Goal: Task Accomplishment & Management: Use online tool/utility

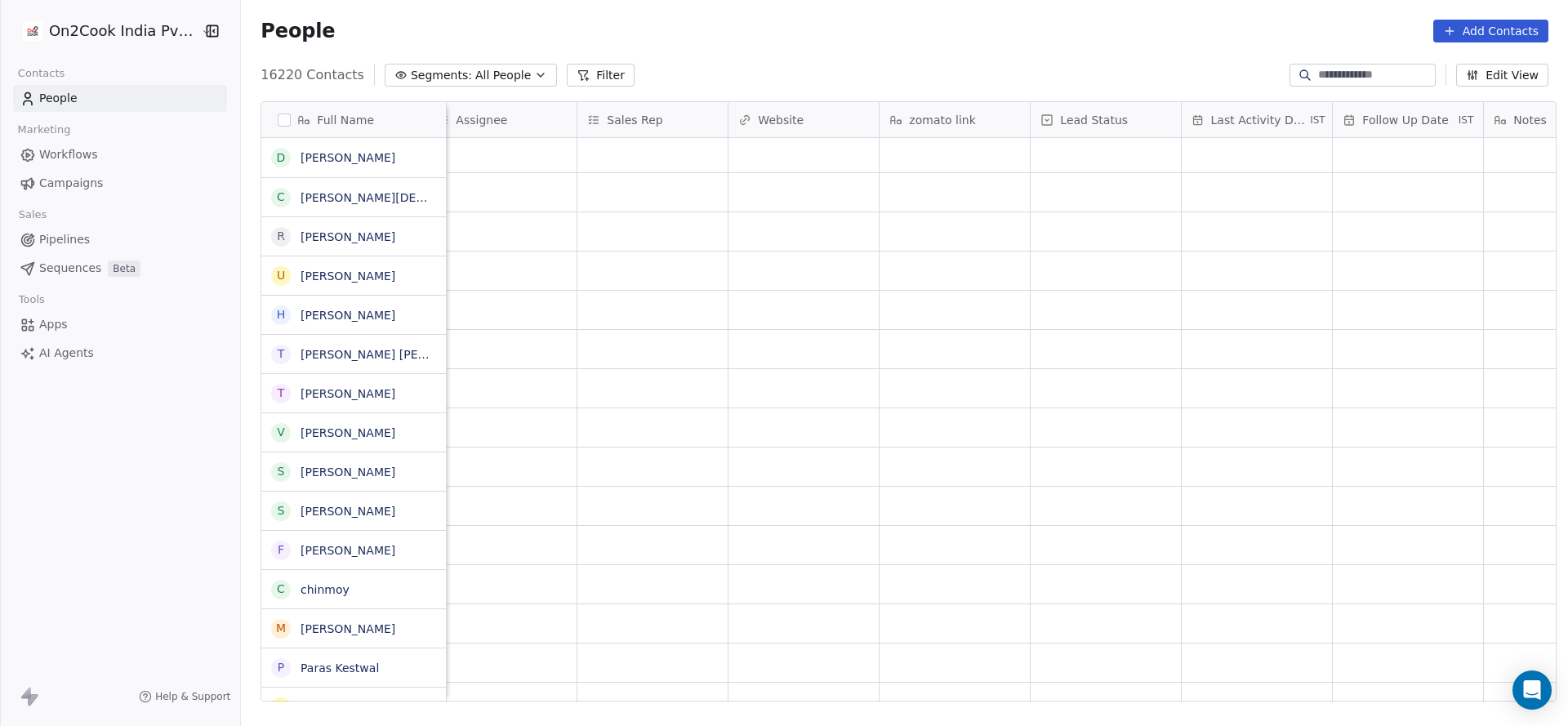
scroll to position [123, 0]
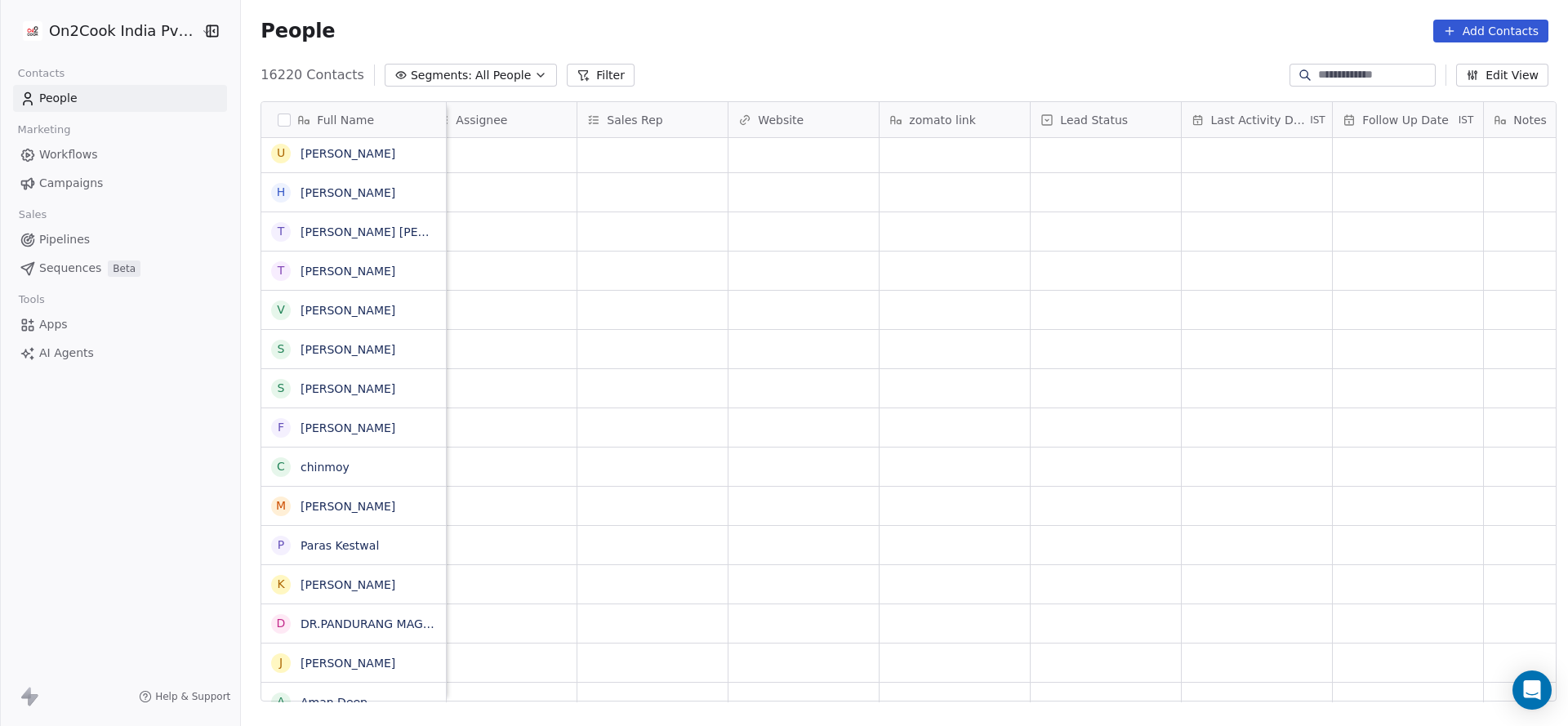
click at [579, 73] on icon at bounding box center [583, 76] width 9 height 9
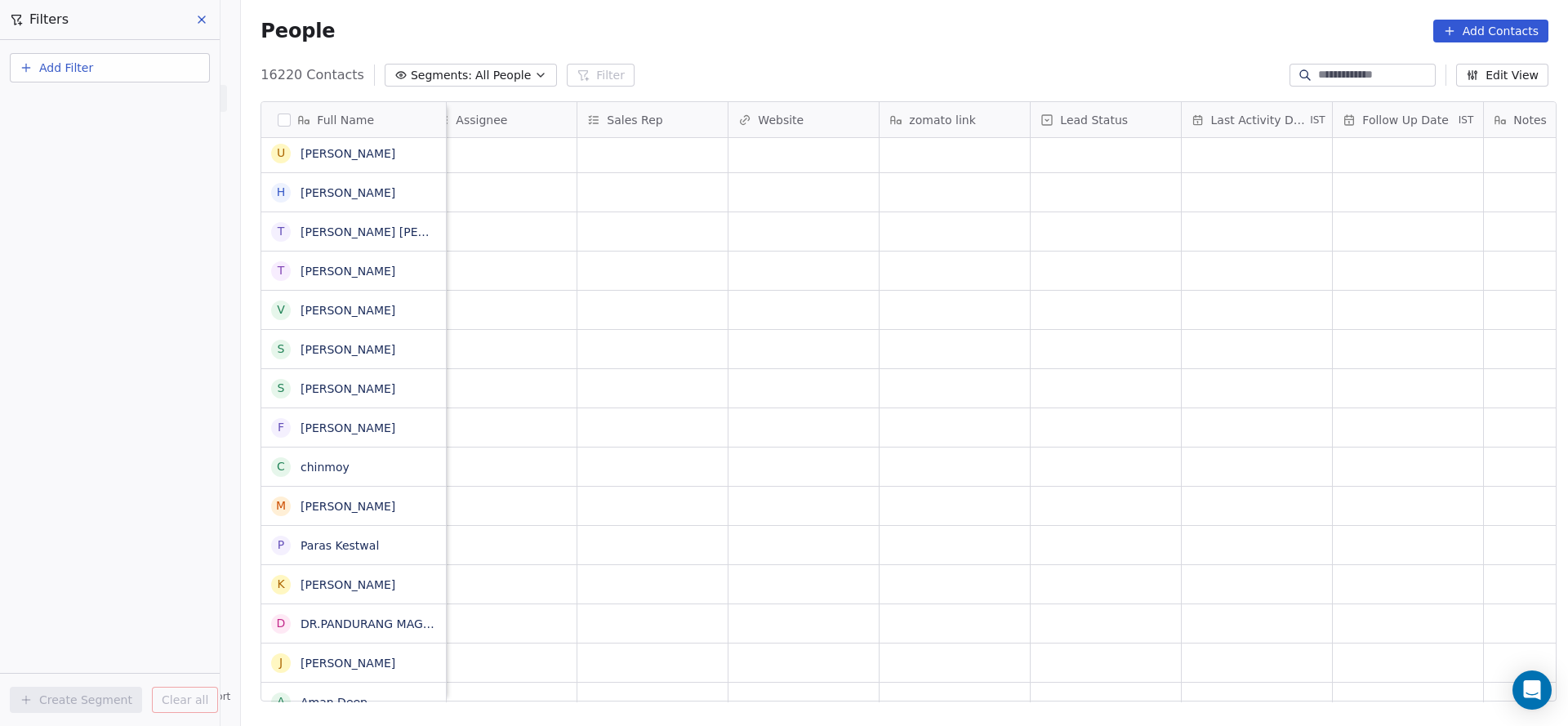
click at [118, 74] on button "Add Filter" at bounding box center [110, 68] width 200 height 29
click at [98, 103] on span "Contact properties" at bounding box center [79, 106] width 106 height 17
type input "***"
click at [68, 163] on span "Assignee" at bounding box center [53, 165] width 52 height 16
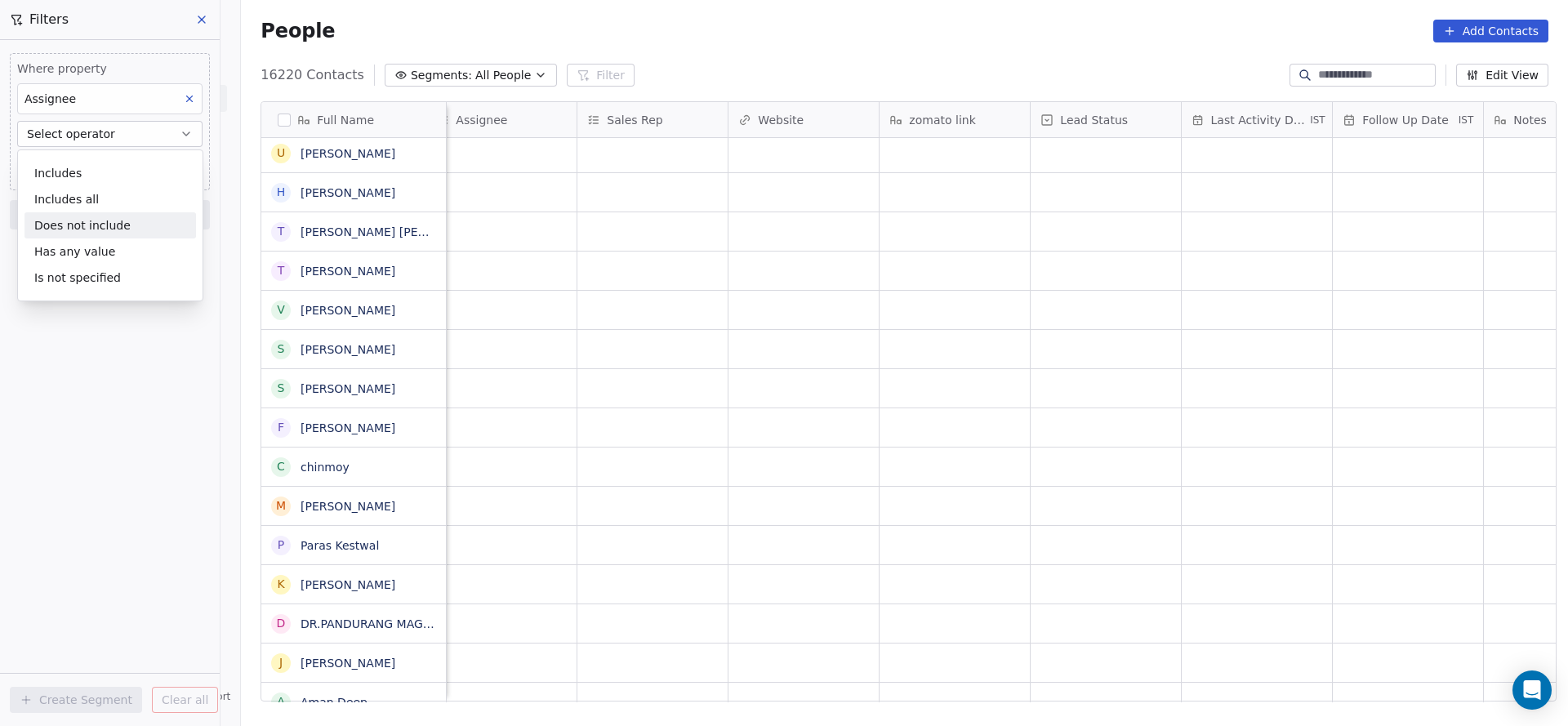
click at [90, 406] on div "Where property Assignee Select operator Add filter to this group Add another fi…" at bounding box center [110, 383] width 220 height 686
click at [112, 131] on button "Select operator" at bounding box center [110, 134] width 185 height 26
click at [104, 177] on div "Includes" at bounding box center [110, 173] width 172 height 26
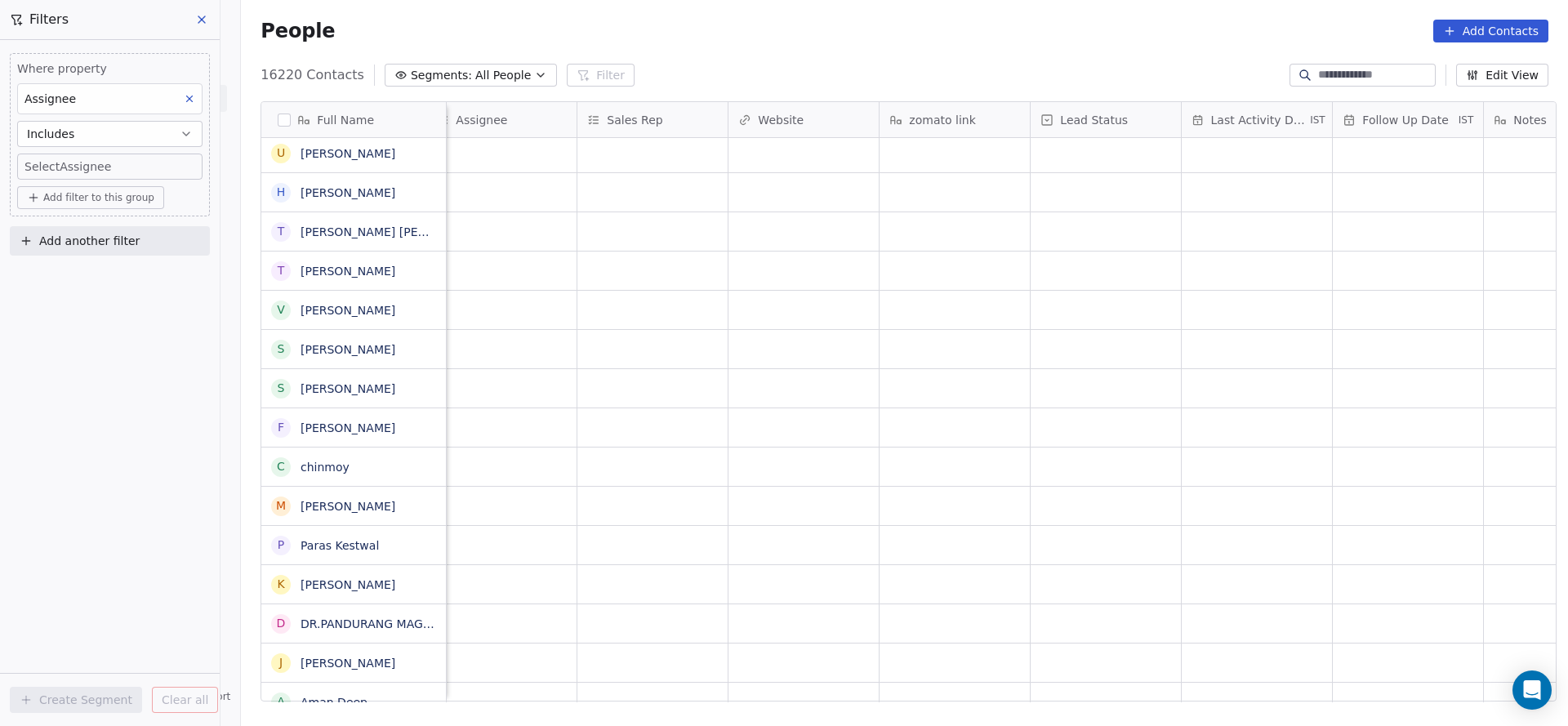
click at [126, 458] on div "Where property Assignee Includes Select Assignee Add filter to this group Add a…" at bounding box center [110, 383] width 220 height 686
click at [98, 170] on body "On2Cook India Pvt. Ltd. Contacts People Marketing Workflows Campaigns Sales Pip…" at bounding box center [784, 363] width 1568 height 726
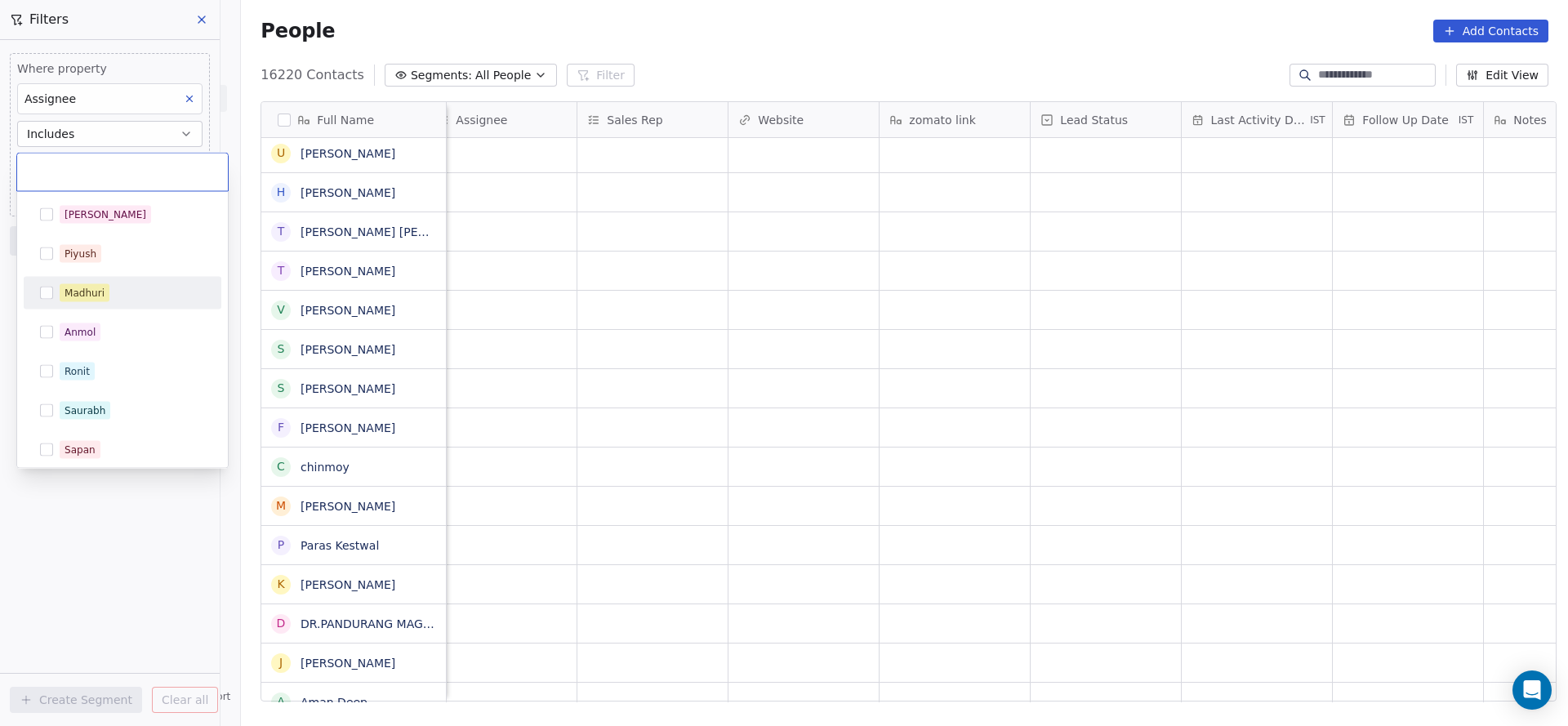
click at [117, 302] on div "Madhuri" at bounding box center [122, 293] width 184 height 26
click at [115, 526] on html "On2Cook India Pvt. Ltd. Contacts People Marketing Workflows Campaigns Sales Pip…" at bounding box center [784, 363] width 1568 height 726
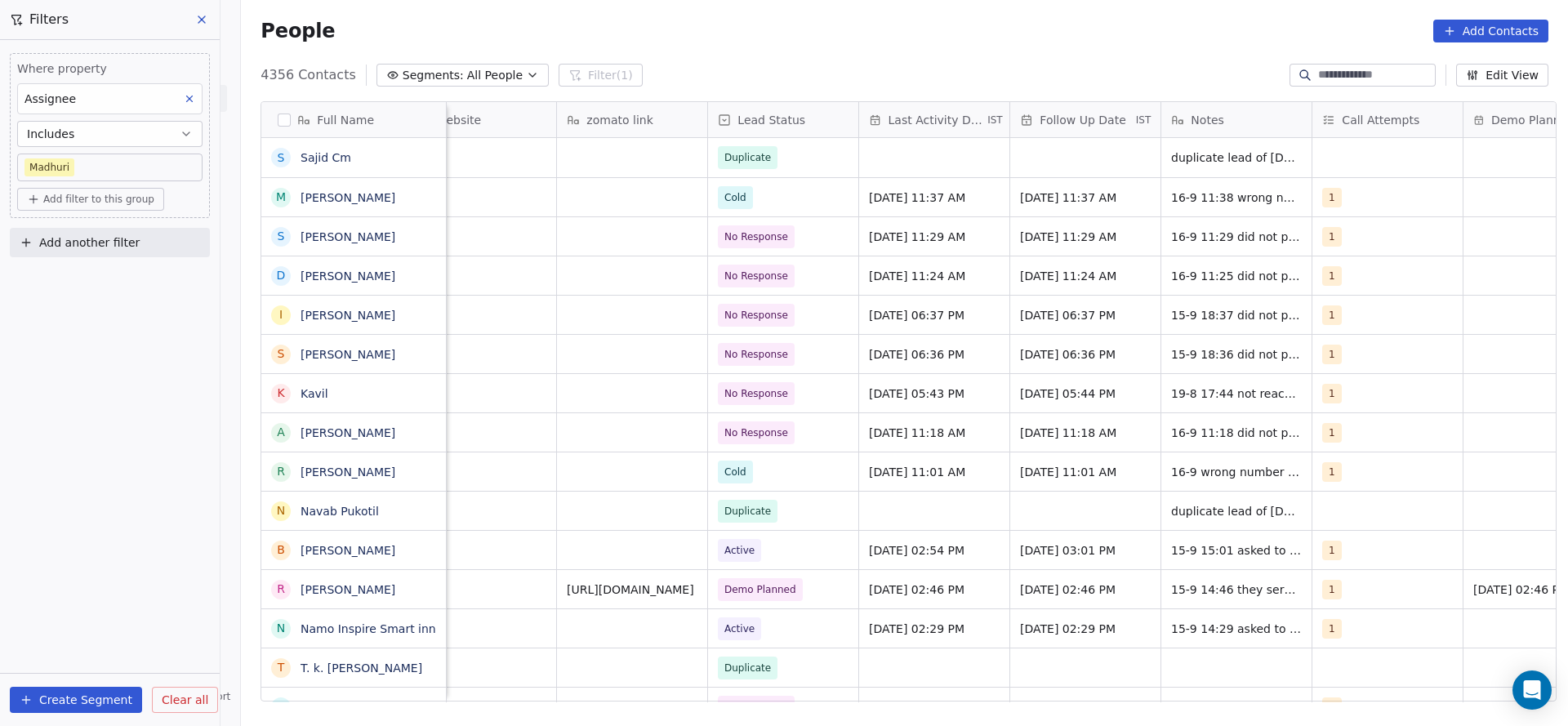
scroll to position [0, 1862]
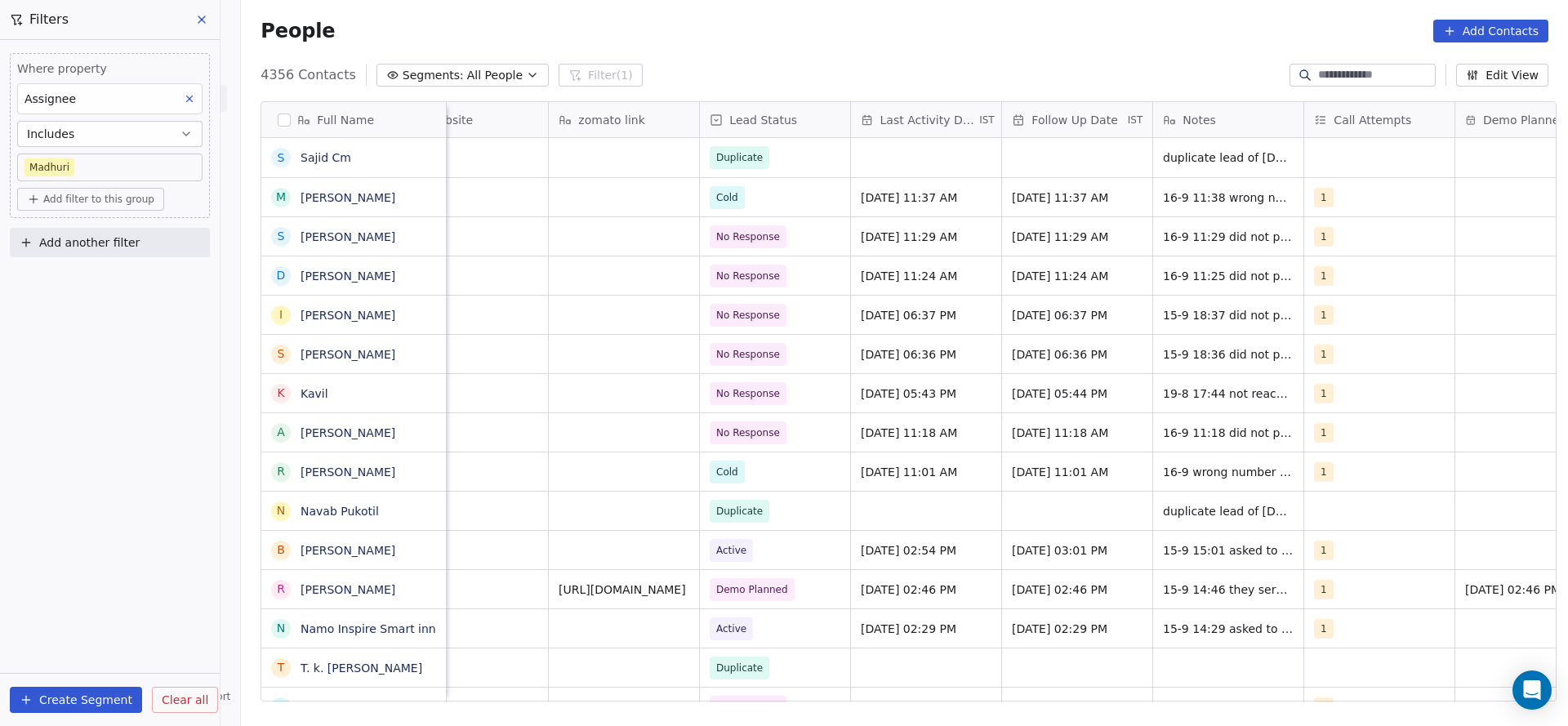
click at [190, 94] on icon at bounding box center [189, 99] width 12 height 12
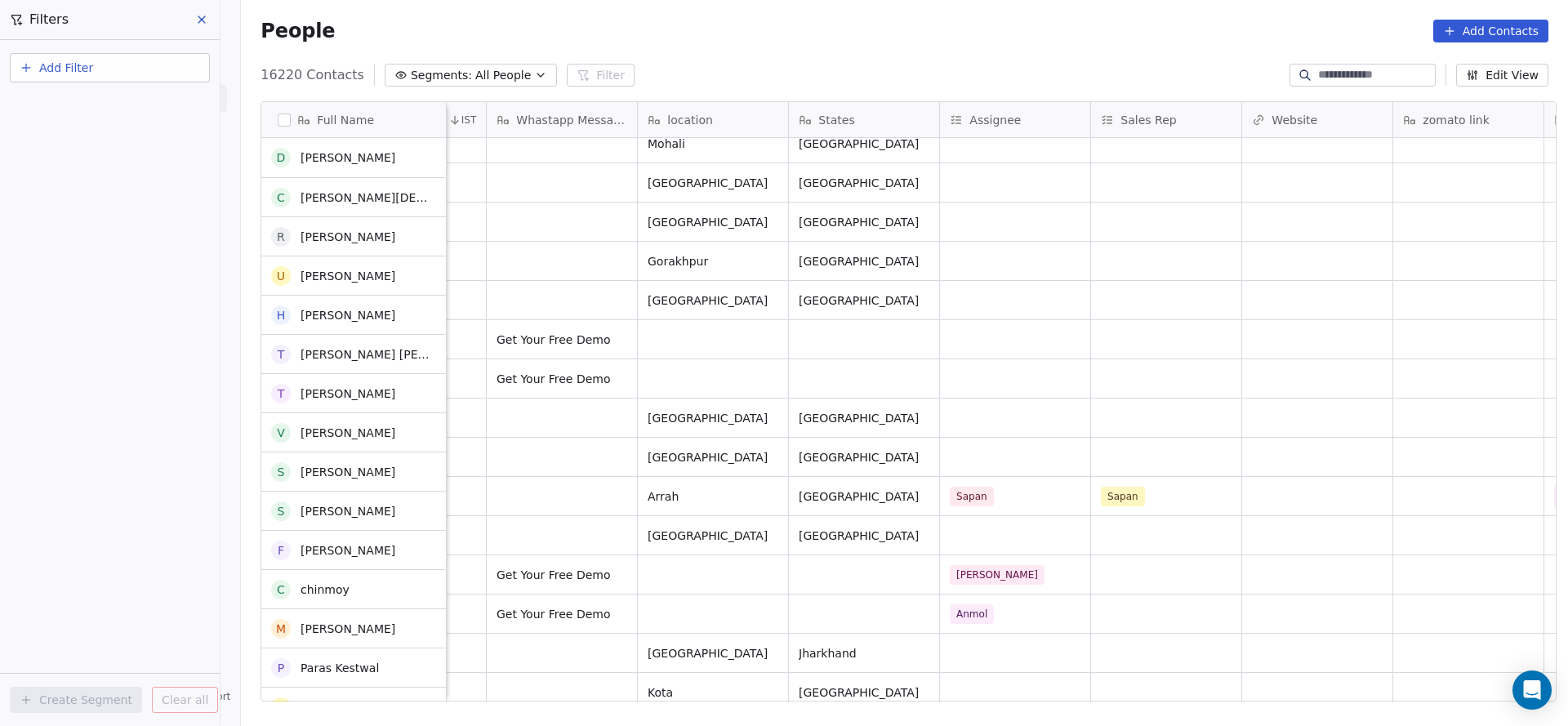
scroll to position [368, 0]
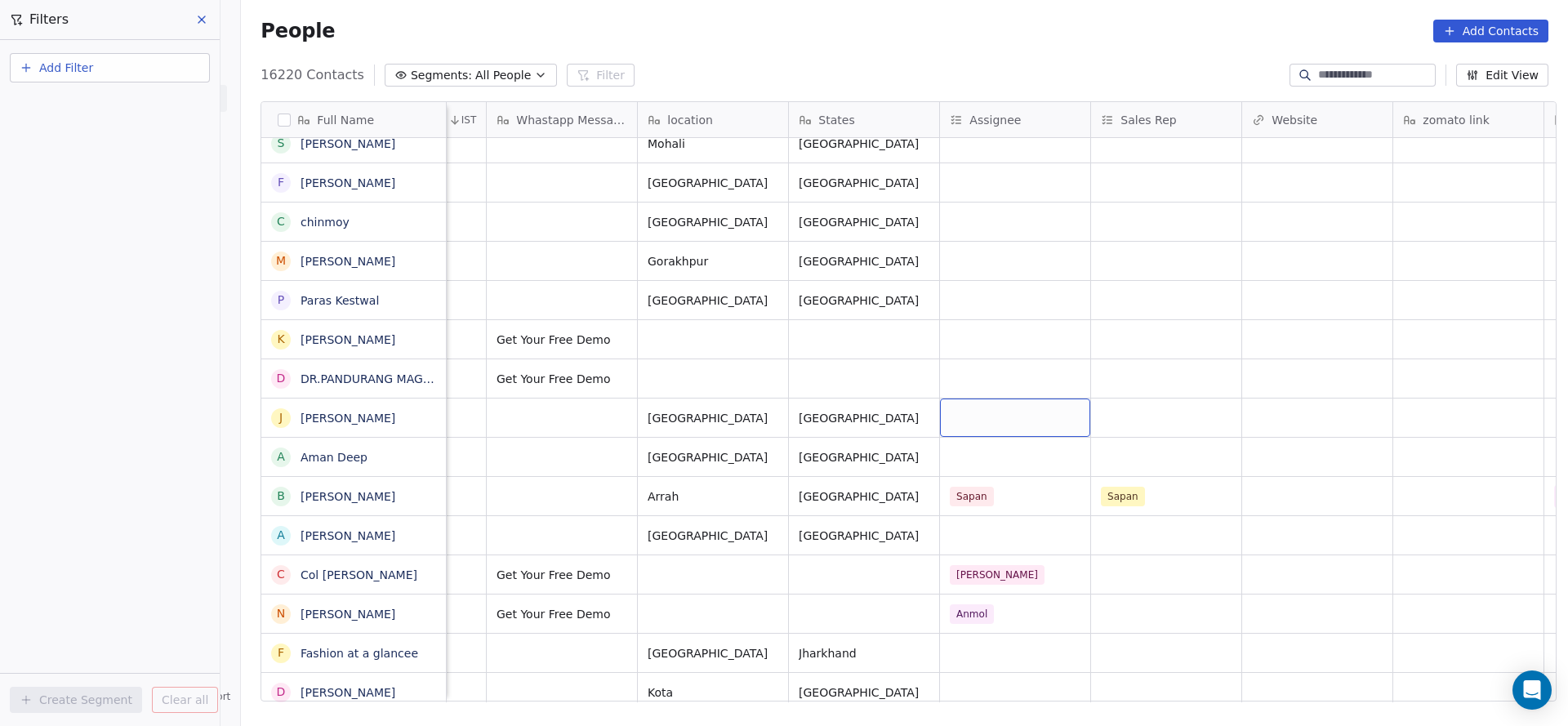
click at [975, 420] on div "grid" at bounding box center [1015, 418] width 150 height 38
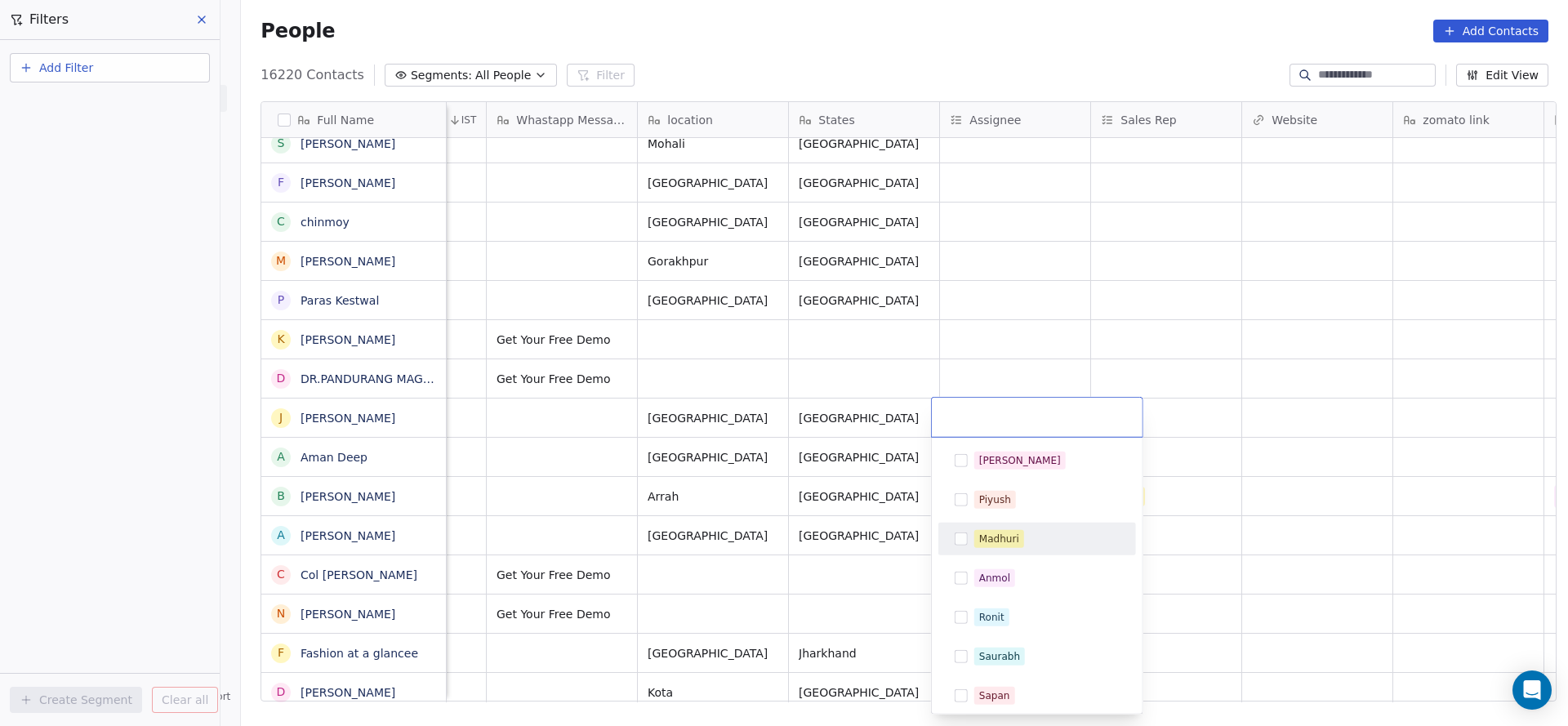
click at [963, 528] on div "Madhuri" at bounding box center [1036, 539] width 184 height 26
click at [842, 537] on html "On2Cook India Pvt. Ltd. Contacts People Marketing Workflows Campaigns Sales Pip…" at bounding box center [784, 363] width 1568 height 726
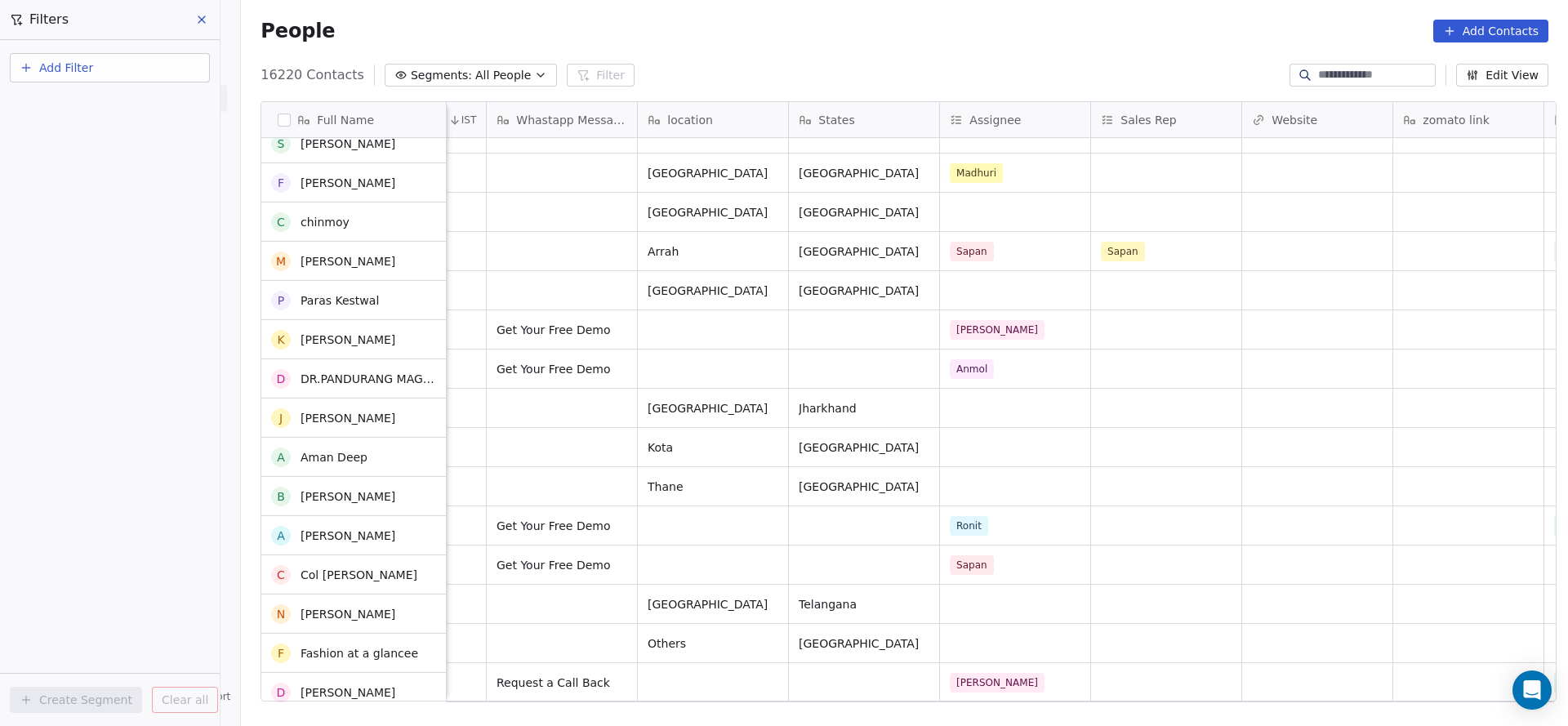
scroll to position [613, 0]
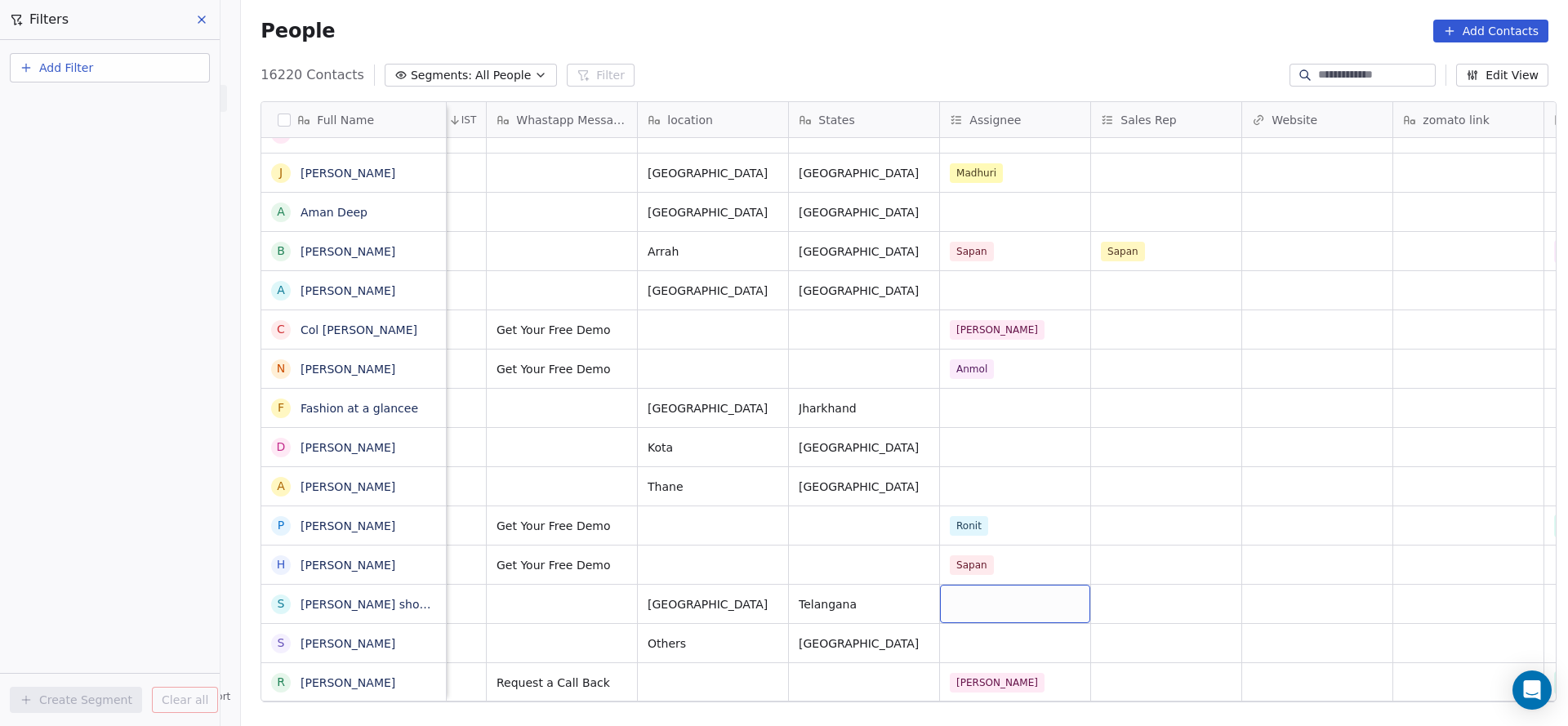
click at [971, 601] on div "grid" at bounding box center [1015, 604] width 150 height 38
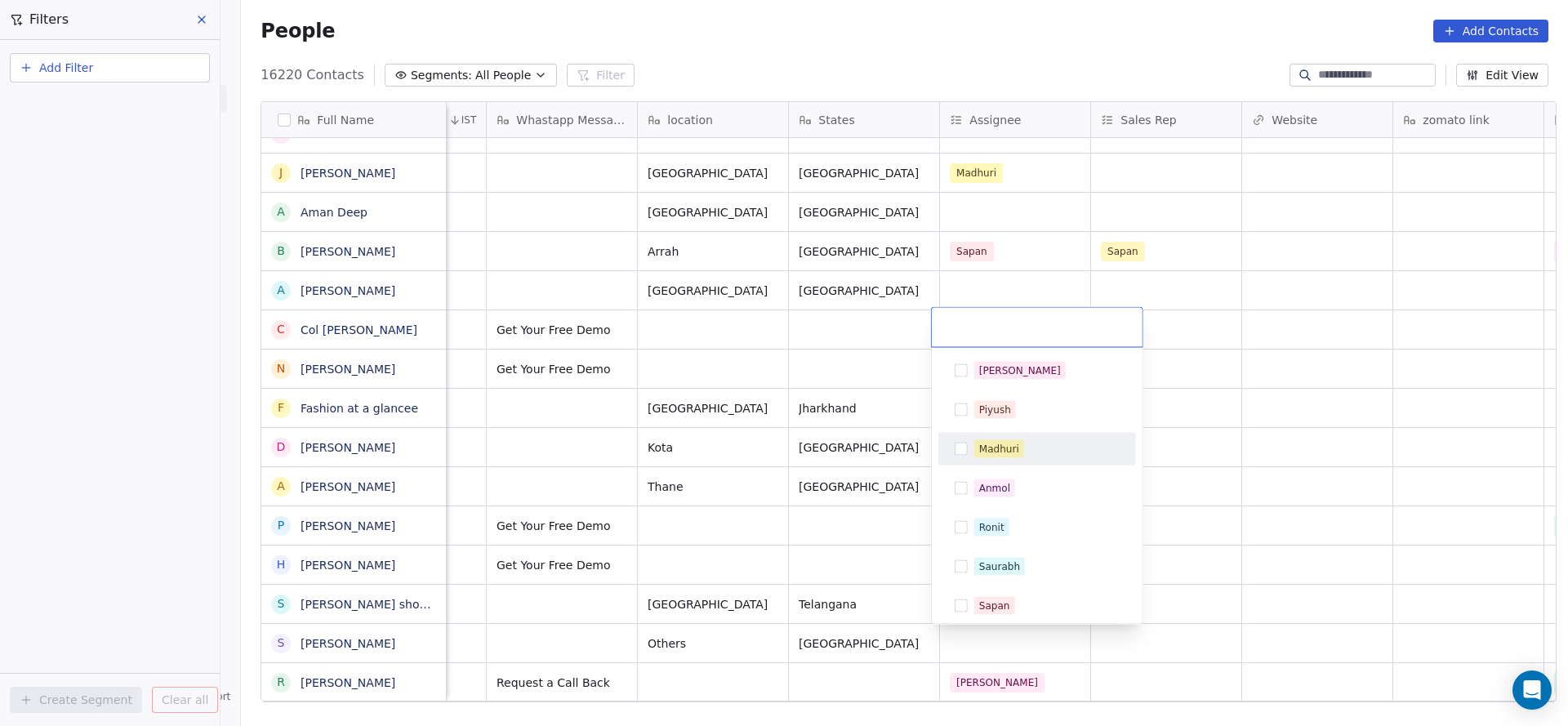
click at [1000, 452] on div "Madhuri" at bounding box center [999, 449] width 40 height 15
click at [654, 533] on html "On2Cook India Pvt. Ltd. Contacts People Marketing Workflows Campaigns Sales Pip…" at bounding box center [784, 363] width 1568 height 726
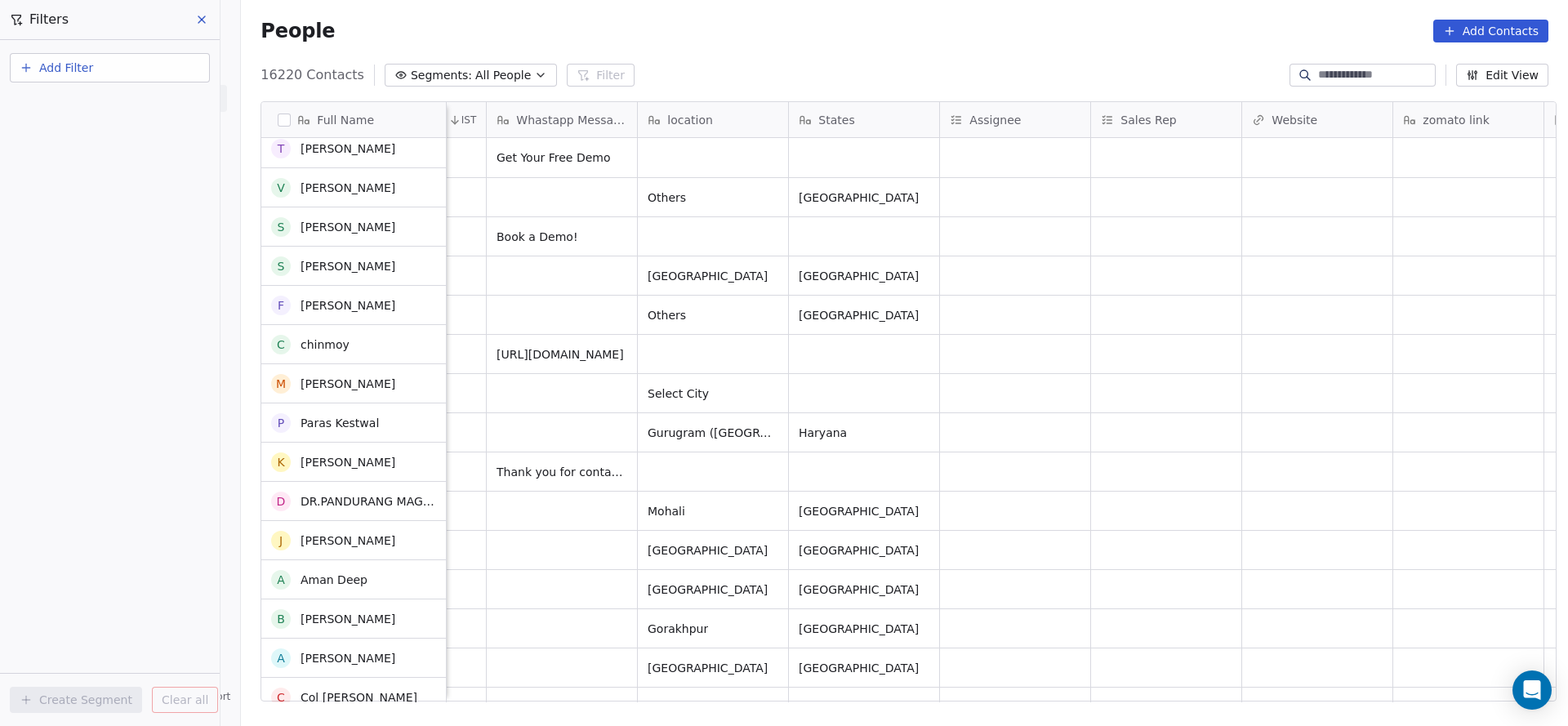
scroll to position [0, 0]
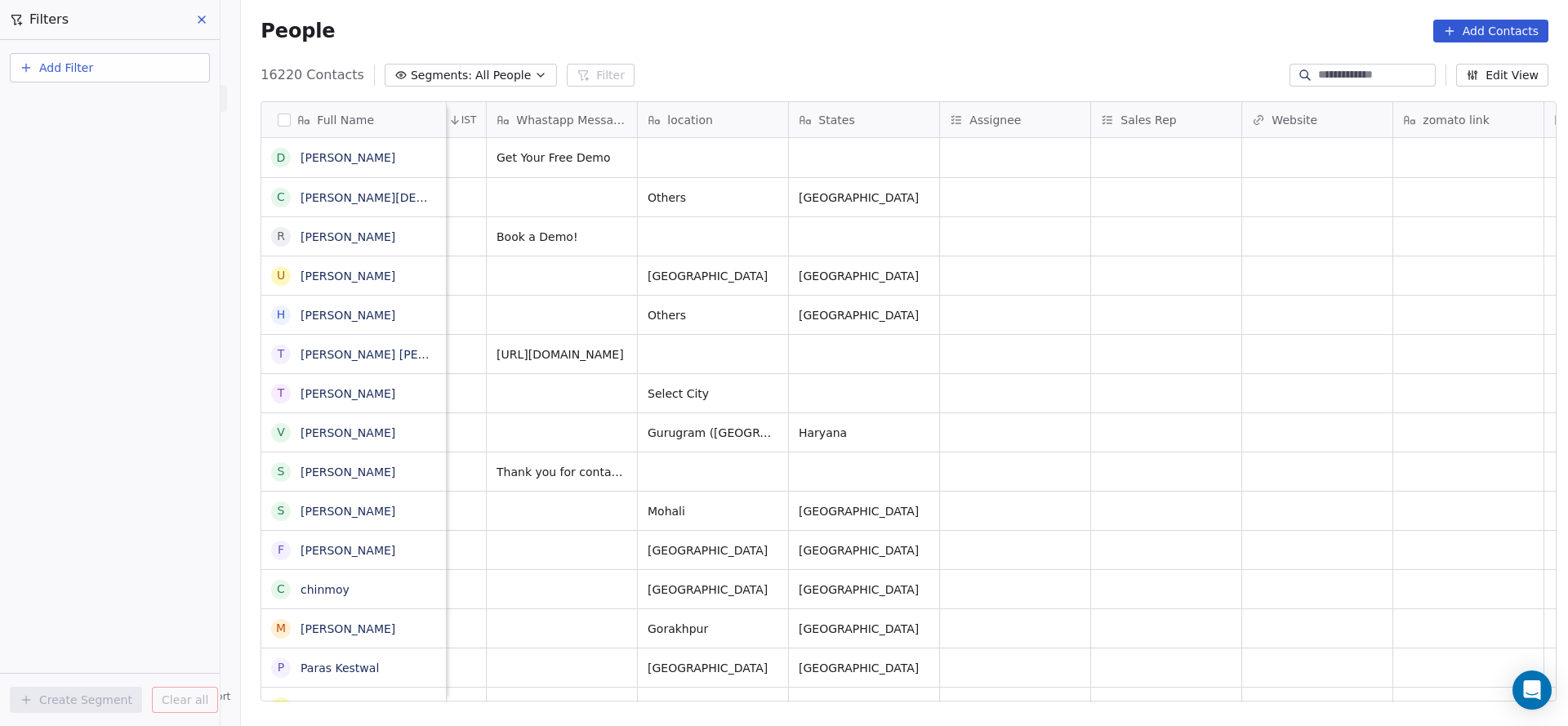
click at [129, 69] on button "Add Filter" at bounding box center [110, 68] width 200 height 29
click at [54, 94] on div "Contact properties" at bounding box center [110, 106] width 185 height 26
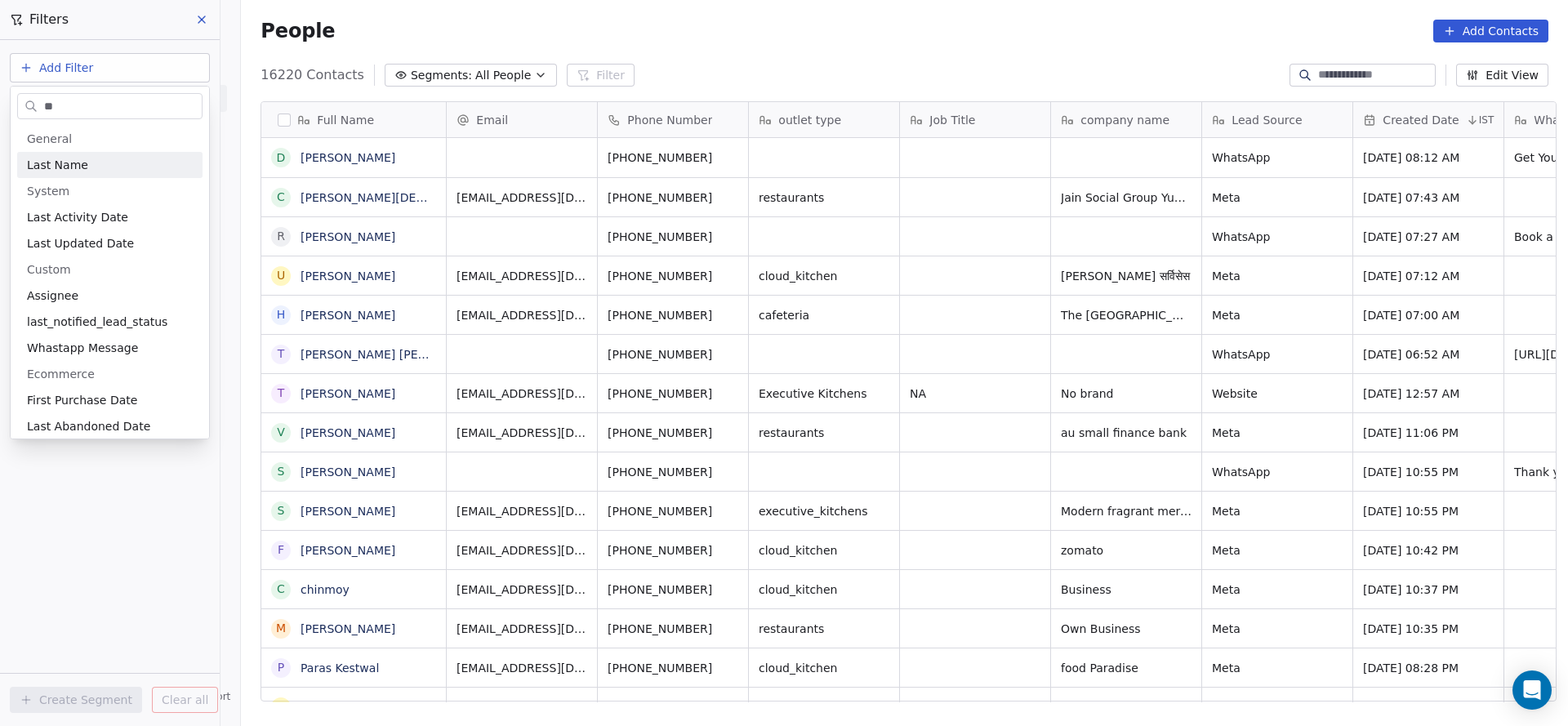
scroll to position [620, 1315]
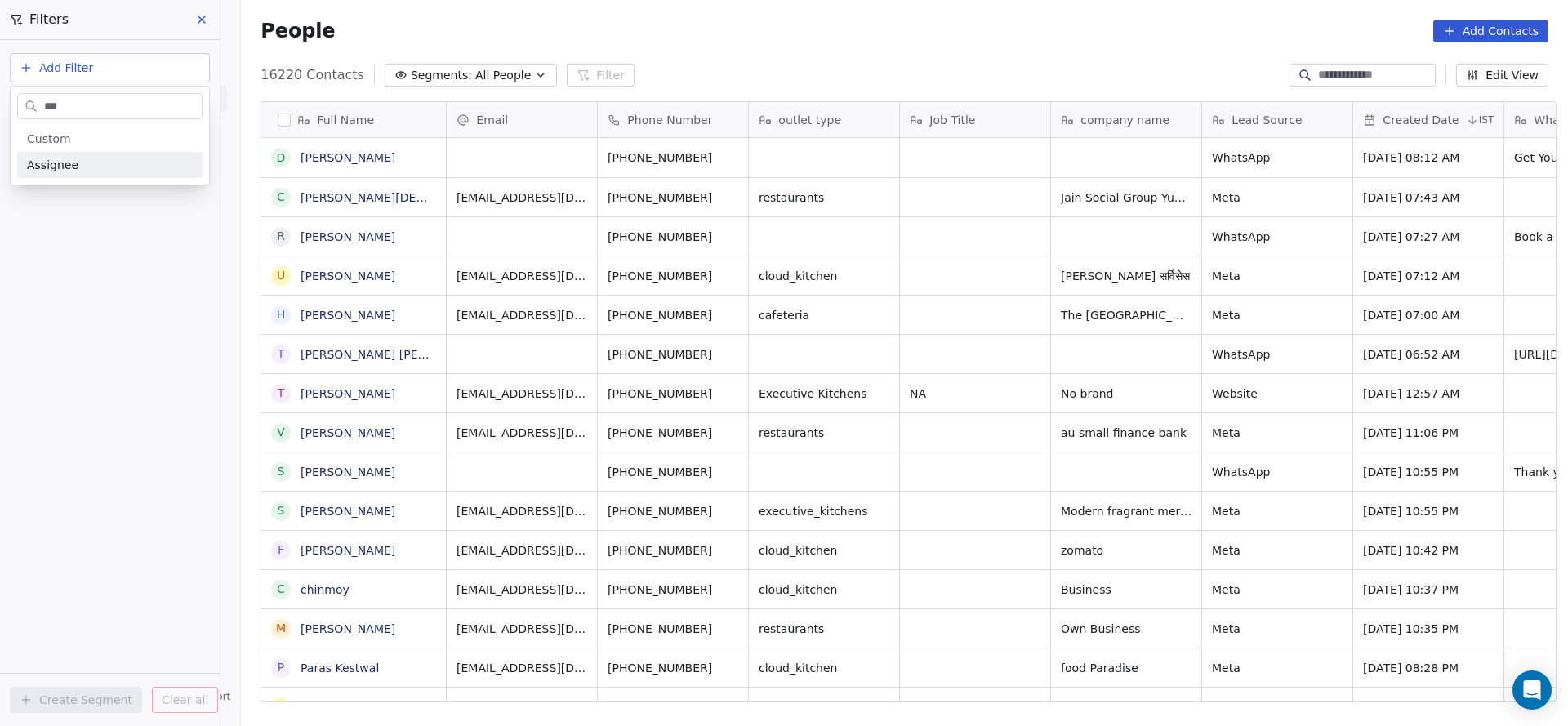
type input "***"
click at [74, 165] on div "Assignee" at bounding box center [110, 165] width 166 height 16
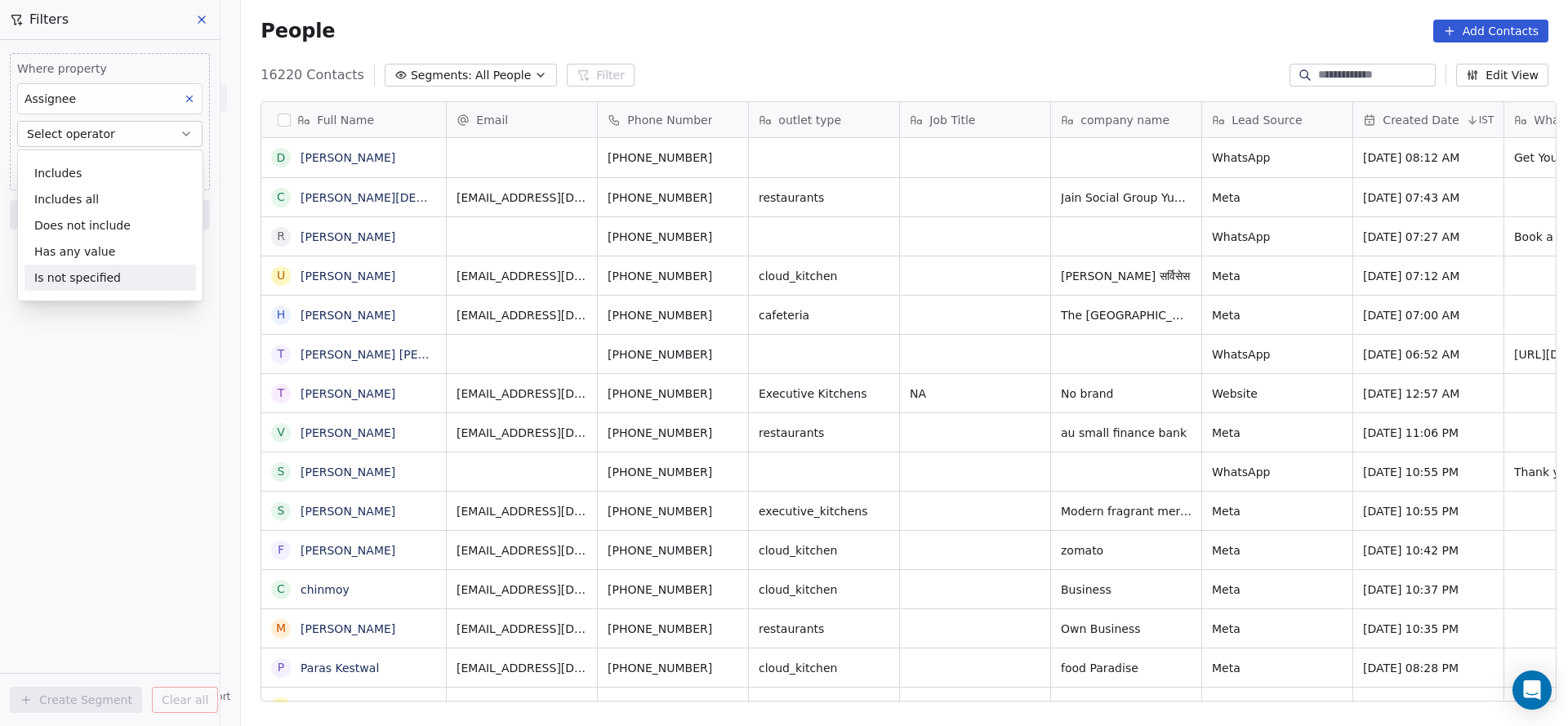
click at [65, 387] on div "Where property Assignee Select operator Add filter to this group Add another fi…" at bounding box center [110, 383] width 220 height 686
click at [113, 137] on button "Select operator" at bounding box center [110, 134] width 185 height 26
click at [121, 189] on div "Includes all" at bounding box center [110, 199] width 172 height 26
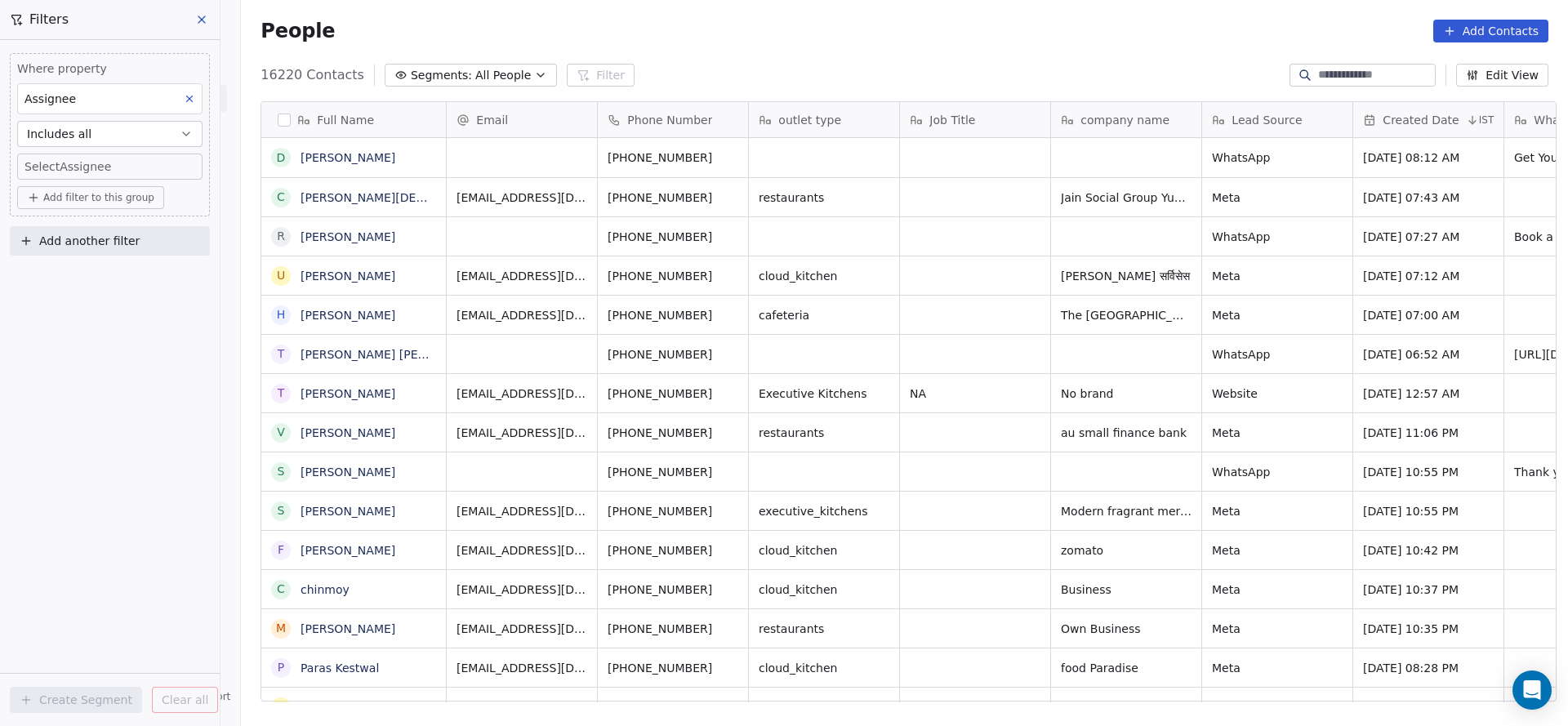
click at [125, 166] on body "On2Cook India Pvt. Ltd. Contacts People Marketing Workflows Campaigns Sales Pip…" at bounding box center [784, 363] width 1568 height 726
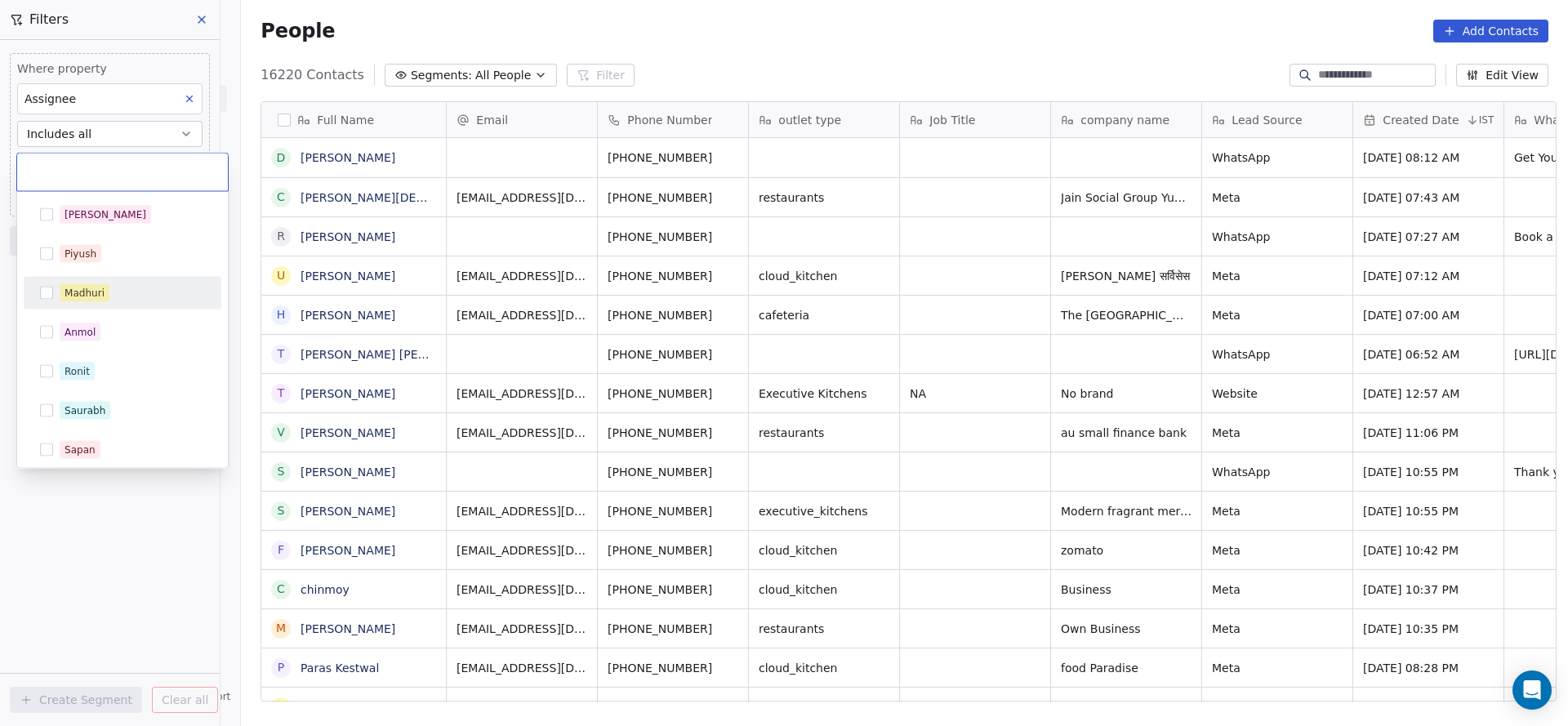
click at [123, 301] on div "Madhuri" at bounding box center [122, 293] width 184 height 26
click at [113, 520] on html "On2Cook India Pvt. Ltd. Contacts People Marketing Workflows Campaigns Sales Pip…" at bounding box center [784, 363] width 1568 height 726
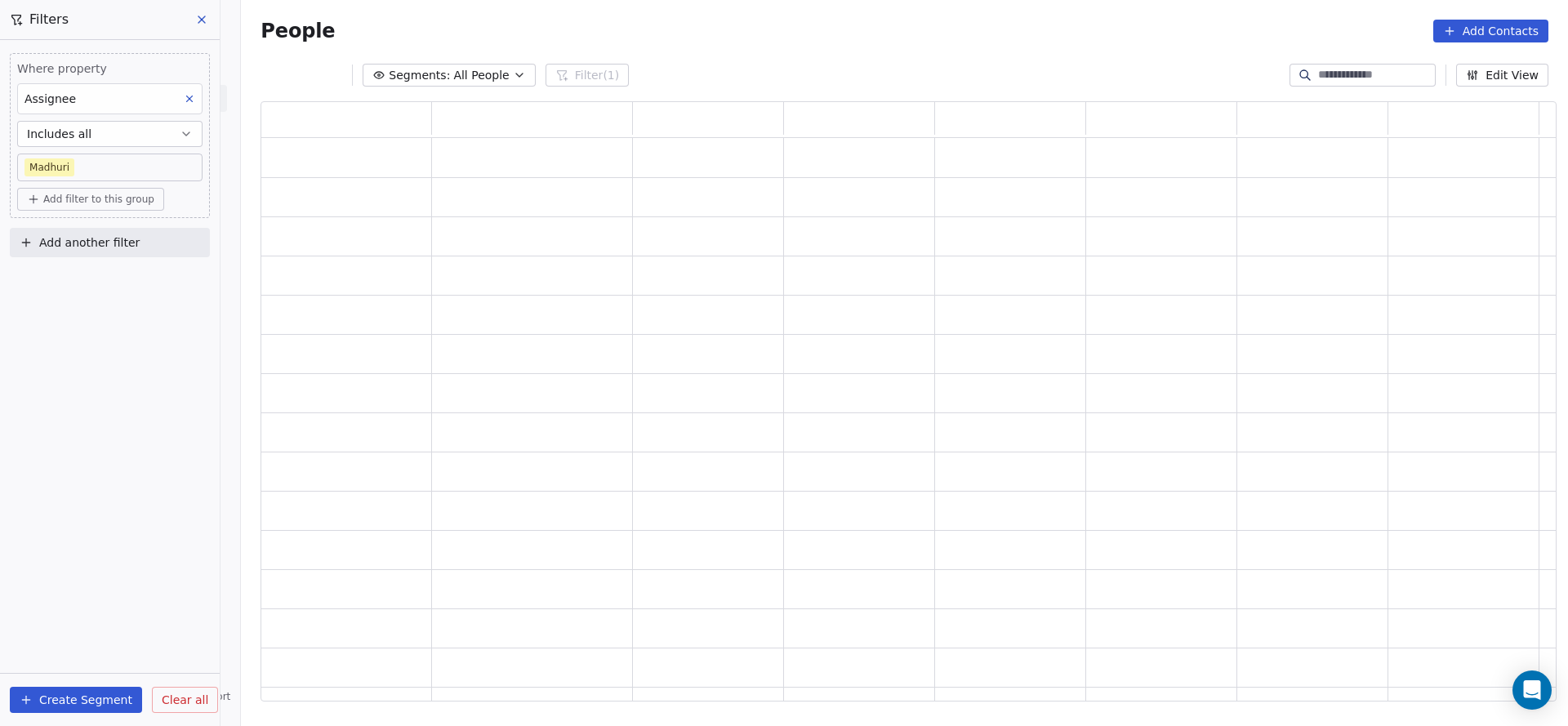
scroll to position [581, 1276]
click at [90, 202] on span "Add filter to this group" at bounding box center [99, 199] width 111 height 13
click at [95, 242] on div "Contact properties" at bounding box center [110, 233] width 172 height 26
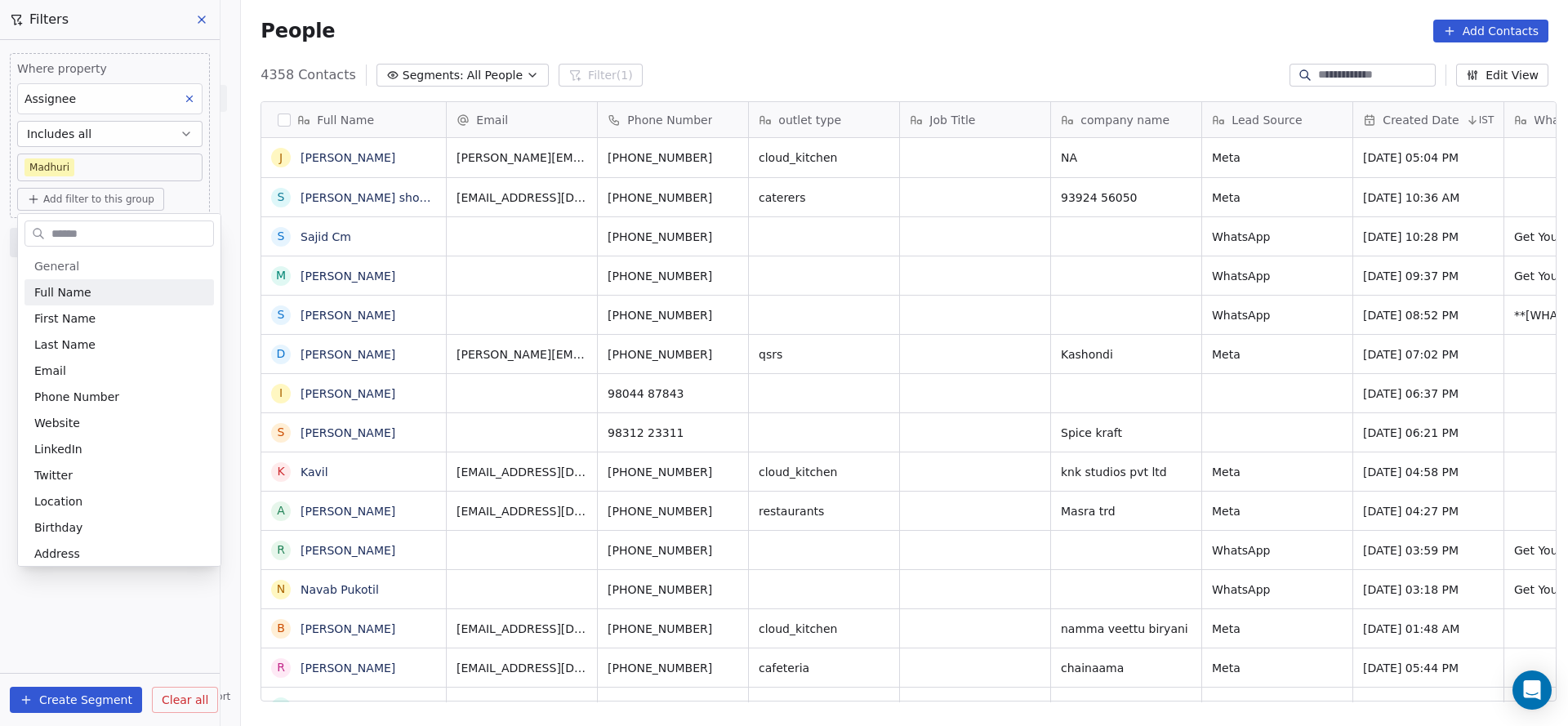
scroll to position [620, 1315]
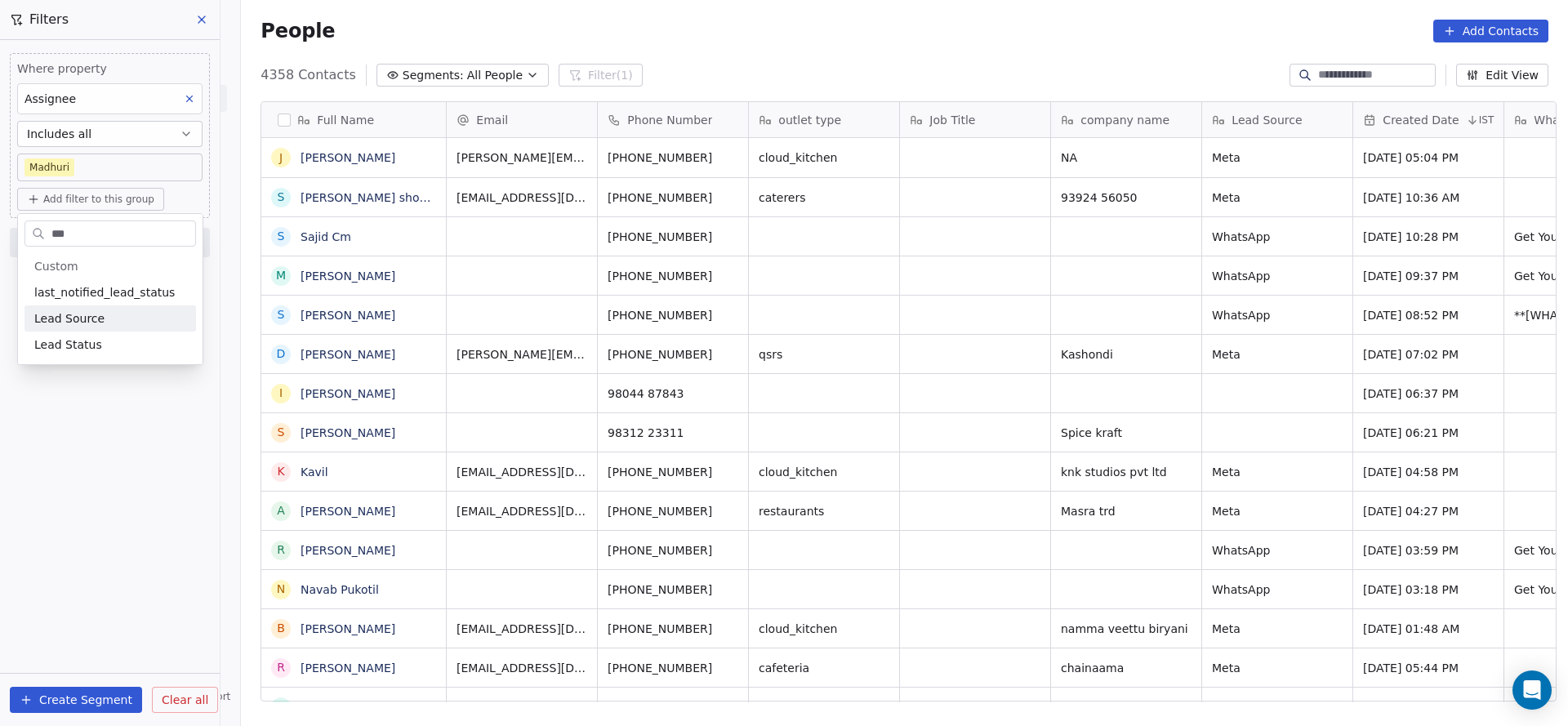
type input "***"
click at [88, 344] on span "Lead Status" at bounding box center [69, 345] width 68 height 16
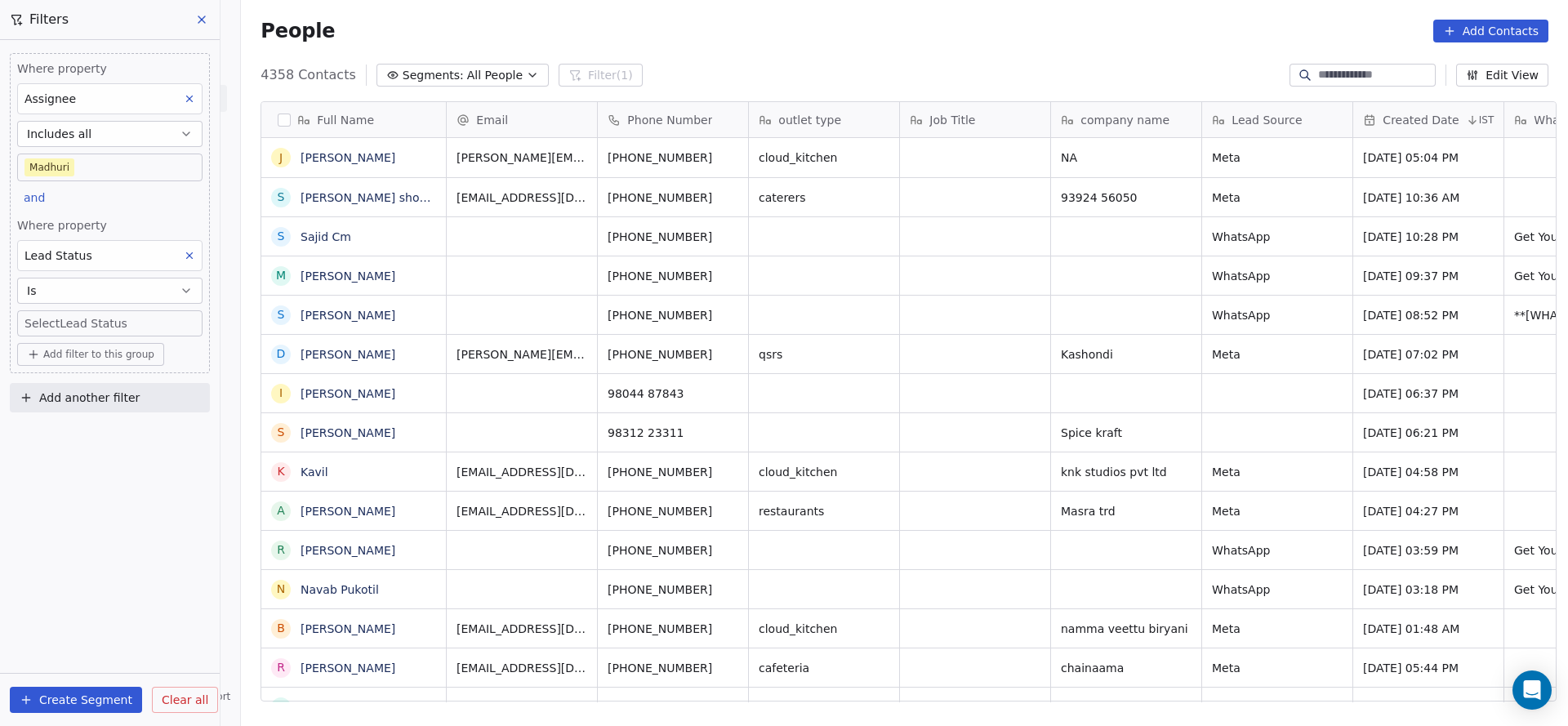
click at [103, 546] on div "Where property Assignee Includes all Madhuri and Where property Lead Status Is …" at bounding box center [110, 383] width 220 height 686
click at [119, 325] on body "On2Cook India Pvt. Ltd. Contacts People Marketing Workflows Campaigns Sales Pip…" at bounding box center [784, 363] width 1568 height 726
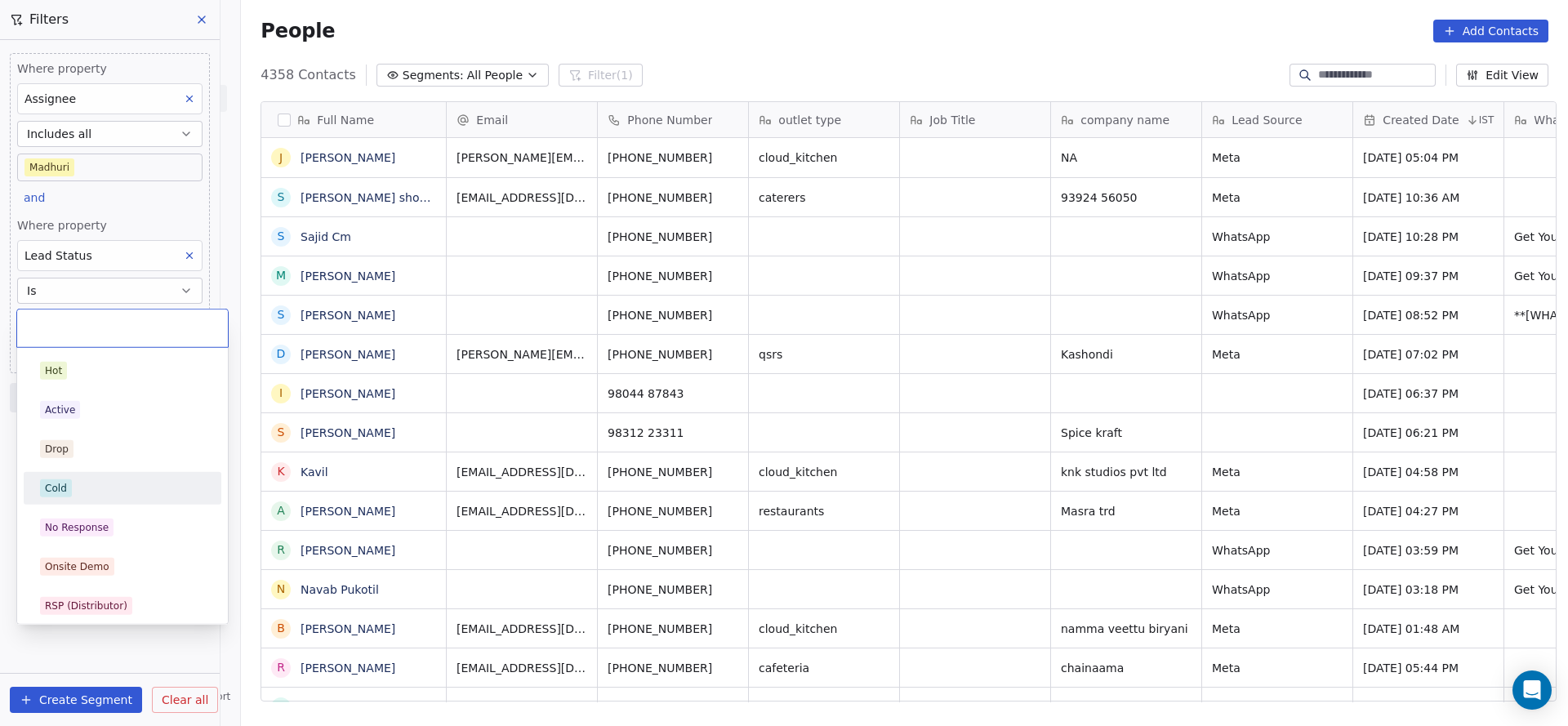
scroll to position [123, 0]
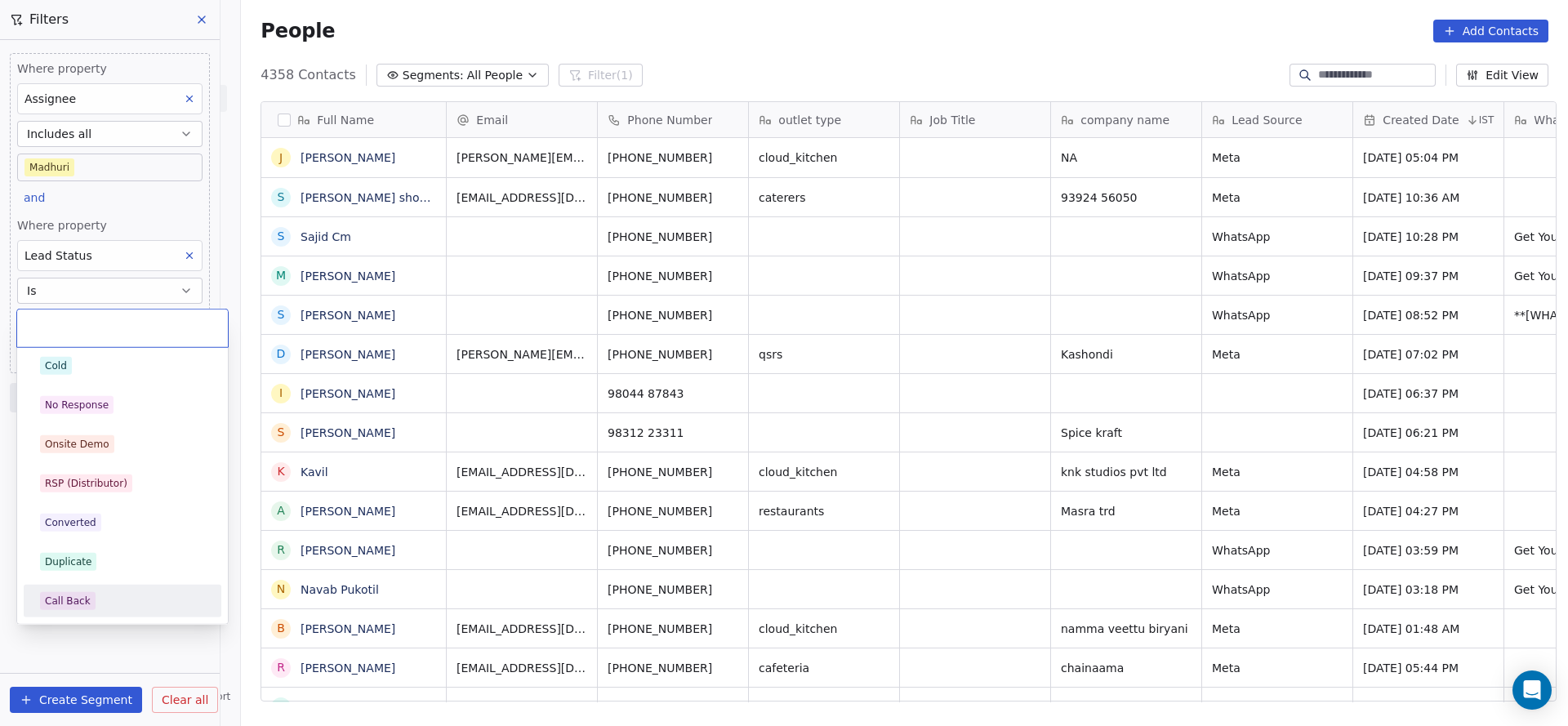
click at [102, 596] on div "Call Back" at bounding box center [122, 601] width 165 height 18
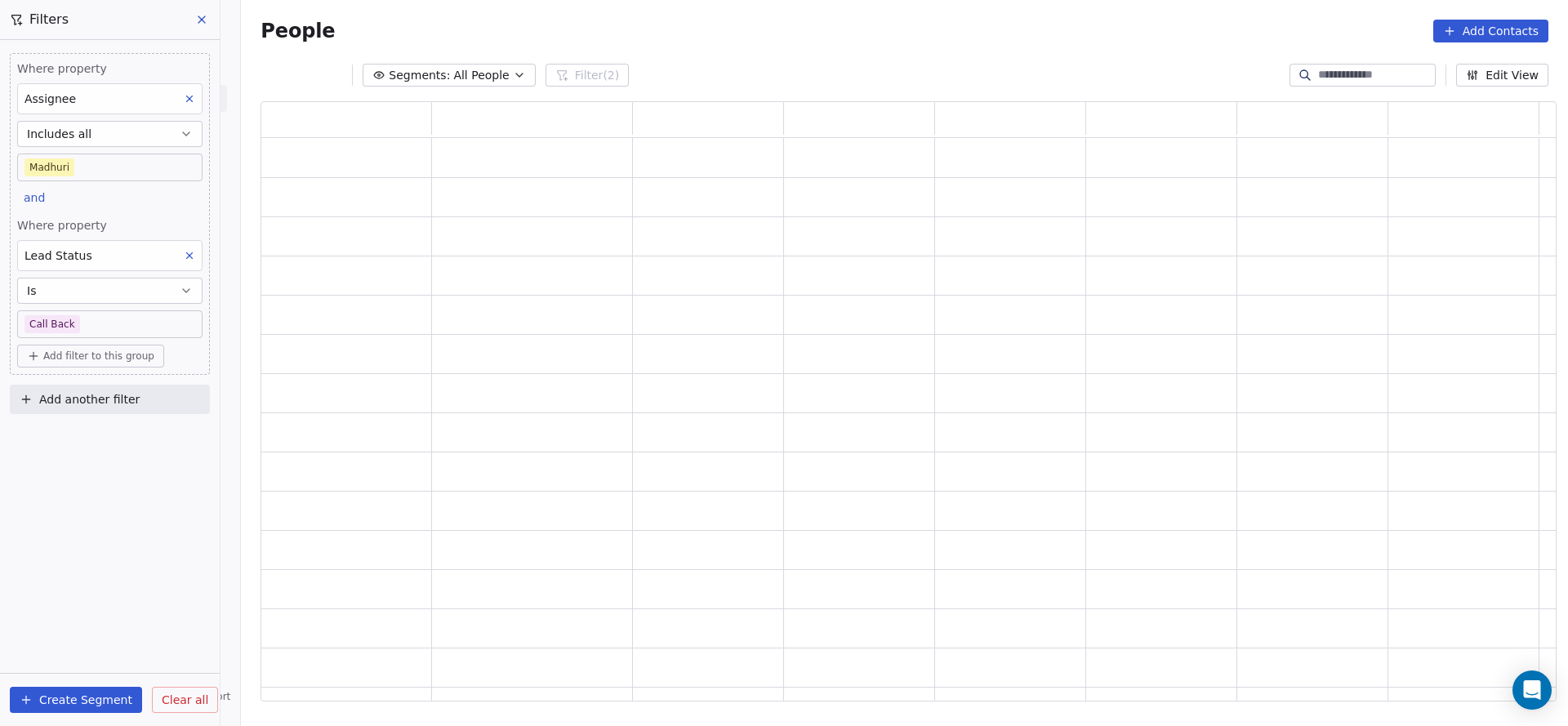
scroll to position [581, 1276]
click at [133, 241] on div "Lead Status" at bounding box center [110, 256] width 185 height 31
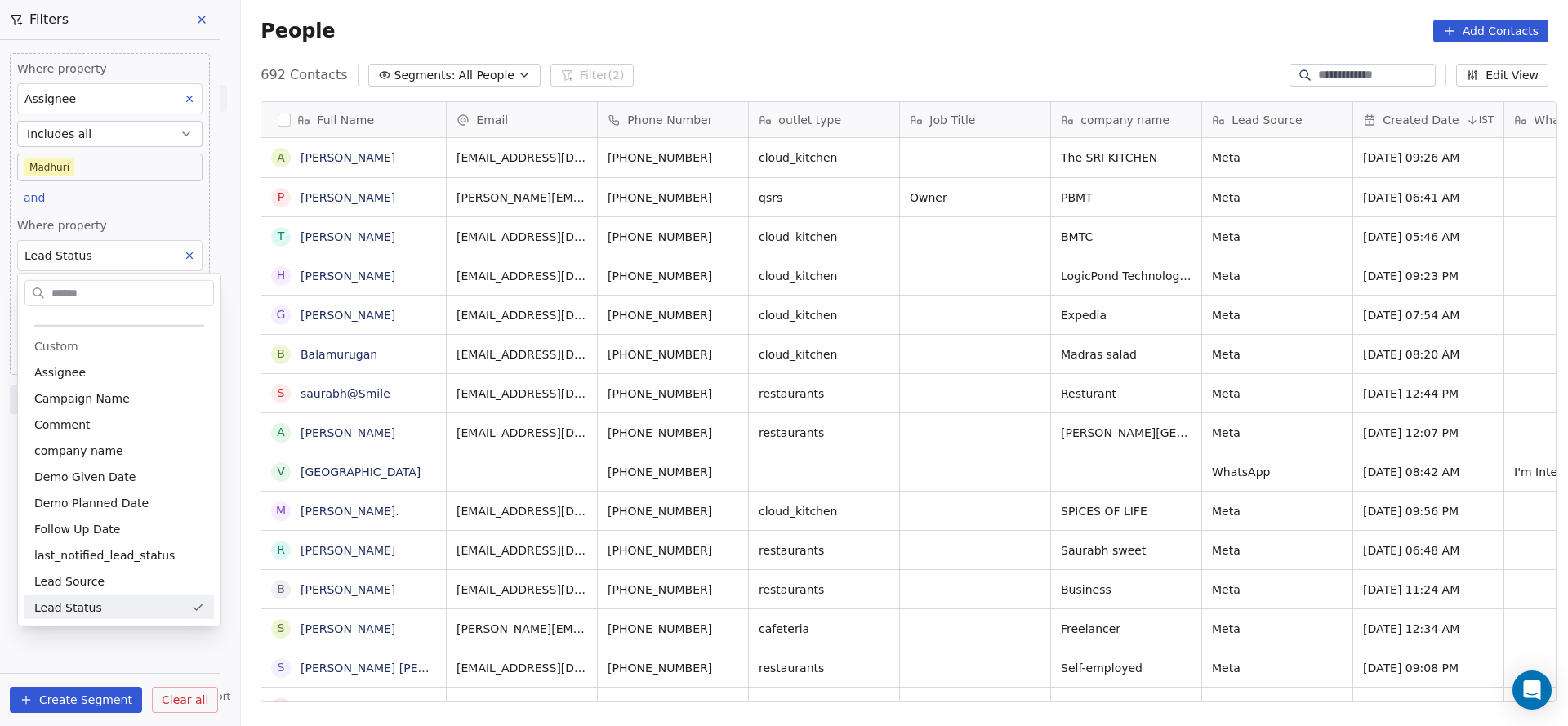
scroll to position [620, 1315]
drag, startPoint x: 146, startPoint y: 216, endPoint x: 131, endPoint y: 242, distance: 30.0
click at [146, 216] on html "On2Cook India Pvt. Ltd. Contacts People Marketing Workflows Campaigns Sales Pip…" at bounding box center [784, 363] width 1568 height 726
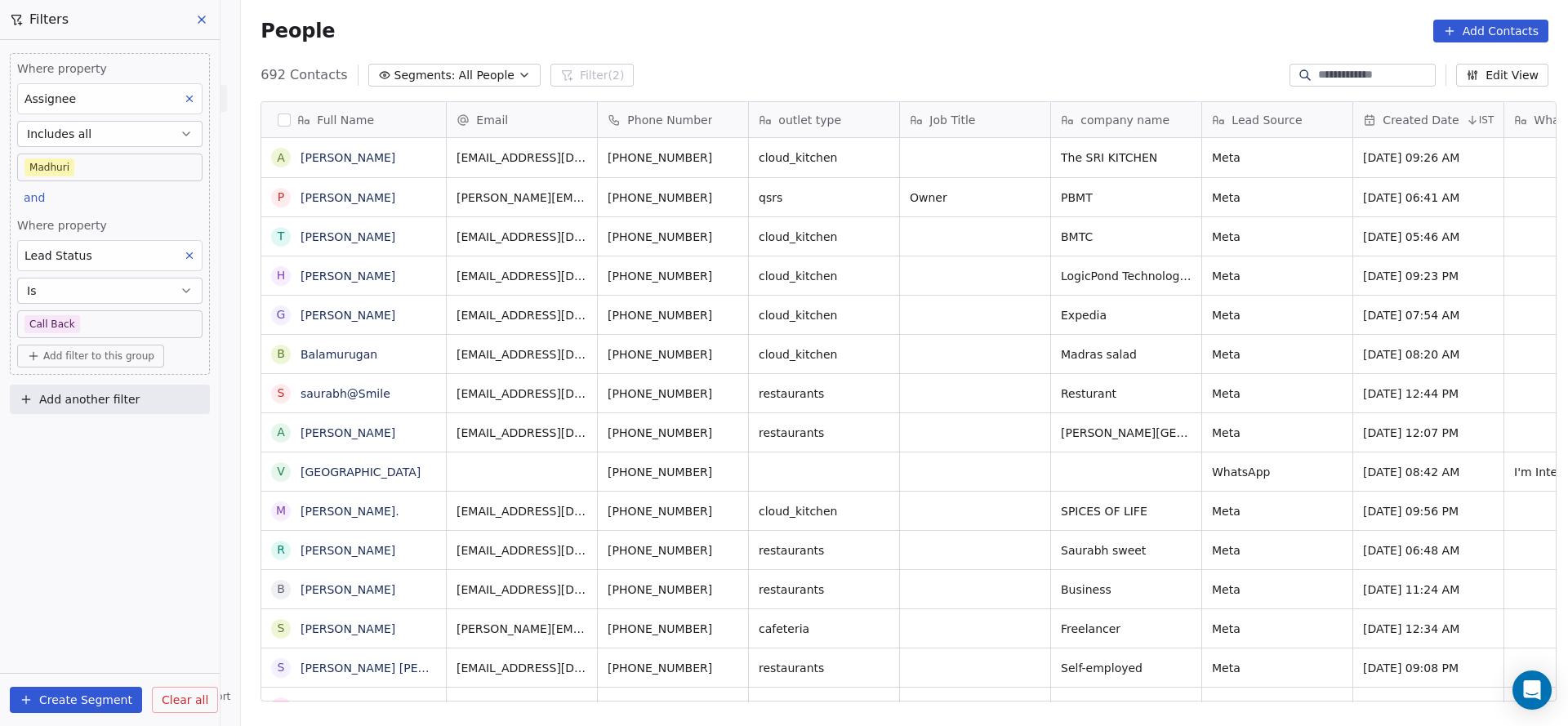
click at [84, 523] on div "Where property Assignee Includes all Madhuri and Where property Lead Status Is …" at bounding box center [110, 383] width 220 height 686
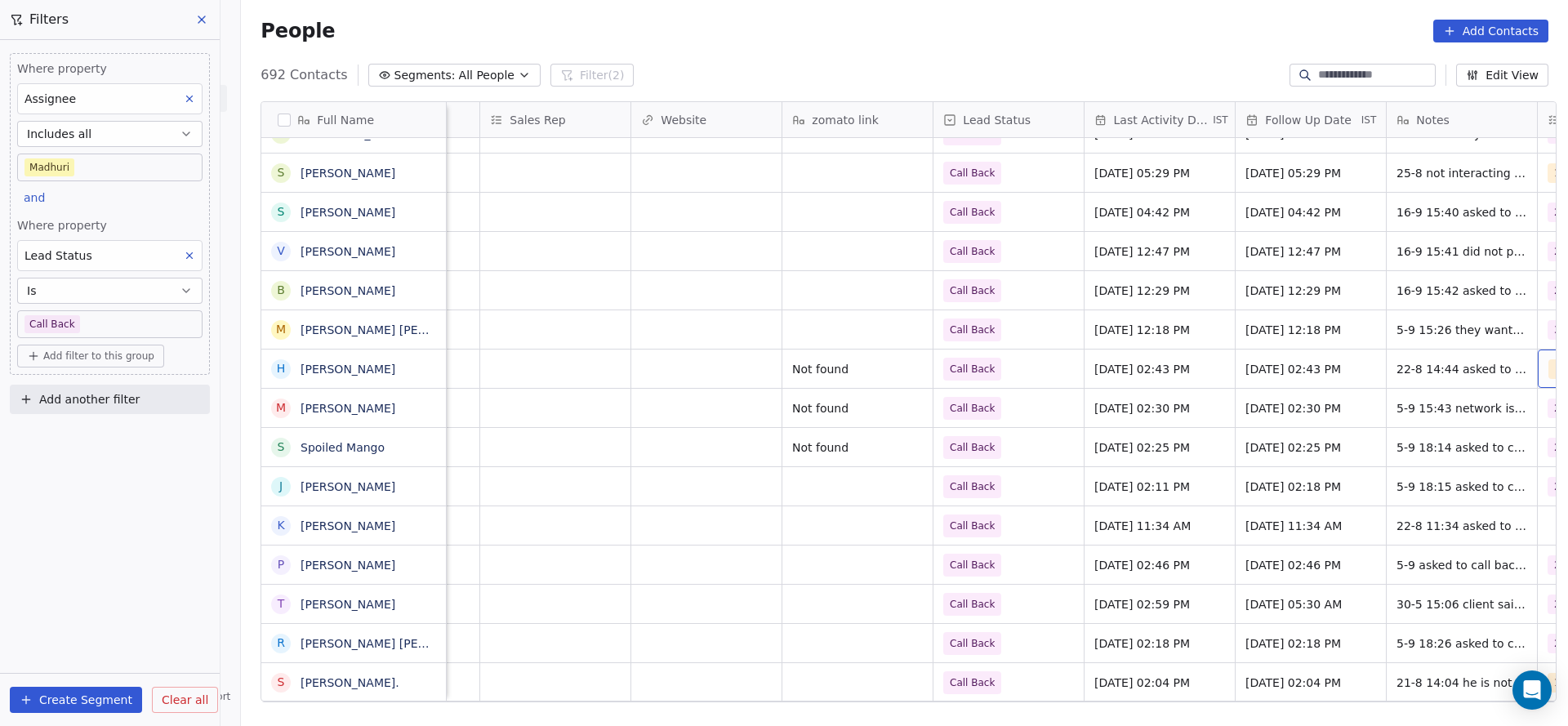
scroll to position [0, 1778]
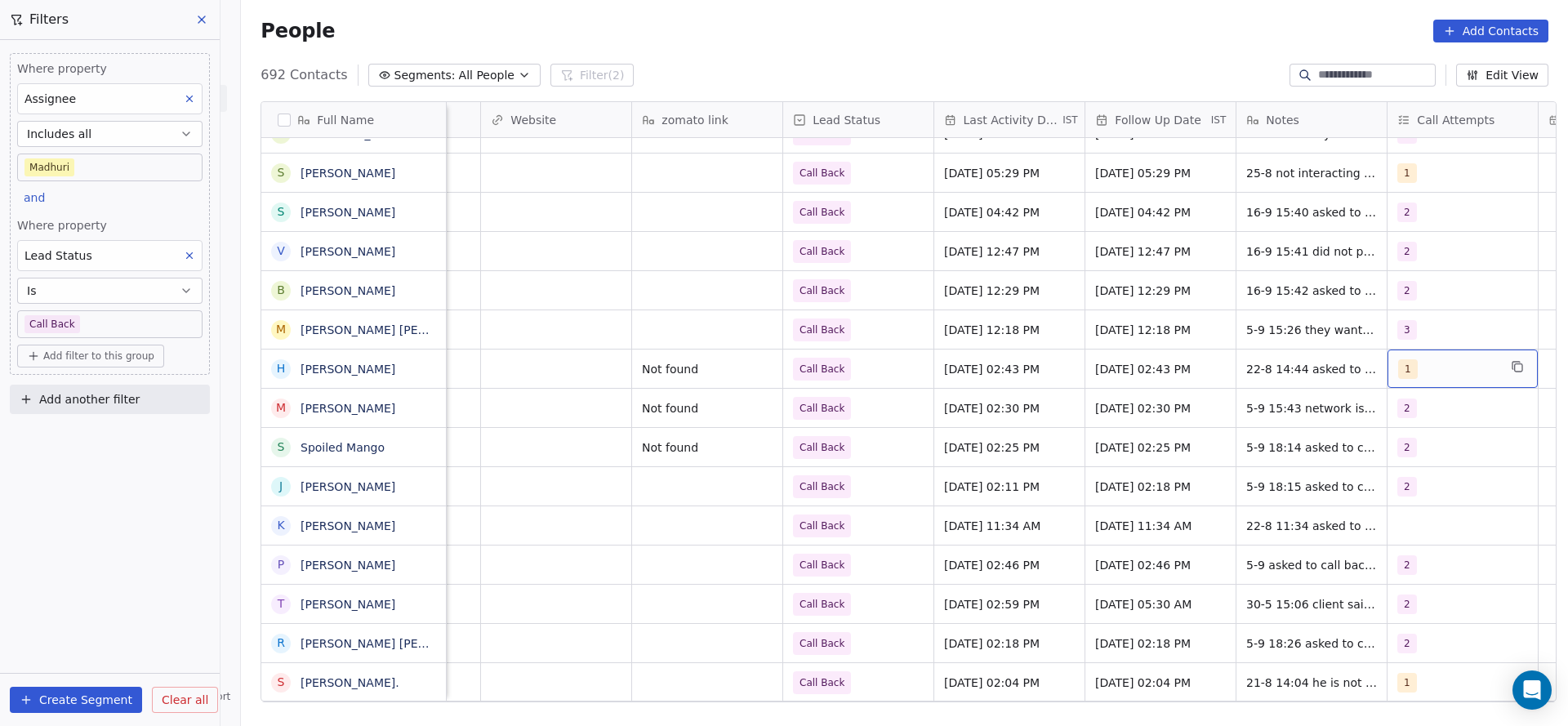
click at [1406, 382] on div "1" at bounding box center [1462, 369] width 150 height 38
click at [1395, 459] on div "2" at bounding box center [1453, 451] width 184 height 26
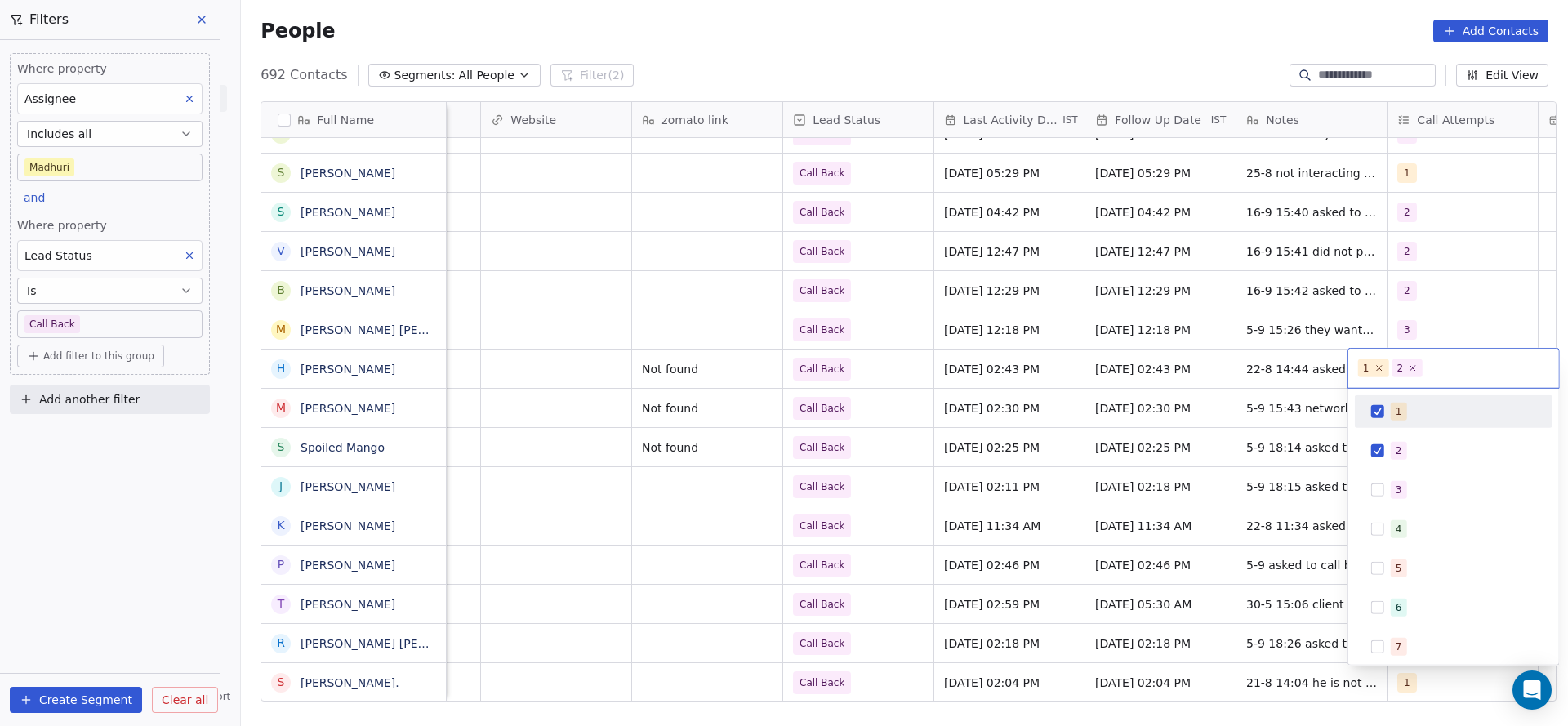
click at [1393, 411] on span "1" at bounding box center [1399, 412] width 16 height 18
click at [1171, 487] on html "On2Cook India Pvt. Ltd. Contacts People Marketing Workflows Campaigns Sales Pip…" at bounding box center [784, 363] width 1568 height 726
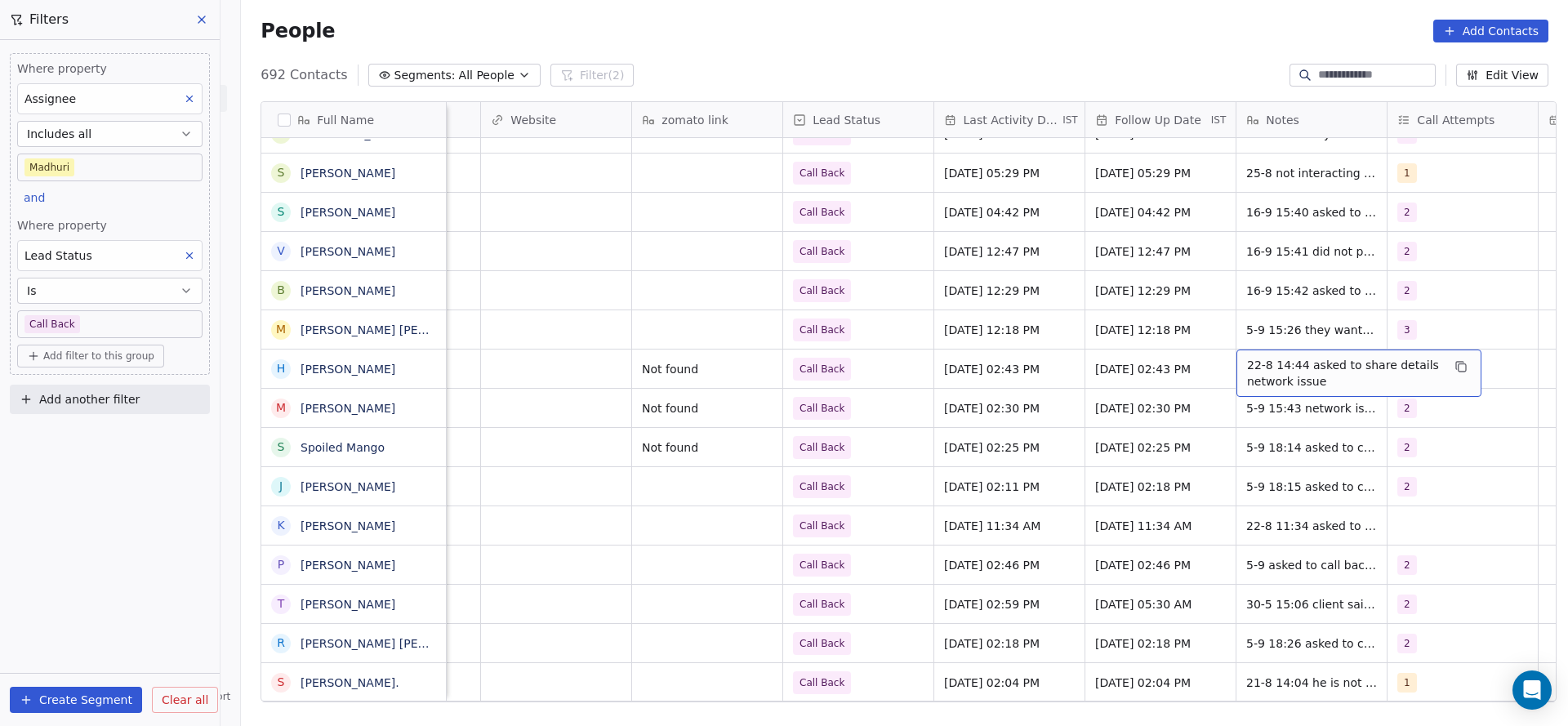
click at [1256, 379] on span "22-8 14:44 asked to share details network issue" at bounding box center [1344, 373] width 194 height 33
click at [1237, 358] on textarea "**********" at bounding box center [1349, 375] width 243 height 51
drag, startPoint x: 1291, startPoint y: 355, endPoint x: 1406, endPoint y: 363, distance: 115.3
click at [1406, 363] on textarea "**********" at bounding box center [1349, 375] width 243 height 51
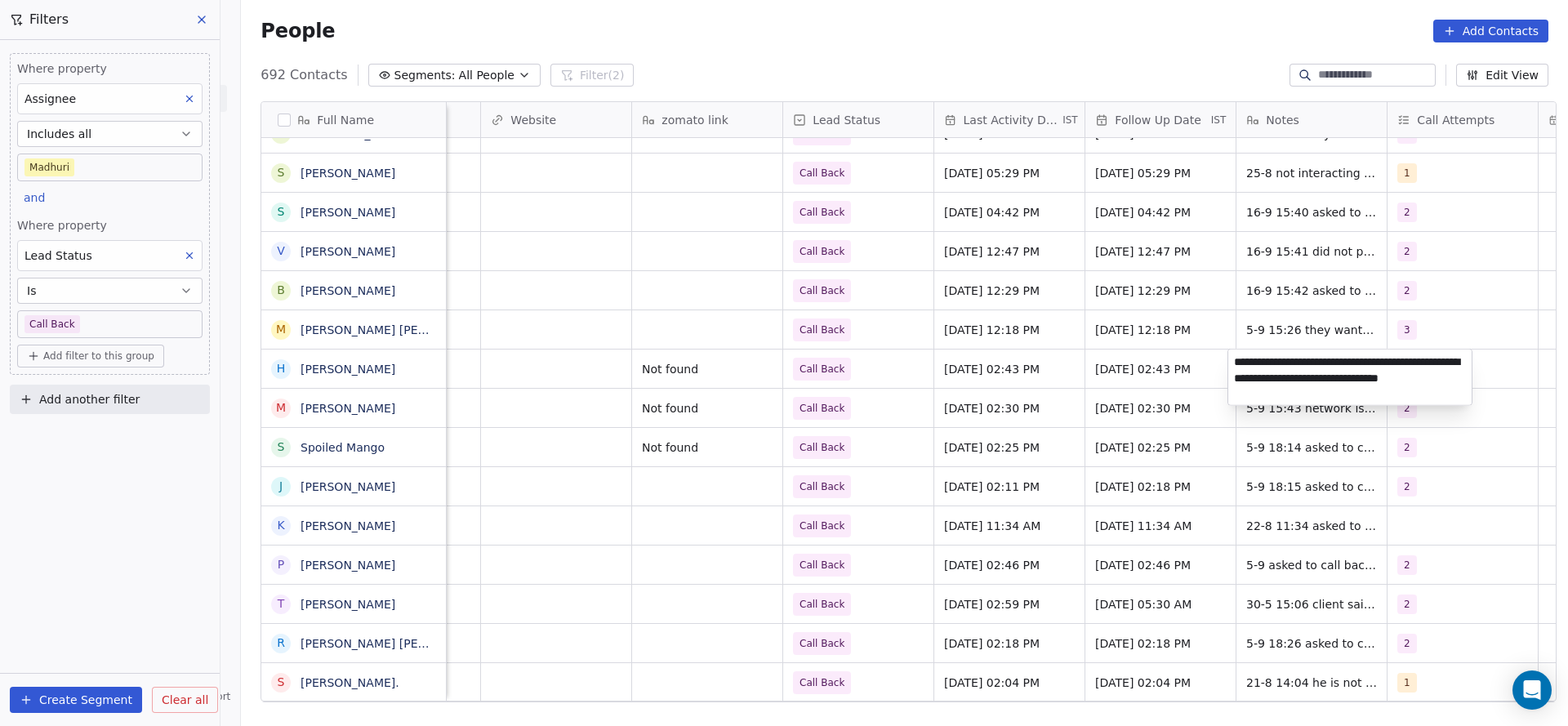
type textarea "**********"
drag, startPoint x: 792, startPoint y: 405, endPoint x: 946, endPoint y: 363, distance: 159.6
click at [792, 405] on html "On2Cook India Pvt. Ltd. Contacts People Marketing Workflows Campaigns Sales Pip…" at bounding box center [784, 363] width 1568 height 726
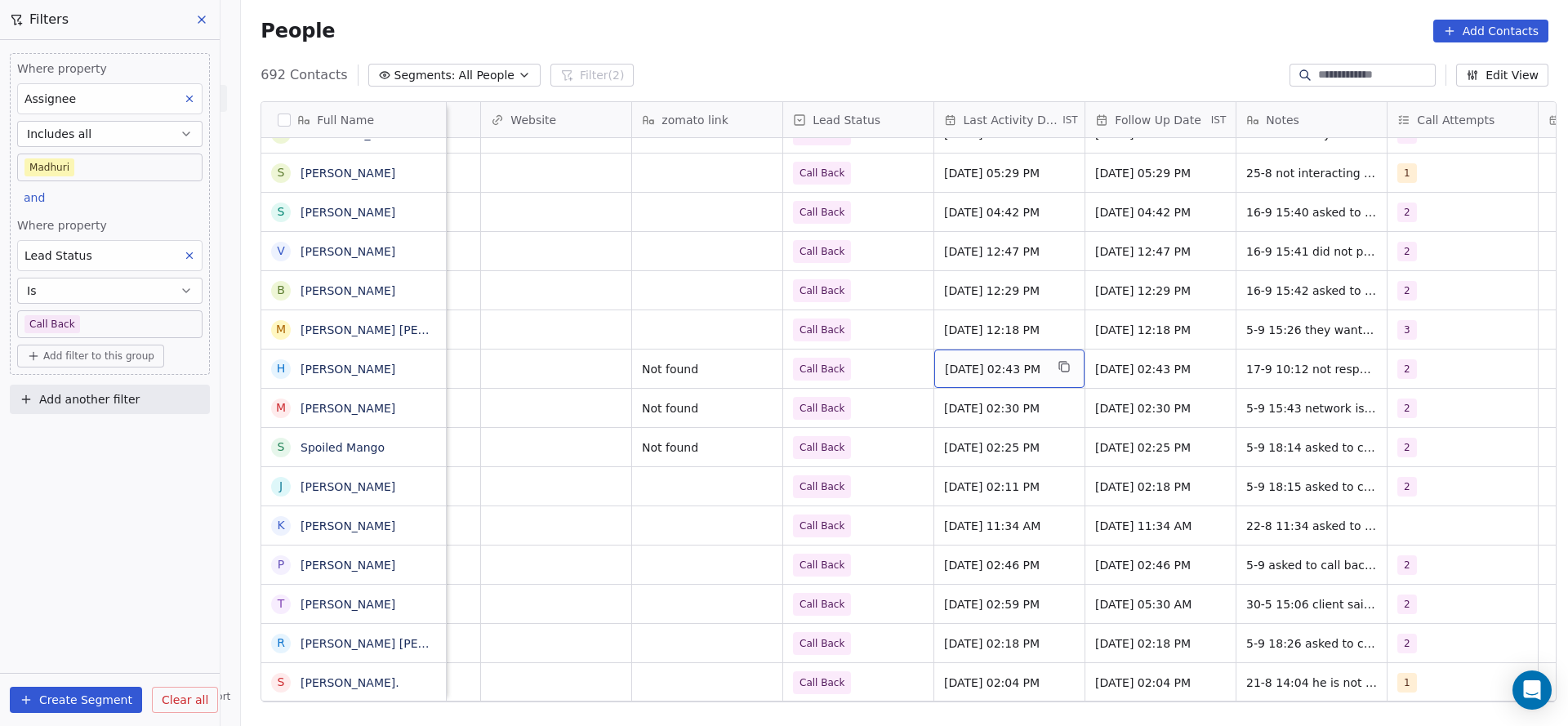
click at [946, 363] on span "Aug 22, 2025 02:43 PM" at bounding box center [995, 369] width 100 height 16
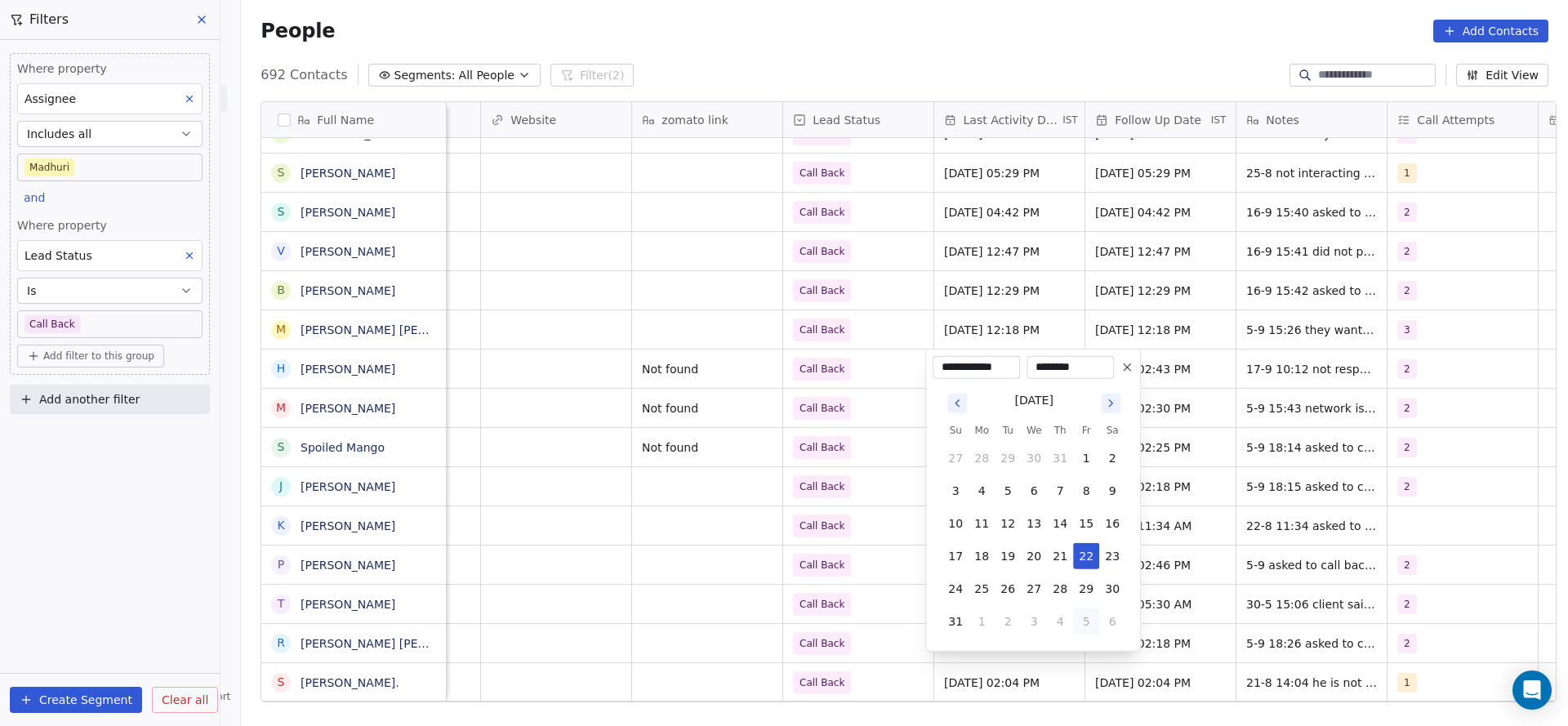
click at [1083, 625] on button "5" at bounding box center [1085, 621] width 26 height 26
click at [1029, 525] on button "17" at bounding box center [1033, 523] width 26 height 26
type input "**********"
click at [874, 502] on html "On2Cook India Pvt. Ltd. Contacts People Marketing Workflows Campaigns Sales Pip…" at bounding box center [784, 363] width 1568 height 726
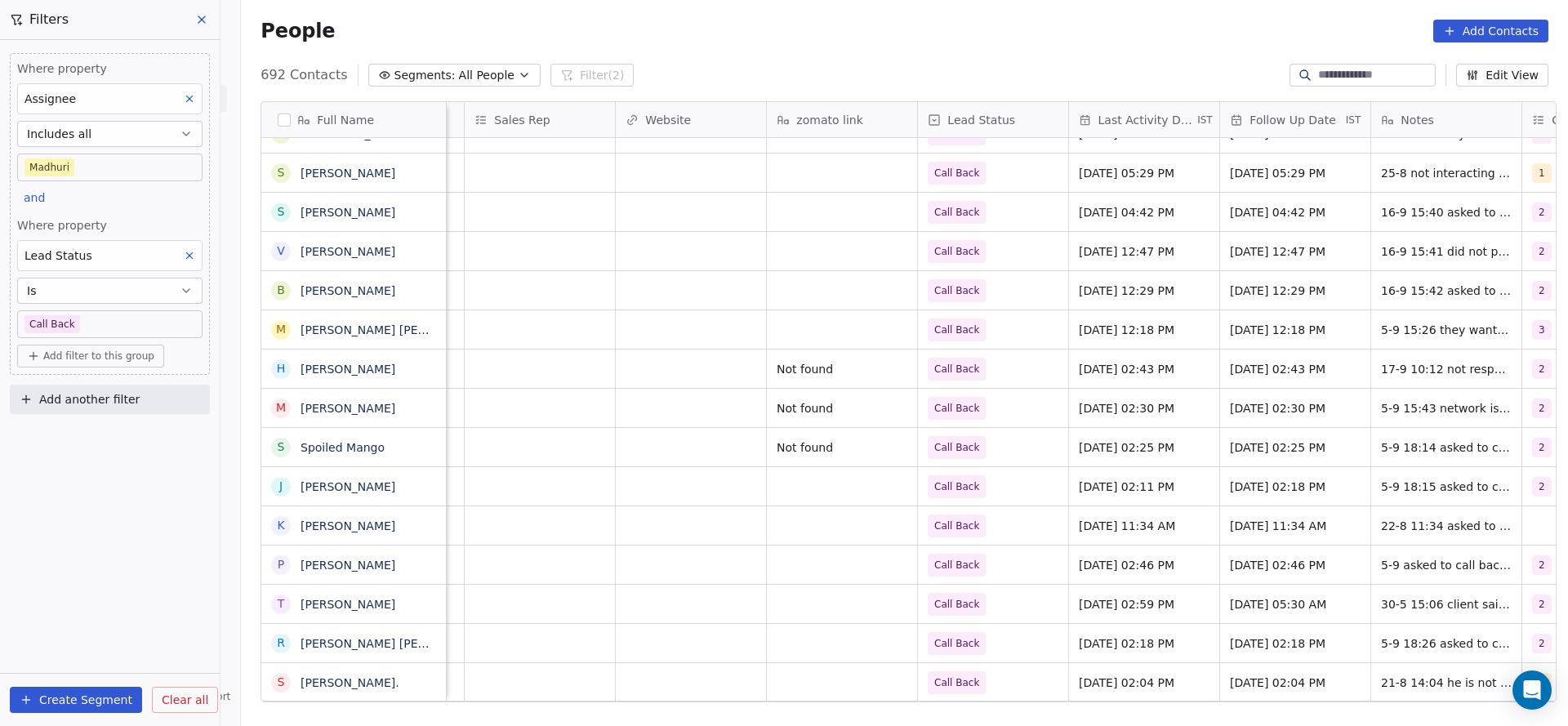
scroll to position [0, 2106]
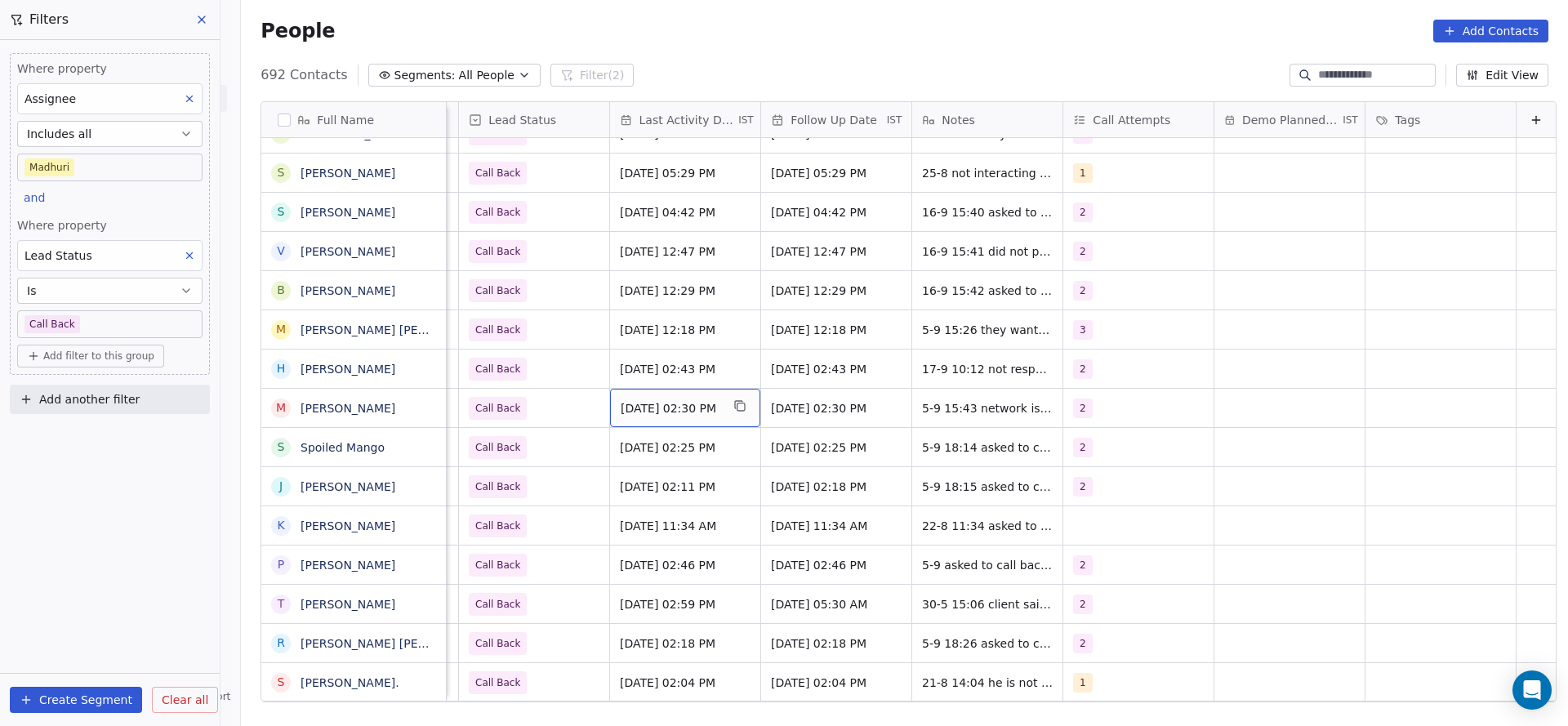
click at [649, 401] on span "Sep 05, 2025 02:30 PM" at bounding box center [670, 408] width 100 height 16
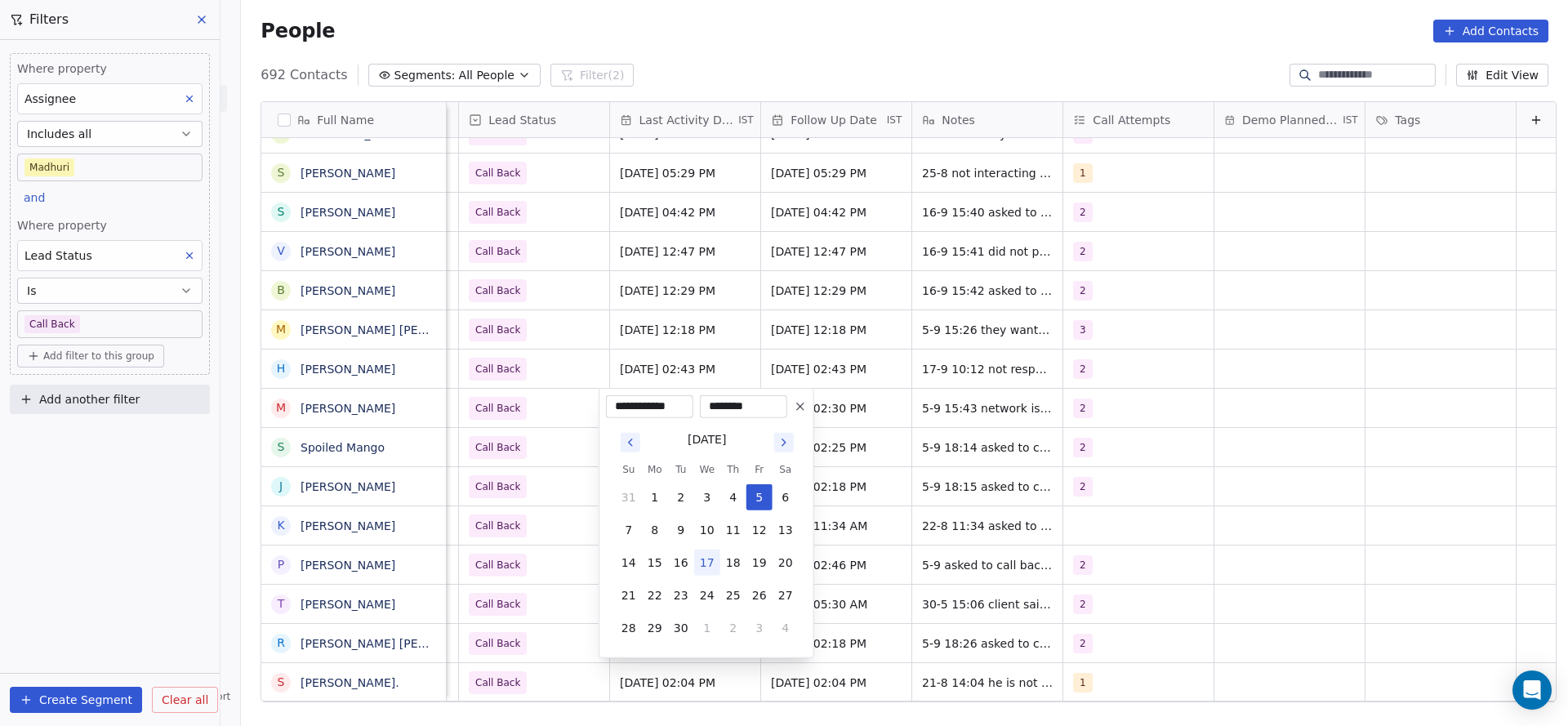
click at [705, 563] on button "17" at bounding box center [707, 562] width 26 height 26
type input "**********"
click at [467, 481] on html "On2Cook India Pvt. Ltd. Contacts People Marketing Workflows Campaigns Sales Pip…" at bounding box center [784, 363] width 1568 height 726
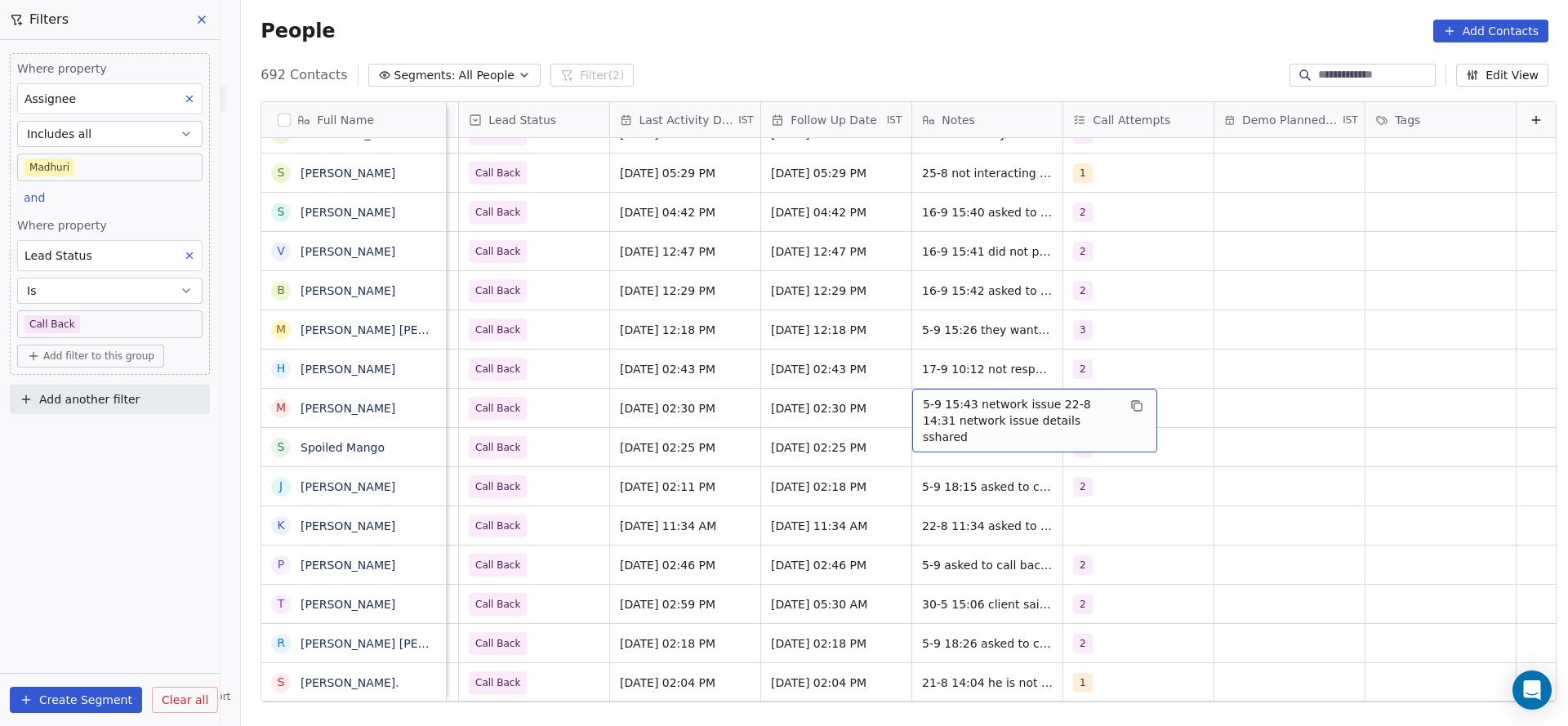
click at [912, 396] on div "5-9 15:43 network issue 22-8 14:31 network issue details sshared" at bounding box center [1034, 421] width 245 height 64
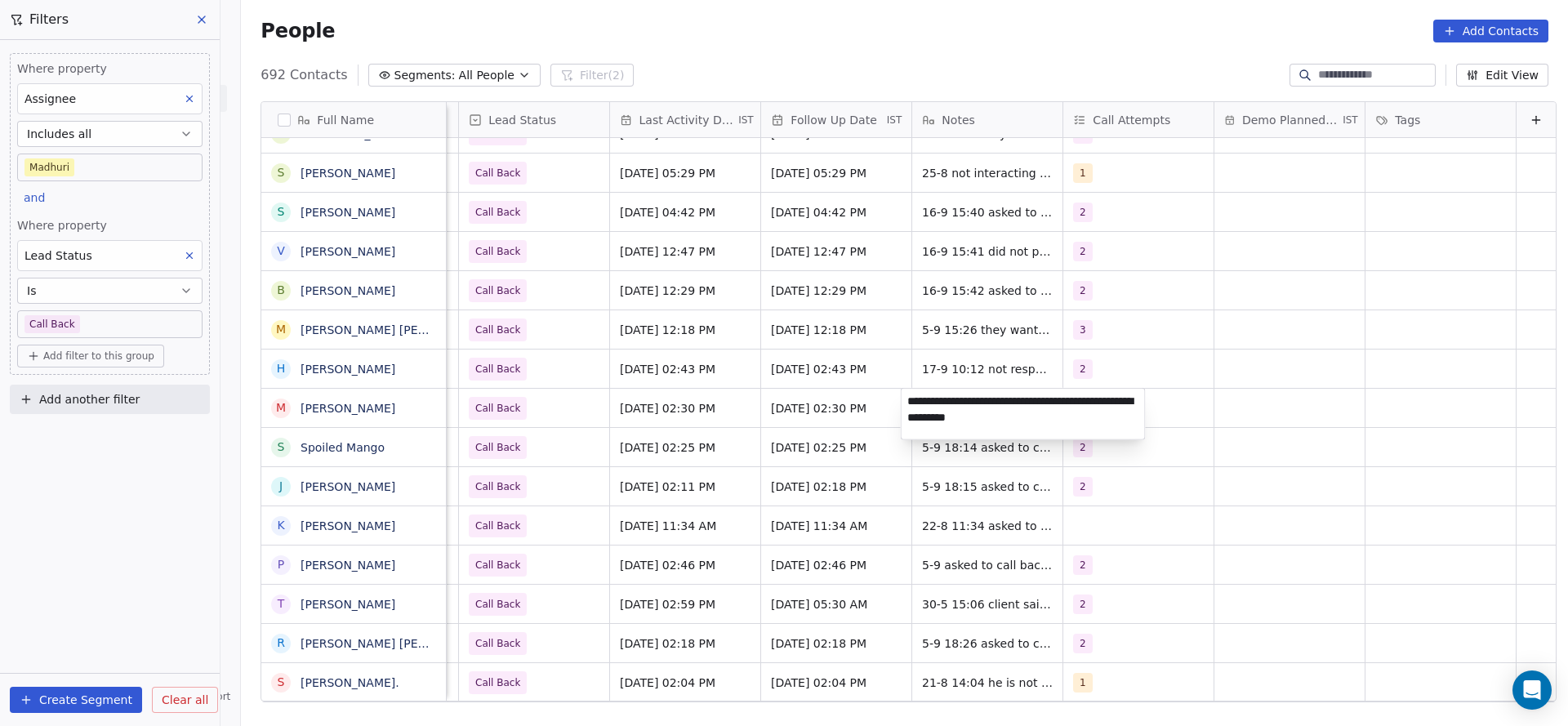
click at [906, 396] on textarea "**********" at bounding box center [1022, 414] width 243 height 51
type textarea "**********"
click at [1323, 422] on html "On2Cook India Pvt. Ltd. Contacts People Marketing Workflows Campaigns Sales Pip…" at bounding box center [784, 363] width 1568 height 726
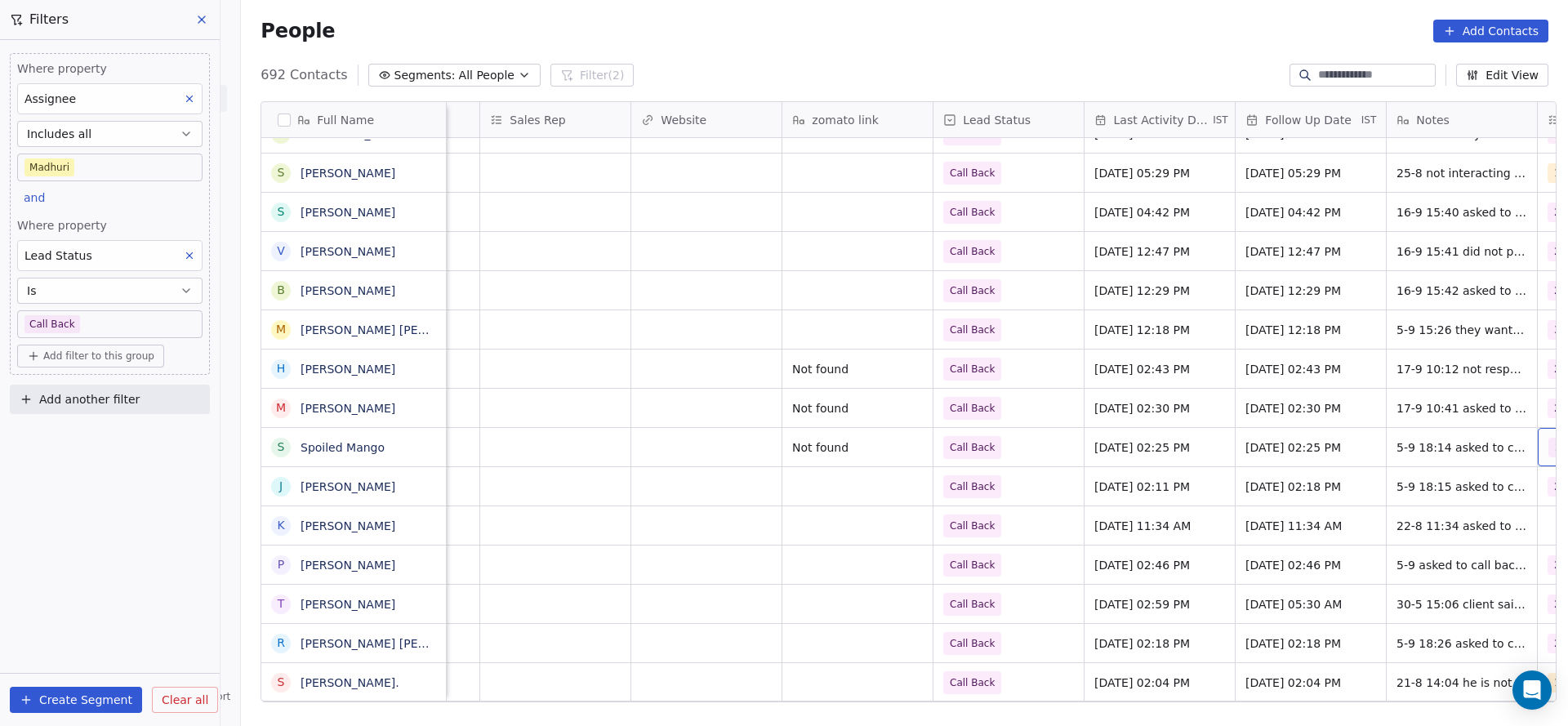
scroll to position [0, 1778]
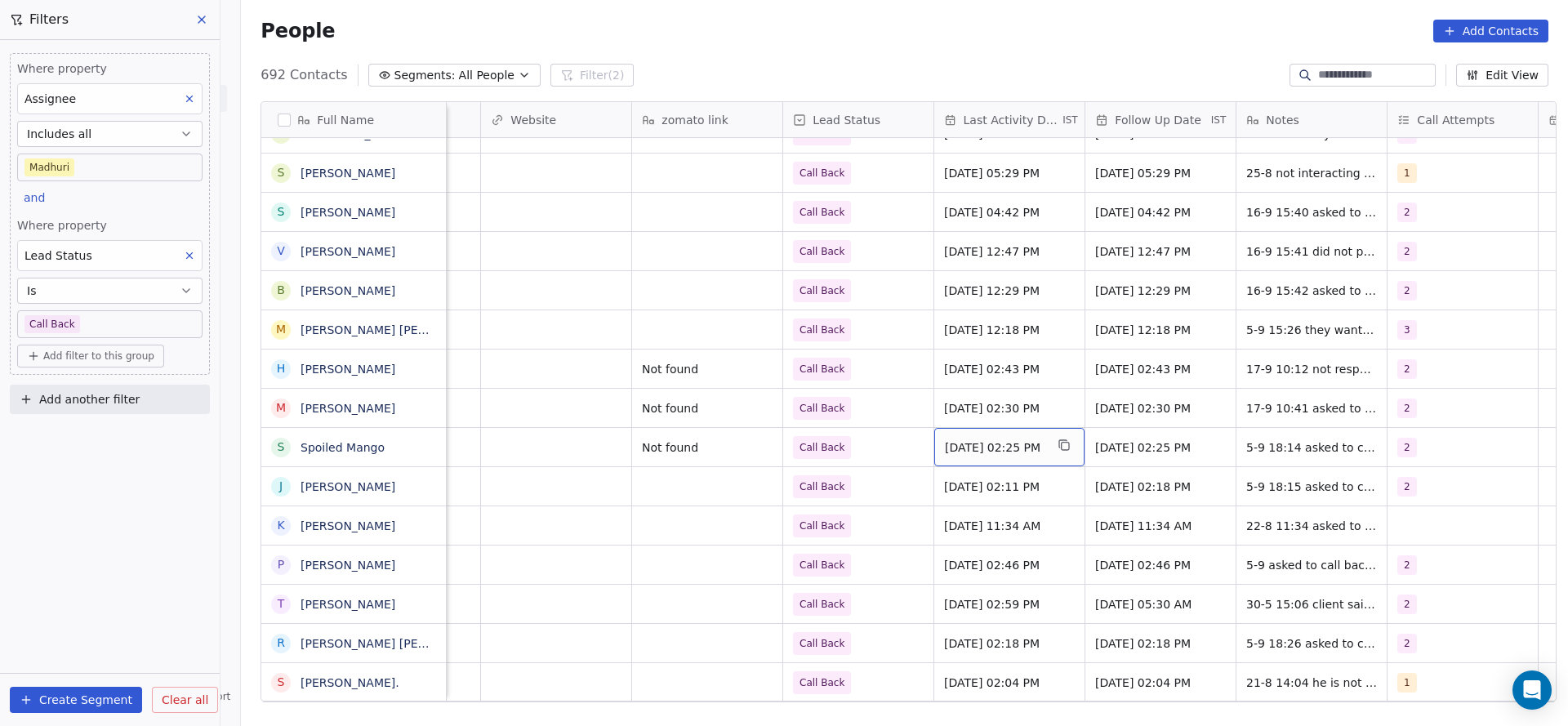
click at [965, 449] on span "Sep 05, 2025 02:25 PM" at bounding box center [995, 447] width 100 height 16
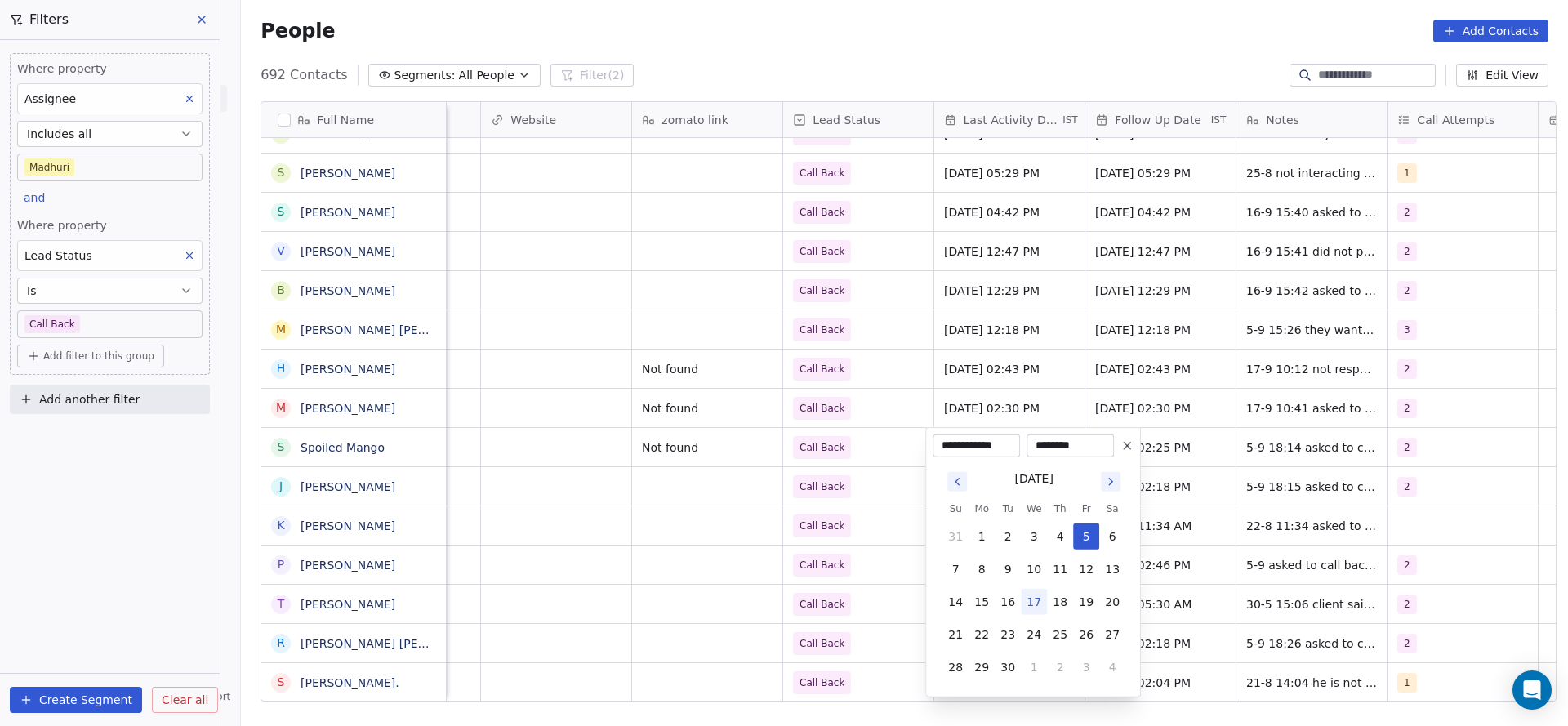
drag, startPoint x: 1034, startPoint y: 598, endPoint x: 685, endPoint y: 535, distance: 354.6
click at [1031, 599] on button "17" at bounding box center [1033, 601] width 26 height 26
type input "**********"
click at [685, 535] on html "On2Cook India Pvt. Ltd. Contacts People Marketing Workflows Campaigns Sales Pip…" at bounding box center [784, 363] width 1568 height 726
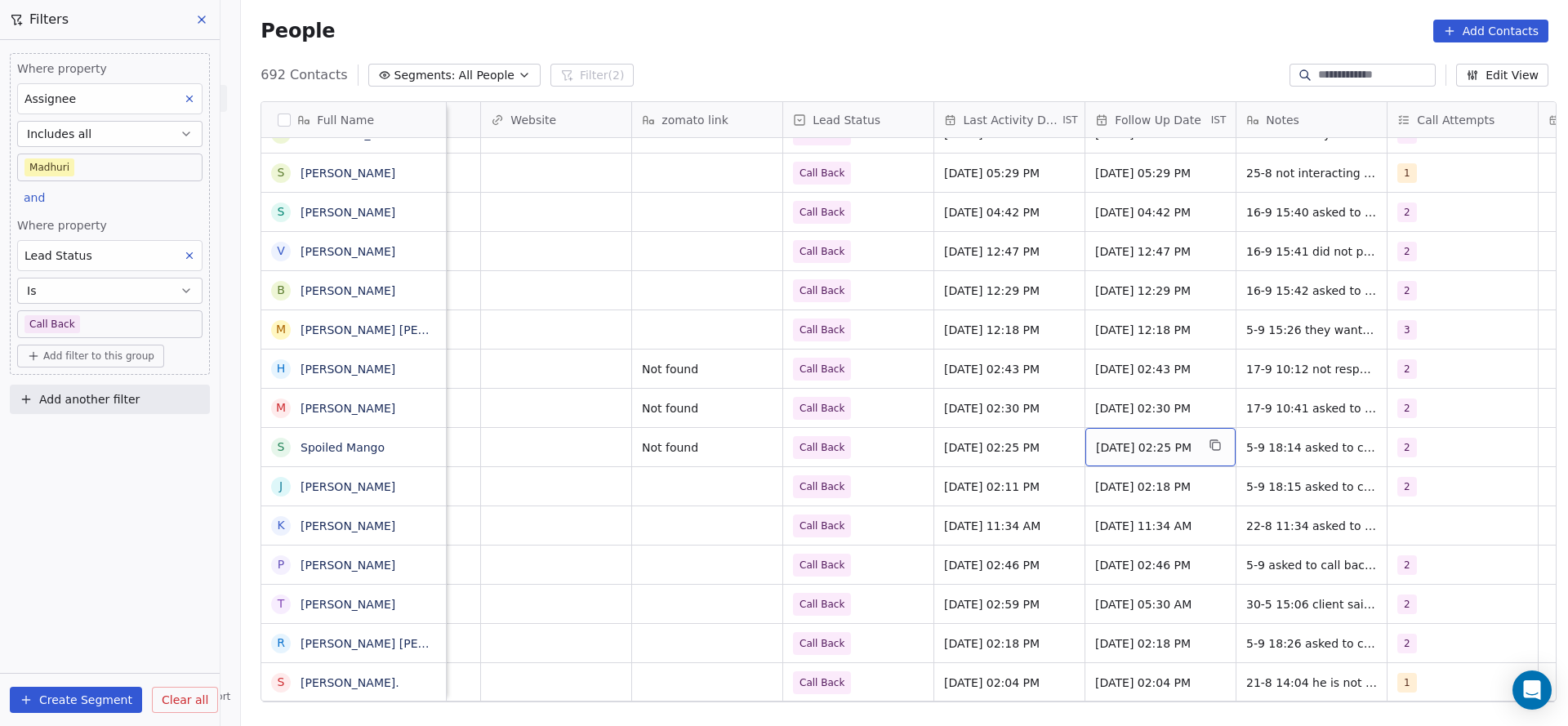
click at [1129, 437] on div "Sep 03, 2025 02:25 PM" at bounding box center [1160, 447] width 150 height 38
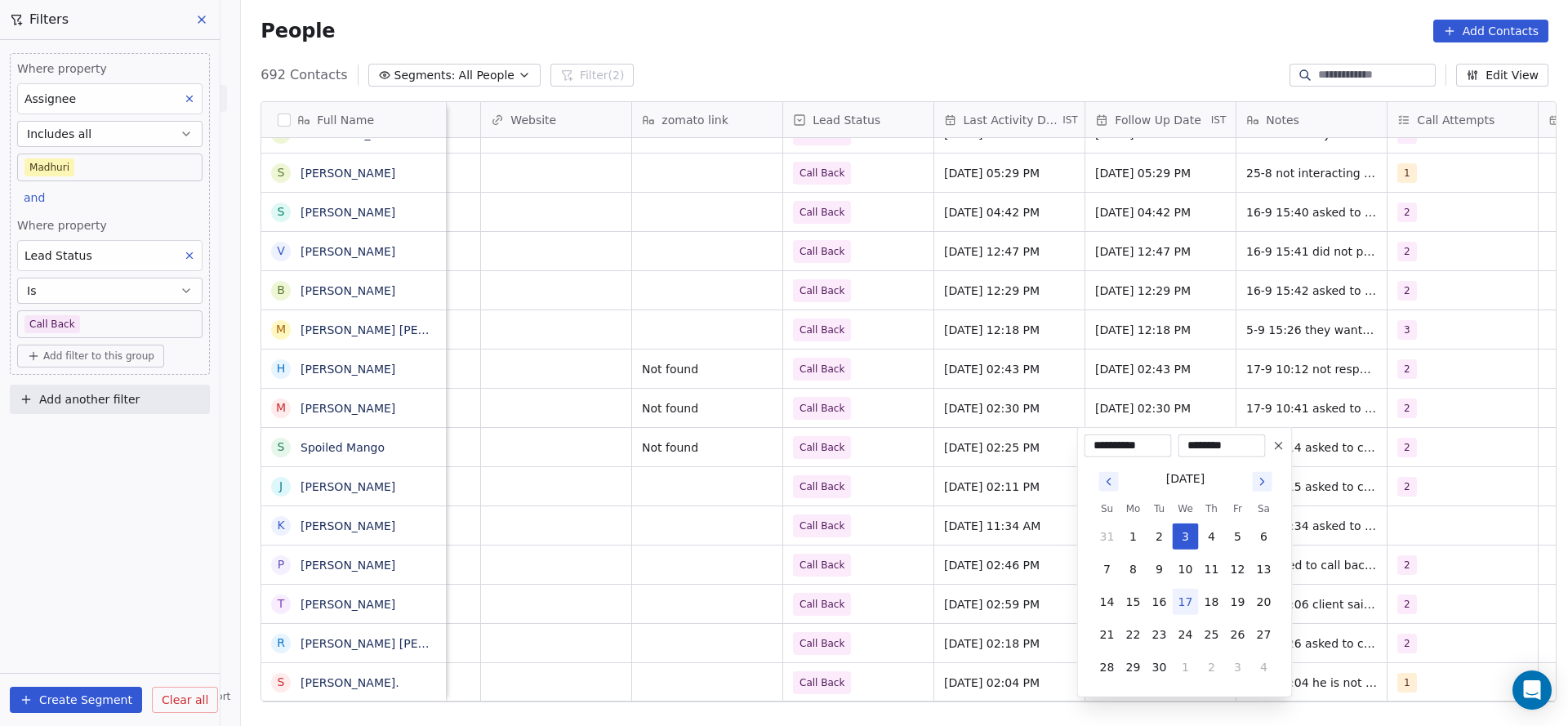
click at [860, 501] on html "On2Cook India Pvt. Ltd. Contacts People Marketing Workflows Campaigns Sales Pip…" at bounding box center [784, 363] width 1568 height 726
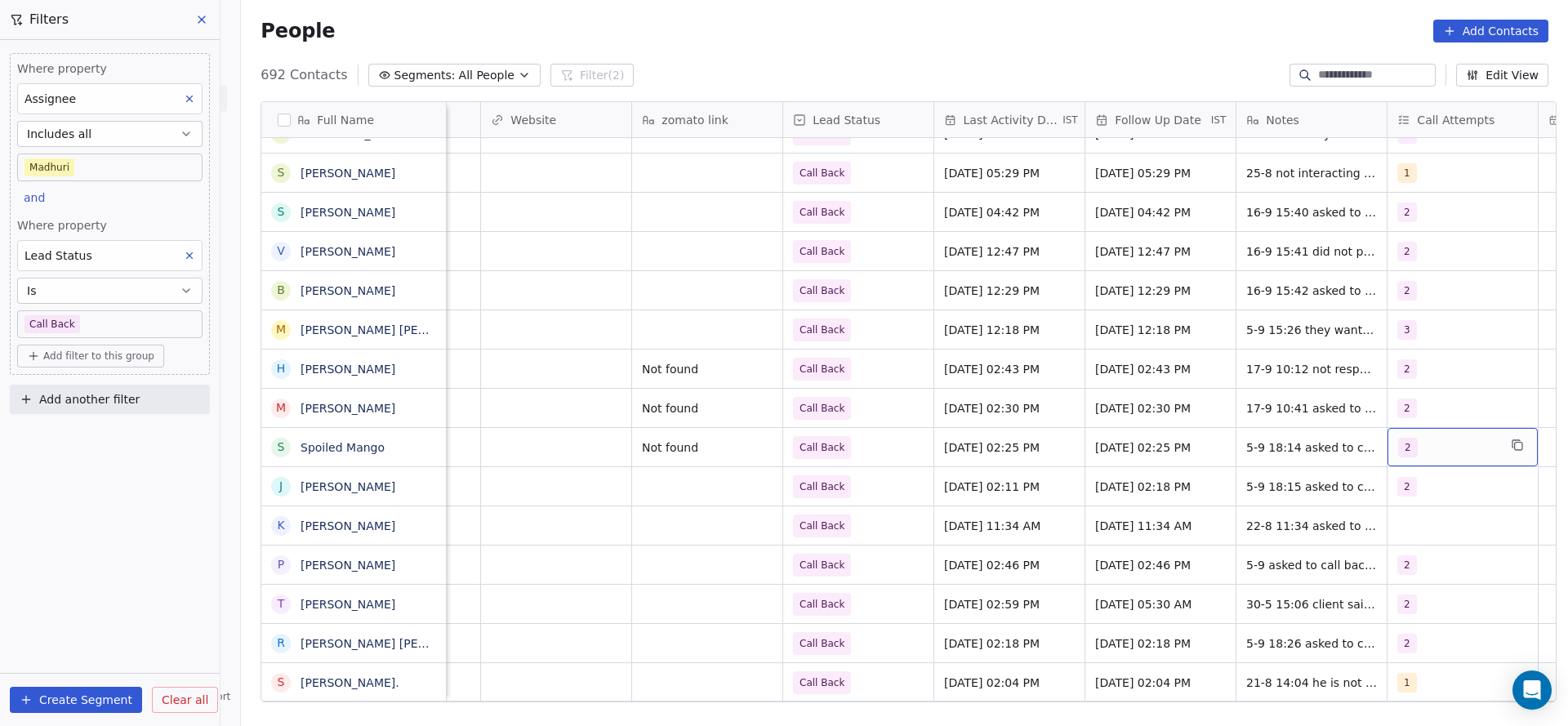
click at [1411, 456] on div "2" at bounding box center [1448, 448] width 100 height 20
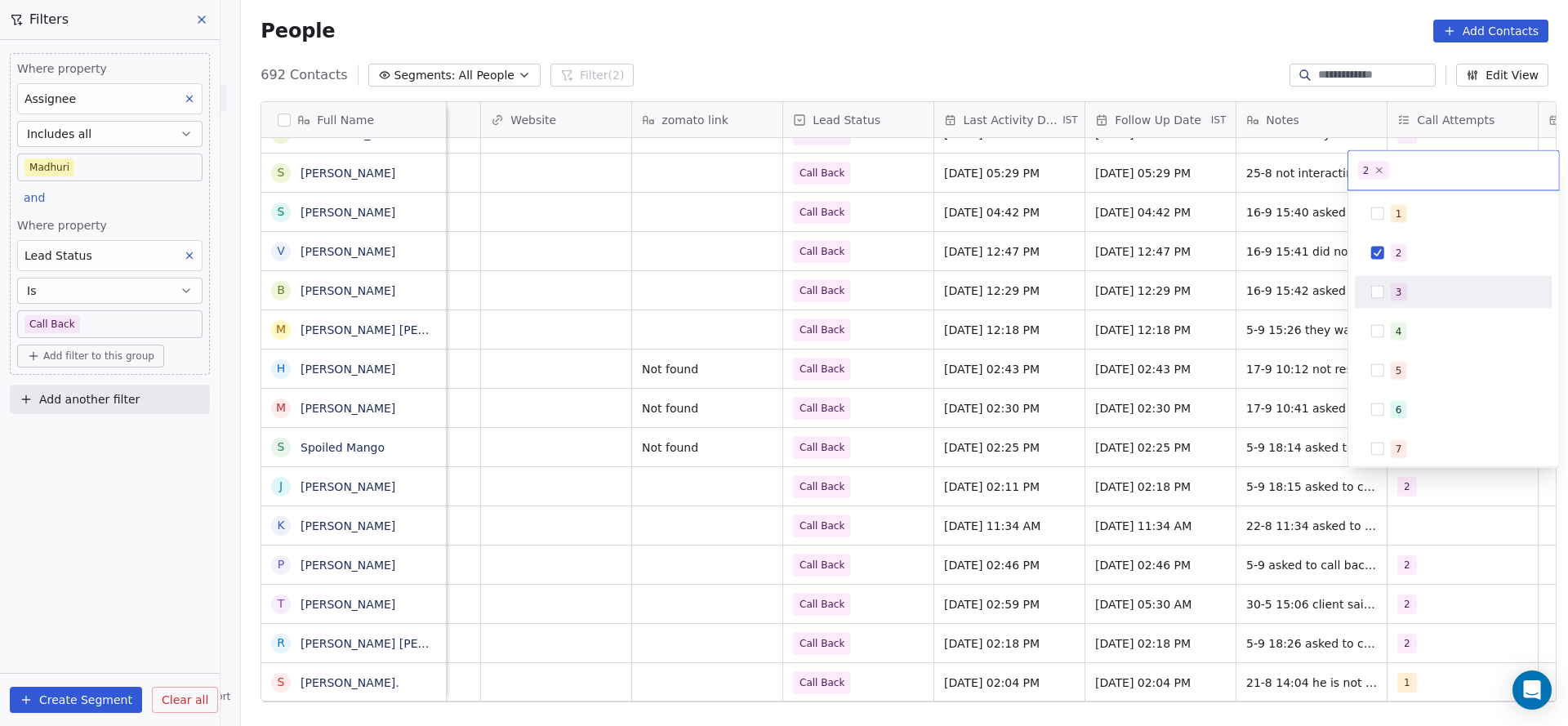
click at [1412, 287] on div "3" at bounding box center [1463, 292] width 145 height 18
click at [1398, 261] on div "2" at bounding box center [1453, 253] width 184 height 26
click at [1274, 359] on html "On2Cook India Pvt. Ltd. Contacts People Marketing Workflows Campaigns Sales Pip…" at bounding box center [784, 363] width 1568 height 726
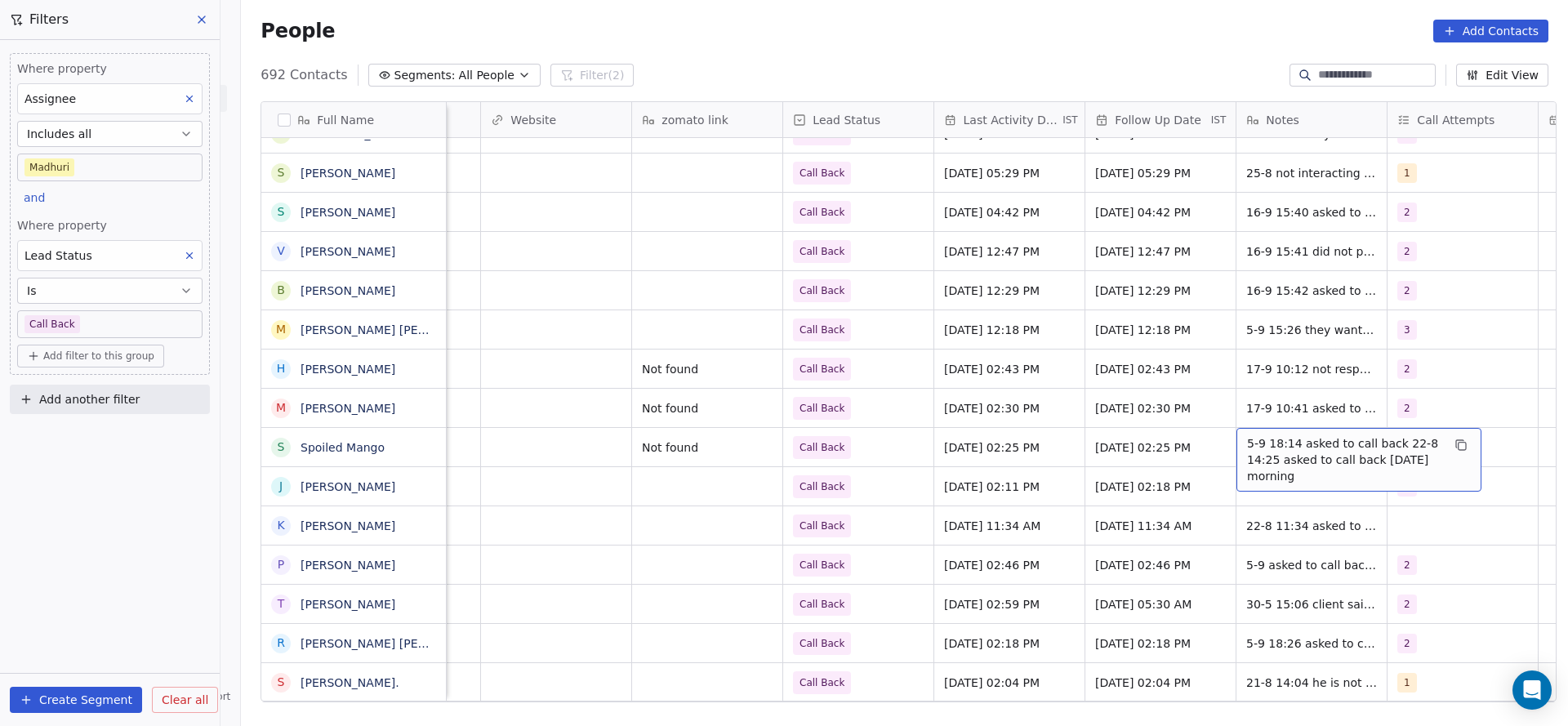
click at [1279, 451] on span "5-9 18:14 asked to call back 22-8 14:25 asked to call back on monday morning" at bounding box center [1344, 460] width 194 height 49
click at [1230, 441] on textarea "**********" at bounding box center [1349, 459] width 243 height 61
type textarea "**********"
click at [838, 495] on html "On2Cook India Pvt. Ltd. Contacts People Marketing Workflows Campaigns Sales Pip…" at bounding box center [784, 363] width 1568 height 726
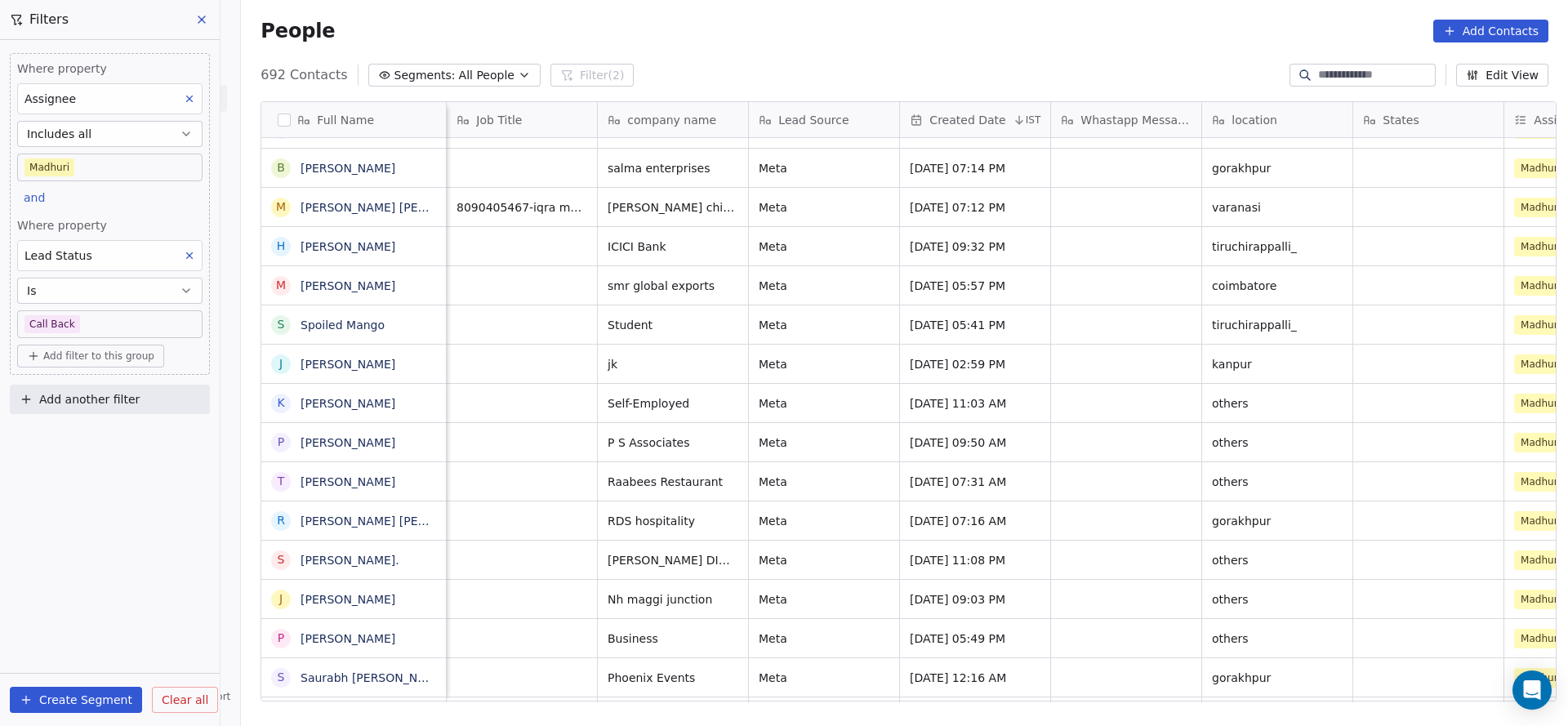
scroll to position [0, 151]
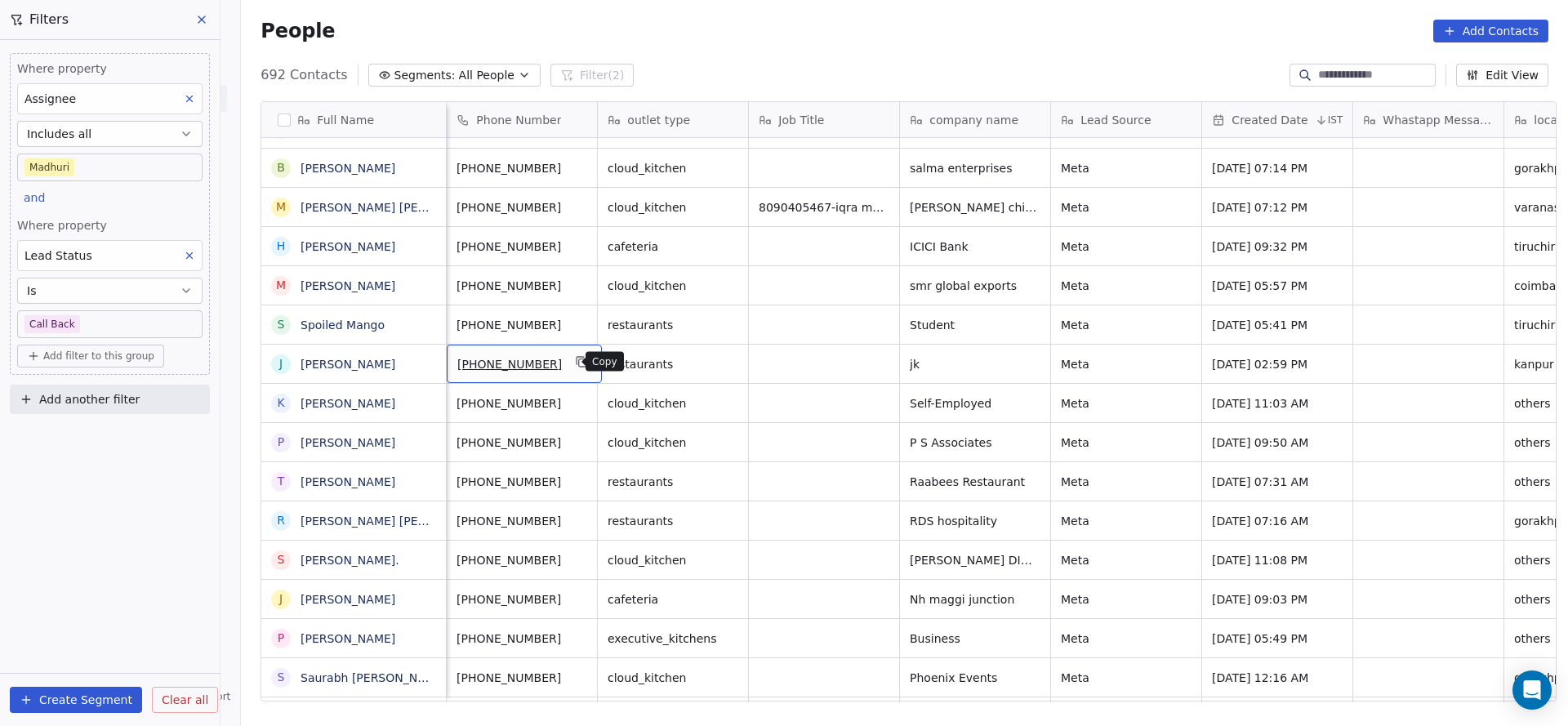
click at [573, 363] on button "grid" at bounding box center [582, 362] width 20 height 20
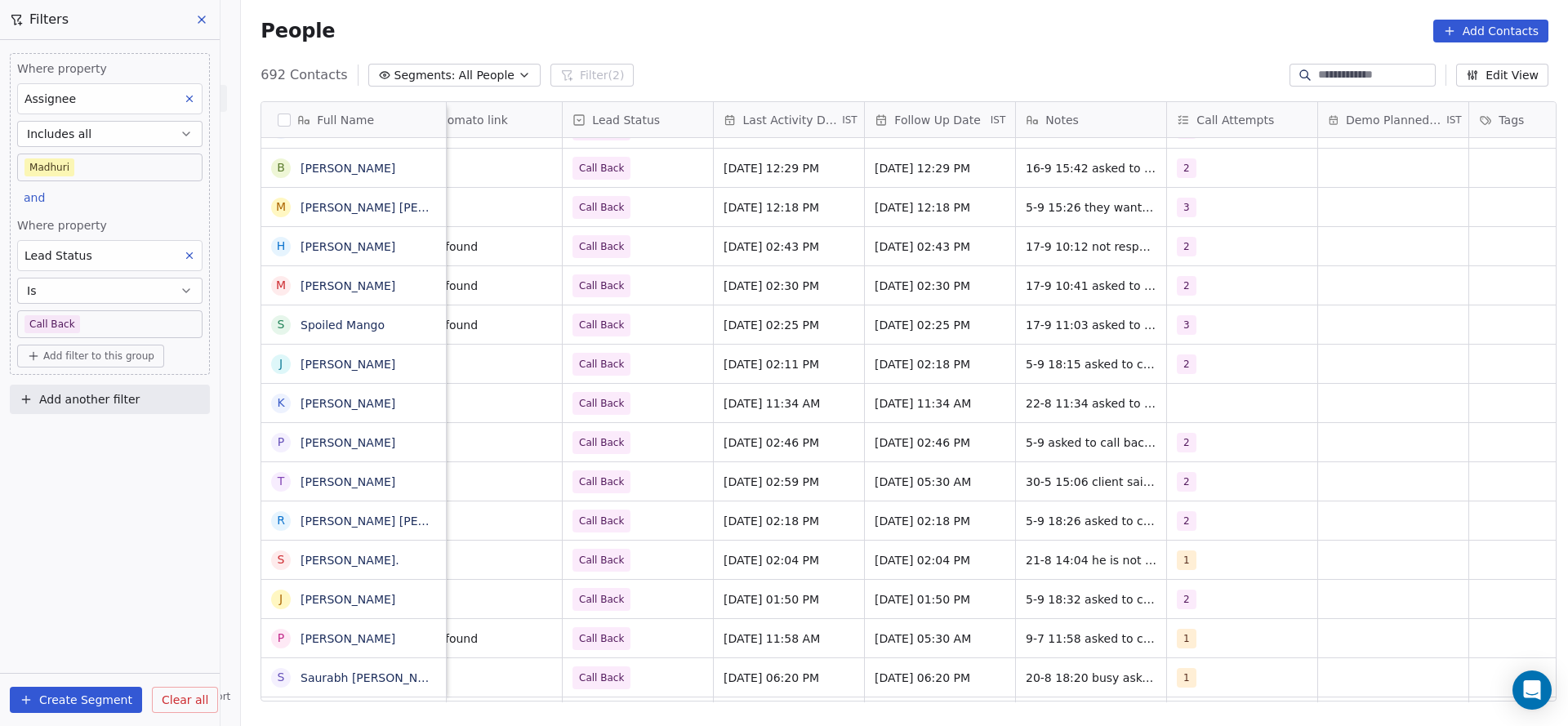
scroll to position [0, 2011]
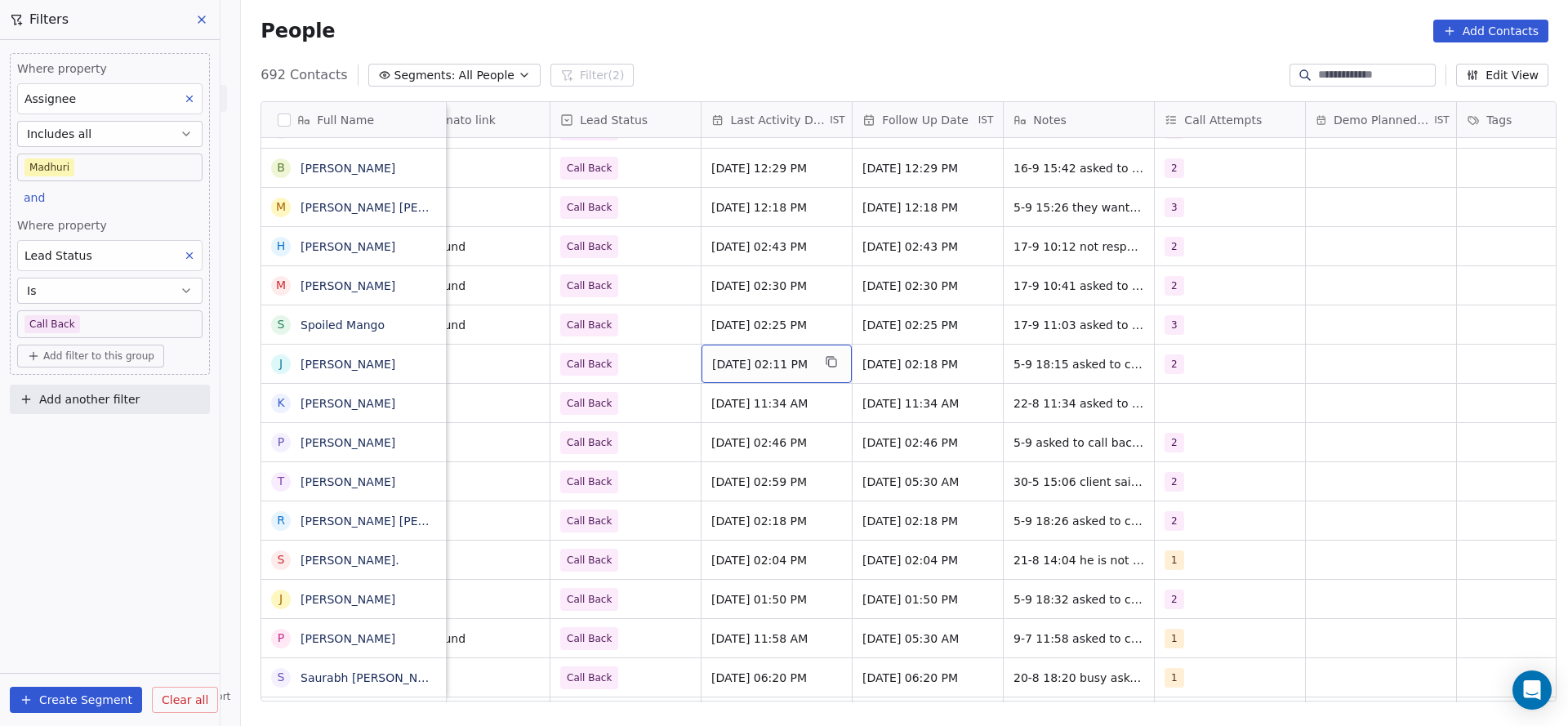
click at [783, 350] on div "Sep 05, 2025 02:11 PM" at bounding box center [776, 363] width 150 height 38
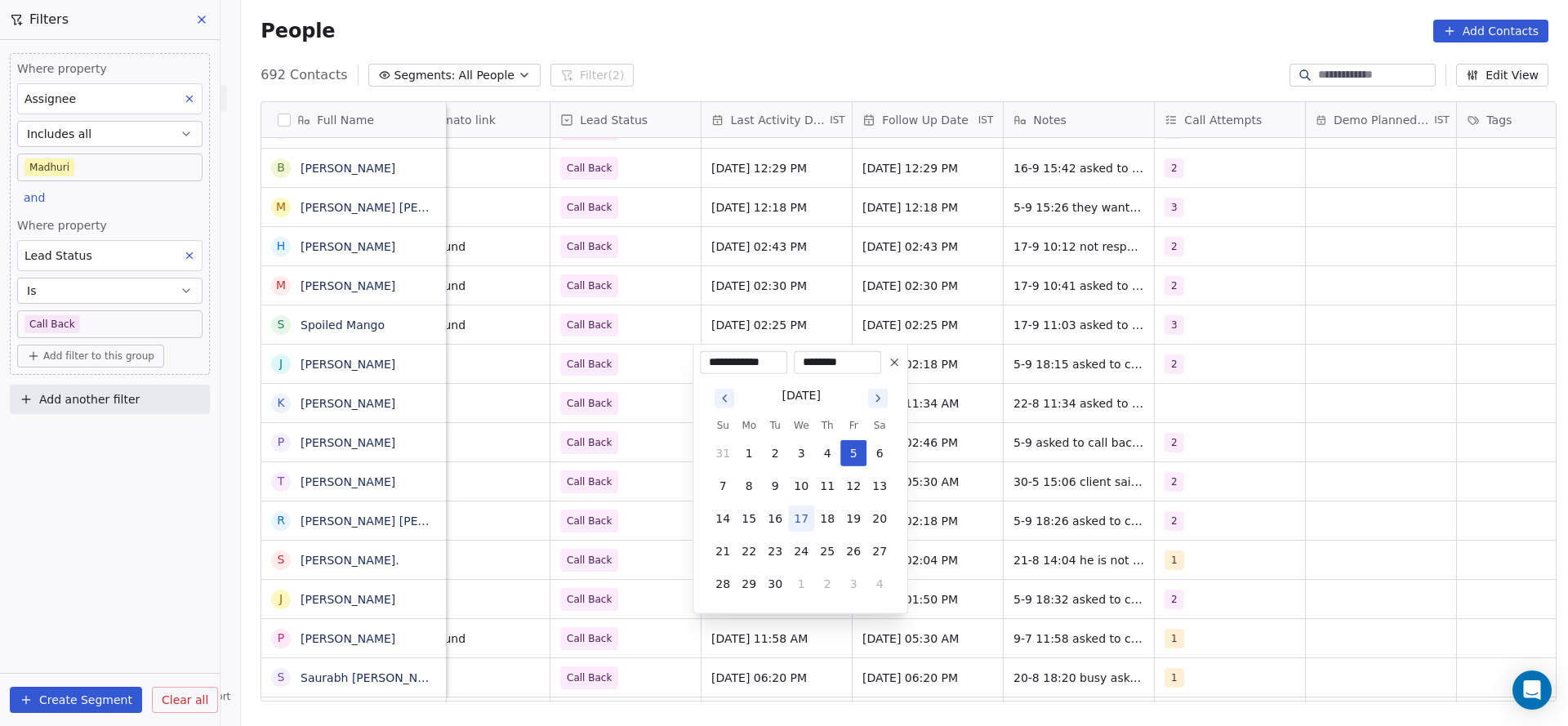
click at [799, 519] on button "17" at bounding box center [800, 518] width 26 height 26
type input "**********"
click at [616, 470] on html "On2Cook India Pvt. Ltd. Contacts People Marketing Workflows Campaigns Sales Pip…" at bounding box center [784, 363] width 1568 height 726
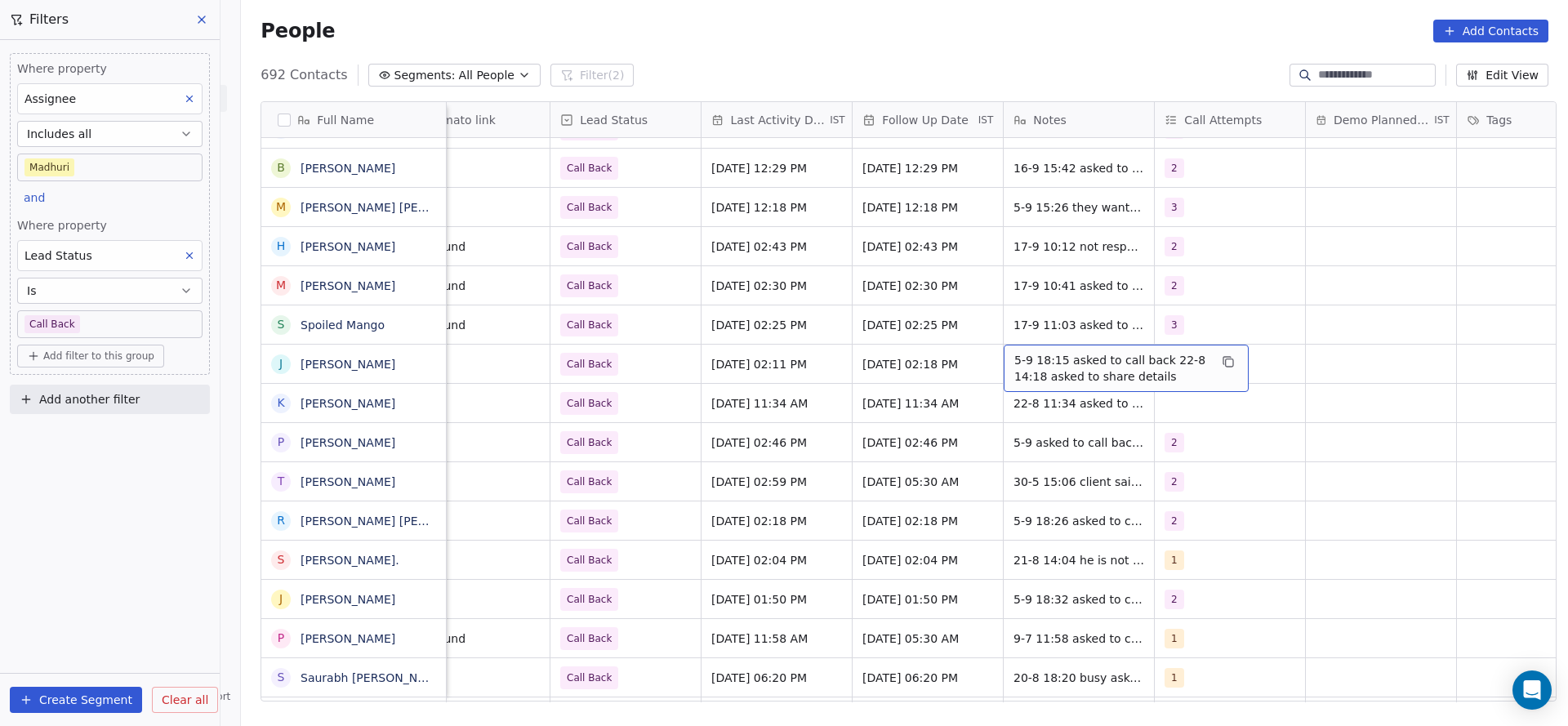
click at [1057, 366] on span "5-9 18:15 asked to call back 22-8 14:18 asked to share details" at bounding box center [1111, 368] width 194 height 33
click at [999, 354] on textarea "**********" at bounding box center [1117, 370] width 243 height 51
type textarea "**********"
drag, startPoint x: 662, startPoint y: 405, endPoint x: 627, endPoint y: 368, distance: 50.9
click at [662, 405] on html "On2Cook India Pvt. Ltd. Contacts People Marketing Workflows Campaigns Sales Pip…" at bounding box center [784, 363] width 1568 height 726
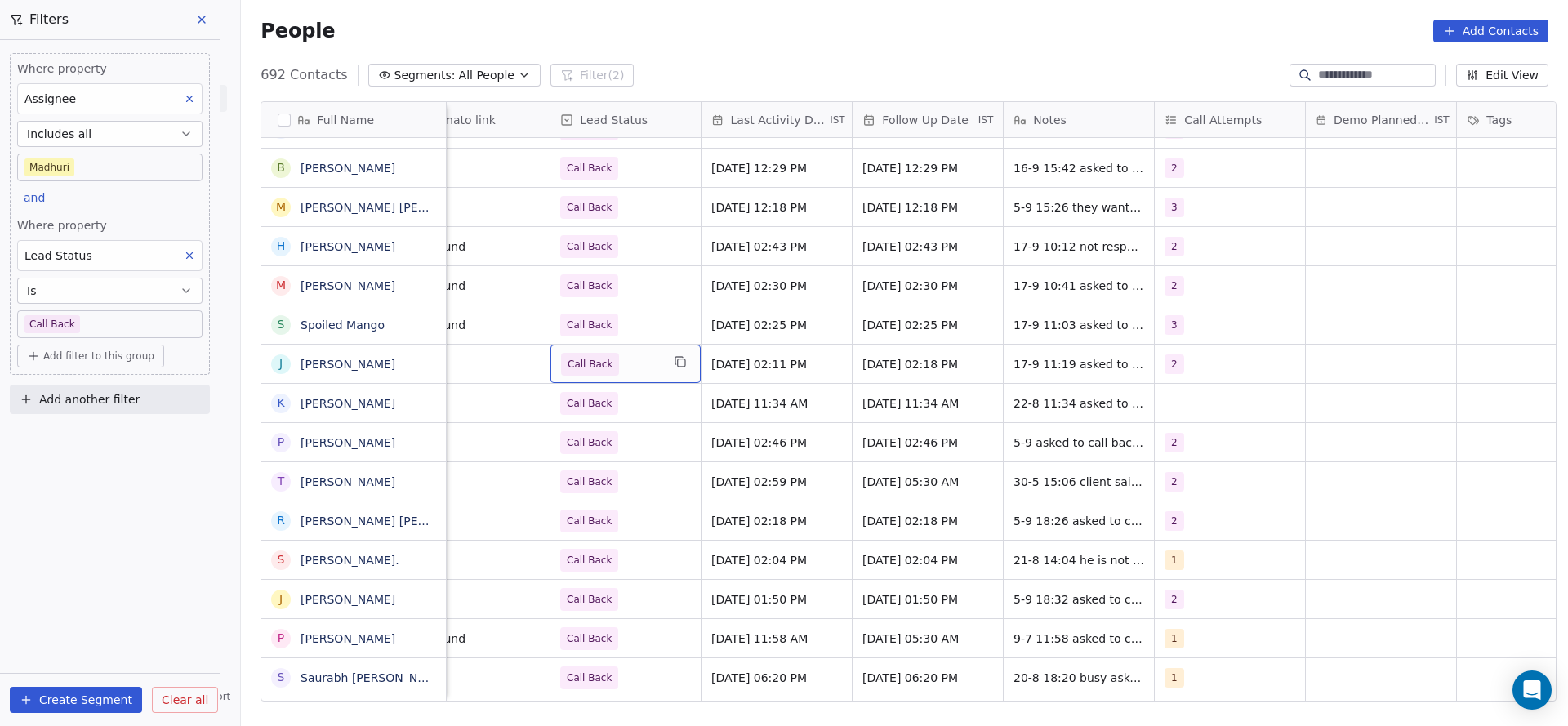
click at [627, 368] on span "Call Back" at bounding box center [611, 364] width 100 height 23
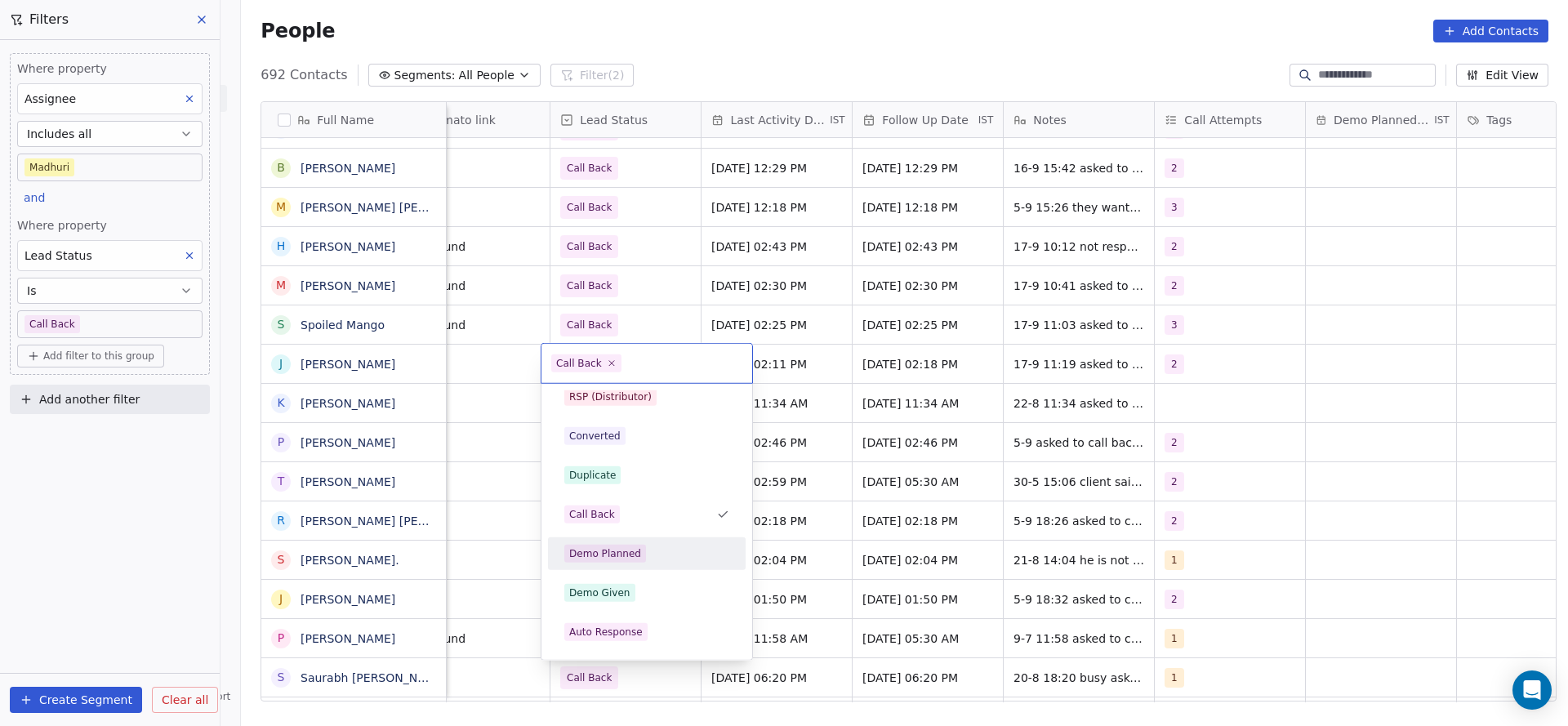
scroll to position [0, 0]
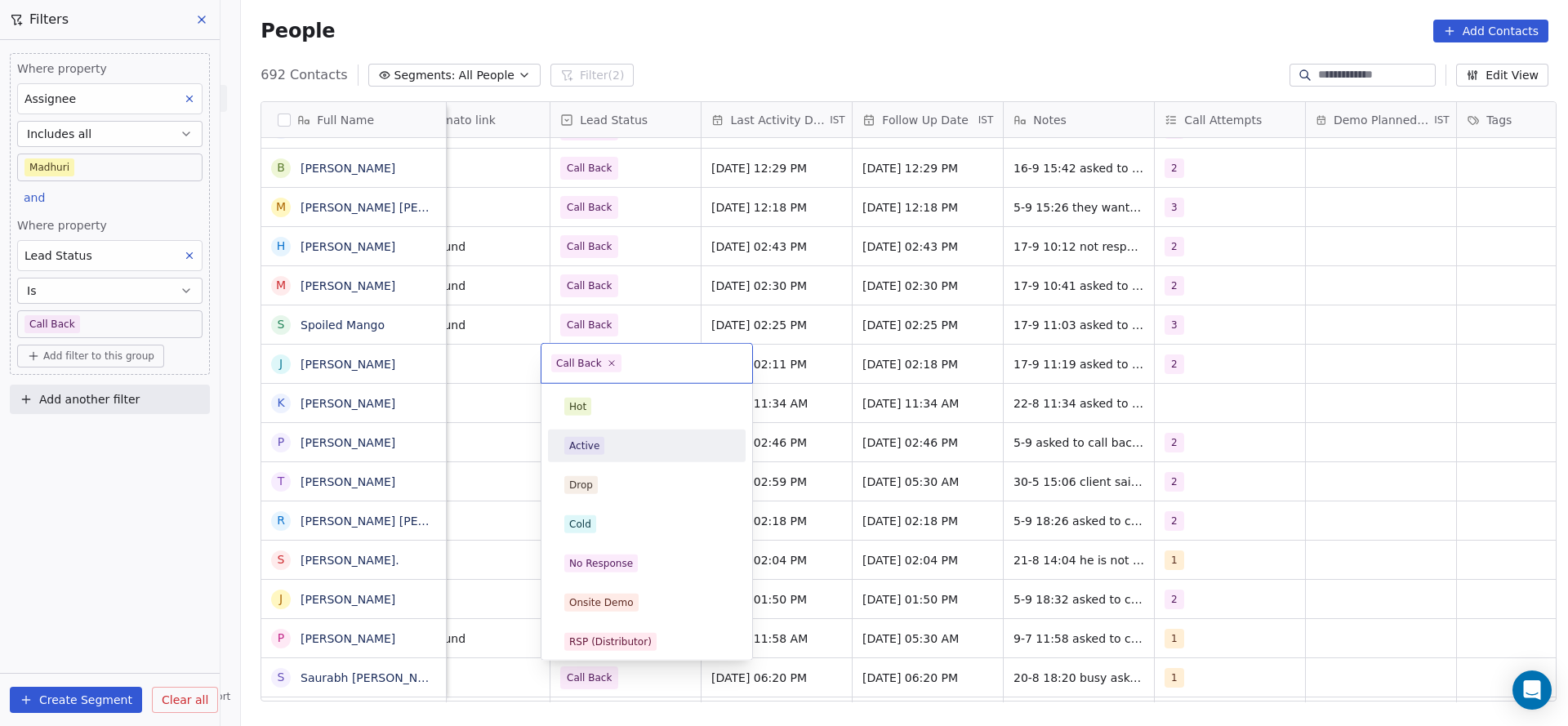
click at [596, 446] on div "Active" at bounding box center [584, 445] width 30 height 15
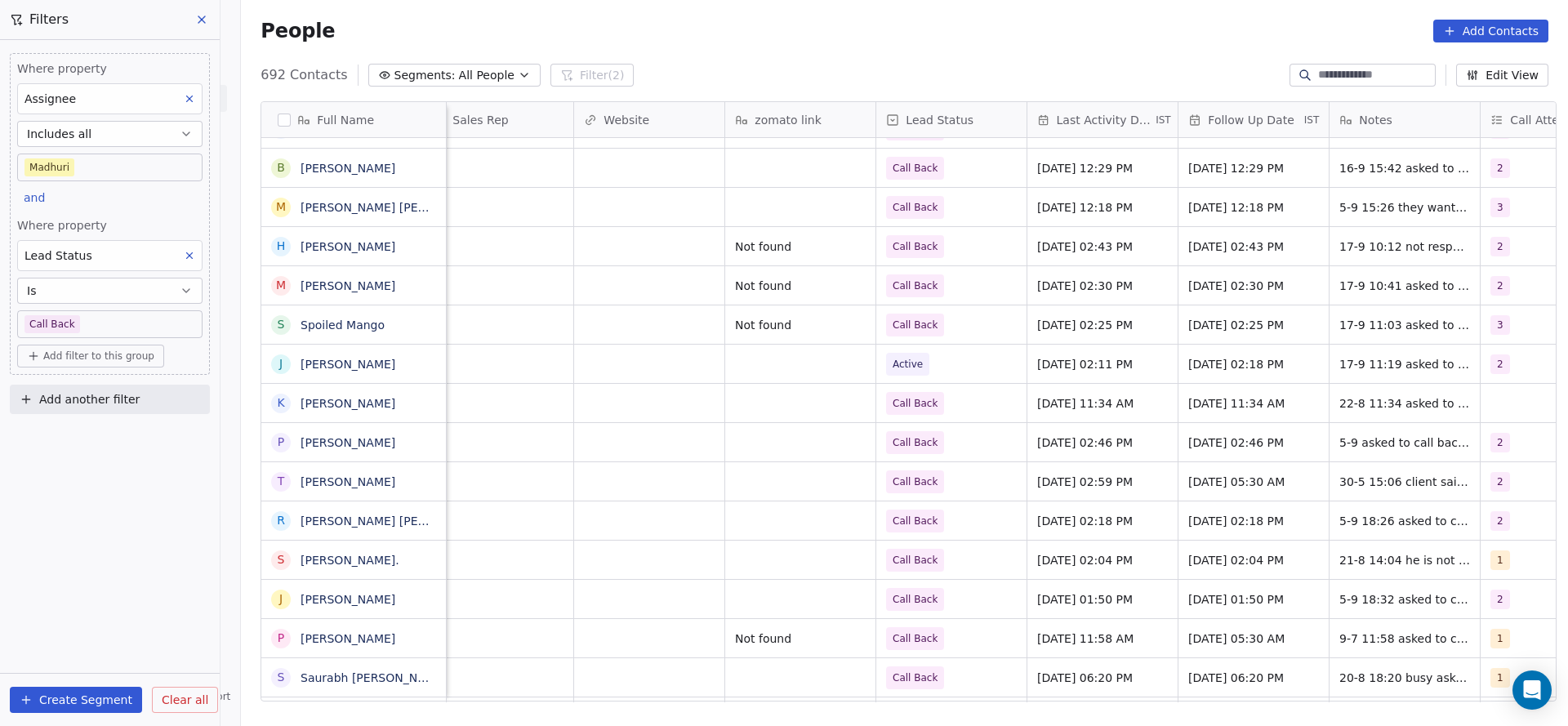
scroll to position [0, 1869]
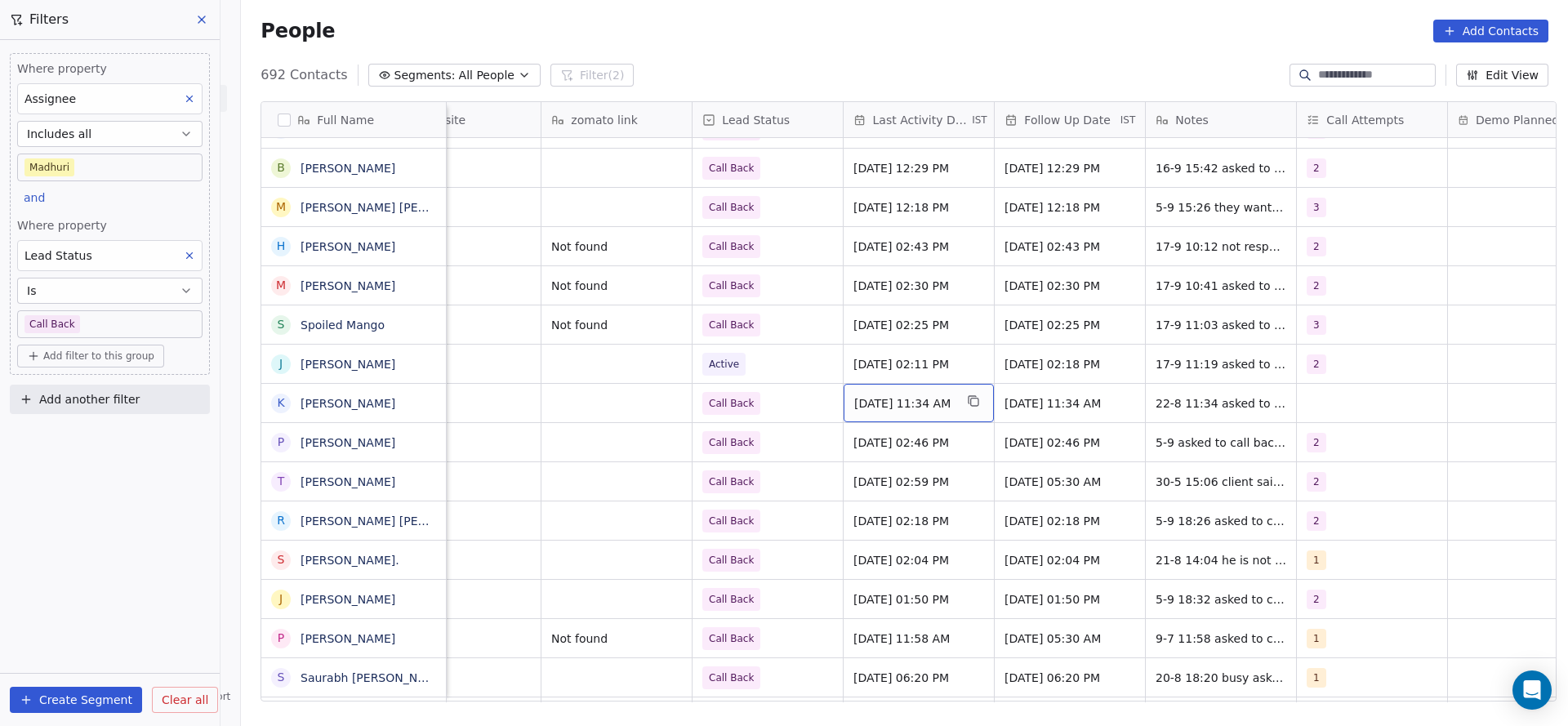
click at [873, 414] on div "Aug 22, 2025 11:34 AM" at bounding box center [918, 403] width 150 height 38
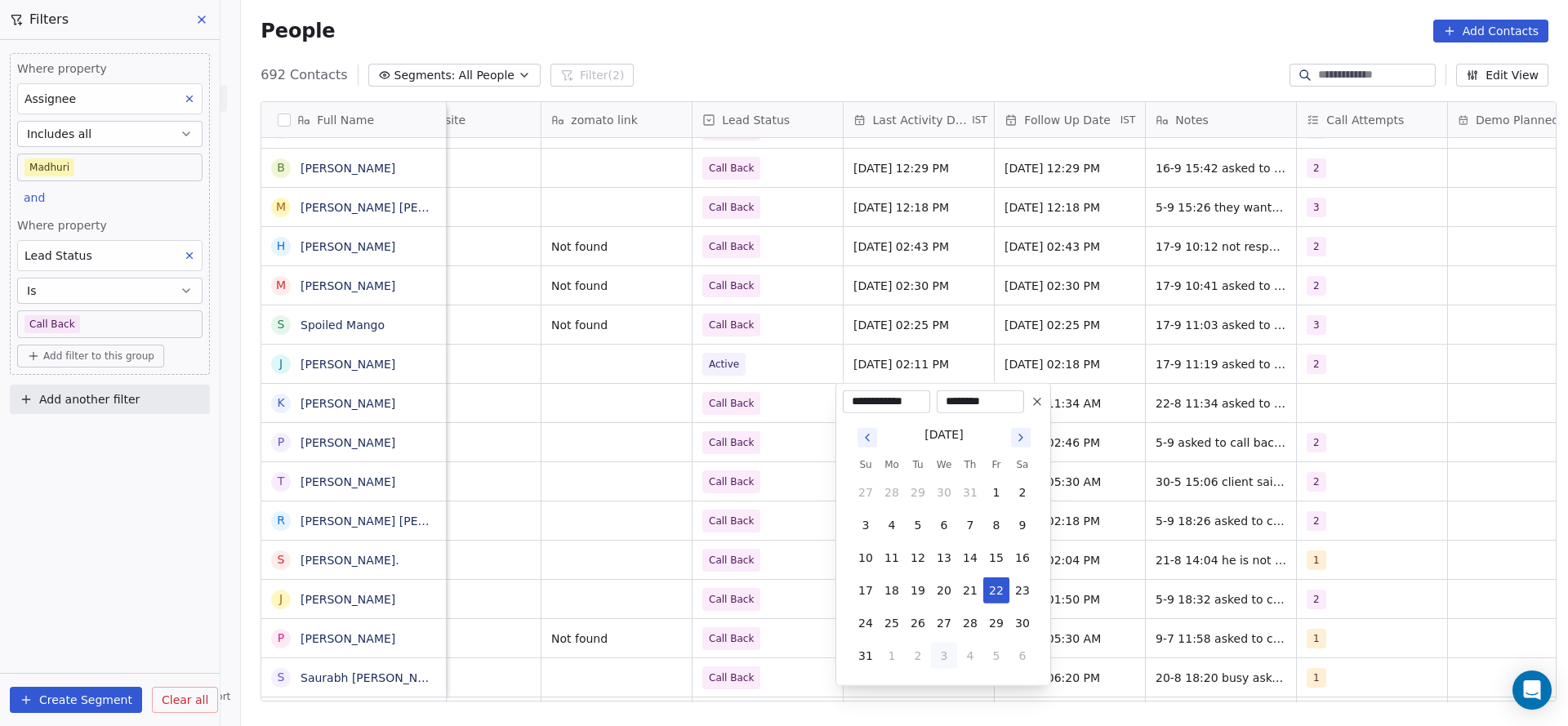
click at [947, 656] on button "3" at bounding box center [943, 656] width 26 height 26
click at [946, 556] on button "17" at bounding box center [943, 558] width 26 height 26
type input "**********"
drag, startPoint x: 734, startPoint y: 547, endPoint x: 1315, endPoint y: 408, distance: 597.4
click at [740, 539] on html "On2Cook India Pvt. Ltd. Contacts People Marketing Workflows Campaigns Sales Pip…" at bounding box center [784, 363] width 1568 height 726
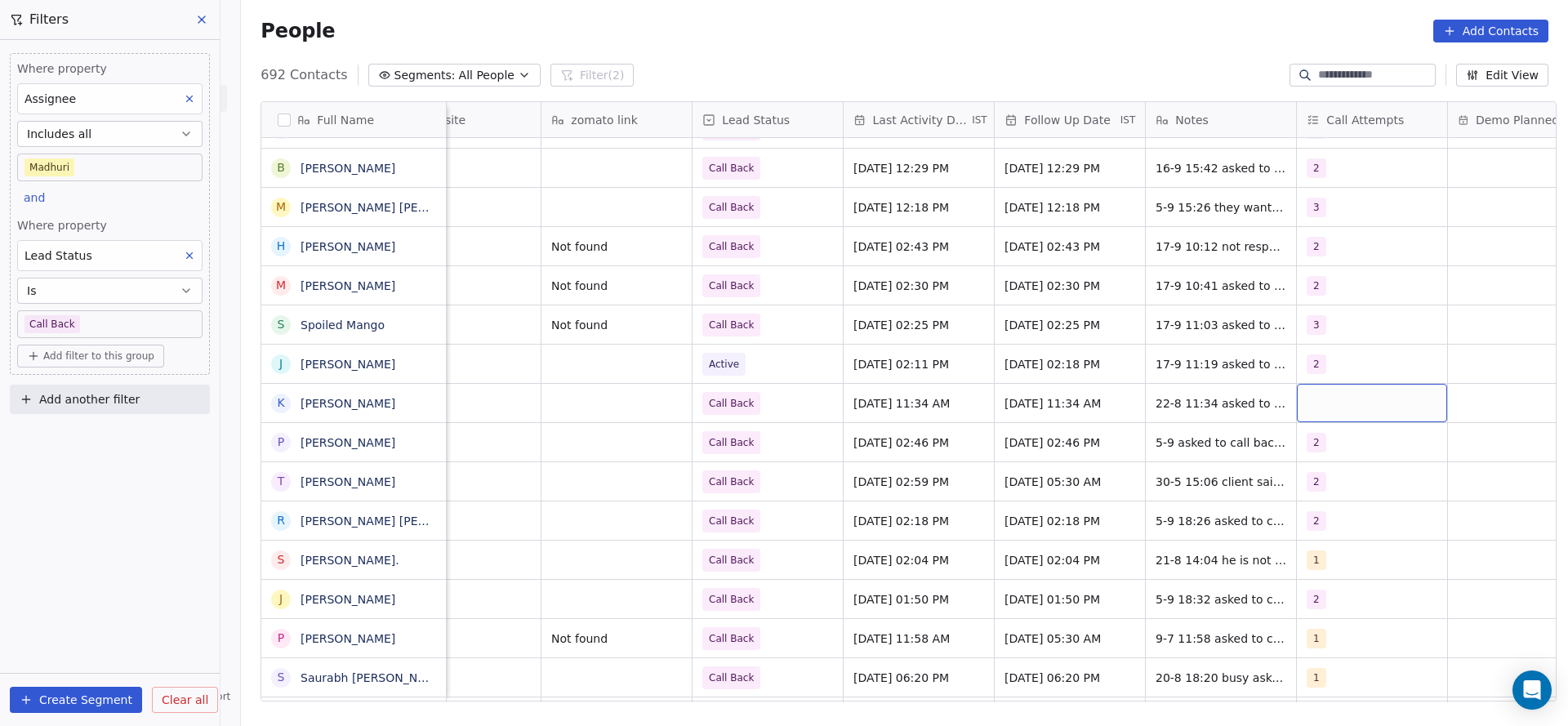
click at [1298, 411] on div "grid" at bounding box center [1371, 403] width 150 height 38
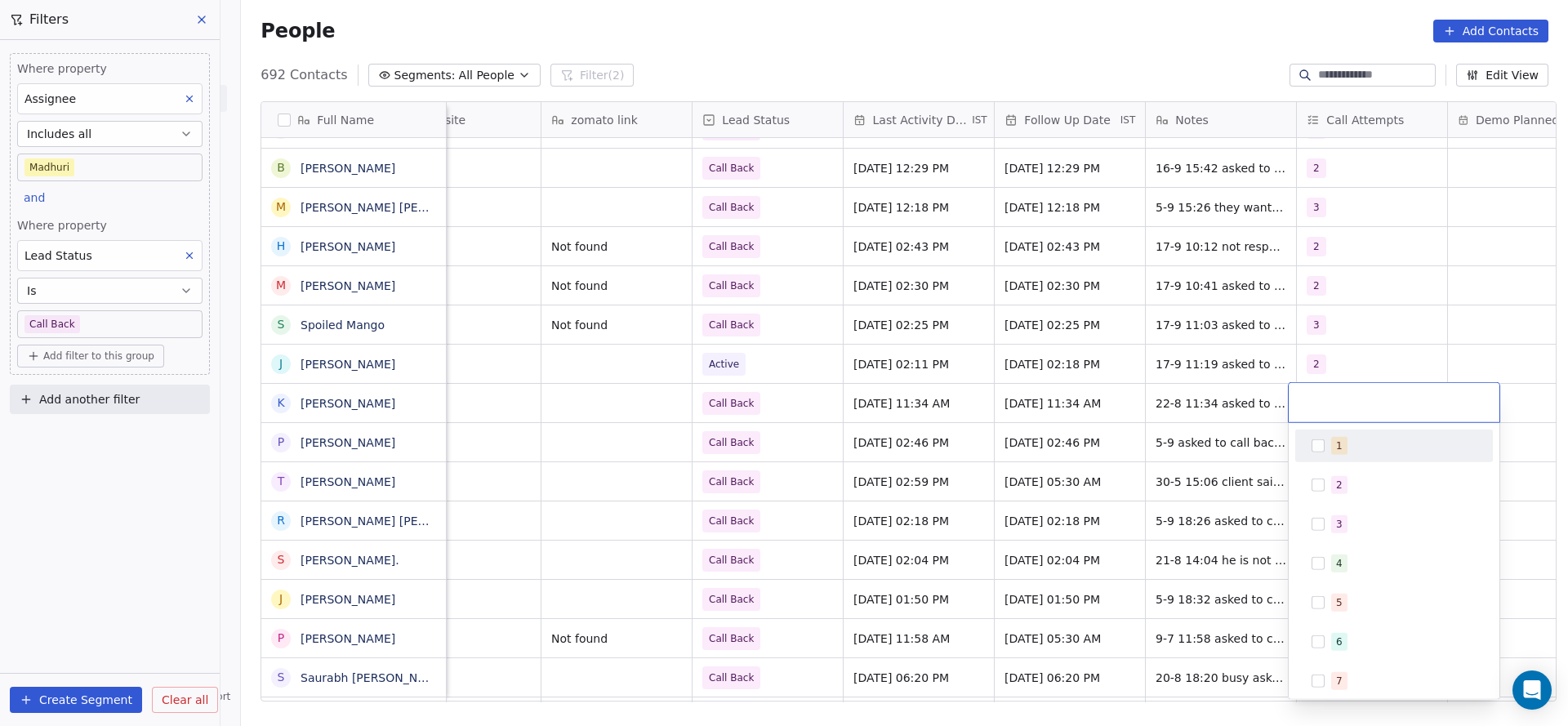
click at [1315, 438] on div "1" at bounding box center [1393, 445] width 184 height 26
click at [1194, 448] on html "On2Cook India Pvt. Ltd. Contacts People Marketing Workflows Campaigns Sales Pip…" at bounding box center [784, 363] width 1568 height 726
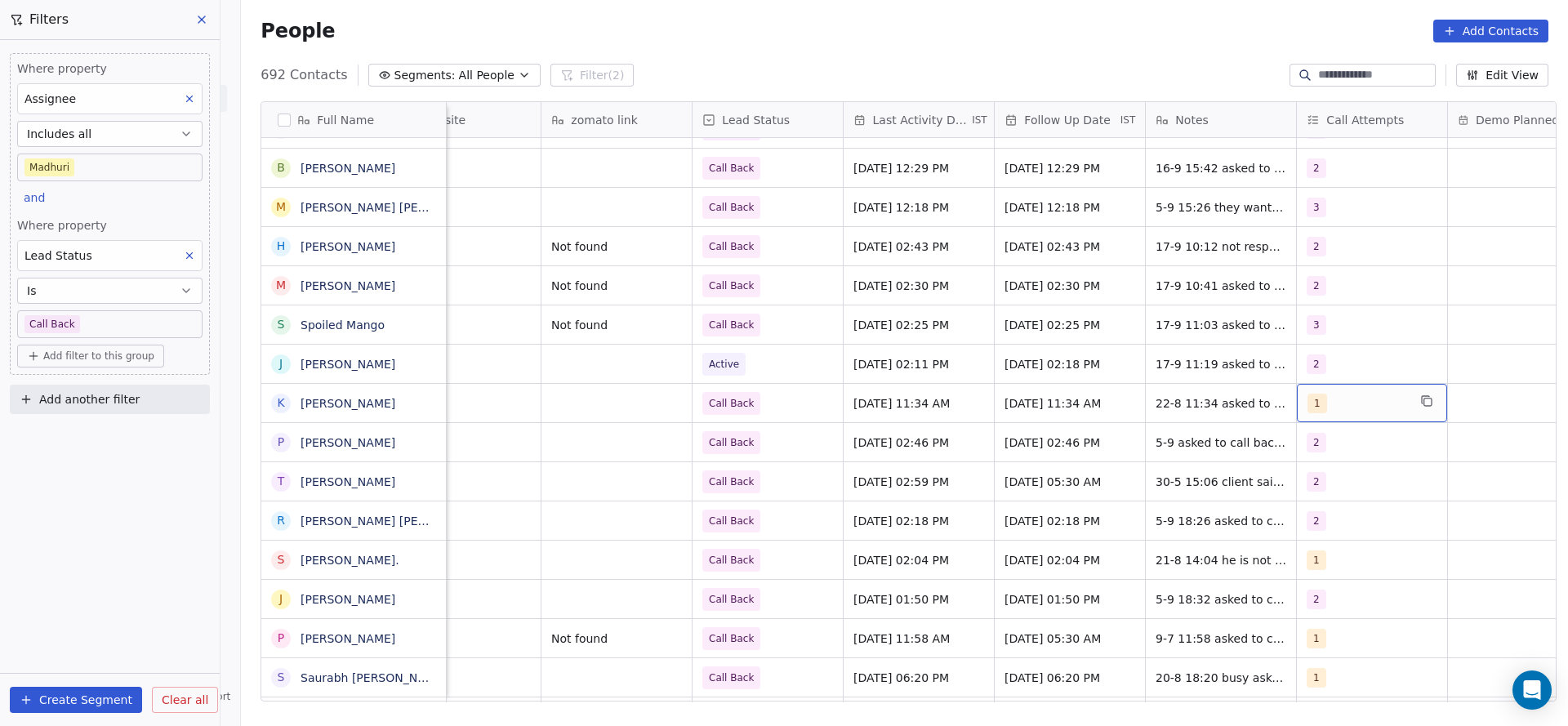
click at [1345, 404] on div "1" at bounding box center [1357, 404] width 100 height 20
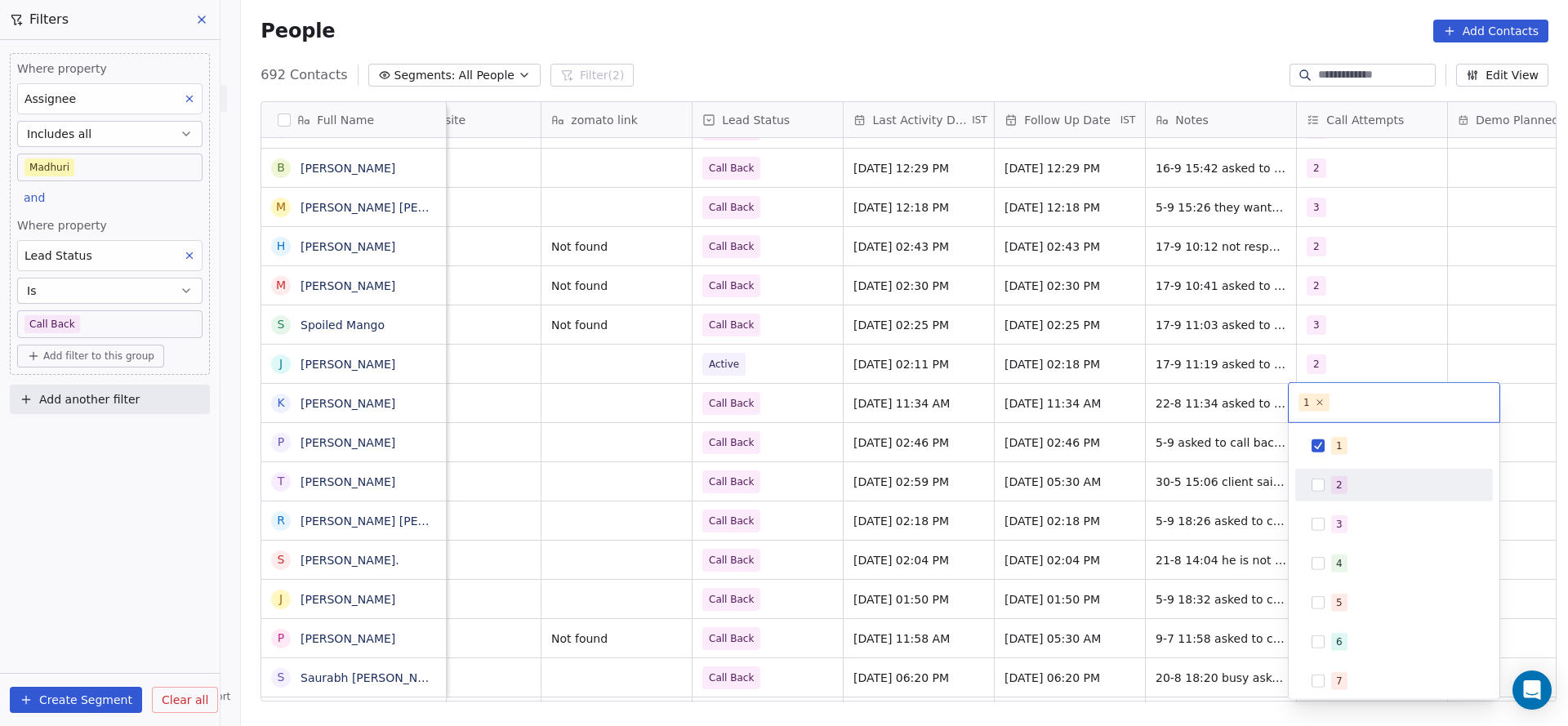
click at [1313, 498] on div "2" at bounding box center [1393, 485] width 184 height 26
click at [1325, 440] on div "1" at bounding box center [1393, 445] width 184 height 26
click at [1211, 461] on html "On2Cook India Pvt. Ltd. Contacts People Marketing Workflows Campaigns Sales Pip…" at bounding box center [784, 363] width 1568 height 726
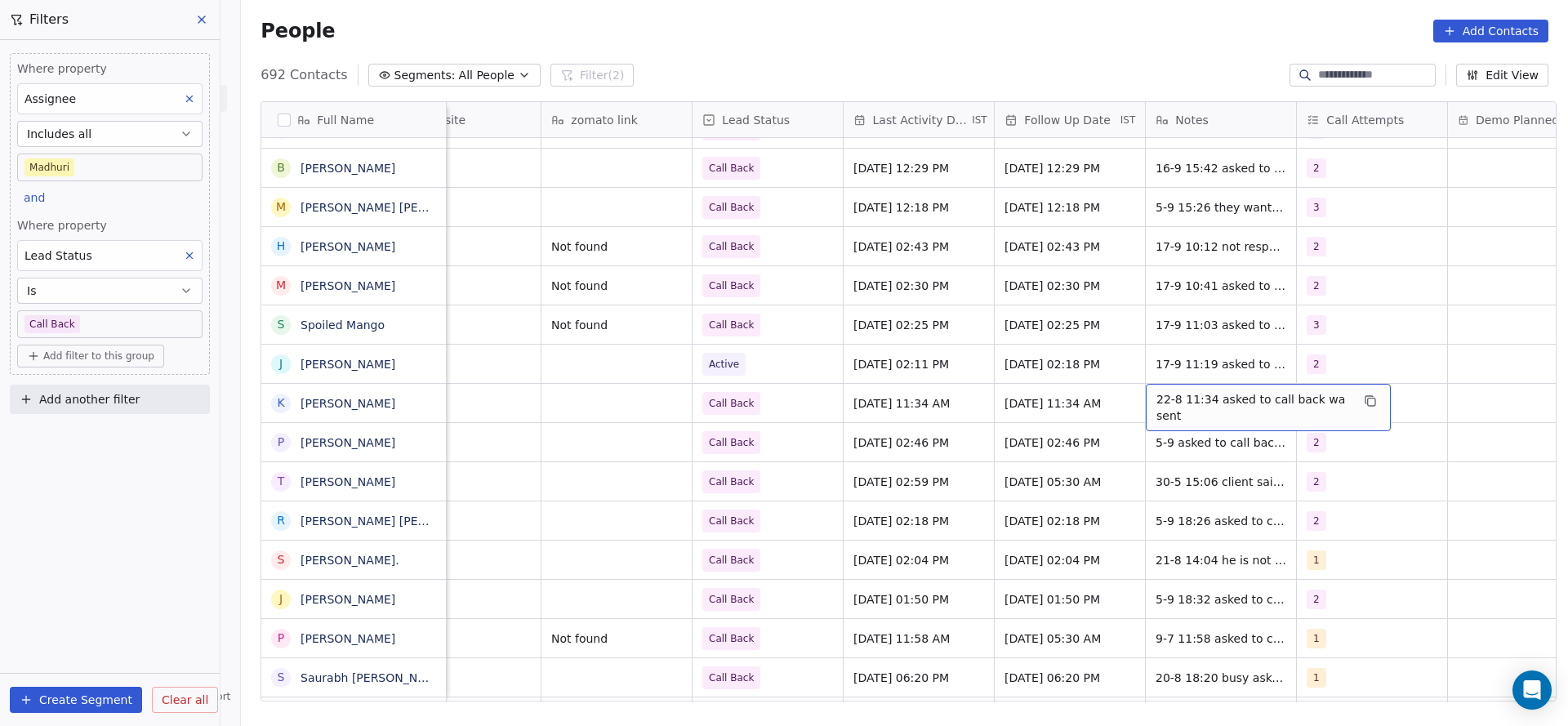
click at [1157, 395] on span "22-8 11:34 asked to call back wa sent" at bounding box center [1254, 407] width 194 height 33
click at [1140, 399] on textarea "**********" at bounding box center [1258, 409] width 241 height 51
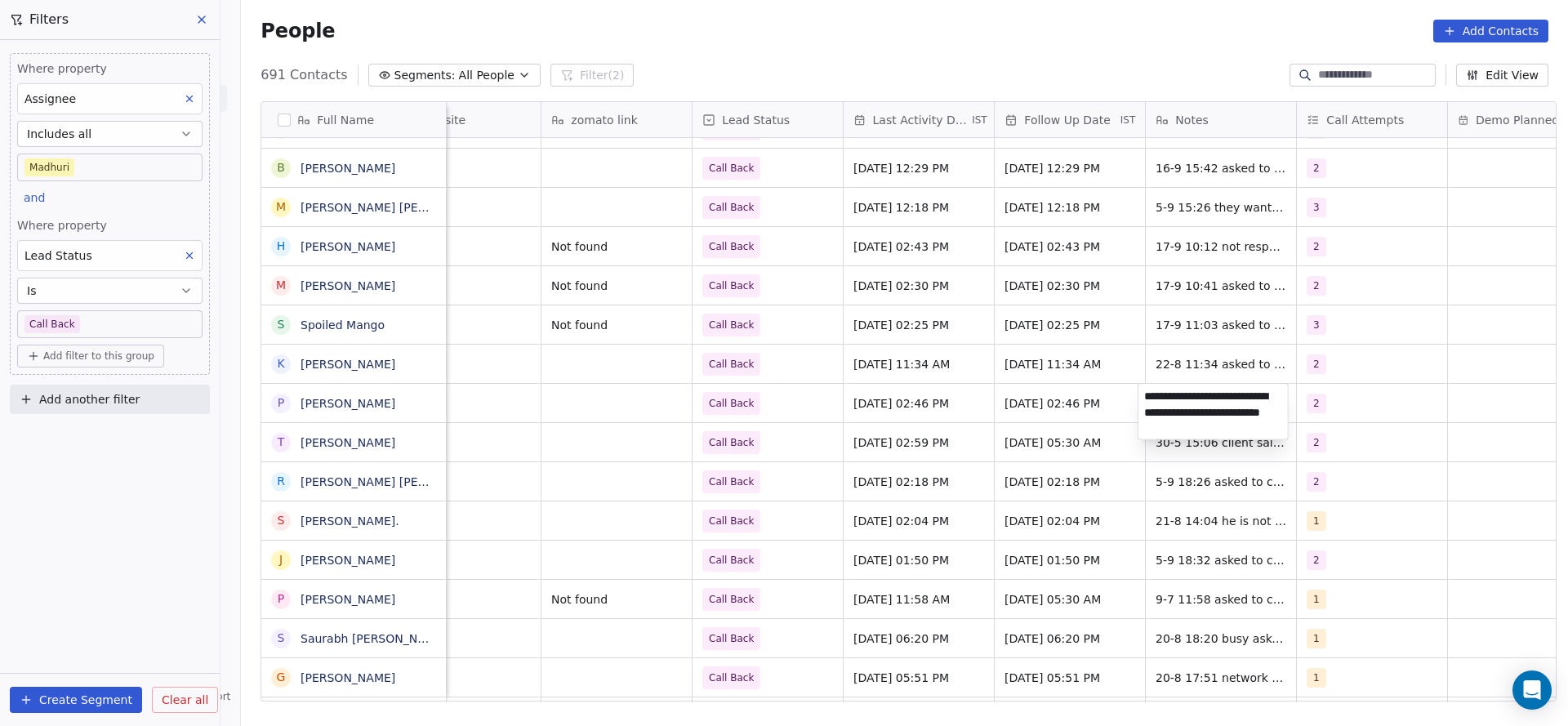
scroll to position [1, 0]
type textarea "**********"
click at [1125, 405] on html "On2Cook India Pvt. Ltd. Contacts People Marketing Workflows Campaigns Sales Pip…" at bounding box center [784, 363] width 1568 height 726
click at [1162, 359] on span "22-8 11:34 asked to call back wa sent" at bounding box center [1254, 368] width 194 height 33
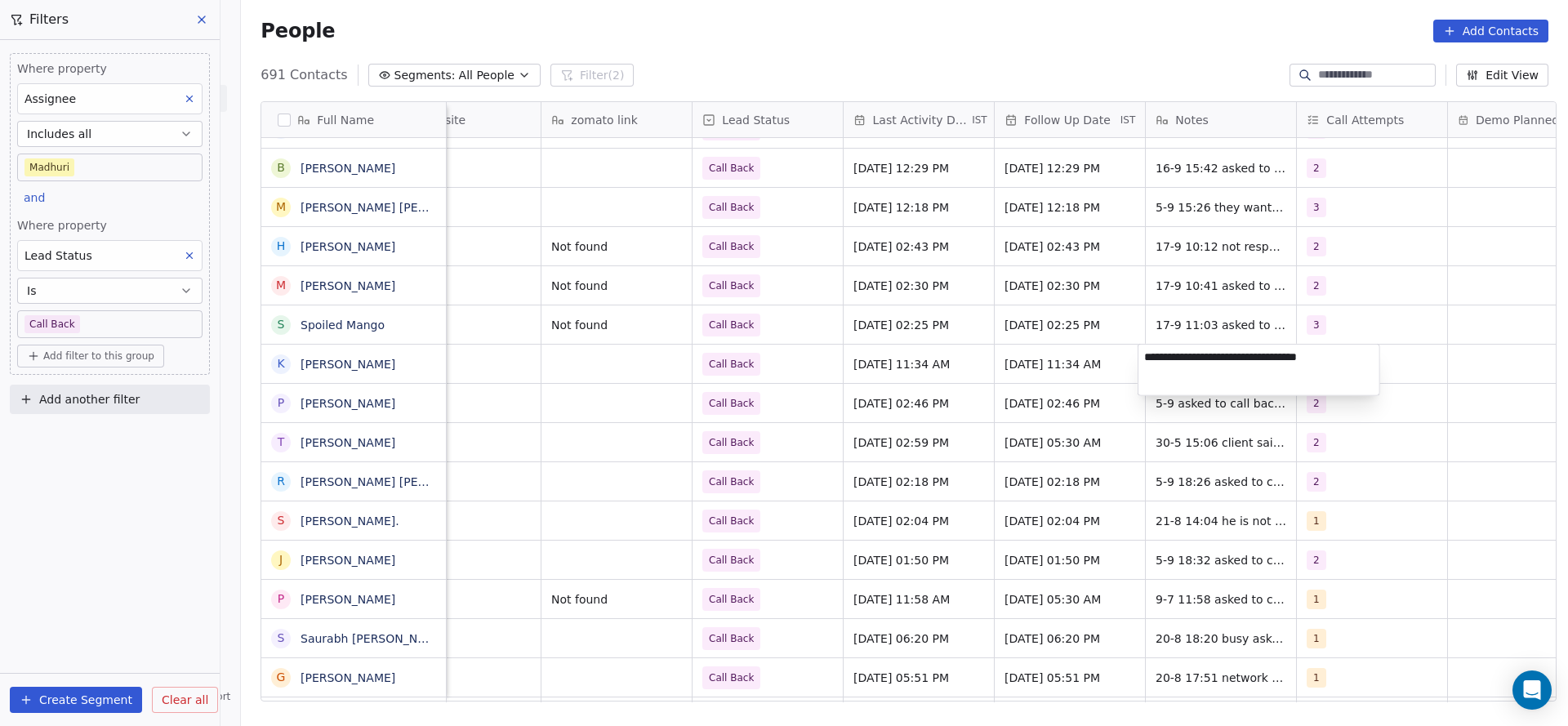
click at [1141, 357] on textarea "**********" at bounding box center [1258, 370] width 241 height 51
type textarea "**********"
click at [1021, 458] on html "On2Cook India Pvt. Ltd. Contacts People Marketing Workflows Campaigns Sales Pip…" at bounding box center [784, 363] width 1568 height 726
click at [796, 366] on div "Call Back" at bounding box center [768, 363] width 150 height 38
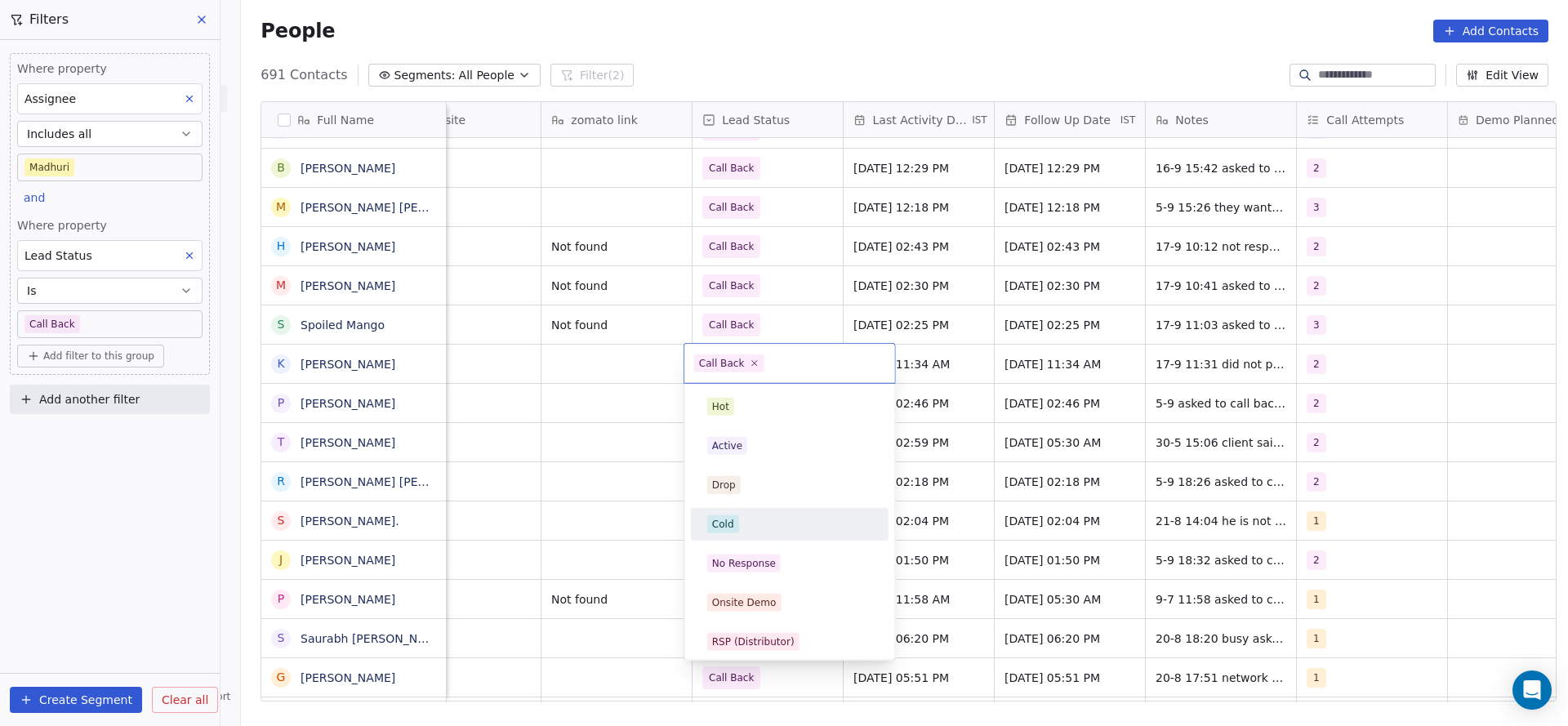
scroll to position [123, 0]
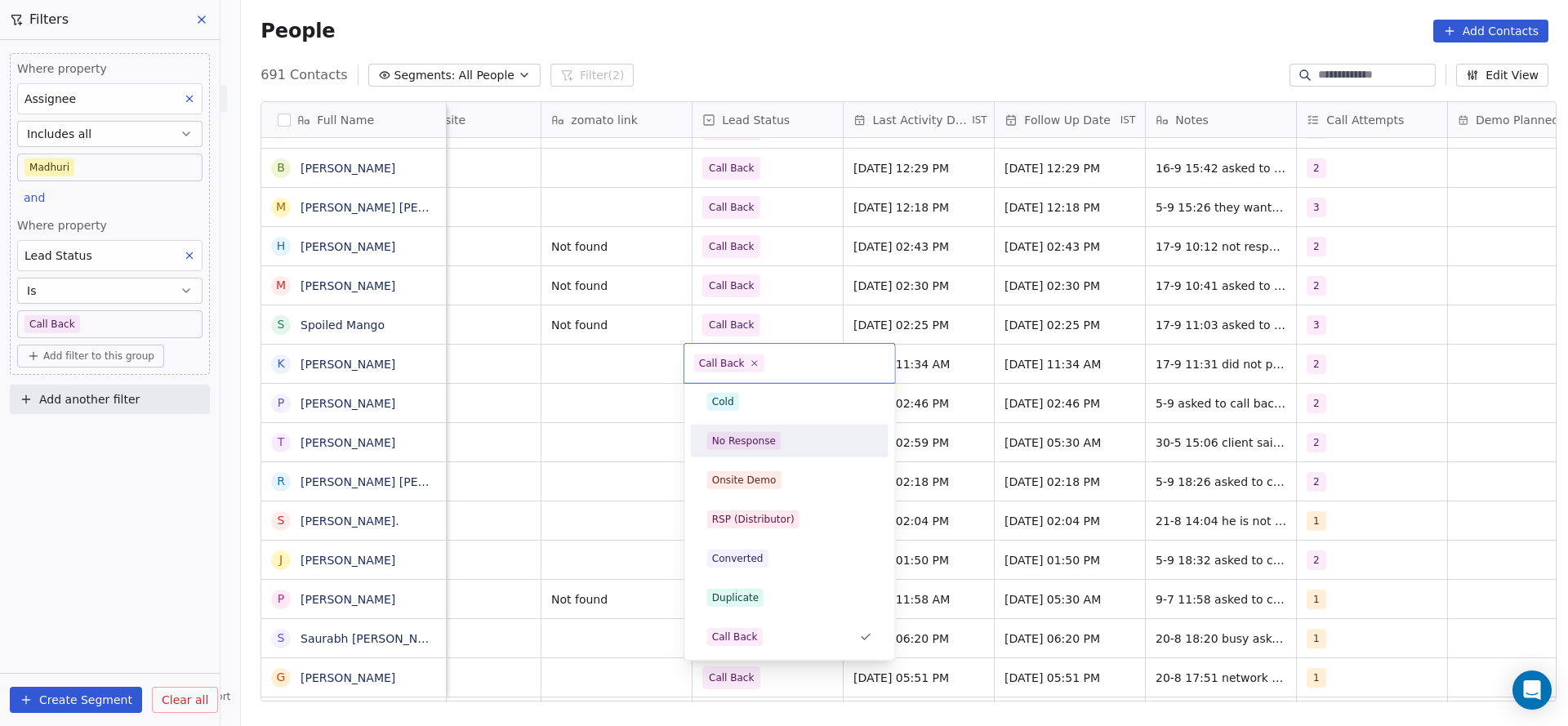
click at [787, 438] on div "No Response" at bounding box center [789, 441] width 165 height 18
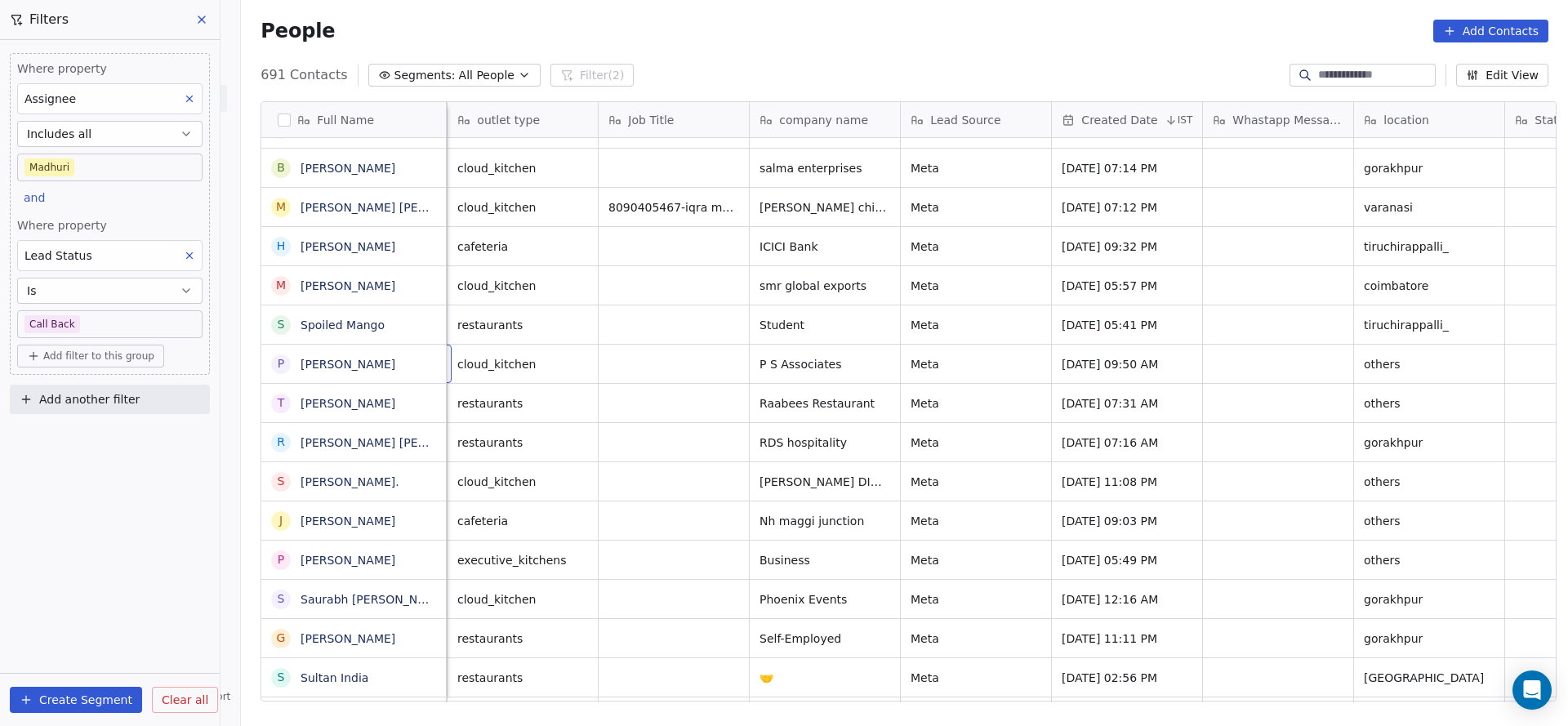
scroll to position [0, 151]
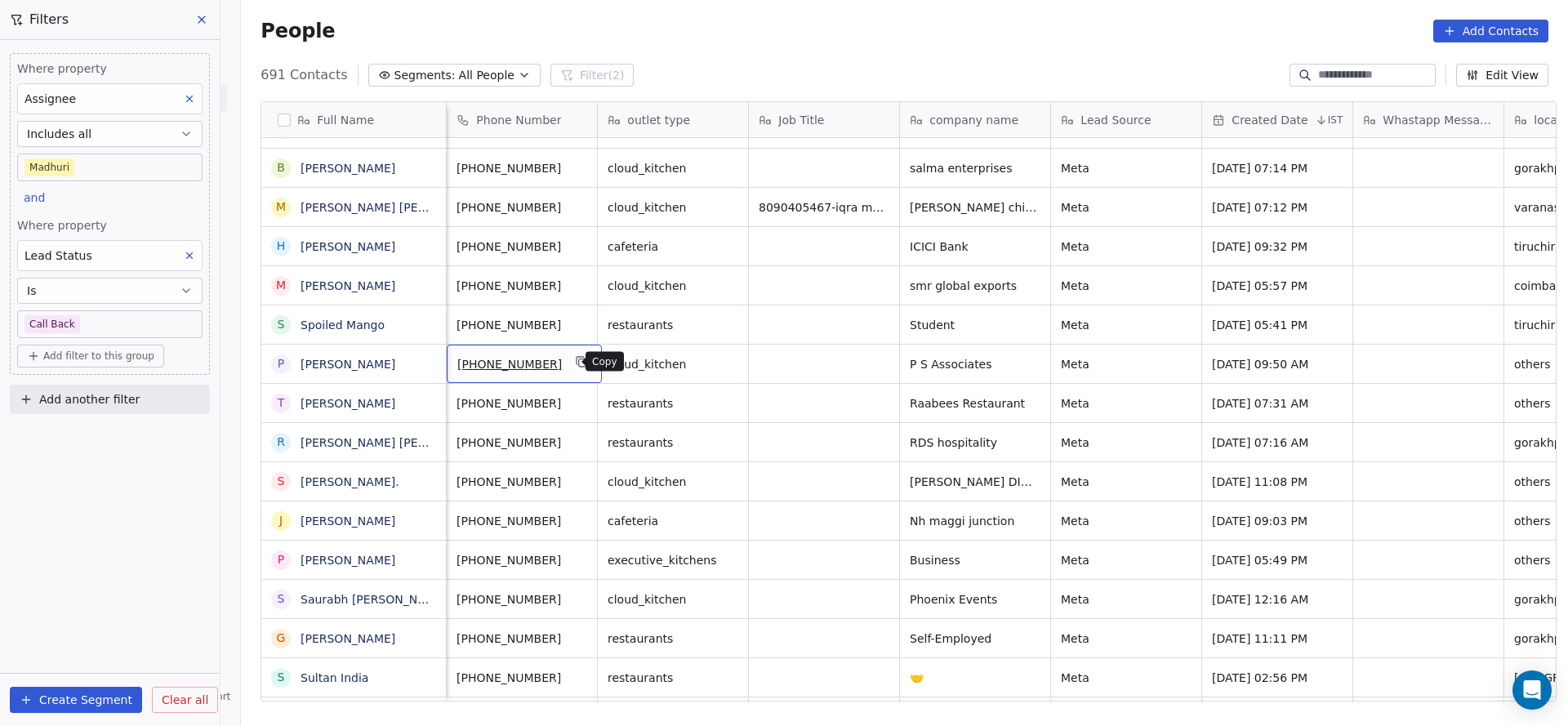
click at [576, 355] on icon "grid" at bounding box center [582, 362] width 13 height 13
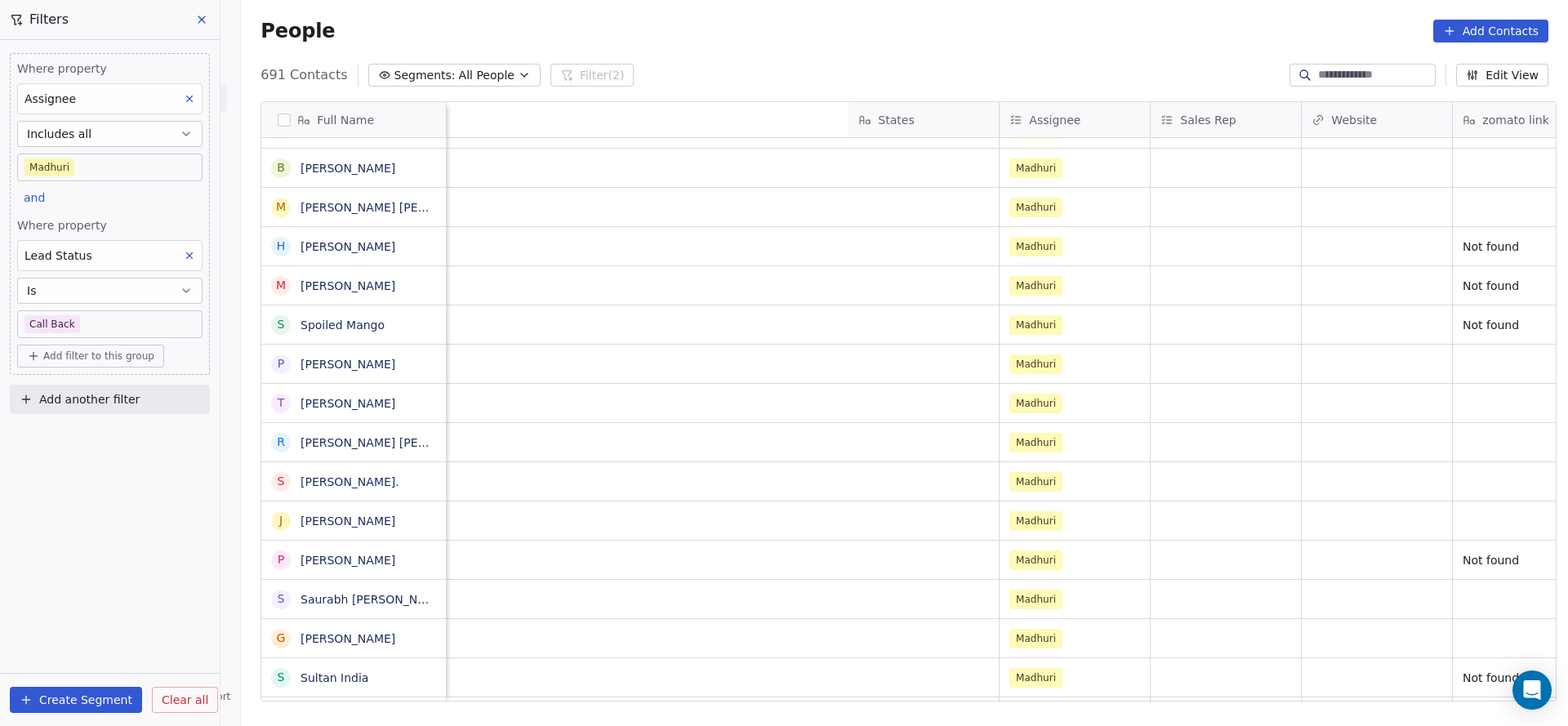
scroll to position [0, 1911]
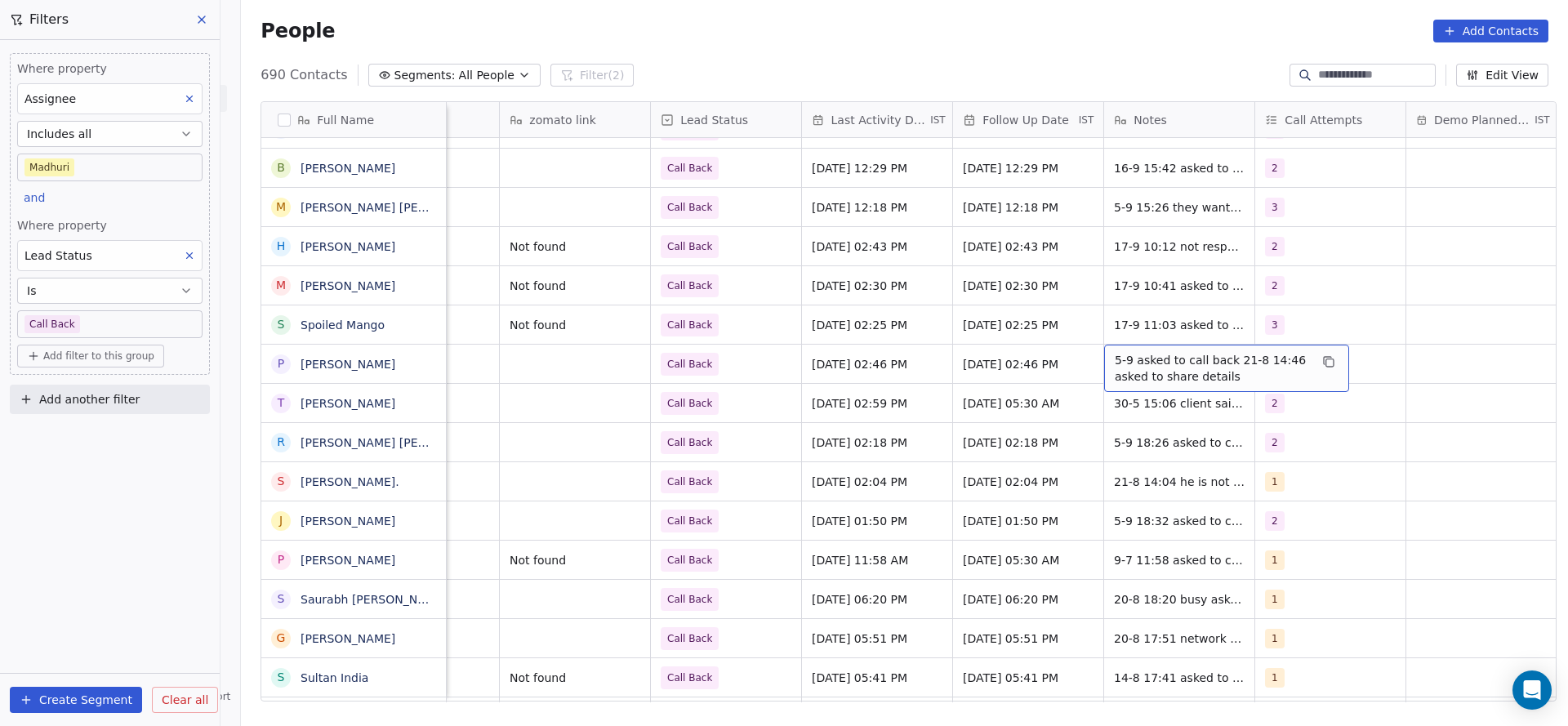
click at [1115, 358] on span "5-9 asked to call back 21-8 14:46 asked to share details" at bounding box center [1212, 368] width 194 height 33
click at [1102, 360] on textarea "**********" at bounding box center [1218, 370] width 243 height 51
type textarea "**********"
click at [884, 389] on html "On2Cook India Pvt. Ltd. Contacts People Marketing Workflows Campaigns Sales Pip…" at bounding box center [784, 363] width 1568 height 726
click at [873, 363] on span "Sep 05, 2025 02:46 PM" at bounding box center [863, 364] width 100 height 16
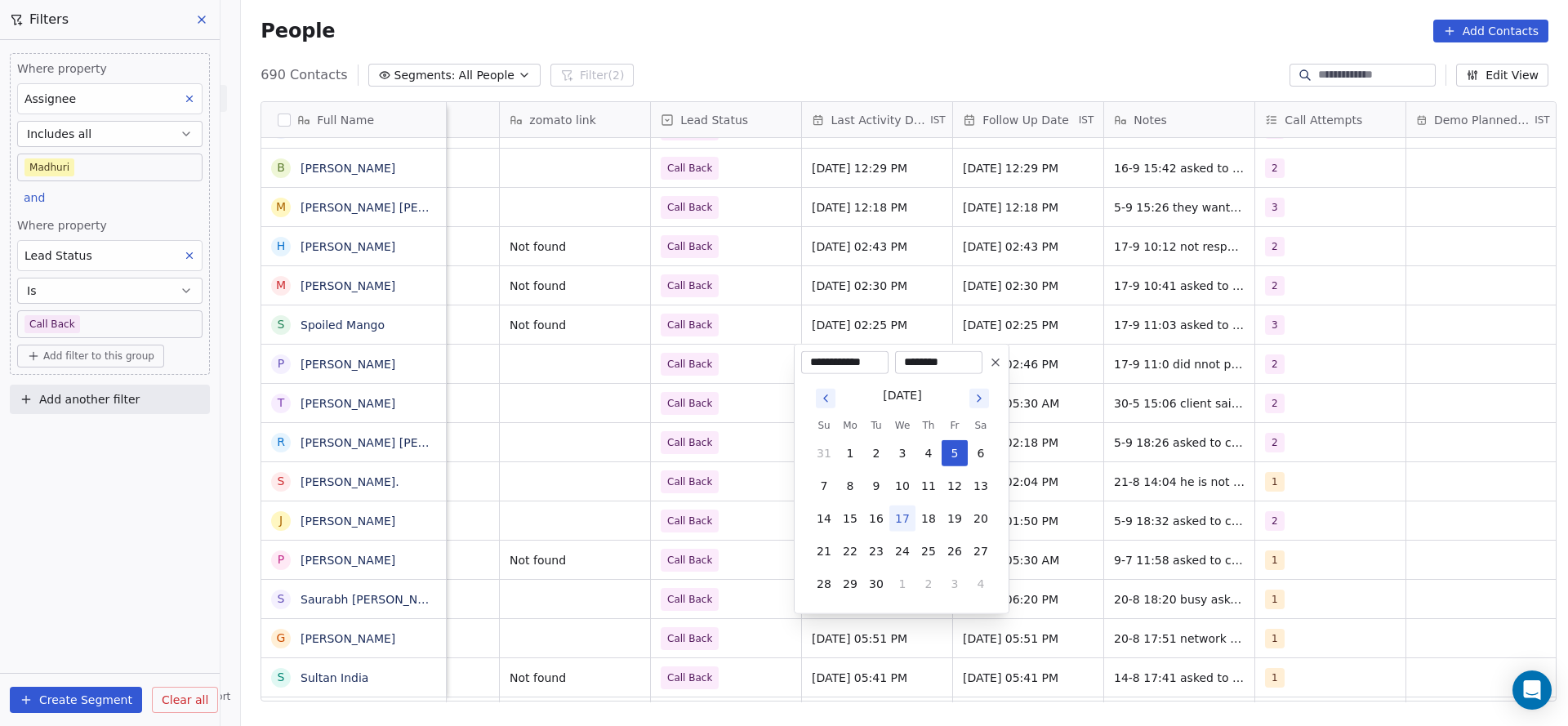
click at [907, 520] on button "17" at bounding box center [902, 518] width 26 height 26
type input "**********"
click at [744, 498] on html "On2Cook India Pvt. Ltd. Contacts People Marketing Workflows Campaigns Sales Pip…" at bounding box center [784, 363] width 1568 height 726
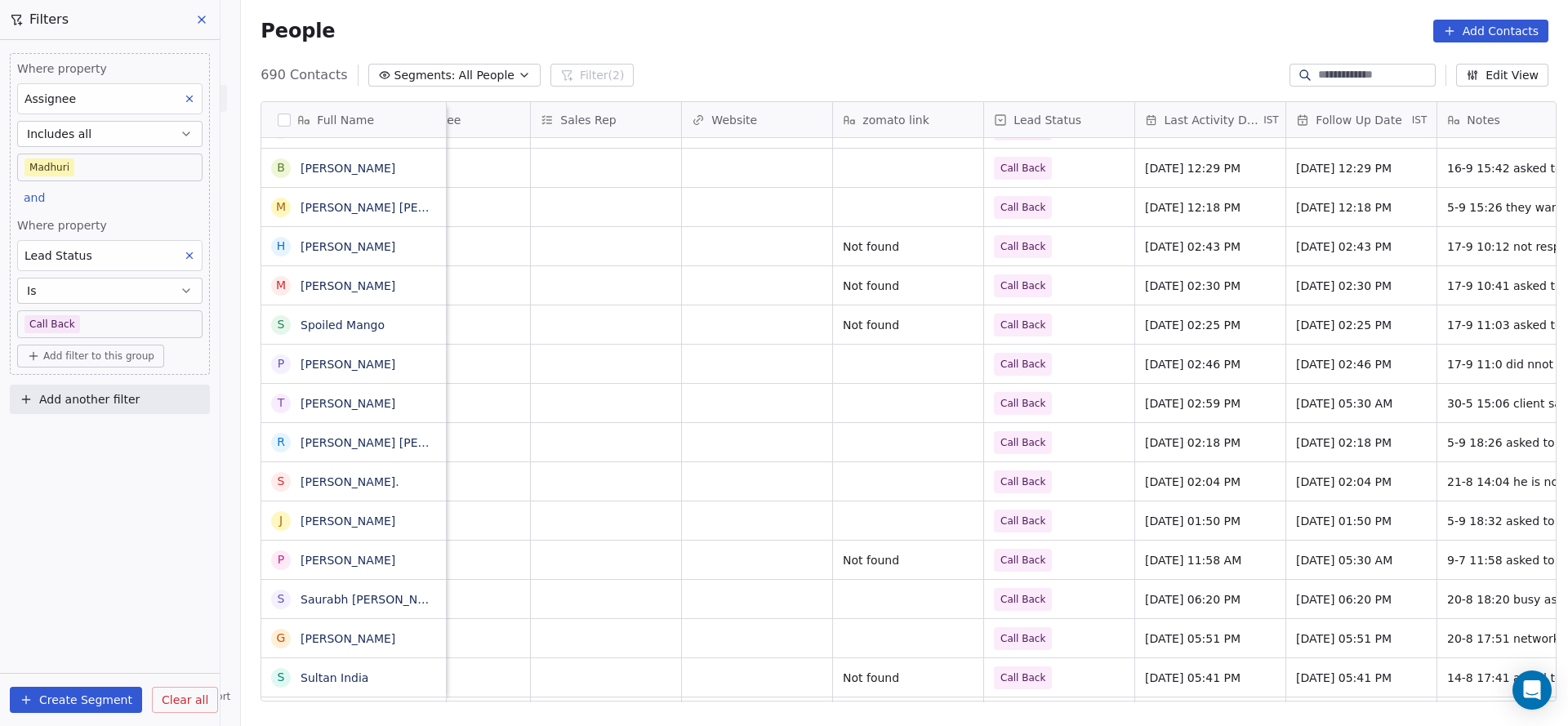
scroll to position [0, 2038]
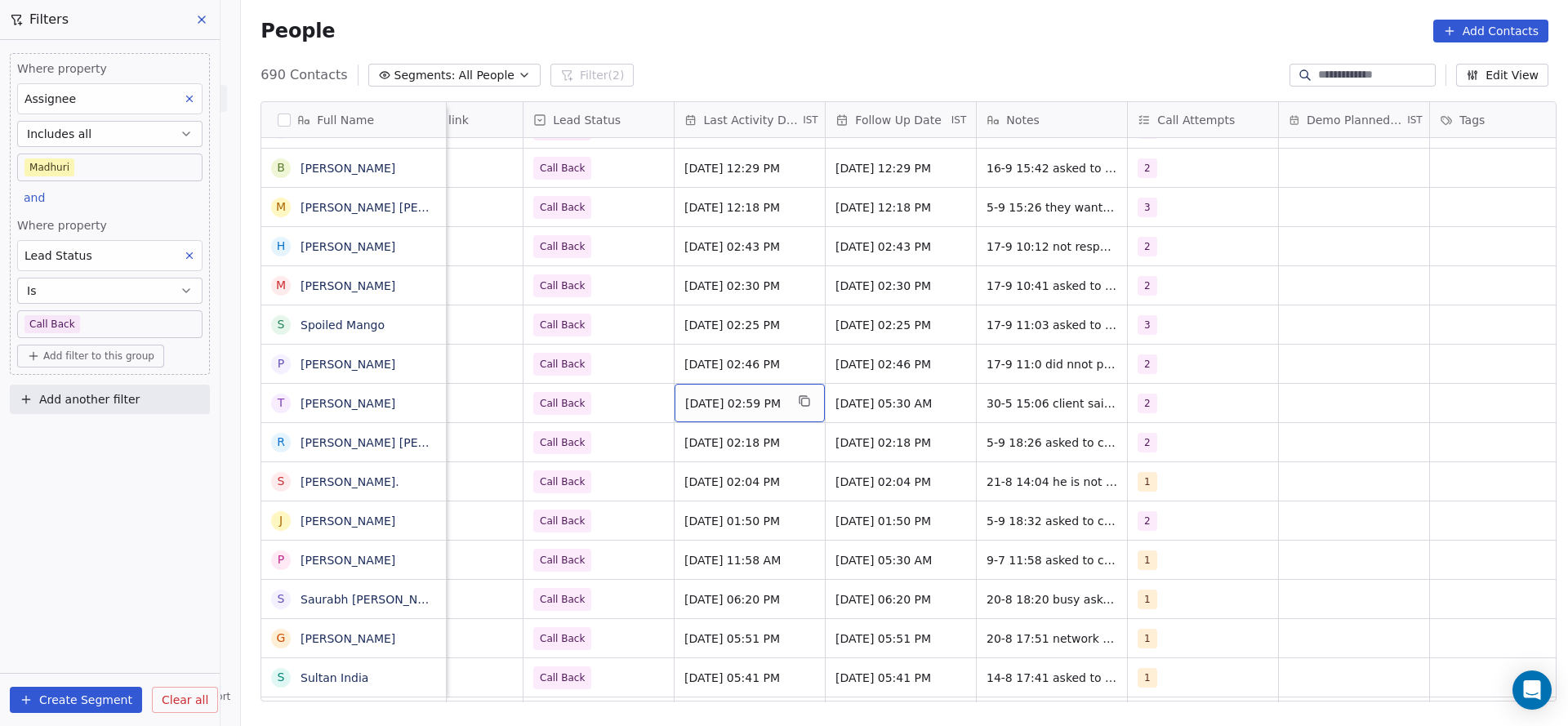
click at [751, 402] on span "May 30, 2025 02:59 PM" at bounding box center [735, 404] width 100 height 16
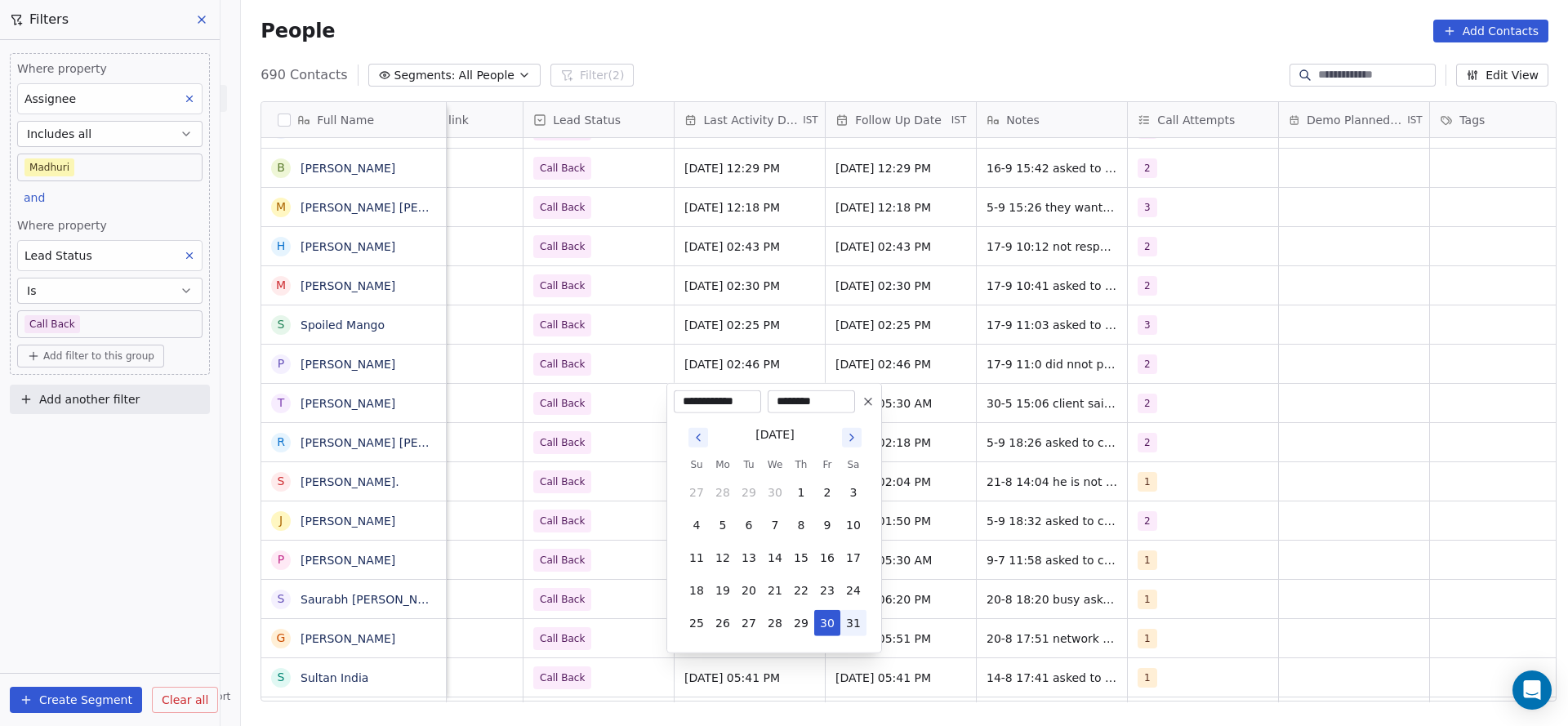
click at [848, 625] on button "31" at bounding box center [853, 623] width 26 height 26
click at [773, 625] on button "28" at bounding box center [775, 623] width 26 height 26
click at [848, 437] on icon "Go to next month" at bounding box center [851, 437] width 13 height 13
click at [768, 630] on button "2" at bounding box center [775, 623] width 26 height 26
click at [823, 613] on button "1" at bounding box center [826, 623] width 26 height 26
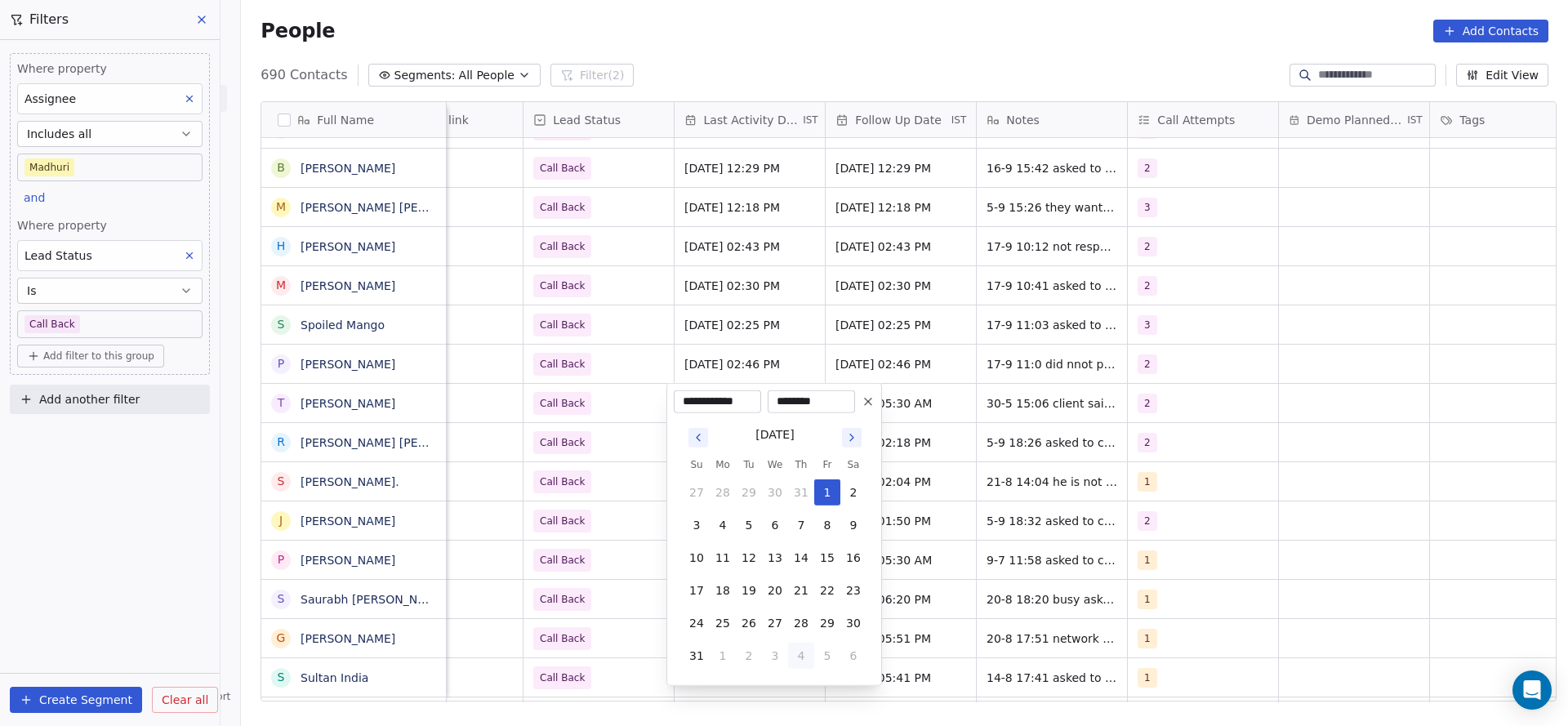
click at [794, 665] on button "4" at bounding box center [800, 656] width 26 height 26
drag, startPoint x: 773, startPoint y: 554, endPoint x: 456, endPoint y: 551, distance: 317.0
click at [773, 554] on button "17" at bounding box center [775, 558] width 26 height 26
type input "**********"
click at [456, 550] on html "On2Cook India Pvt. Ltd. Contacts People Marketing Workflows Campaigns Sales Pip…" at bounding box center [784, 363] width 1568 height 726
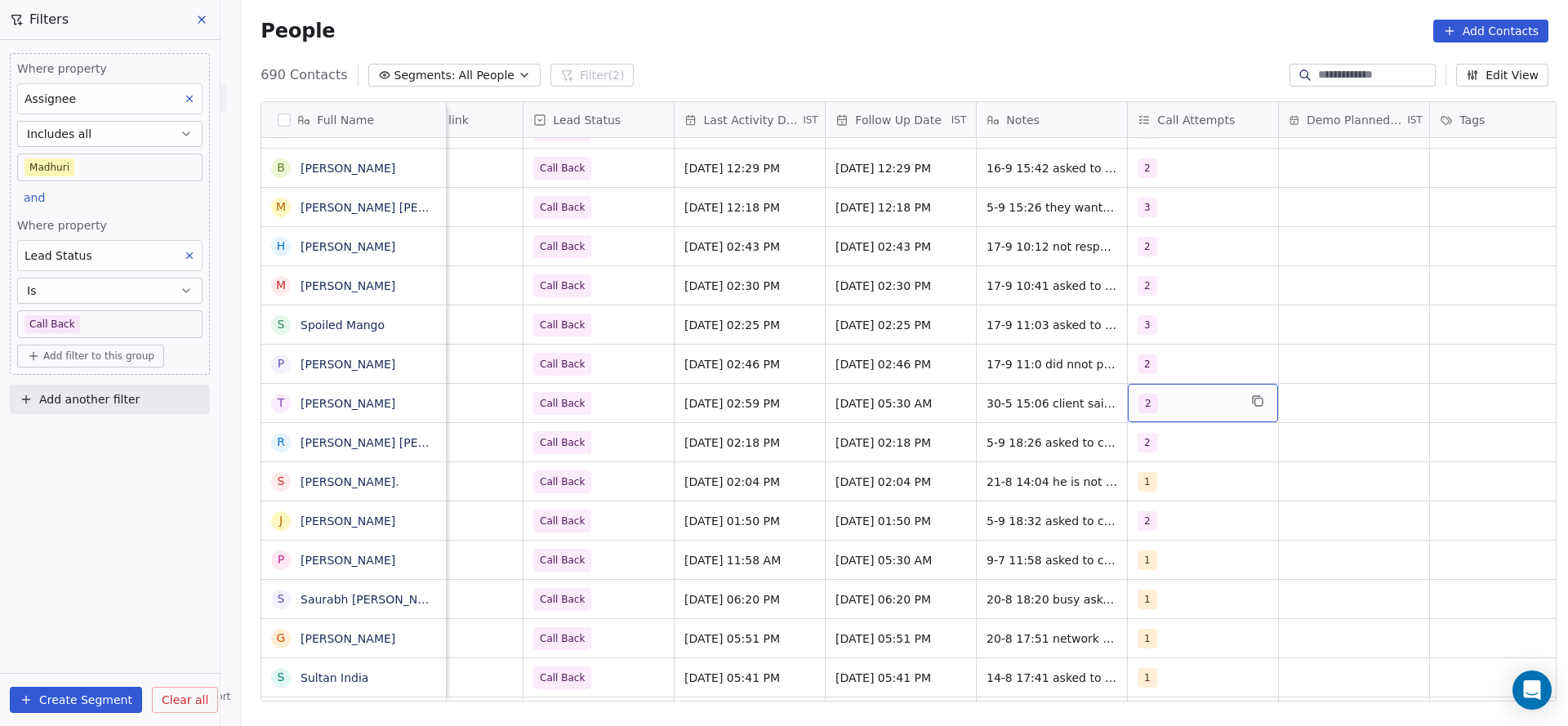
click at [1140, 404] on span "2" at bounding box center [1148, 404] width 20 height 20
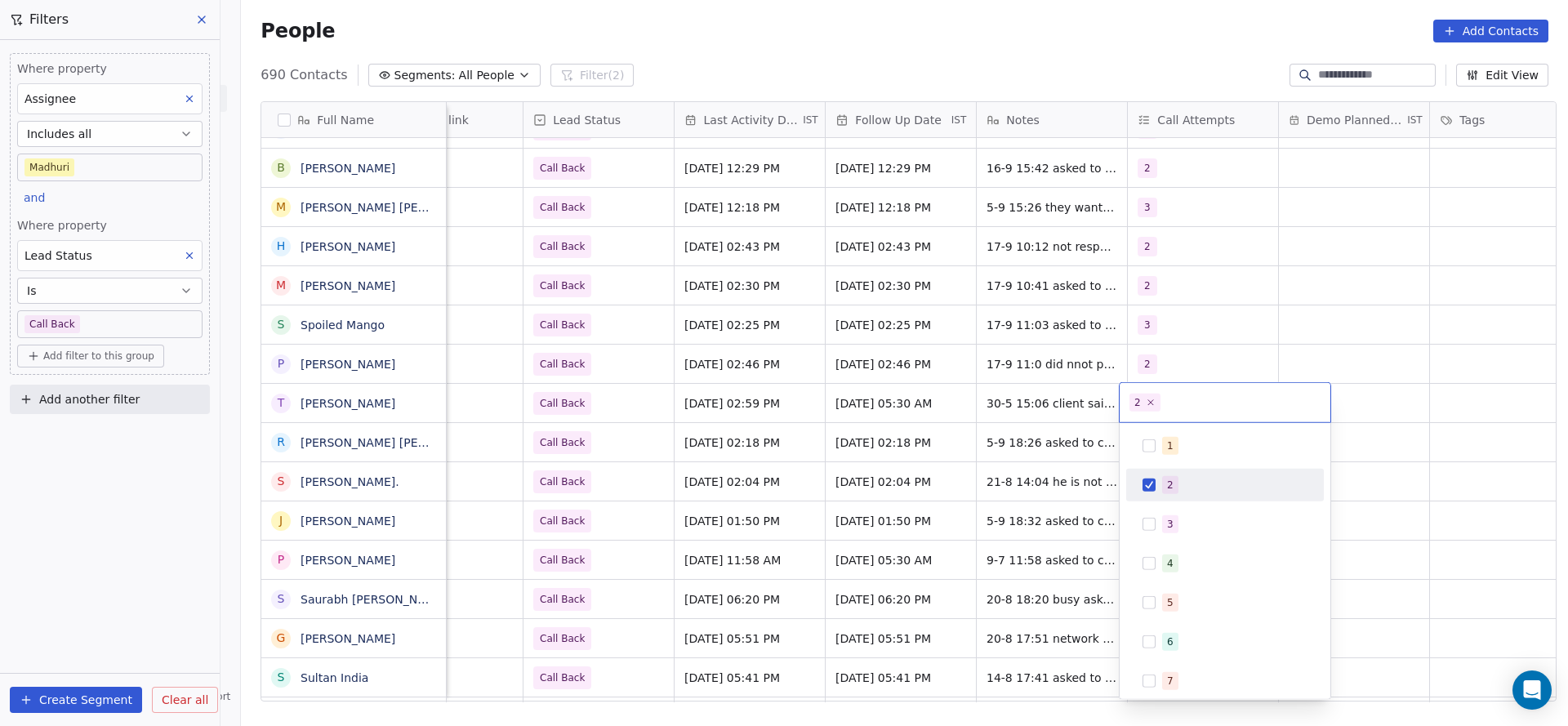
click at [1141, 508] on div "1 2 3 4 5 6 7 8 9 10" at bounding box center [1225, 622] width 198 height 386
click at [1138, 477] on div "2" at bounding box center [1224, 485] width 184 height 26
click at [1158, 529] on div "3" at bounding box center [1224, 524] width 184 height 26
click at [915, 534] on html "On2Cook India Pvt. Ltd. Contacts People Marketing Workflows Campaigns Sales Pip…" at bounding box center [784, 363] width 1568 height 726
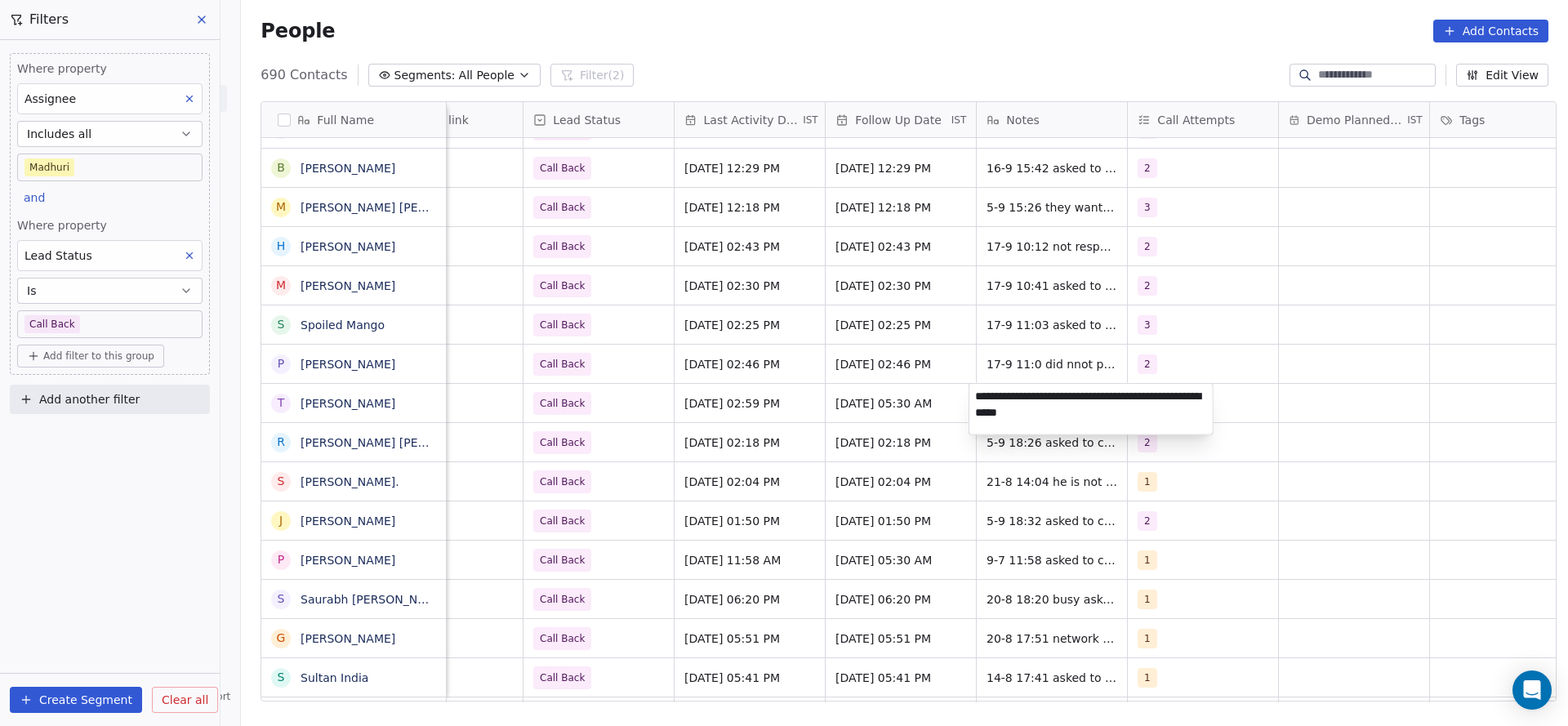
click at [972, 397] on textarea "**********" at bounding box center [1091, 409] width 243 height 51
type textarea "**********"
click at [597, 539] on html "On2Cook India Pvt. Ltd. Contacts People Marketing Workflows Campaigns Sales Pip…" at bounding box center [784, 363] width 1568 height 726
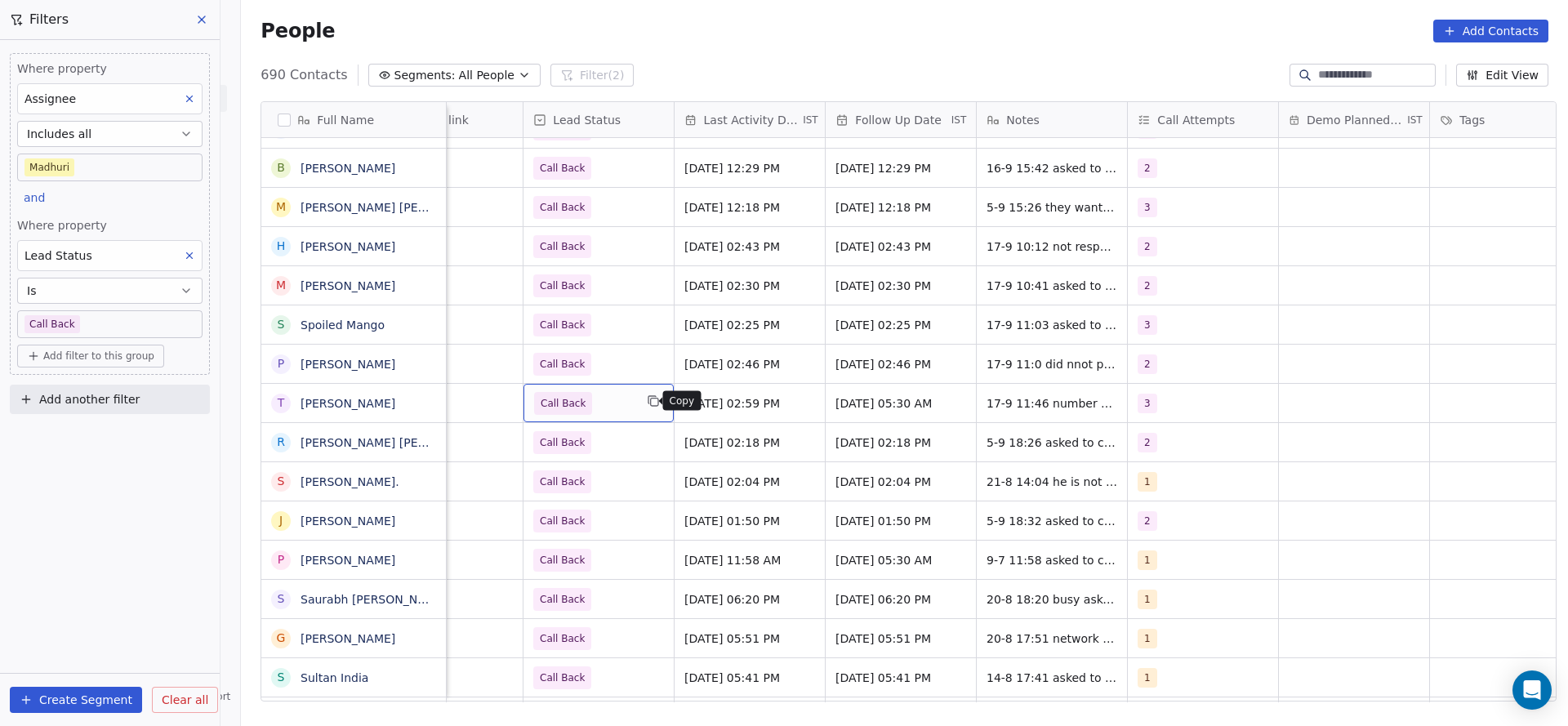
click at [644, 409] on button "grid" at bounding box center [654, 401] width 20 height 20
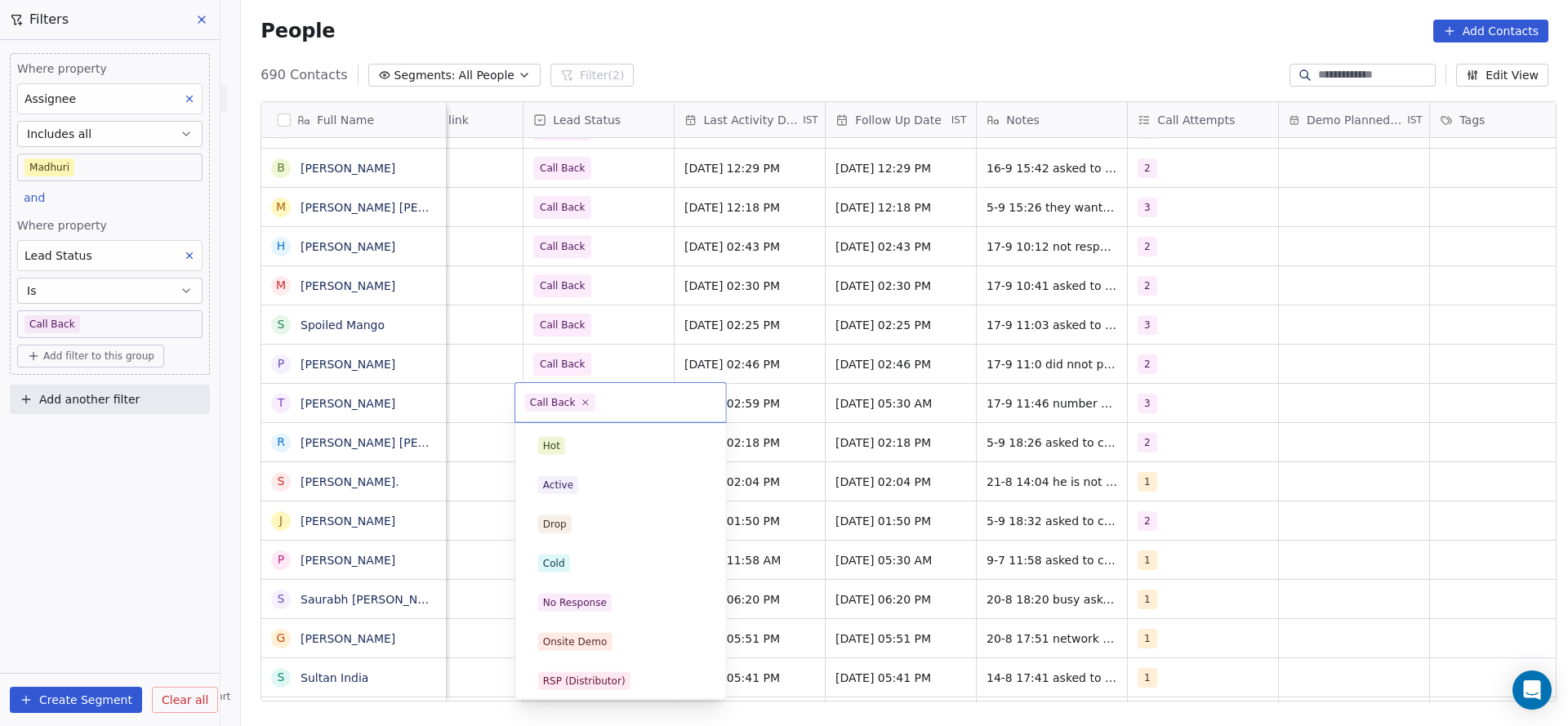
scroll to position [123, 0]
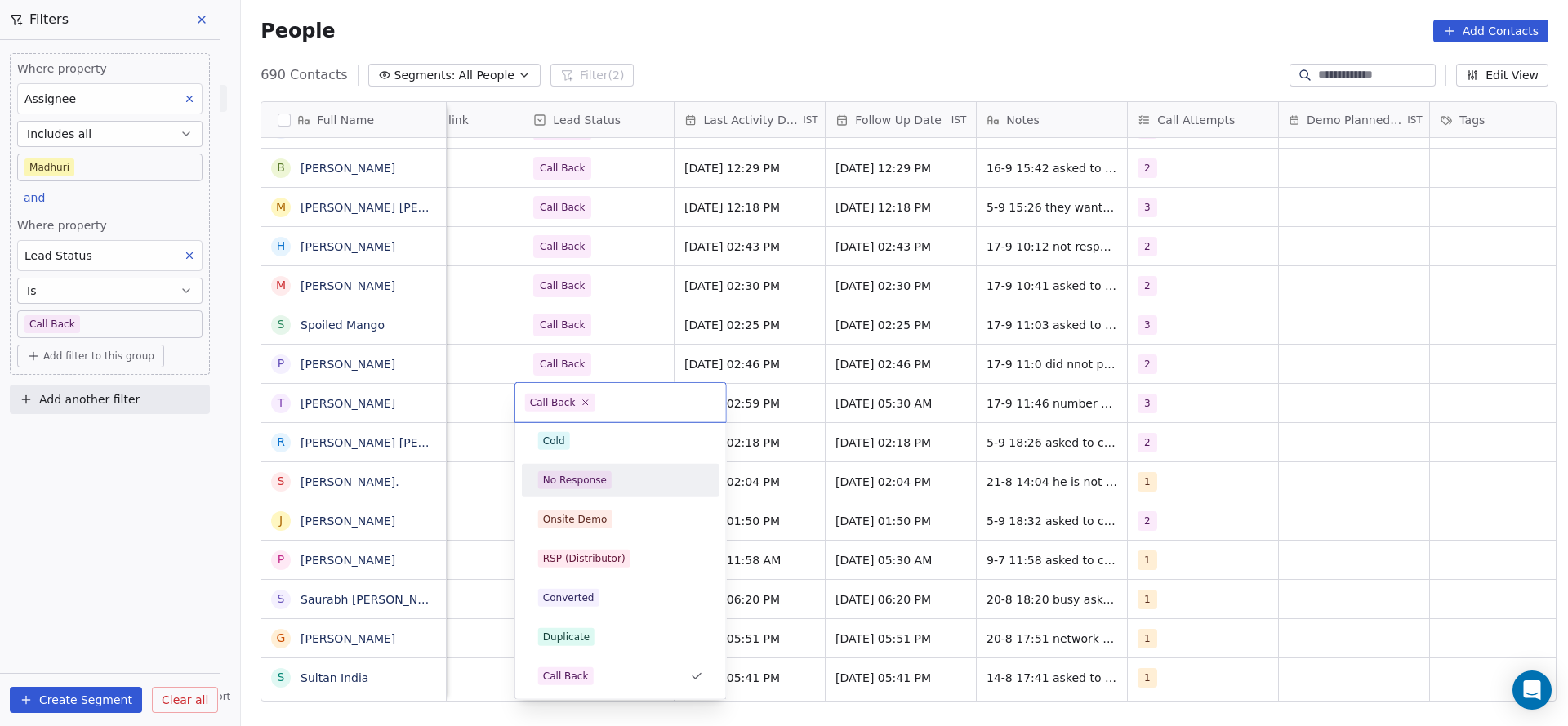
click at [601, 468] on div "No Response" at bounding box center [620, 480] width 184 height 26
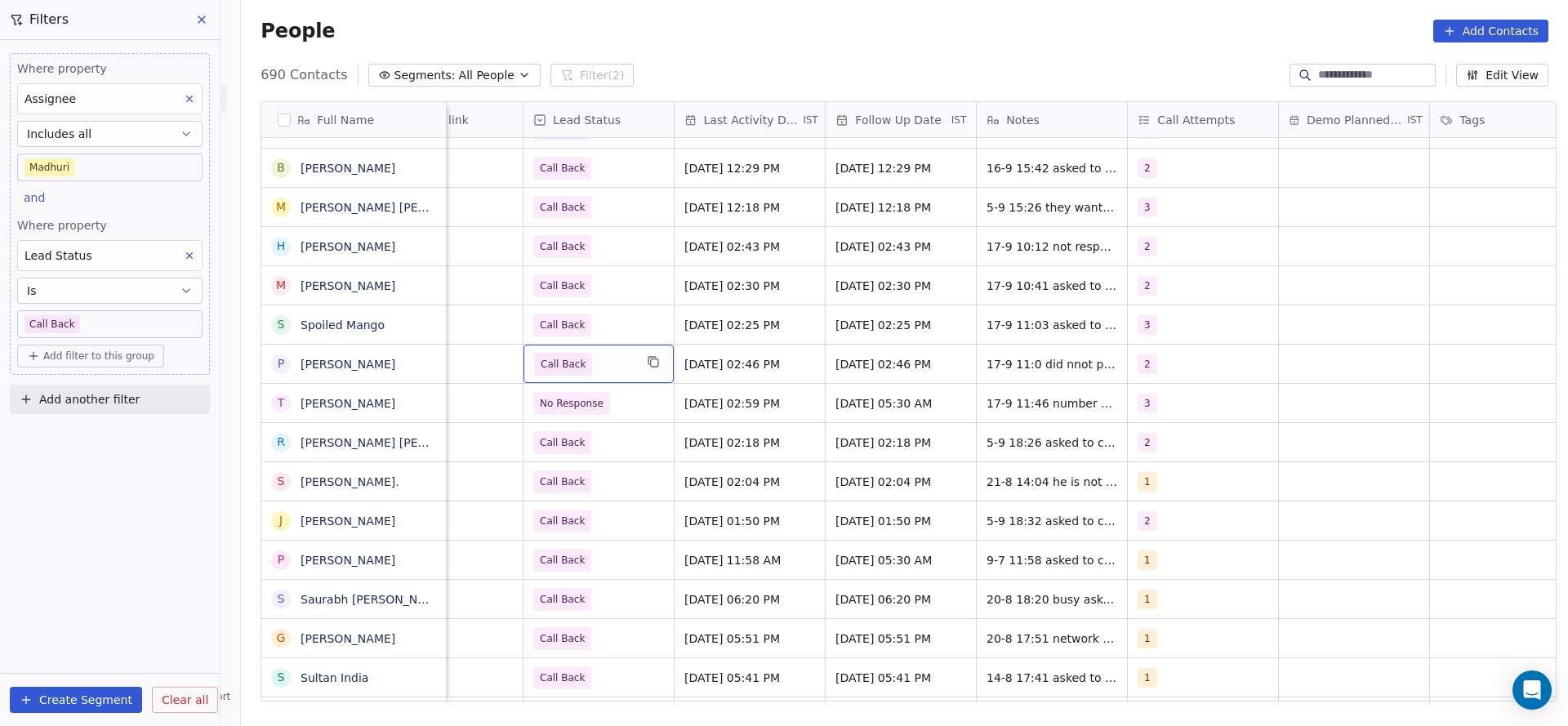
click at [598, 361] on span "Call Back" at bounding box center [584, 364] width 100 height 23
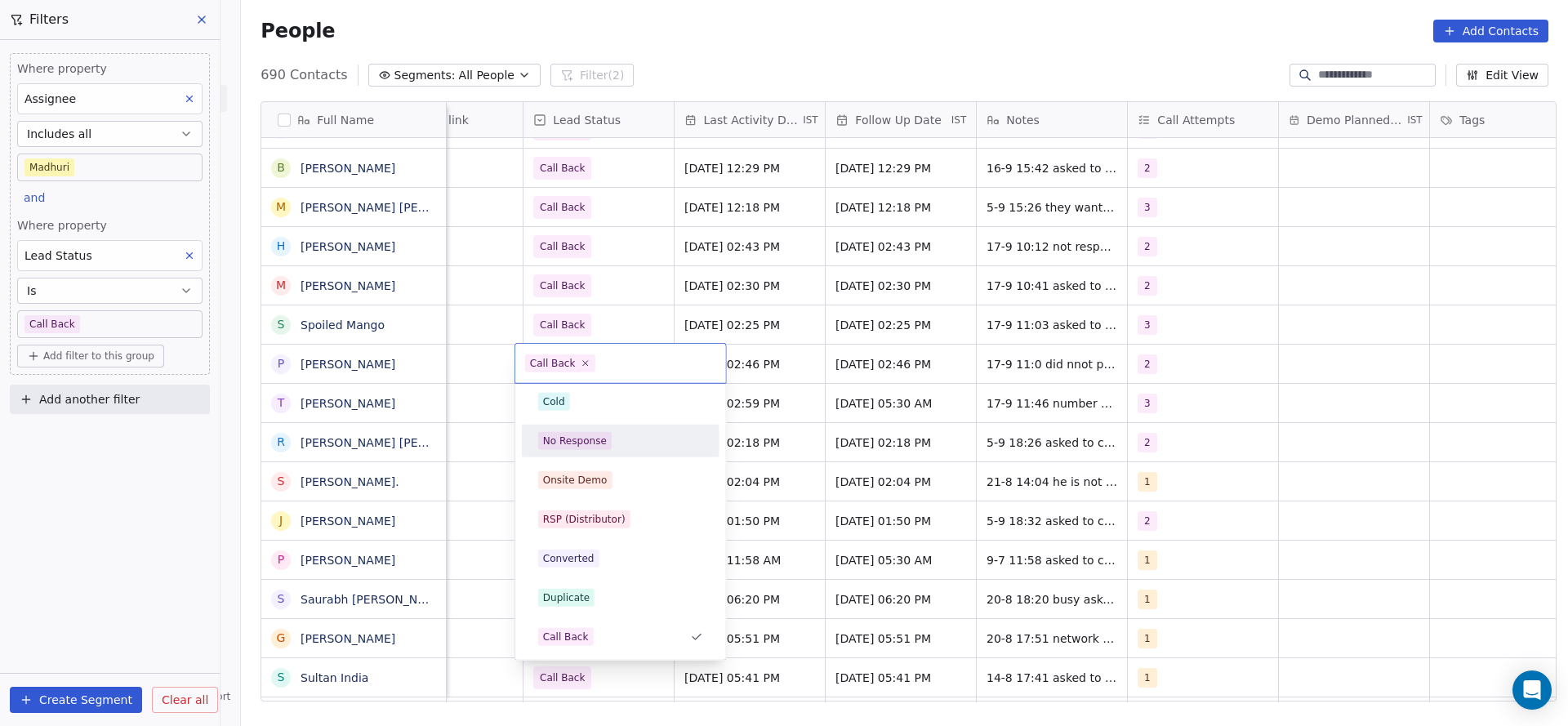
click at [593, 434] on div "No Response" at bounding box center [575, 441] width 64 height 15
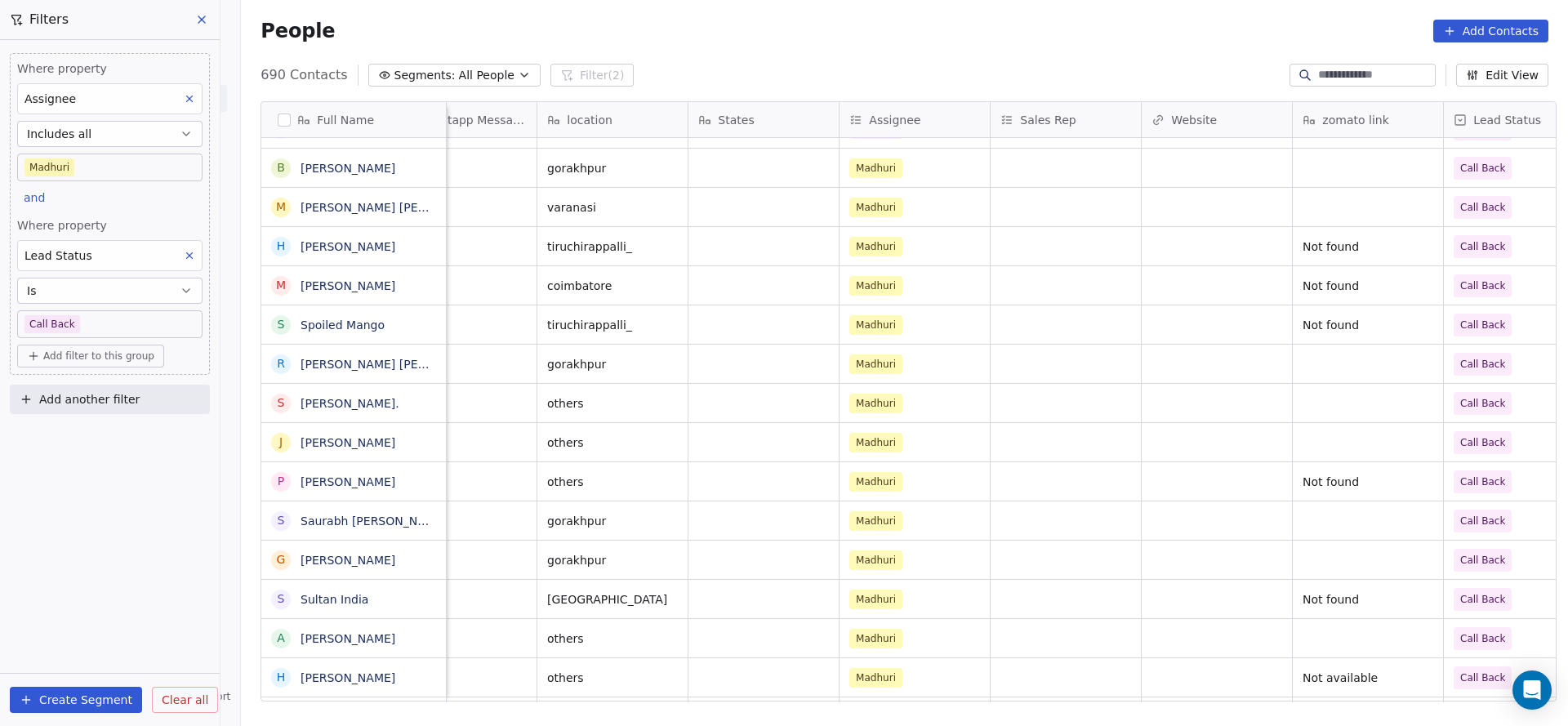
scroll to position [0, 2121]
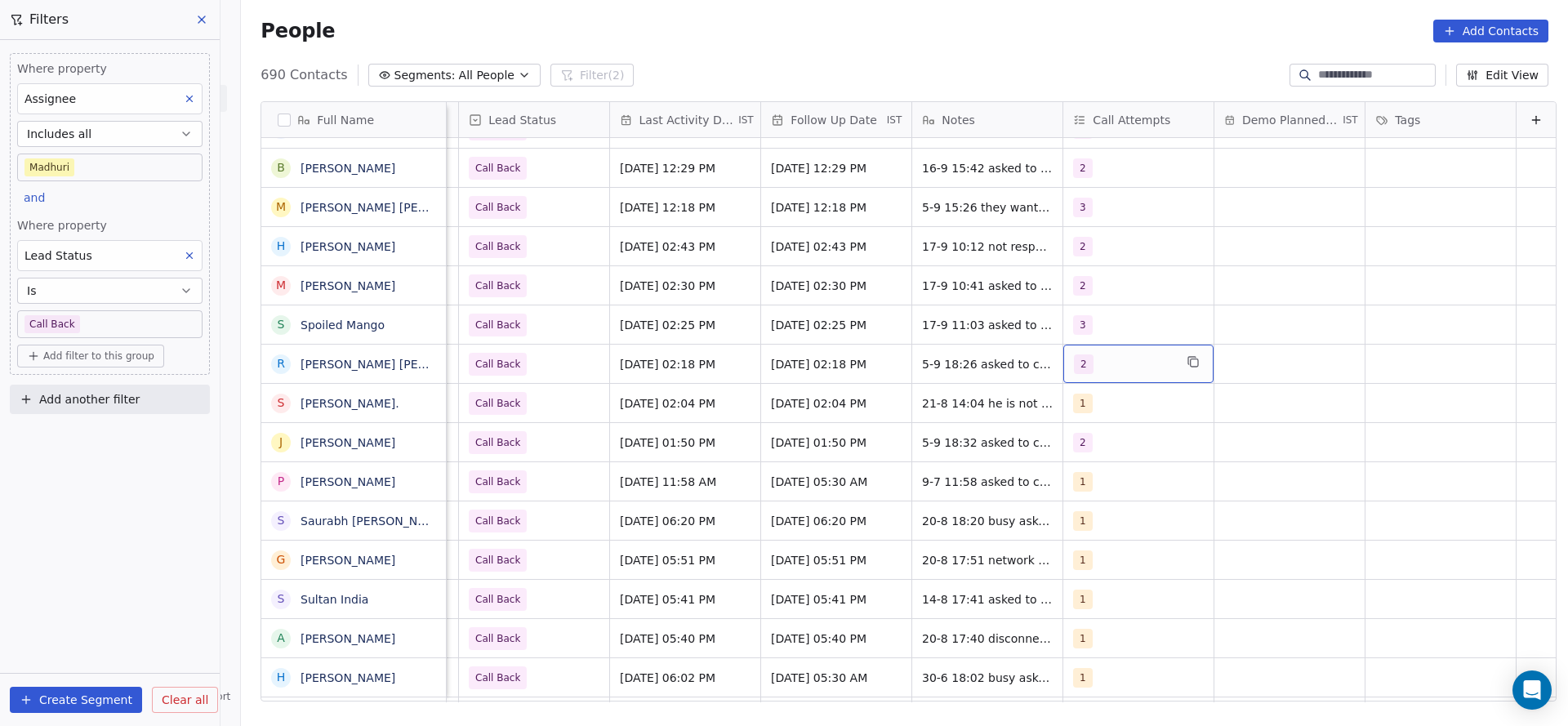
click at [1075, 375] on div "2" at bounding box center [1138, 363] width 150 height 38
click at [1068, 470] on div "3" at bounding box center [1142, 485] width 198 height 33
click at [1076, 448] on div "2" at bounding box center [1141, 445] width 184 height 26
click at [929, 462] on html "On2Cook India Pvt. Ltd. Contacts People Marketing Workflows Campaigns Sales Pip…" at bounding box center [784, 363] width 1568 height 726
click at [661, 370] on span "Sep 05, 2025 02:18 PM" at bounding box center [670, 364] width 100 height 16
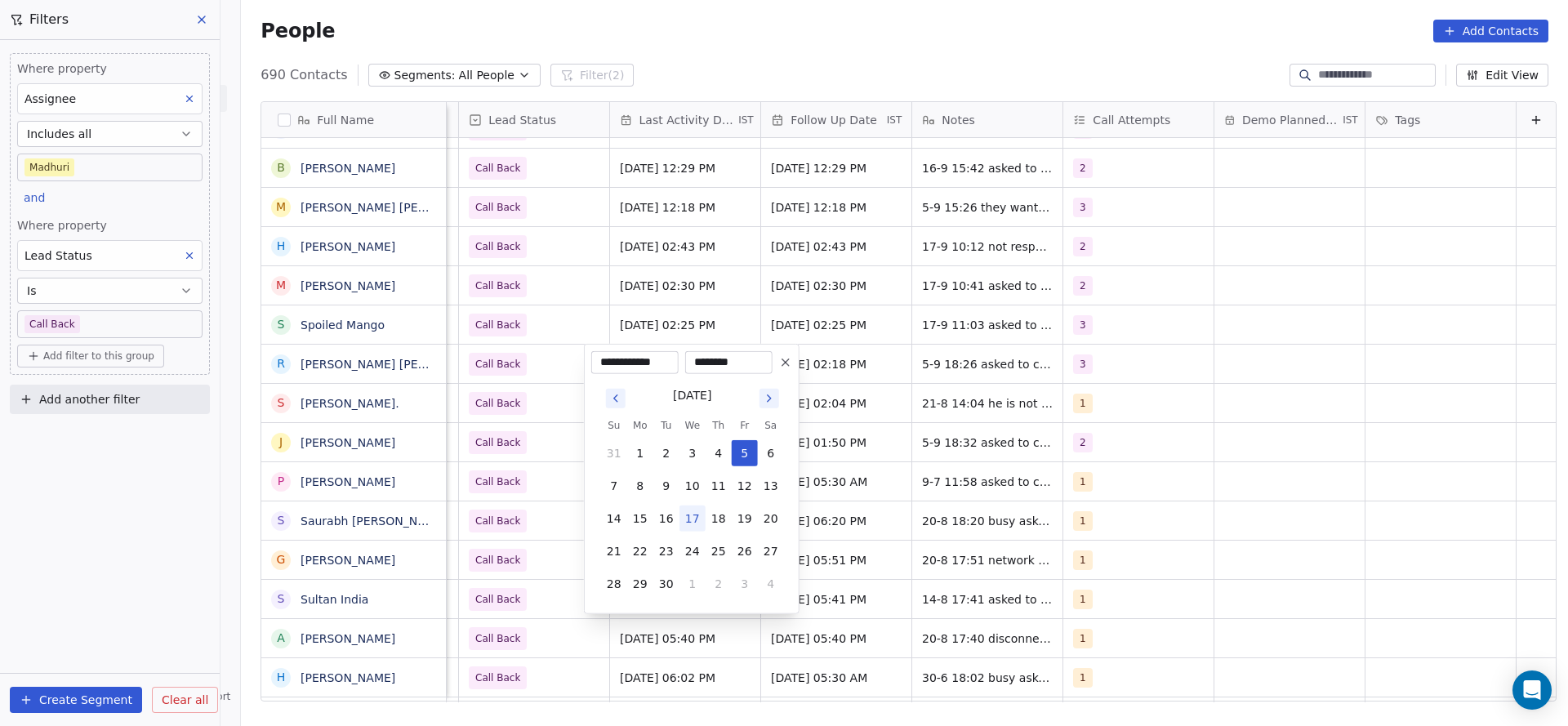
click at [691, 517] on button "17" at bounding box center [692, 518] width 26 height 26
type input "**********"
click at [531, 488] on html "On2Cook India Pvt. Ltd. Contacts People Marketing Workflows Campaigns Sales Pip…" at bounding box center [784, 363] width 1568 height 726
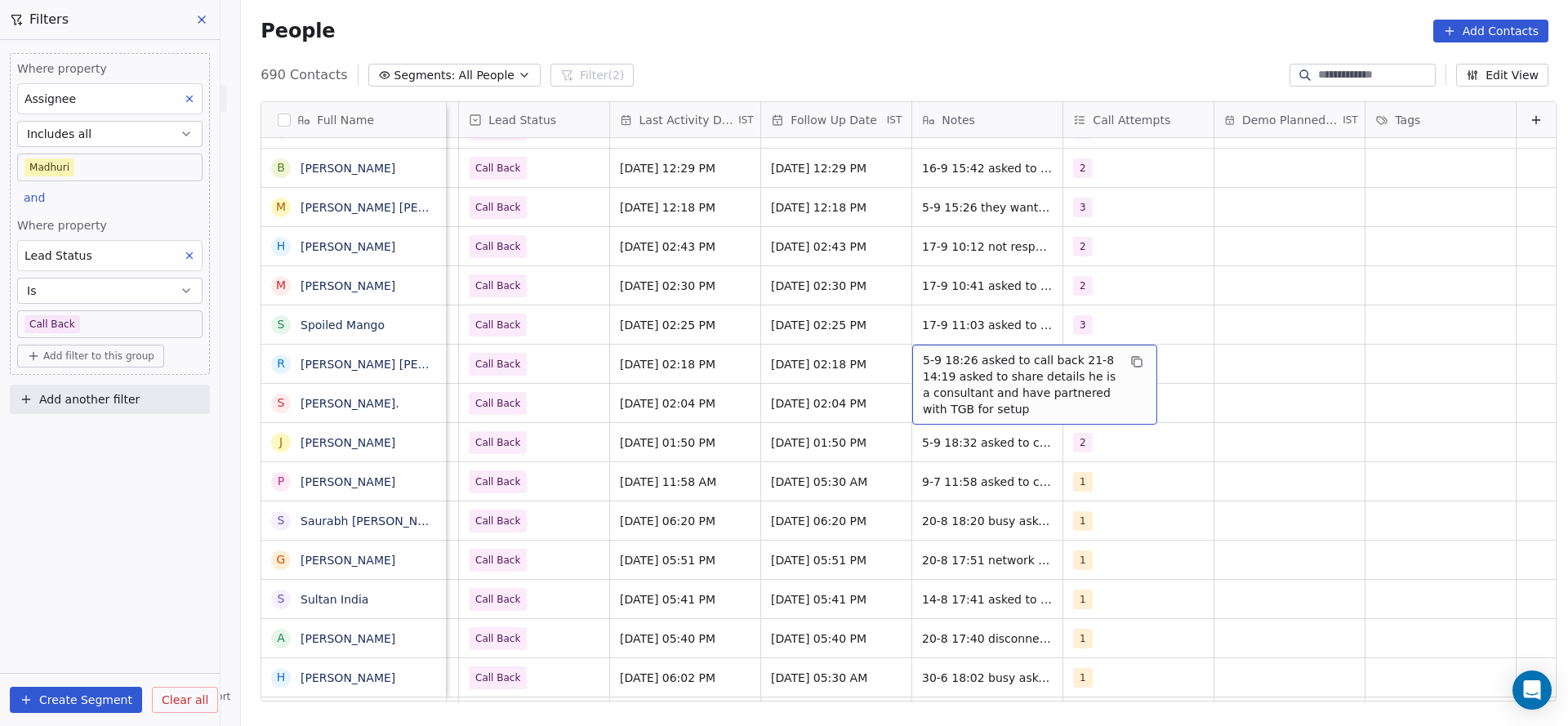
click at [922, 368] on span "5-9 18:26 asked to call back 21-8 14:19 asked to share details he is a consulta…" at bounding box center [1020, 384] width 194 height 65
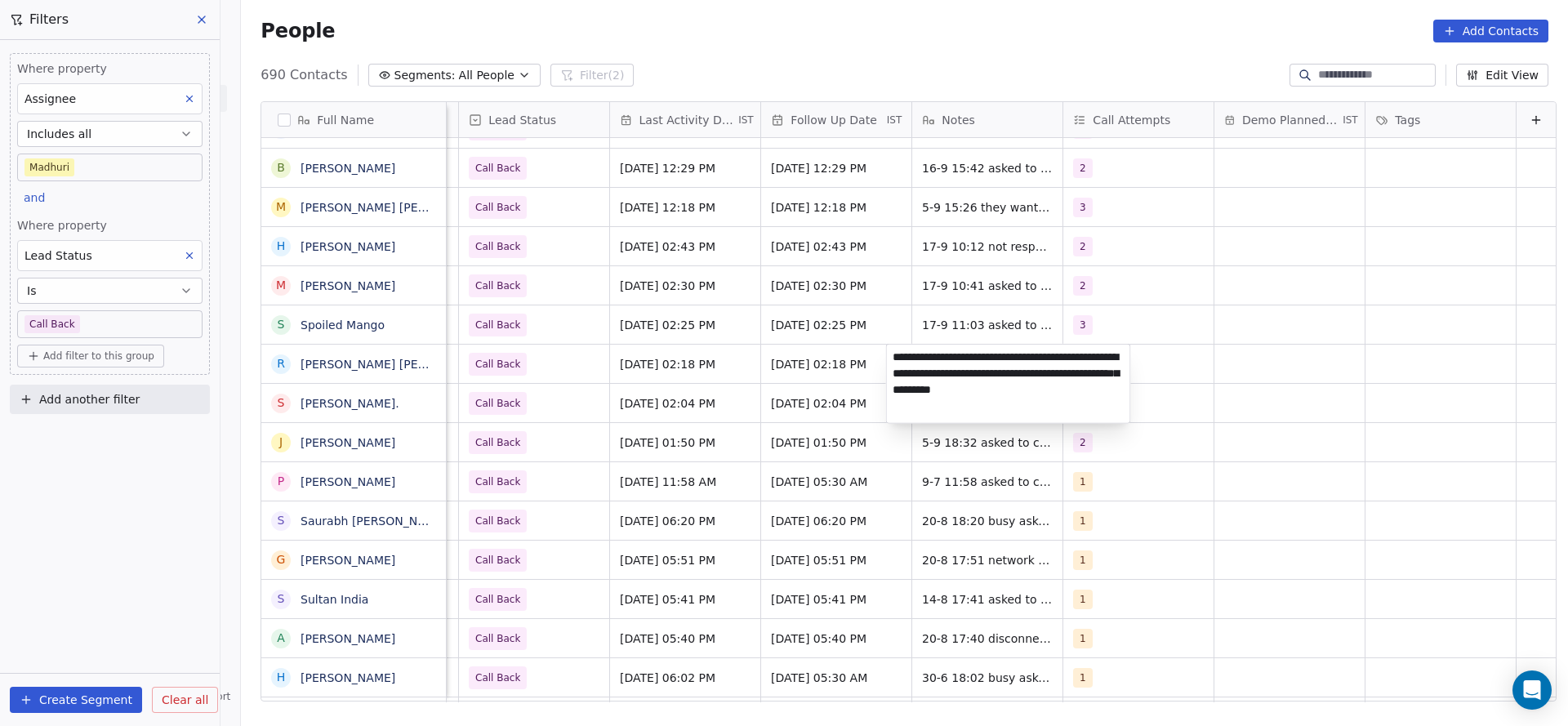
click at [890, 362] on textarea "**********" at bounding box center [1008, 384] width 243 height 78
type textarea "**********"
click at [636, 392] on html "On2Cook India Pvt. Ltd. Contacts People Marketing Workflows Campaigns Sales Pip…" at bounding box center [784, 363] width 1568 height 726
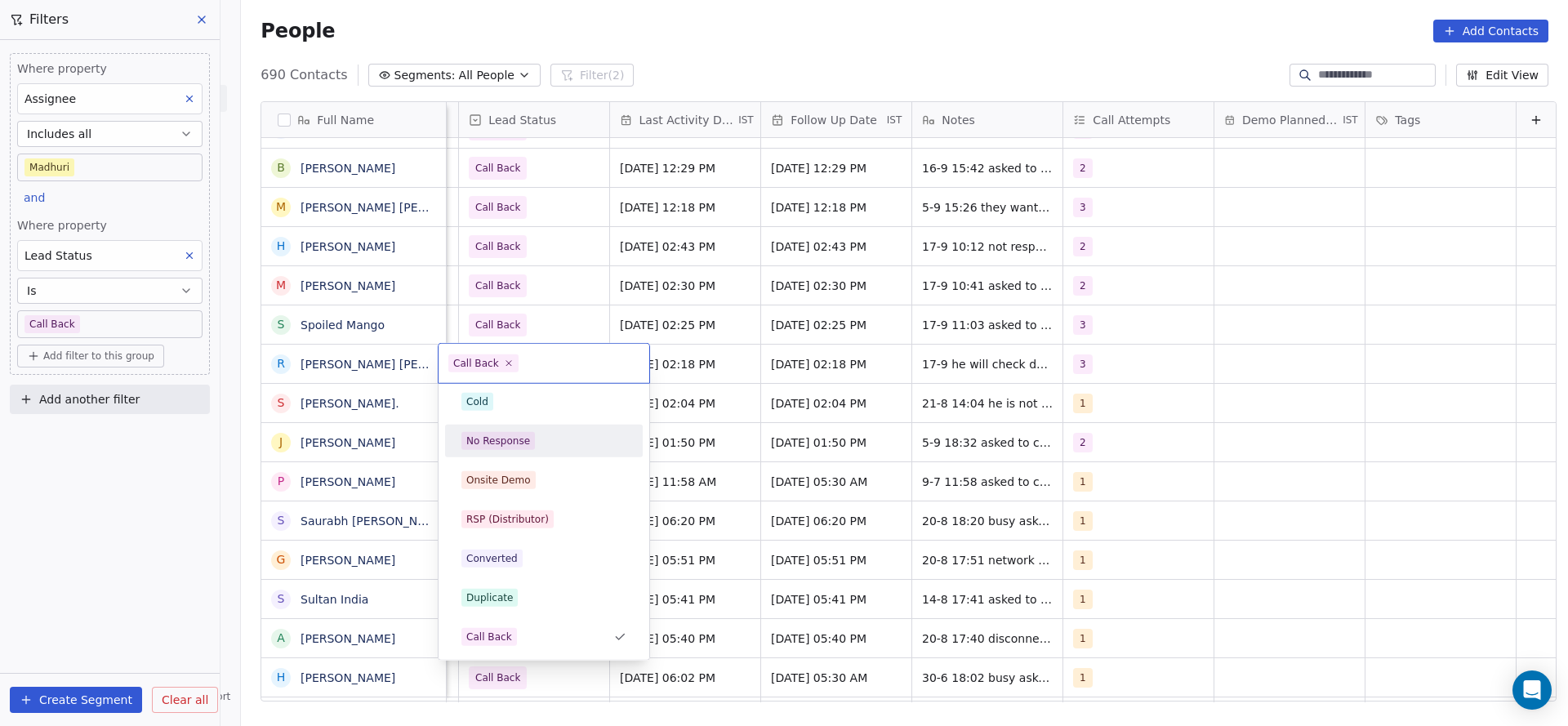
scroll to position [0, 0]
click at [508, 438] on div "Active" at bounding box center [543, 446] width 165 height 18
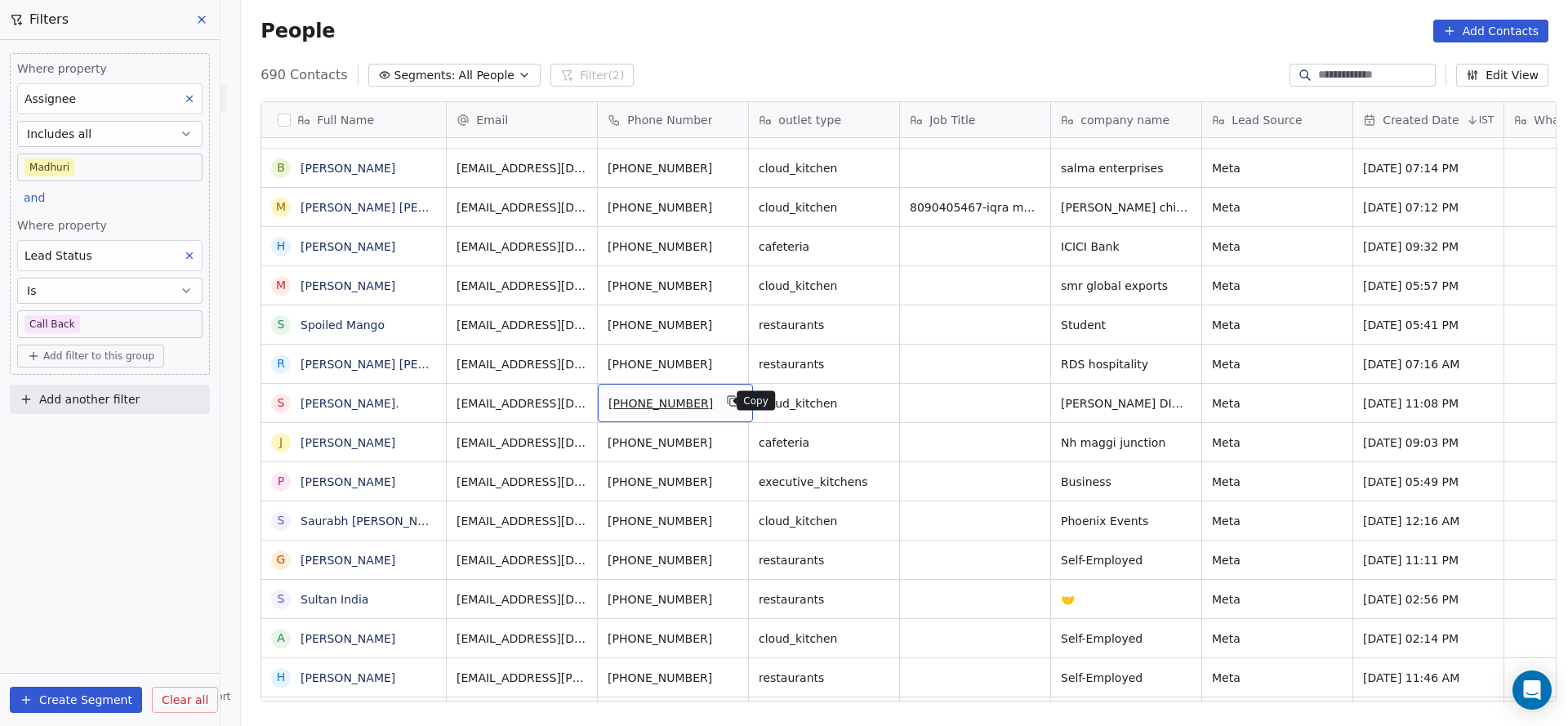
click at [728, 396] on icon "grid" at bounding box center [732, 400] width 7 height 7
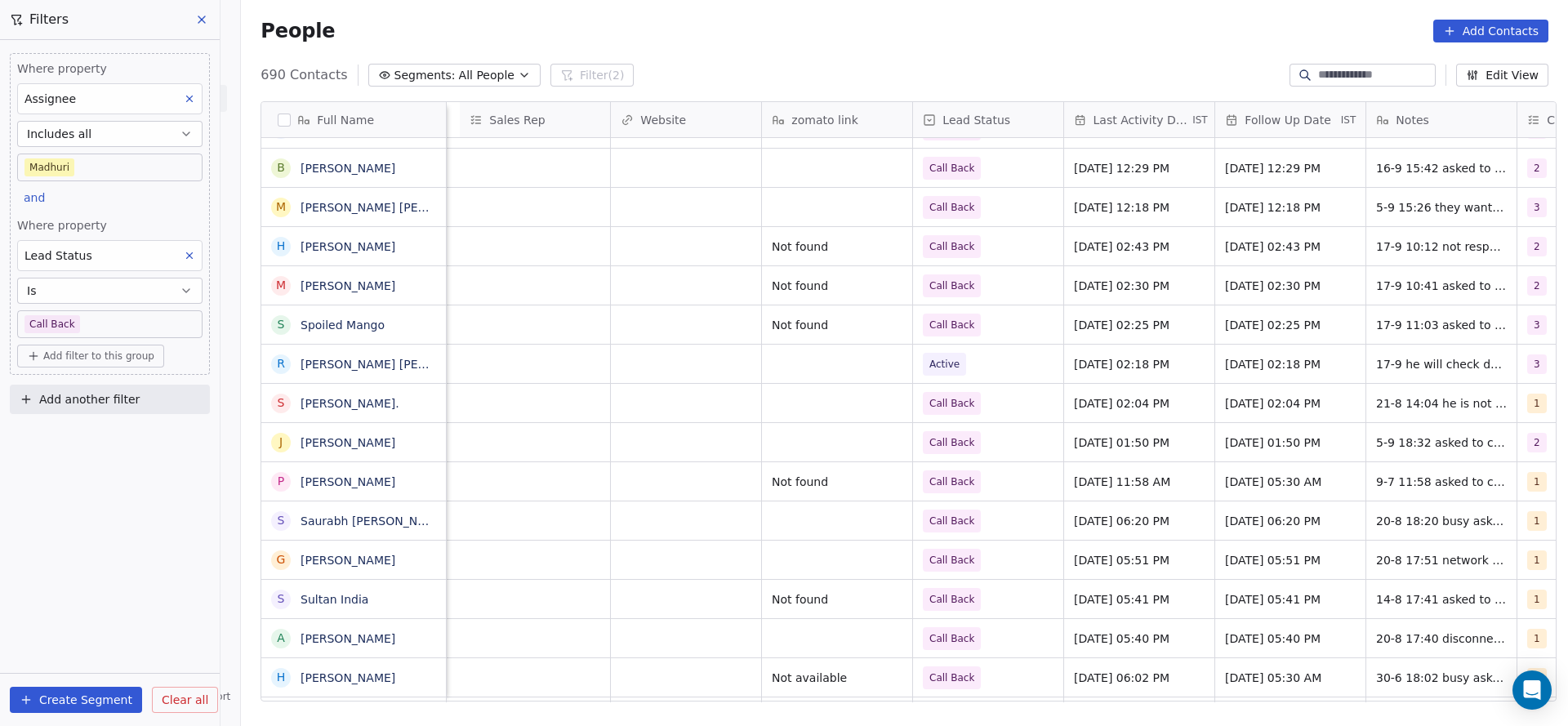
scroll to position [0, 2121]
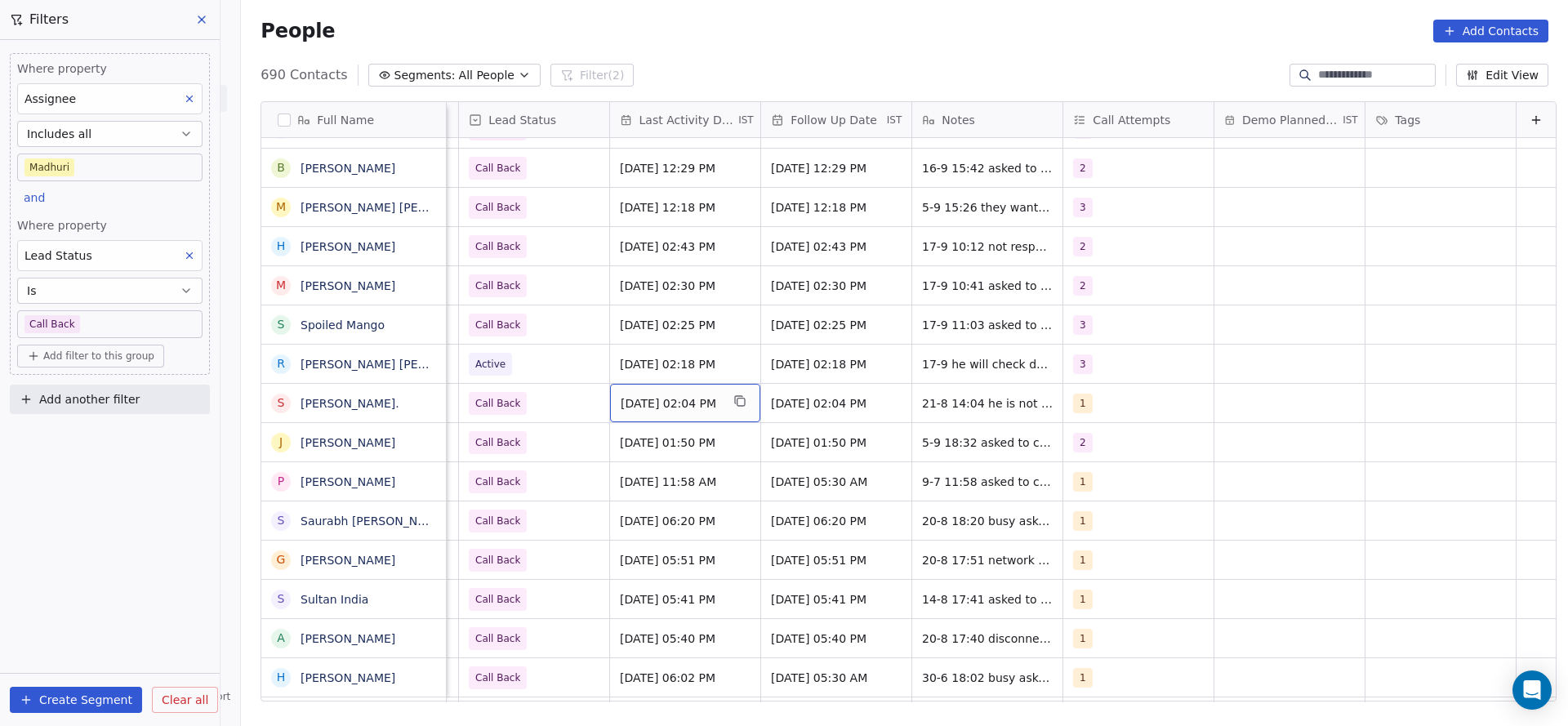
click at [623, 399] on span "Aug 21, 2025 02:04 PM" at bounding box center [670, 404] width 100 height 16
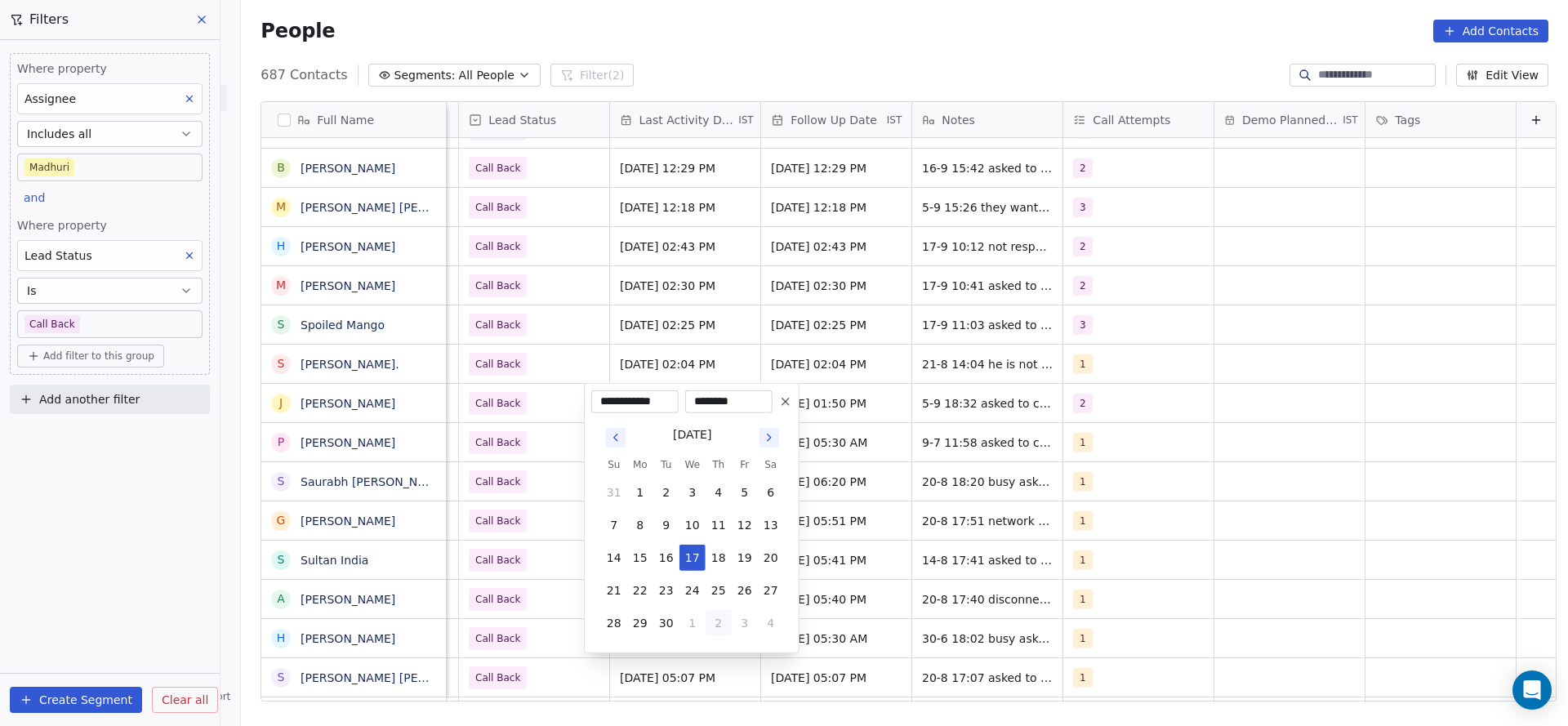
click at [722, 620] on button "2" at bounding box center [718, 623] width 26 height 26
click at [635, 481] on button "29" at bounding box center [639, 492] width 26 height 26
click at [690, 557] on button "17" at bounding box center [692, 558] width 26 height 26
type input "**********"
click at [1118, 539] on html "On2Cook India Pvt. Ltd. Contacts People Marketing Workflows Campaigns Sales Pip…" at bounding box center [784, 363] width 1568 height 726
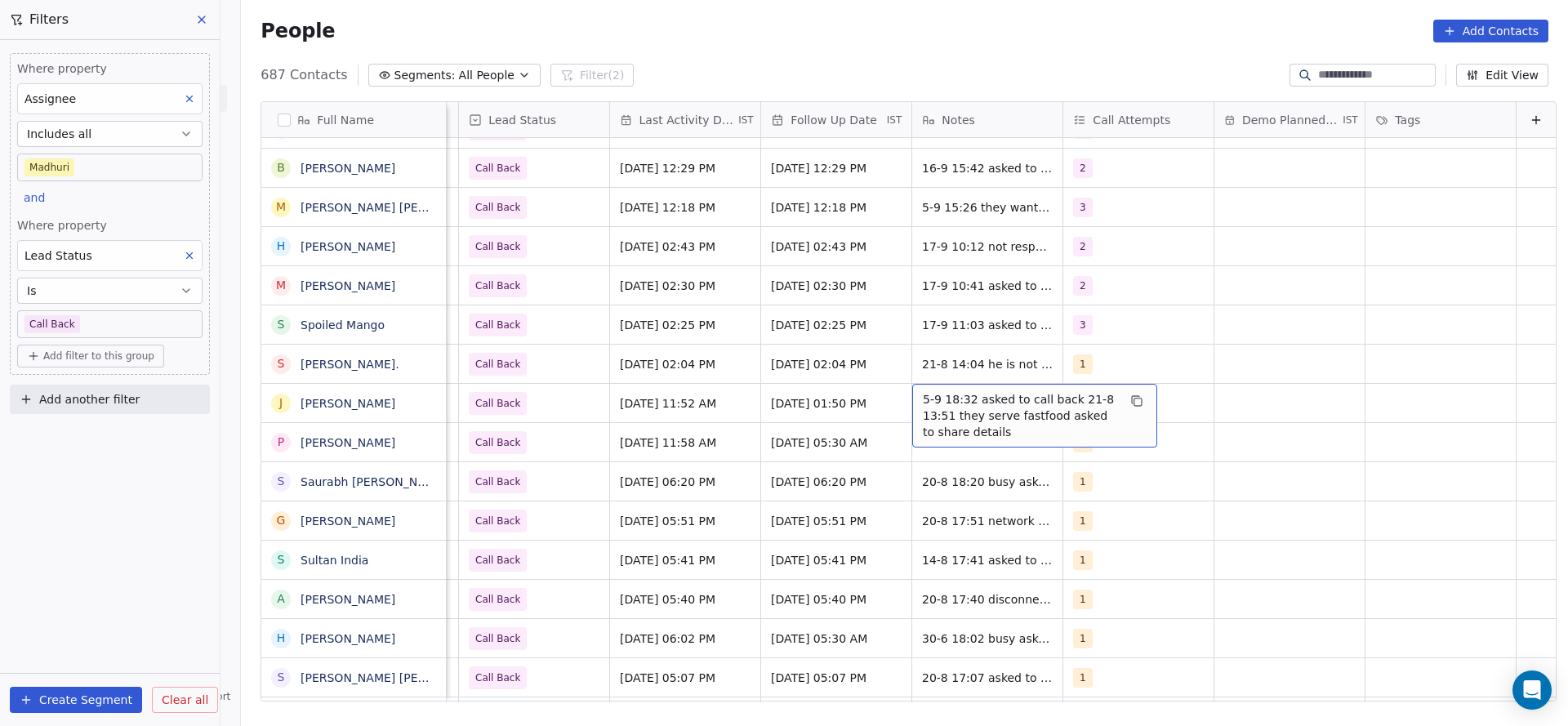
click at [936, 407] on span "5-9 18:32 asked to call back 21-8 13:51 they serve fastfood asked to share deta…" at bounding box center [1020, 415] width 194 height 49
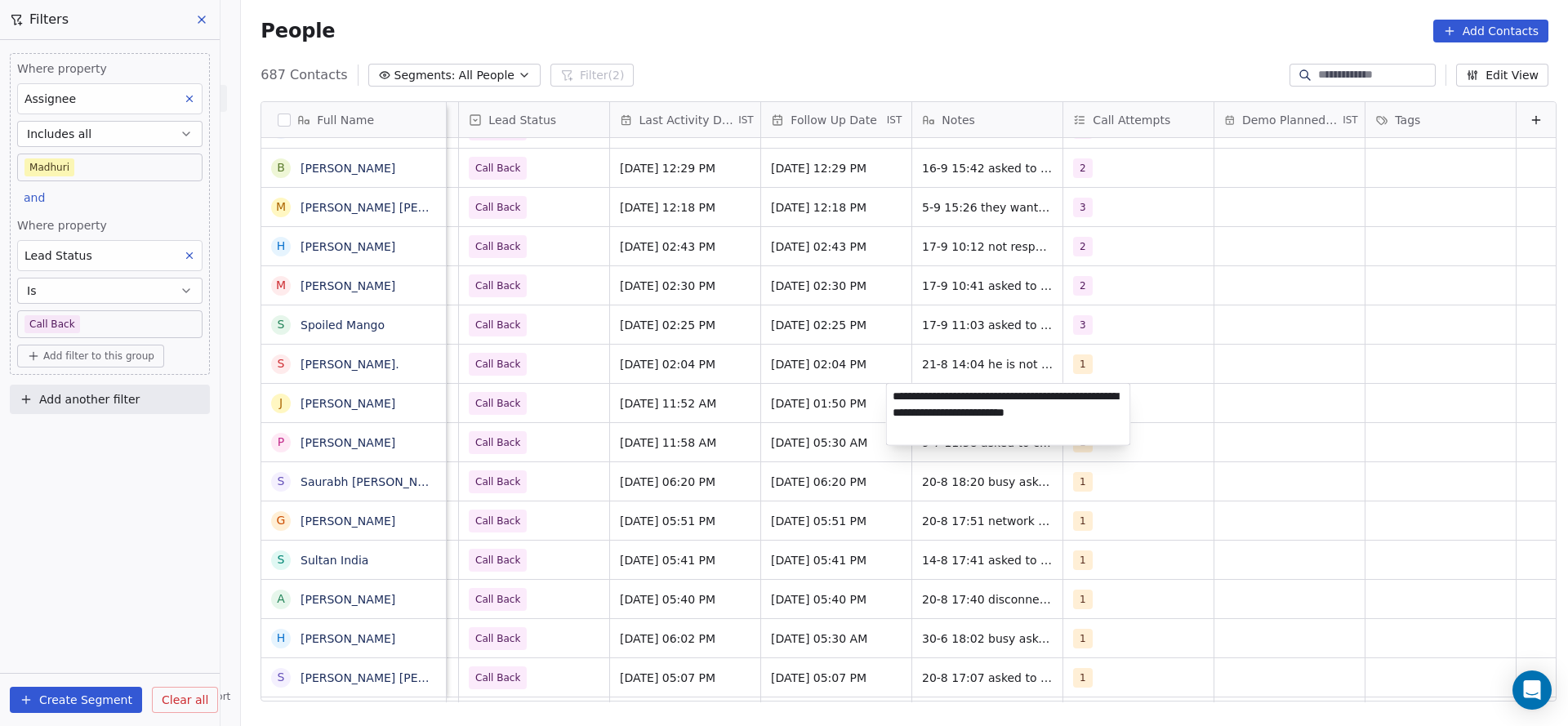
click at [890, 396] on textarea "**********" at bounding box center [1008, 414] width 243 height 61
type textarea "**********"
click at [726, 452] on html "On2Cook India Pvt. Ltd. Contacts People Marketing Workflows Campaigns Sales Pip…" at bounding box center [784, 363] width 1568 height 726
click at [709, 370] on span "Aug 21, 2025 02:04 PM" at bounding box center [670, 364] width 100 height 16
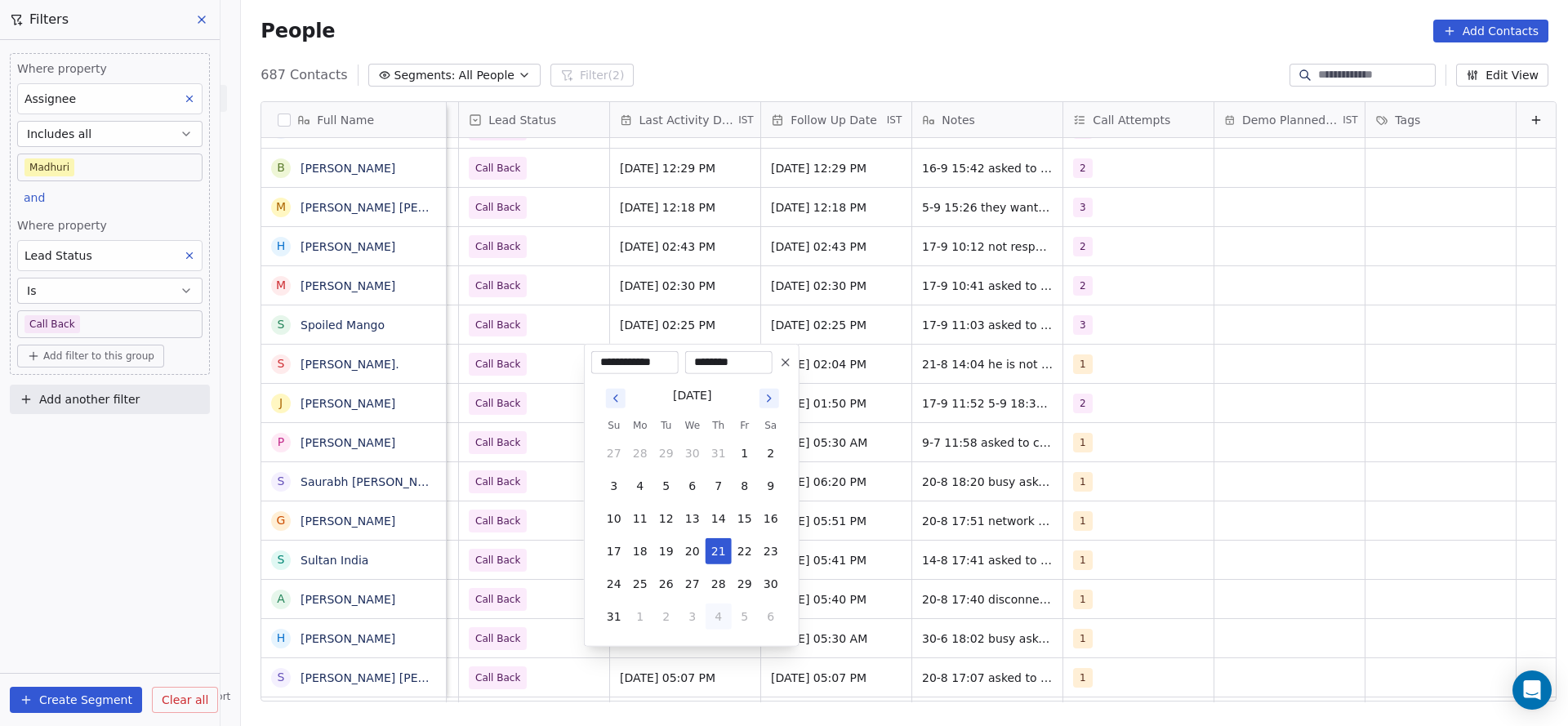
click at [713, 610] on button "4" at bounding box center [718, 616] width 26 height 26
click at [694, 502] on tbody "31 1 2 3 4 5 6 7 8 9 10 11 12 13 14 15 16 17 18 19 20 21 22 23 24 25 26 27 28 2…" at bounding box center [692, 515] width 183 height 163
click at [694, 527] on button "17" at bounding box center [692, 518] width 26 height 26
type input "**********"
click at [596, 524] on div "September 2025 Su Mo Tu We Th Fr Sa 31 1 2 3 4 5 6 7 8 9 10 11 12 13 14 15 16 1…" at bounding box center [692, 490] width 201 height 232
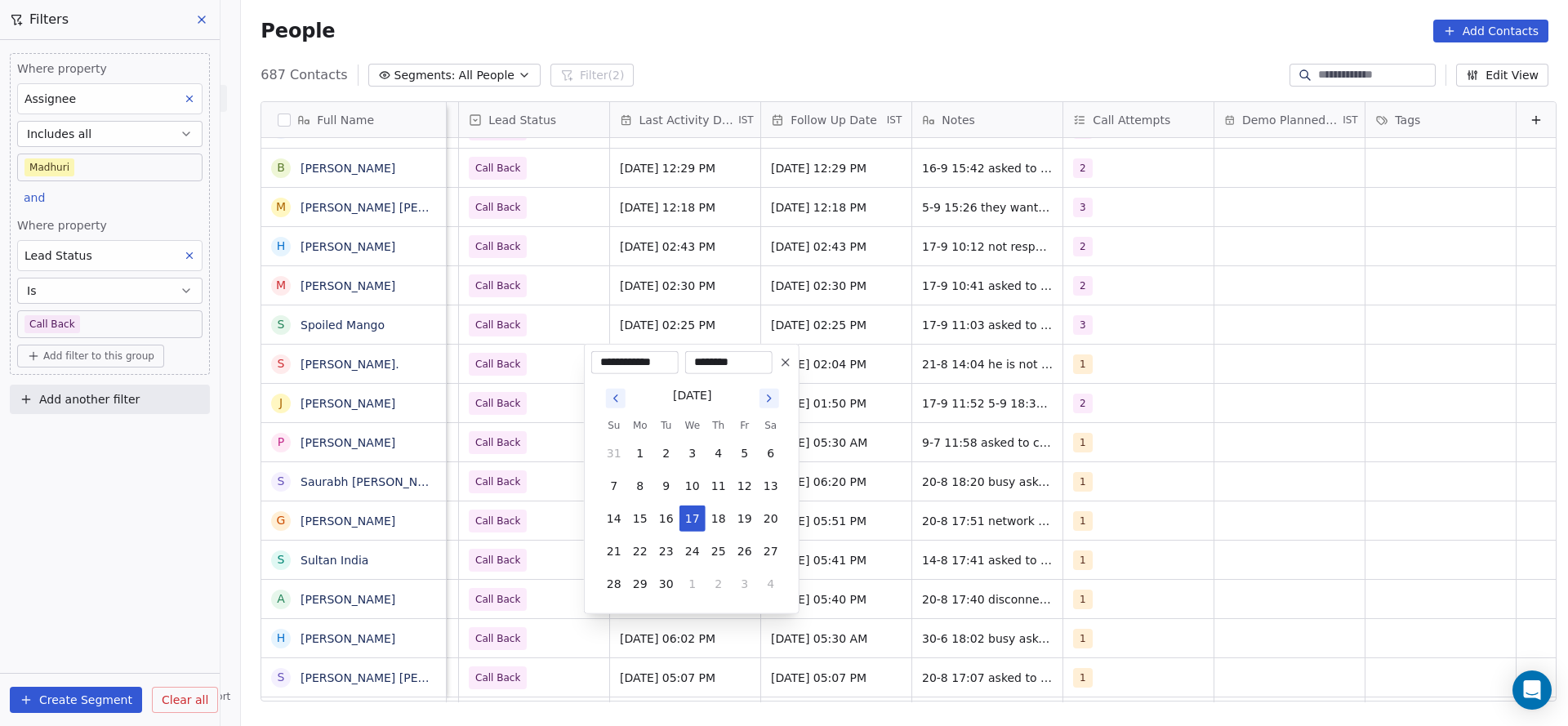
click at [1025, 355] on html "On2Cook India Pvt. Ltd. Contacts People Marketing Workflows Campaigns Sales Pip…" at bounding box center [784, 363] width 1568 height 726
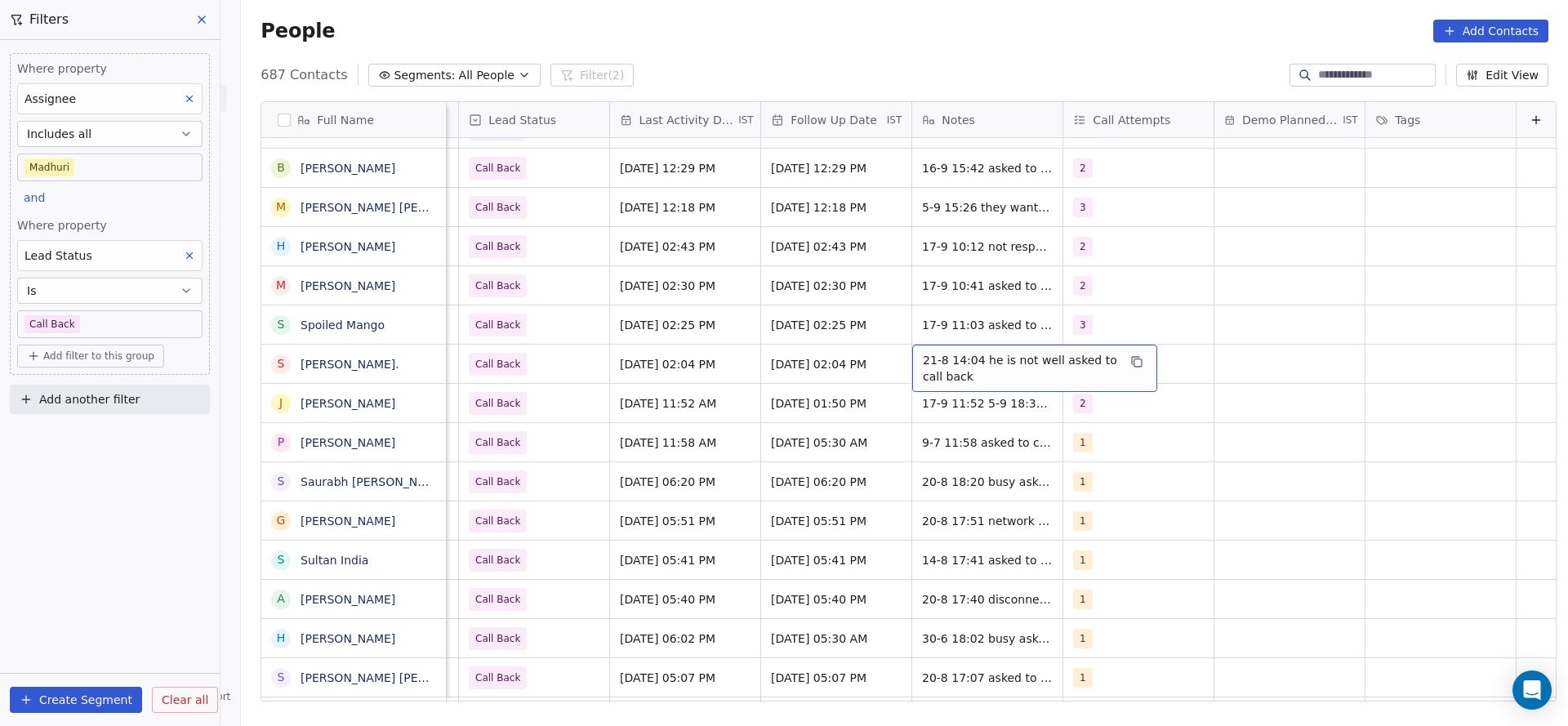
click at [972, 356] on span "21-8 14:04 he is not well asked to call back" at bounding box center [1020, 368] width 194 height 33
click at [890, 358] on textarea "**********" at bounding box center [1008, 370] width 243 height 51
type textarea "**********"
click at [767, 407] on html "On2Cook India Pvt. Ltd. Contacts People Marketing Workflows Campaigns Sales Pip…" at bounding box center [784, 363] width 1568 height 726
click at [1075, 360] on div "1" at bounding box center [1124, 364] width 100 height 20
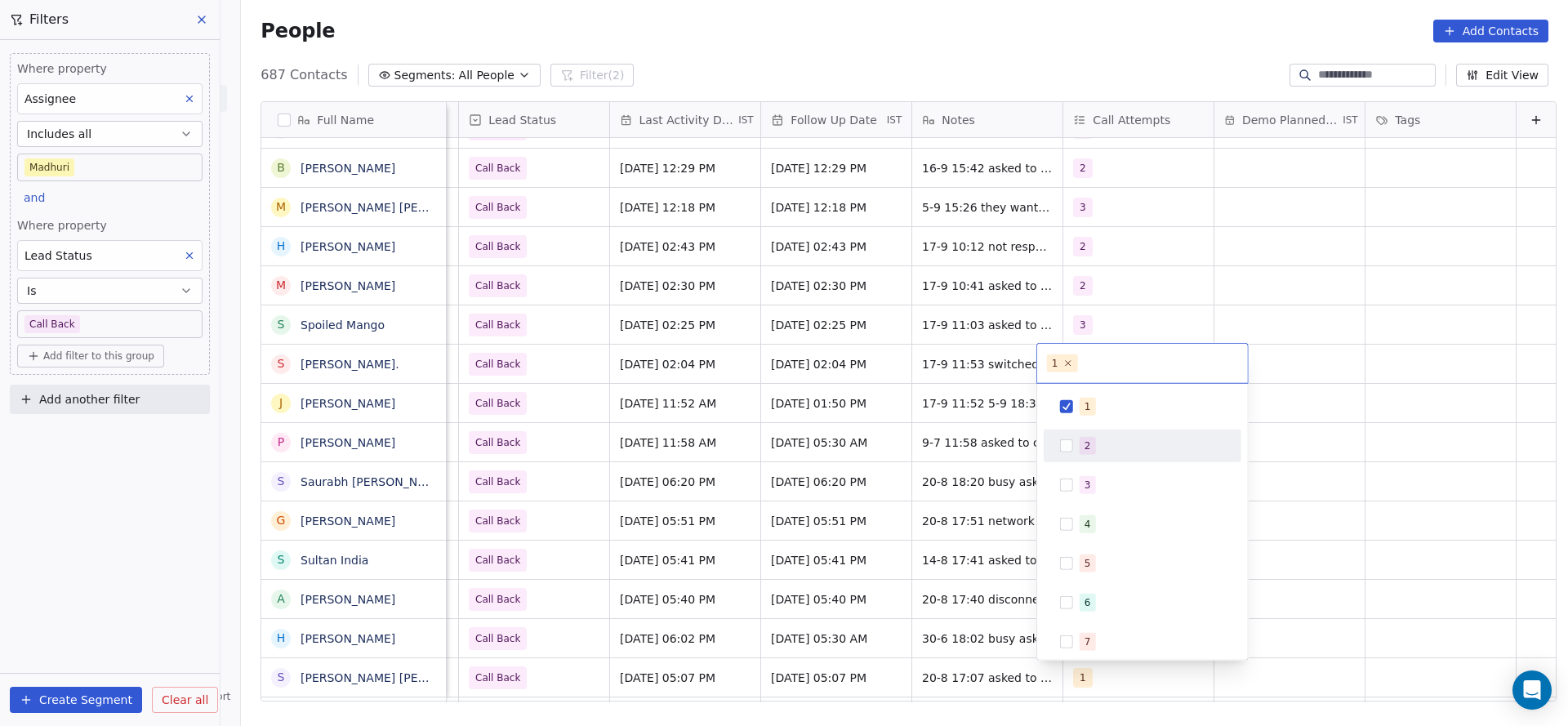
click at [1083, 444] on span "2" at bounding box center [1087, 446] width 16 height 18
click at [1068, 409] on div "1" at bounding box center [1141, 406] width 184 height 26
click at [979, 445] on html "On2Cook India Pvt. Ltd. Contacts People Marketing Workflows Campaigns Sales Pip…" at bounding box center [784, 363] width 1568 height 726
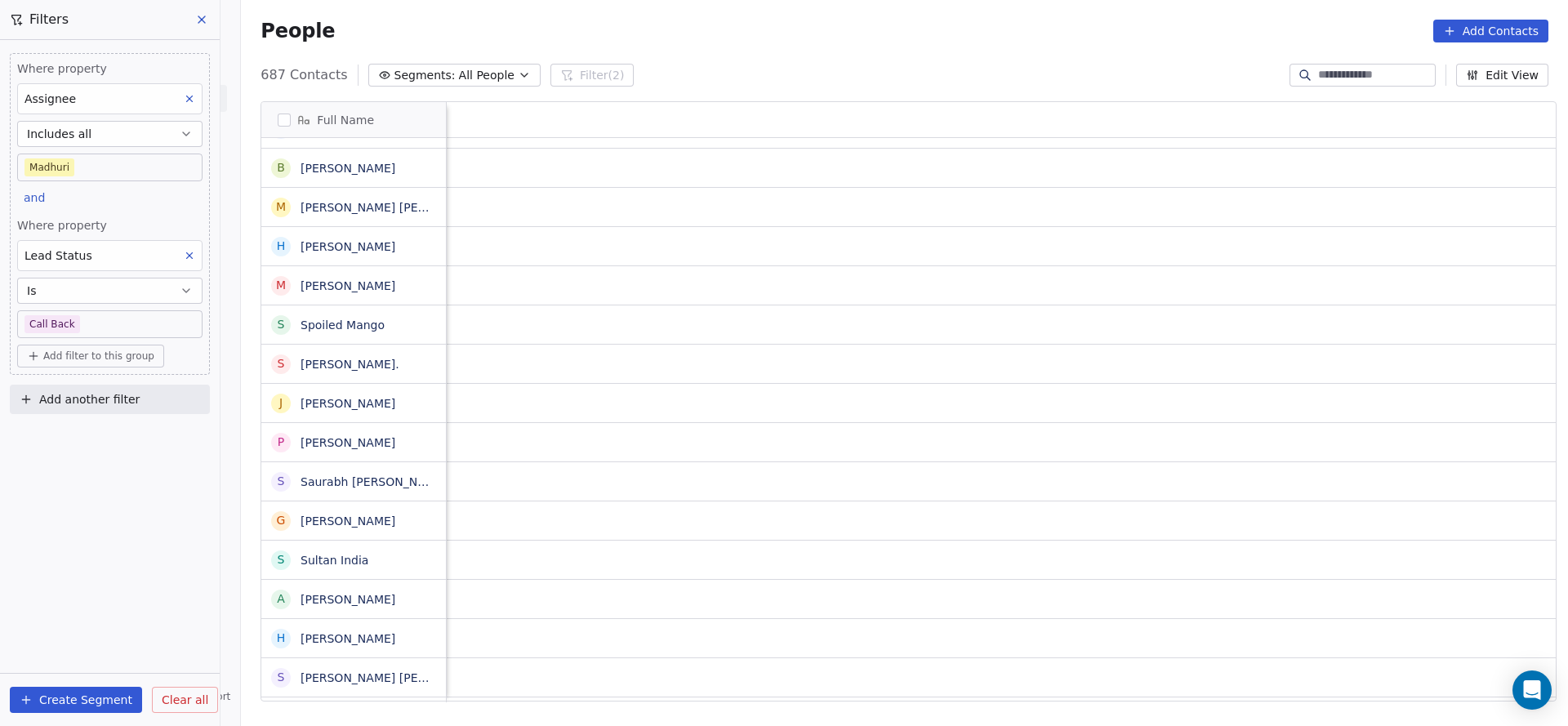
scroll to position [0, 1994]
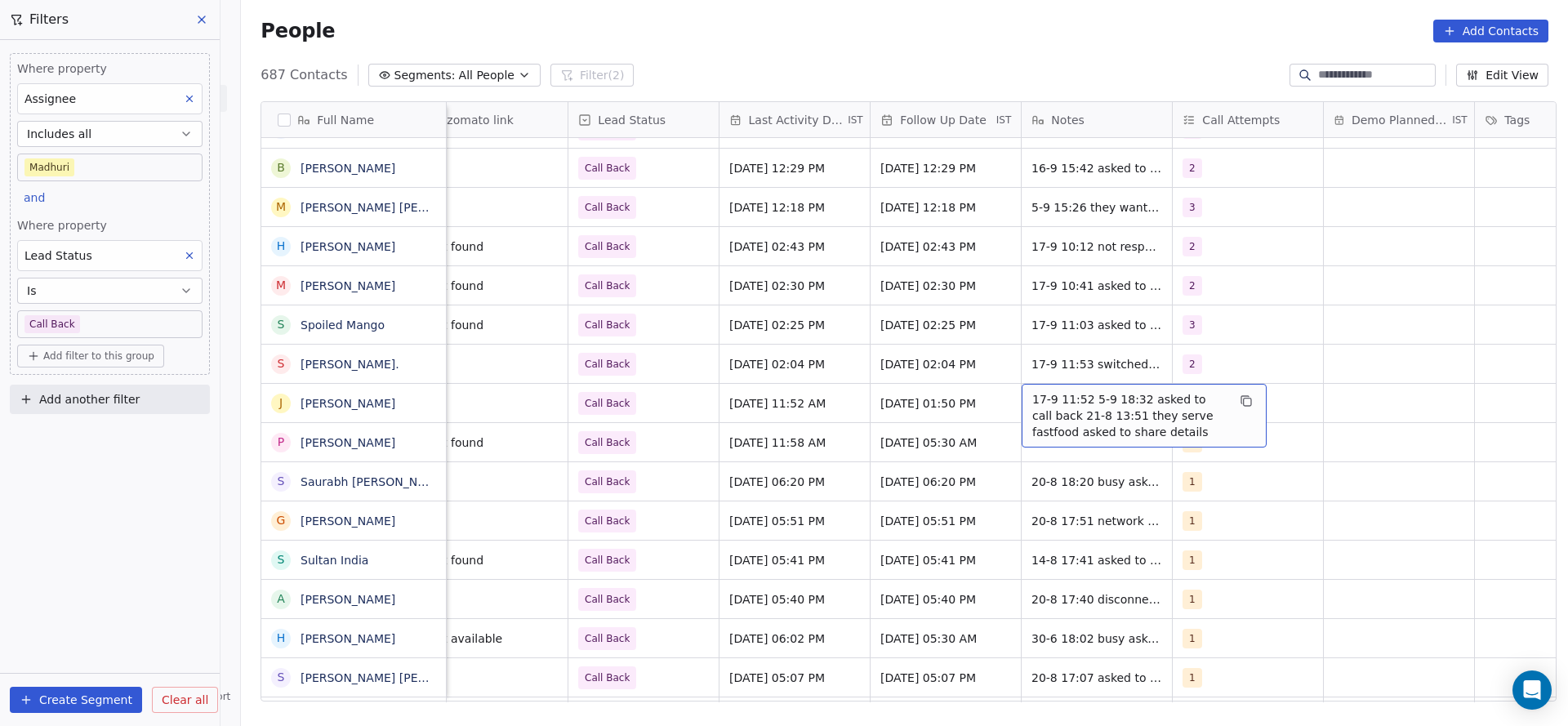
click at [1074, 392] on span "17-9 11:52 5-9 18:32 asked to call back 21-8 13:51 they serve fastfood asked to…" at bounding box center [1129, 415] width 194 height 49
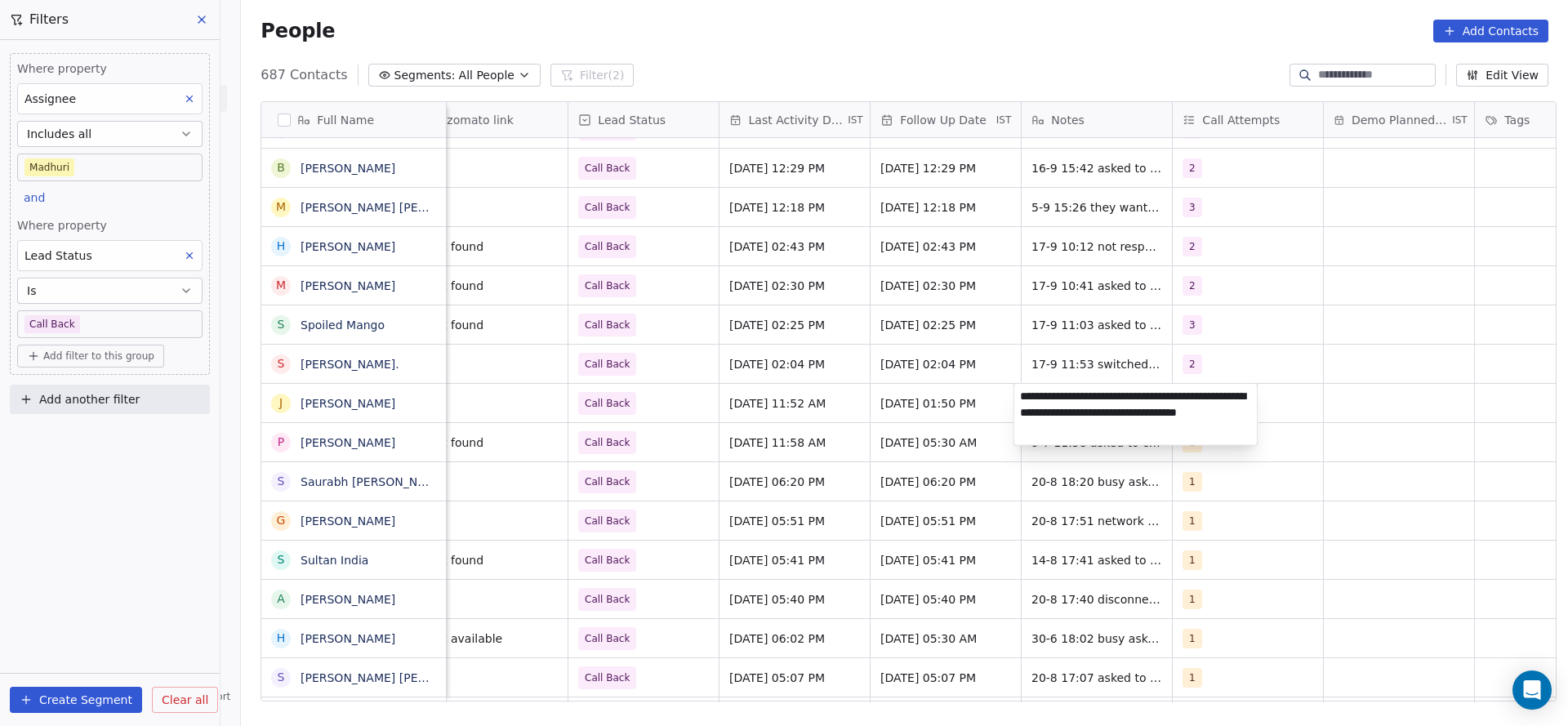
click at [1074, 392] on textarea "**********" at bounding box center [1135, 414] width 243 height 61
type textarea "**********"
click at [799, 518] on html "On2Cook India Pvt. Ltd. Contacts People Marketing Workflows Campaigns Sales Pip…" at bounding box center [784, 363] width 1568 height 726
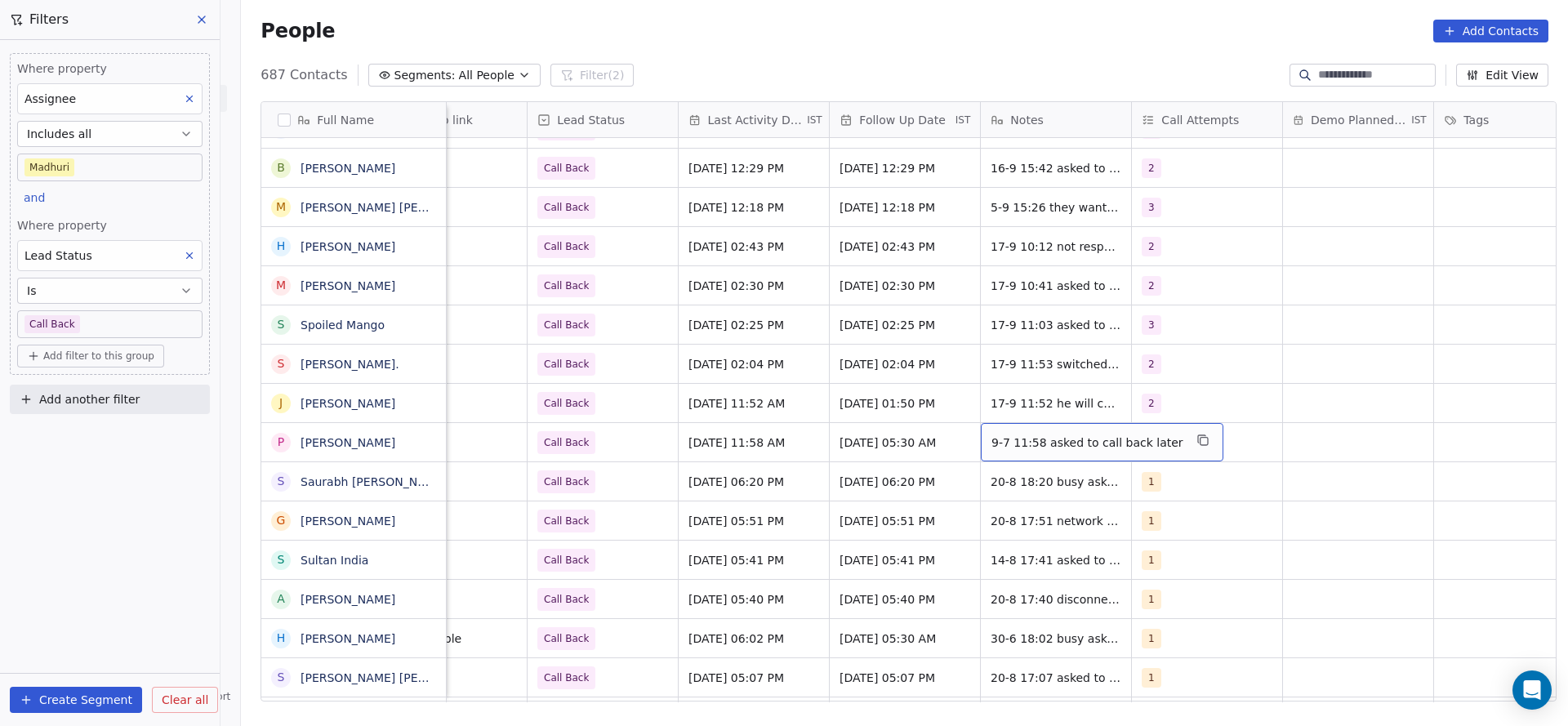
scroll to position [0, 2042]
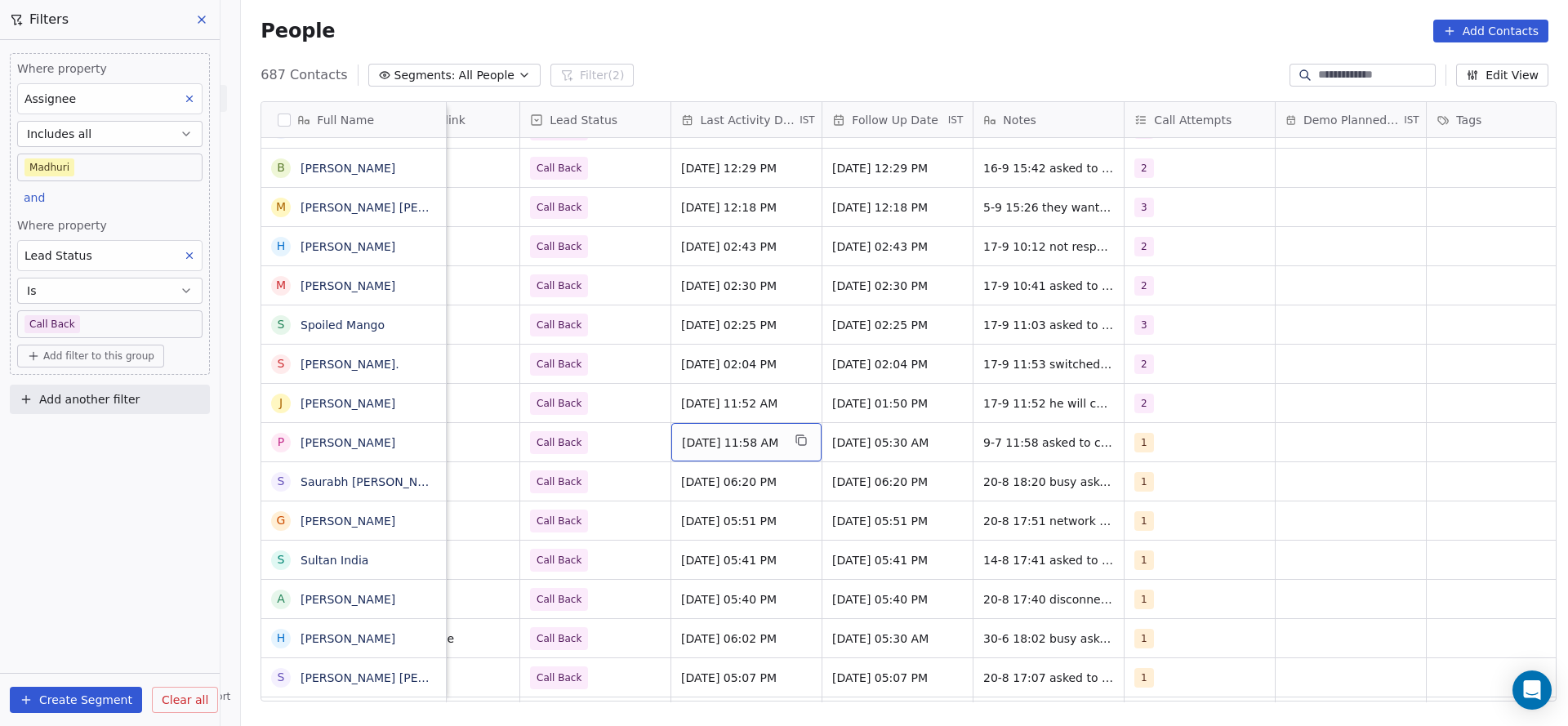
click at [728, 458] on div "Jul 09, 2025 11:58 AM" at bounding box center [746, 442] width 150 height 38
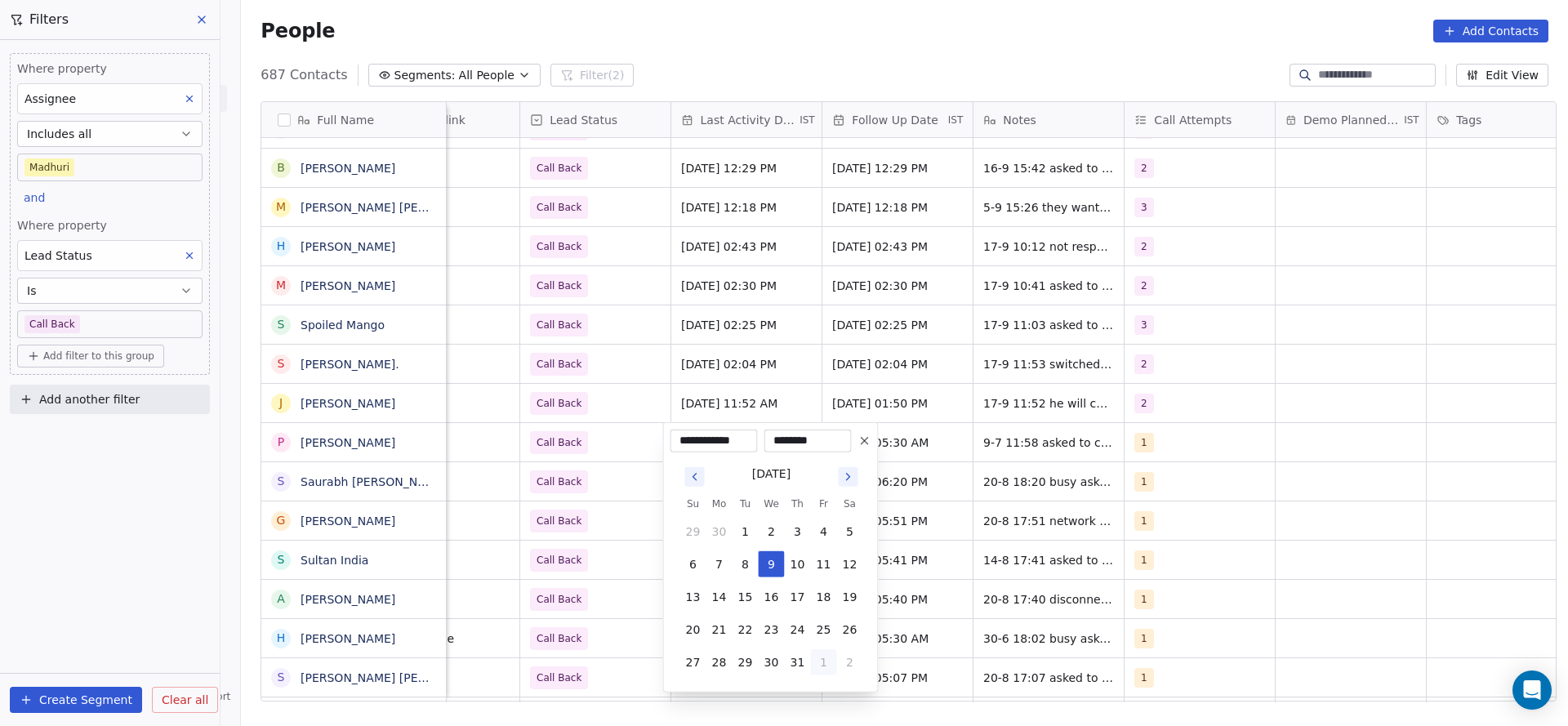
click at [817, 666] on button "1" at bounding box center [824, 662] width 26 height 26
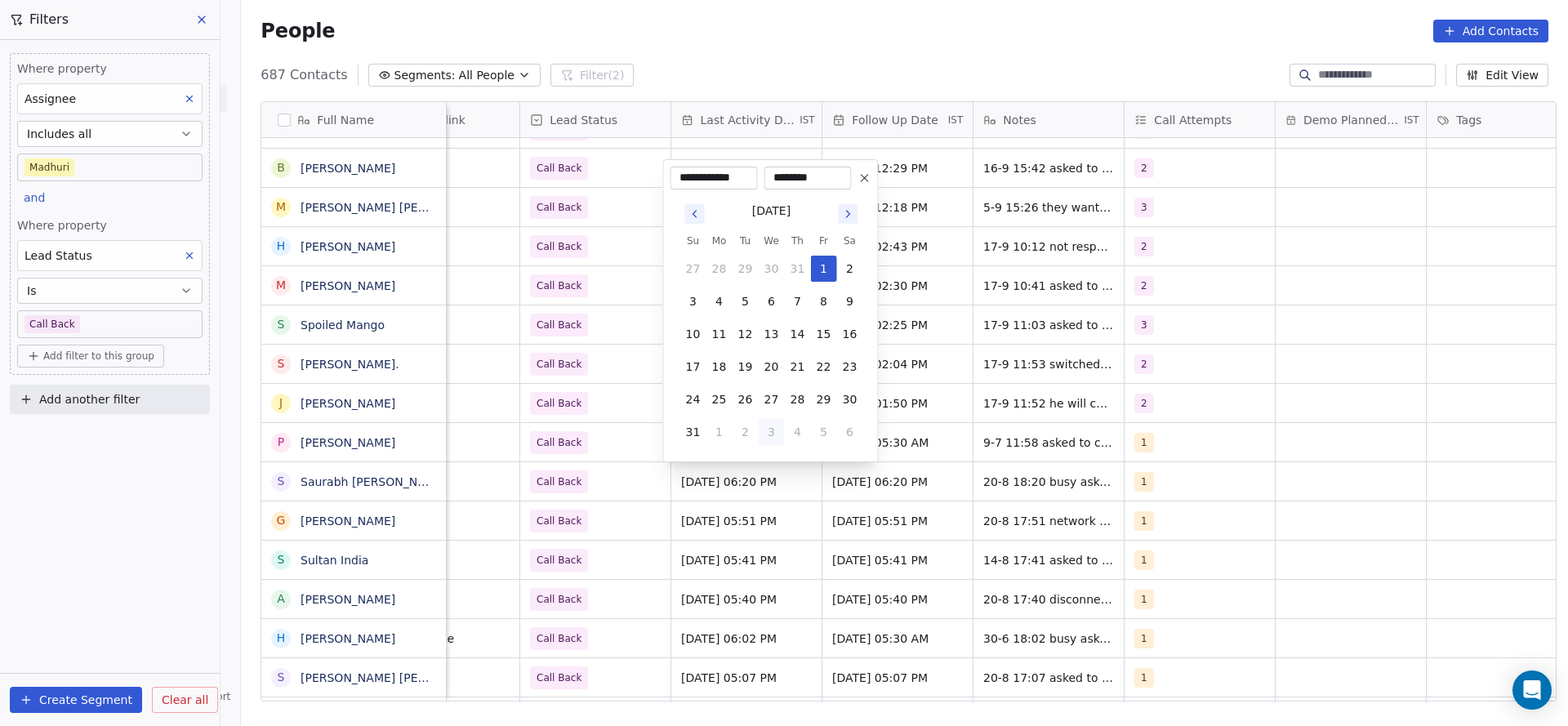
click at [779, 428] on button "3" at bounding box center [771, 431] width 26 height 26
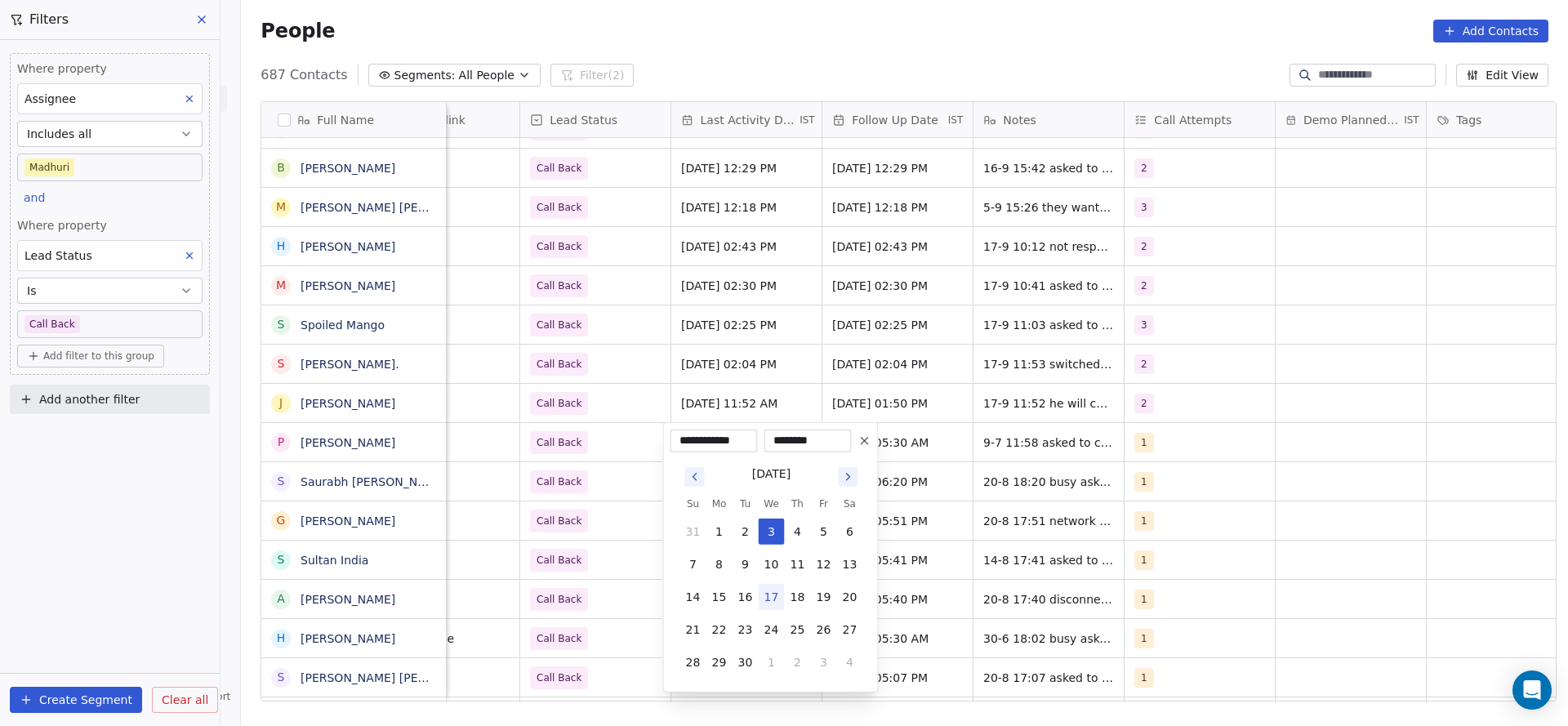
click at [777, 593] on button "17" at bounding box center [771, 597] width 26 height 26
type input "**********"
click at [557, 563] on html "On2Cook India Pvt. Ltd. Contacts People Marketing Workflows Campaigns Sales Pip…" at bounding box center [784, 363] width 1568 height 726
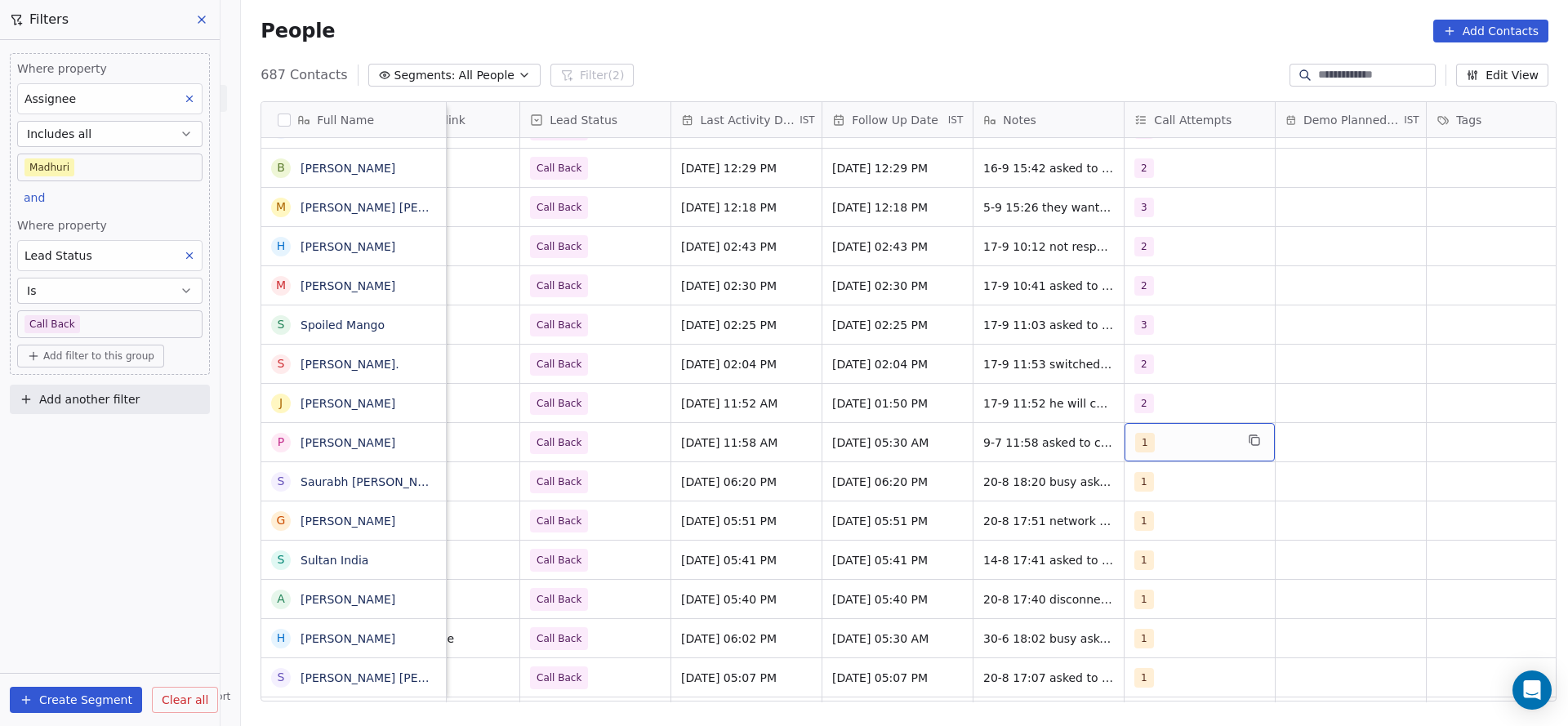
click at [1166, 448] on div "1" at bounding box center [1185, 443] width 100 height 20
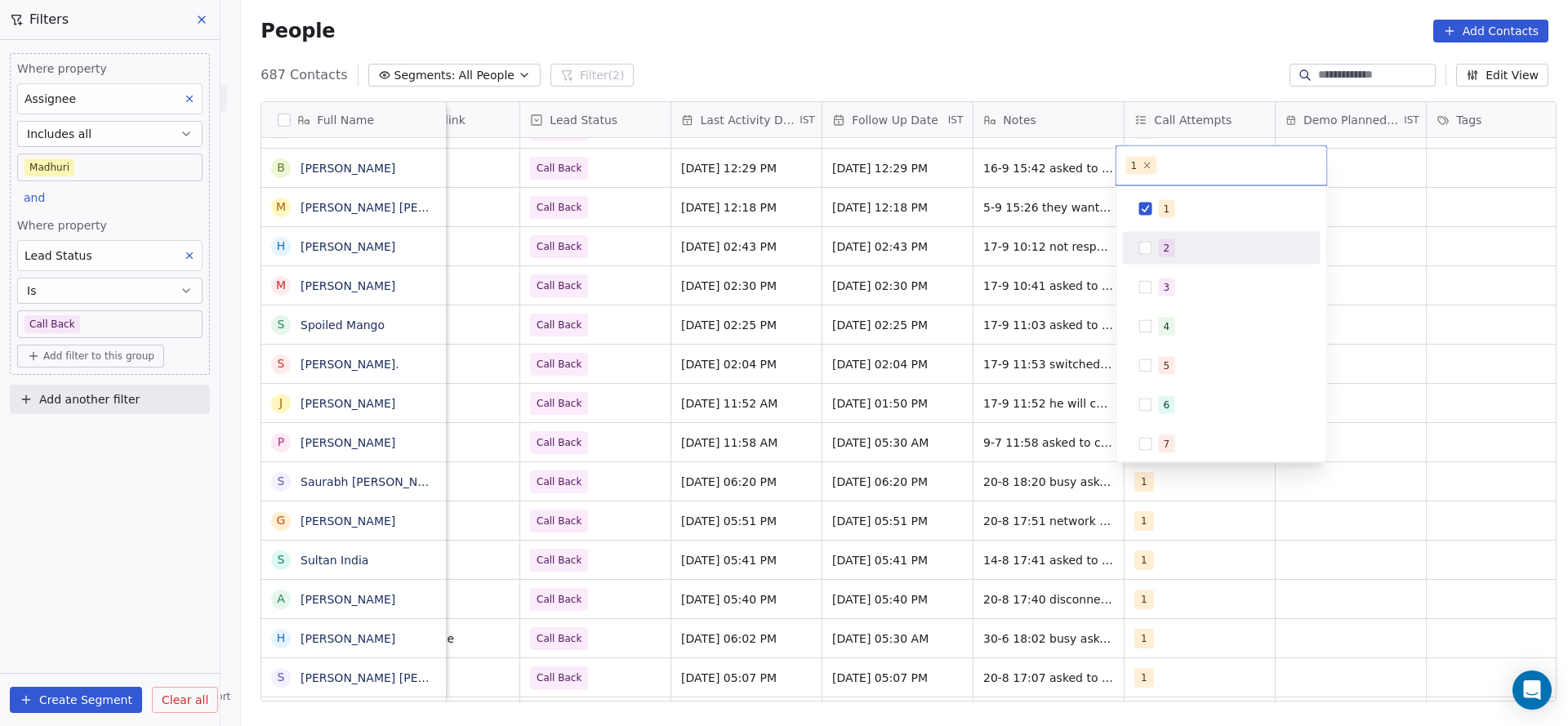
click at [1173, 260] on div "2" at bounding box center [1221, 248] width 184 height 26
click at [1173, 208] on div "1" at bounding box center [1231, 209] width 145 height 18
click at [1032, 366] on html "On2Cook India Pvt. Ltd. Contacts People Marketing Workflows Campaigns Sales Pip…" at bounding box center [784, 363] width 1568 height 726
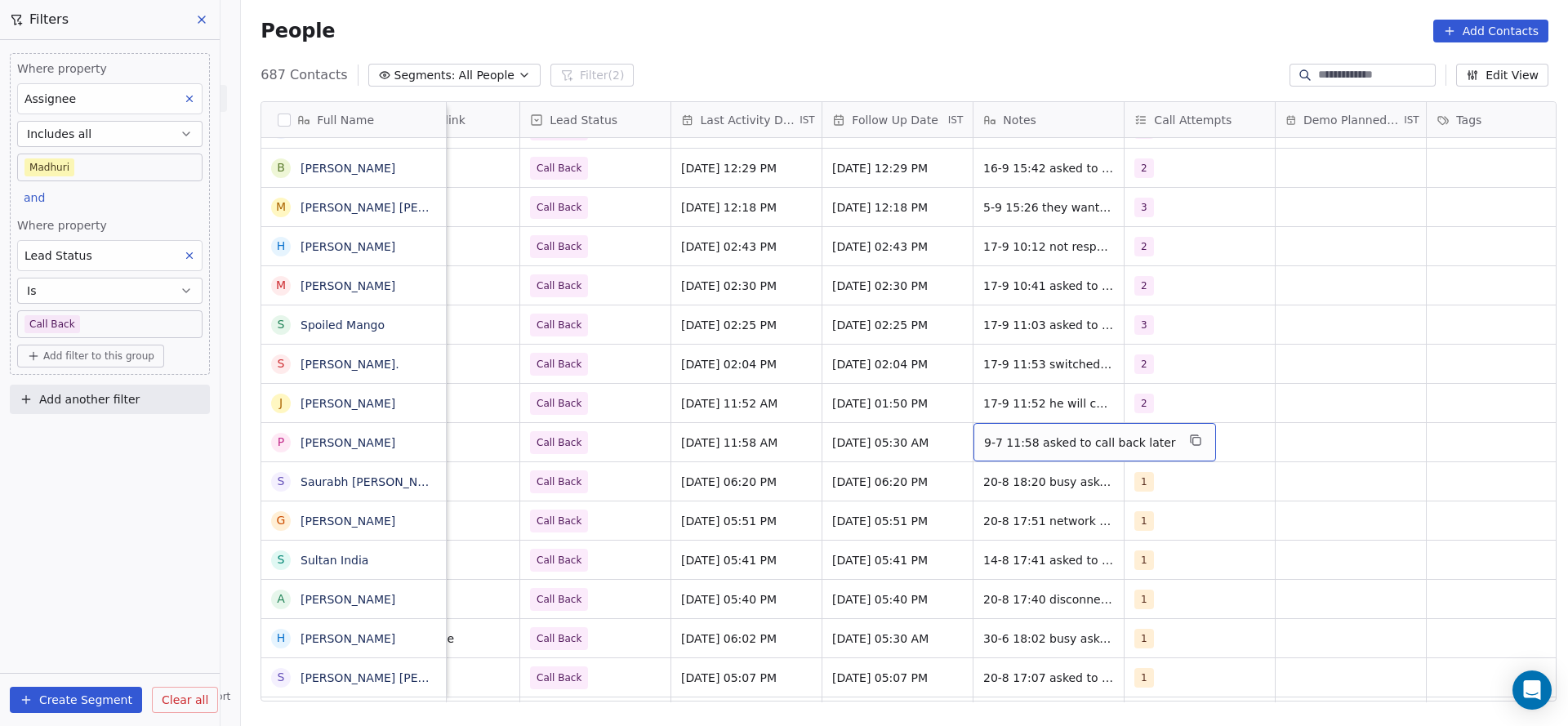
click at [995, 452] on div "9-7 11:58 asked to call back later" at bounding box center [1094, 442] width 242 height 38
click at [970, 439] on textarea "**********" at bounding box center [1075, 448] width 219 height 51
type textarea "**********"
click at [793, 488] on html "On2Cook India Pvt. Ltd. Contacts People Marketing Workflows Campaigns Sales Pip…" at bounding box center [784, 363] width 1568 height 726
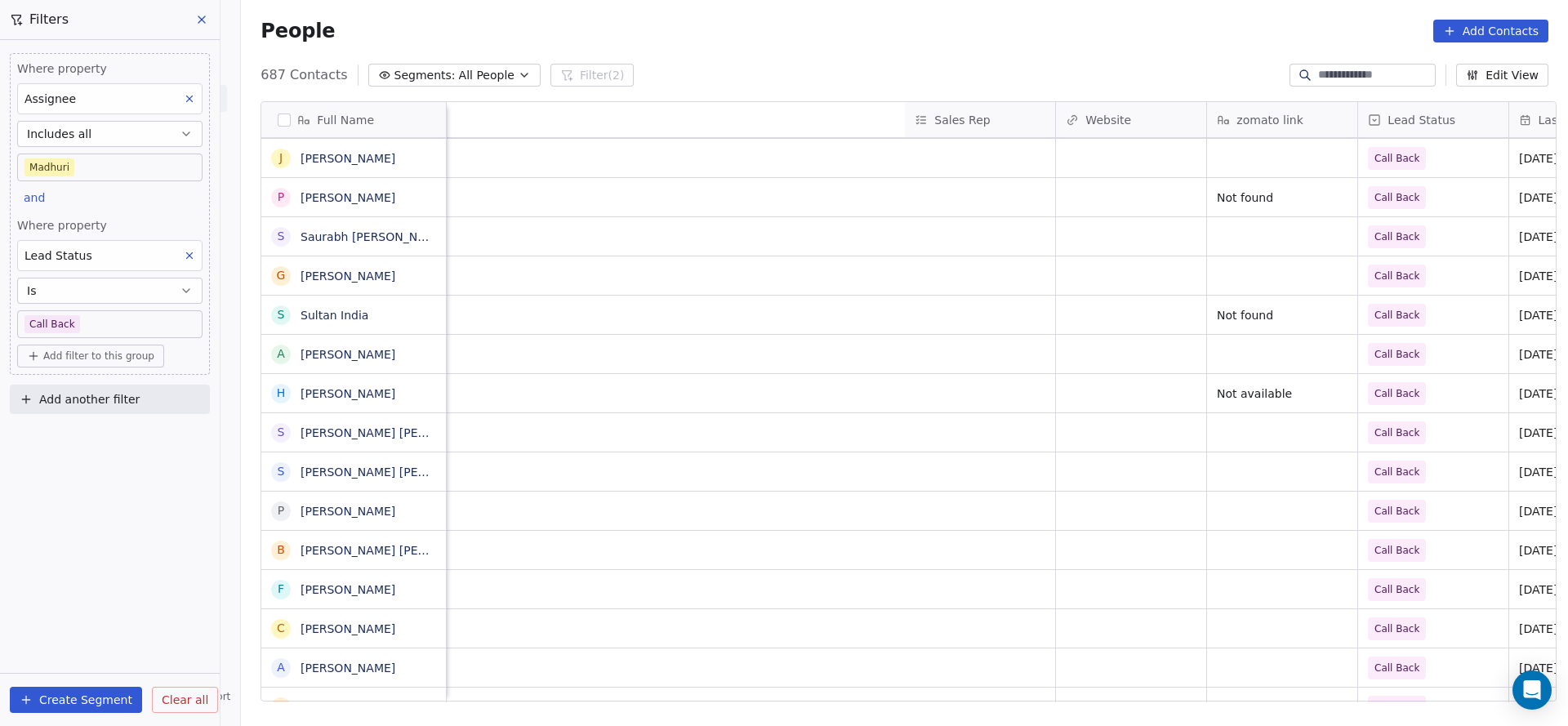
scroll to position [0, 2121]
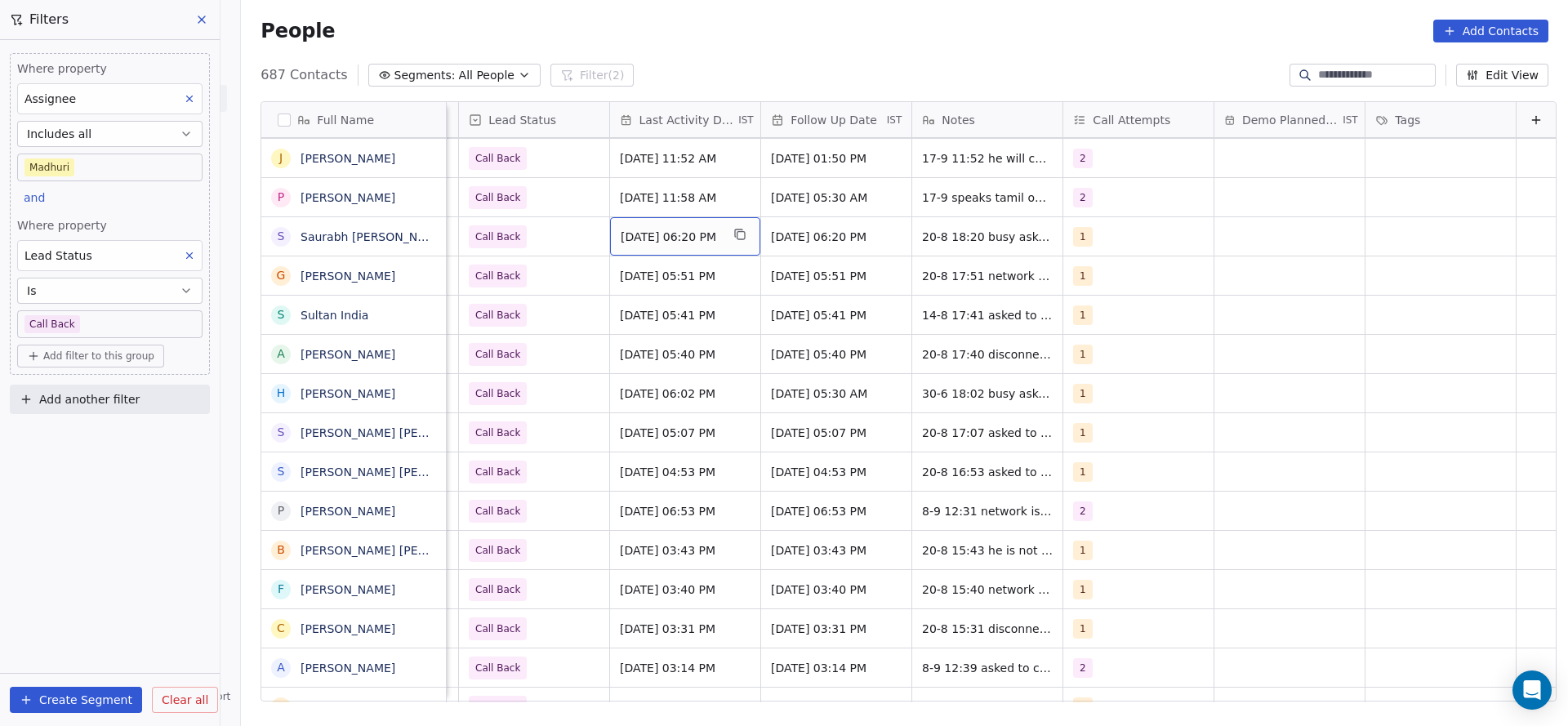
click at [634, 229] on span "Aug 20, 2025 06:20 PM" at bounding box center [670, 237] width 100 height 16
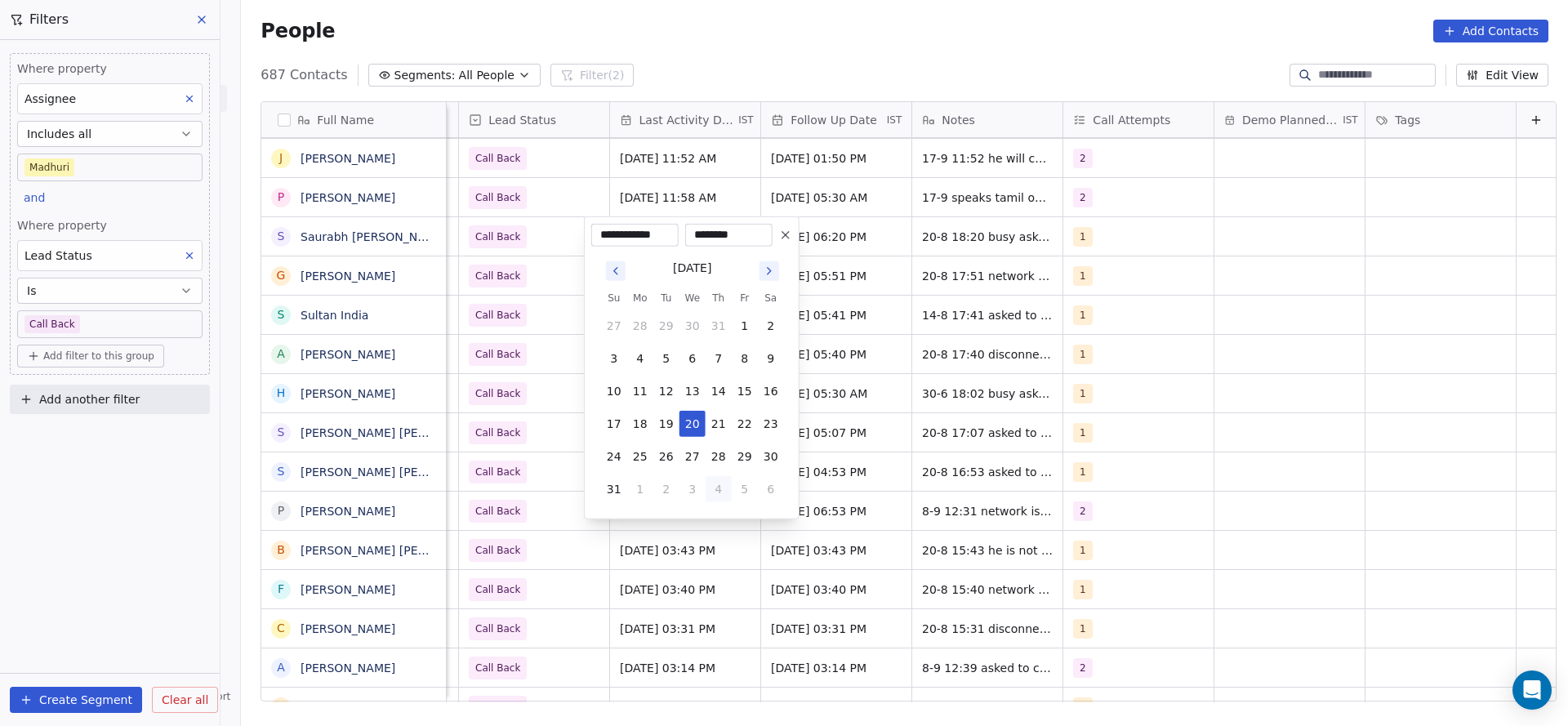
click at [727, 490] on button "4" at bounding box center [718, 489] width 26 height 26
click at [691, 392] on button "17" at bounding box center [692, 391] width 26 height 26
type input "**********"
click at [532, 404] on html "On2Cook India Pvt. Ltd. Contacts People Marketing Workflows Campaigns Sales Pip…" at bounding box center [784, 363] width 1568 height 726
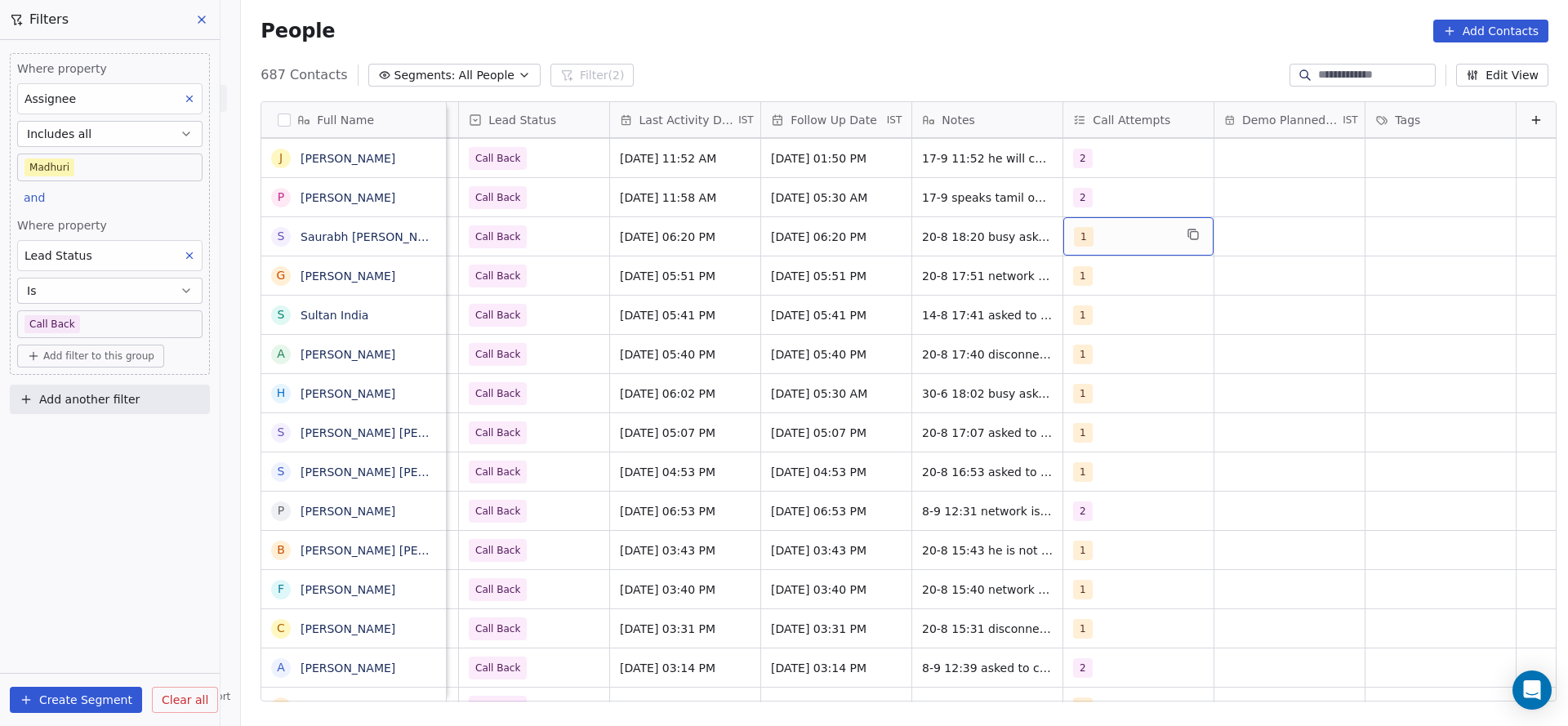
click at [1088, 241] on div "1" at bounding box center [1124, 237] width 100 height 20
click at [1085, 321] on div "2" at bounding box center [1087, 318] width 6 height 15
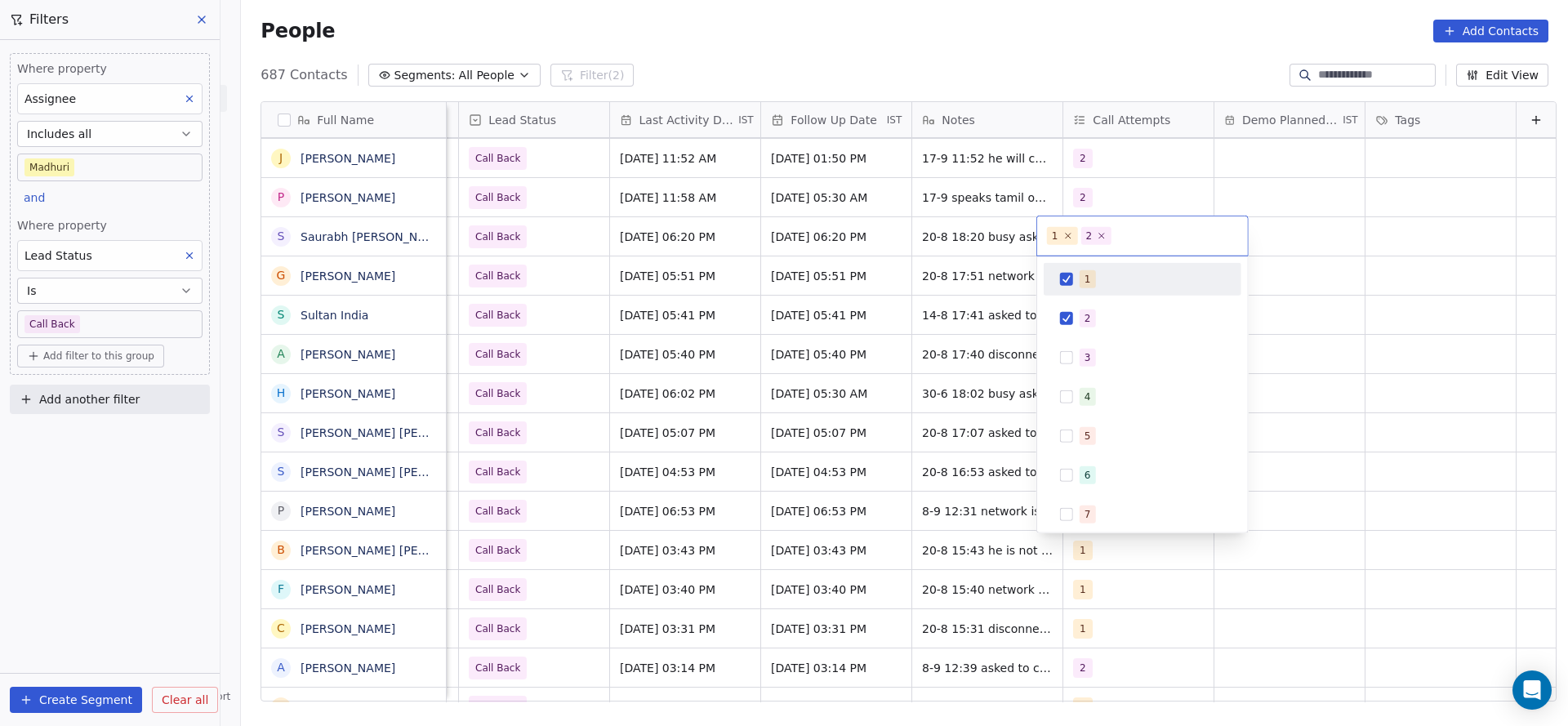
click at [1068, 267] on div "1" at bounding box center [1141, 279] width 184 height 26
click at [954, 313] on html "On2Cook India Pvt. Ltd. Contacts People Marketing Workflows Campaigns Sales Pip…" at bounding box center [784, 363] width 1568 height 726
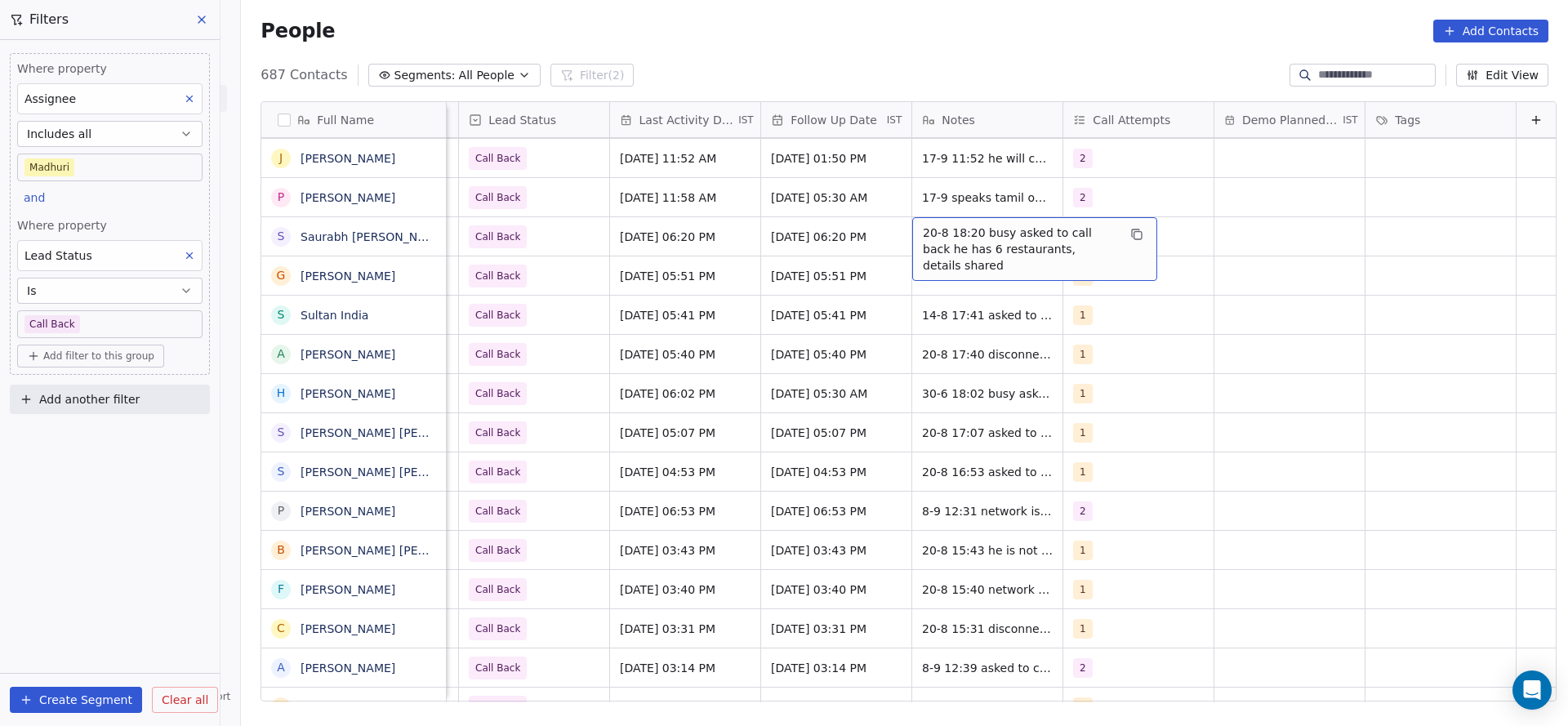
click at [947, 223] on div "20-8 18:20 busy asked to call back he has 6 restaurants, details shared" at bounding box center [1034, 249] width 245 height 64
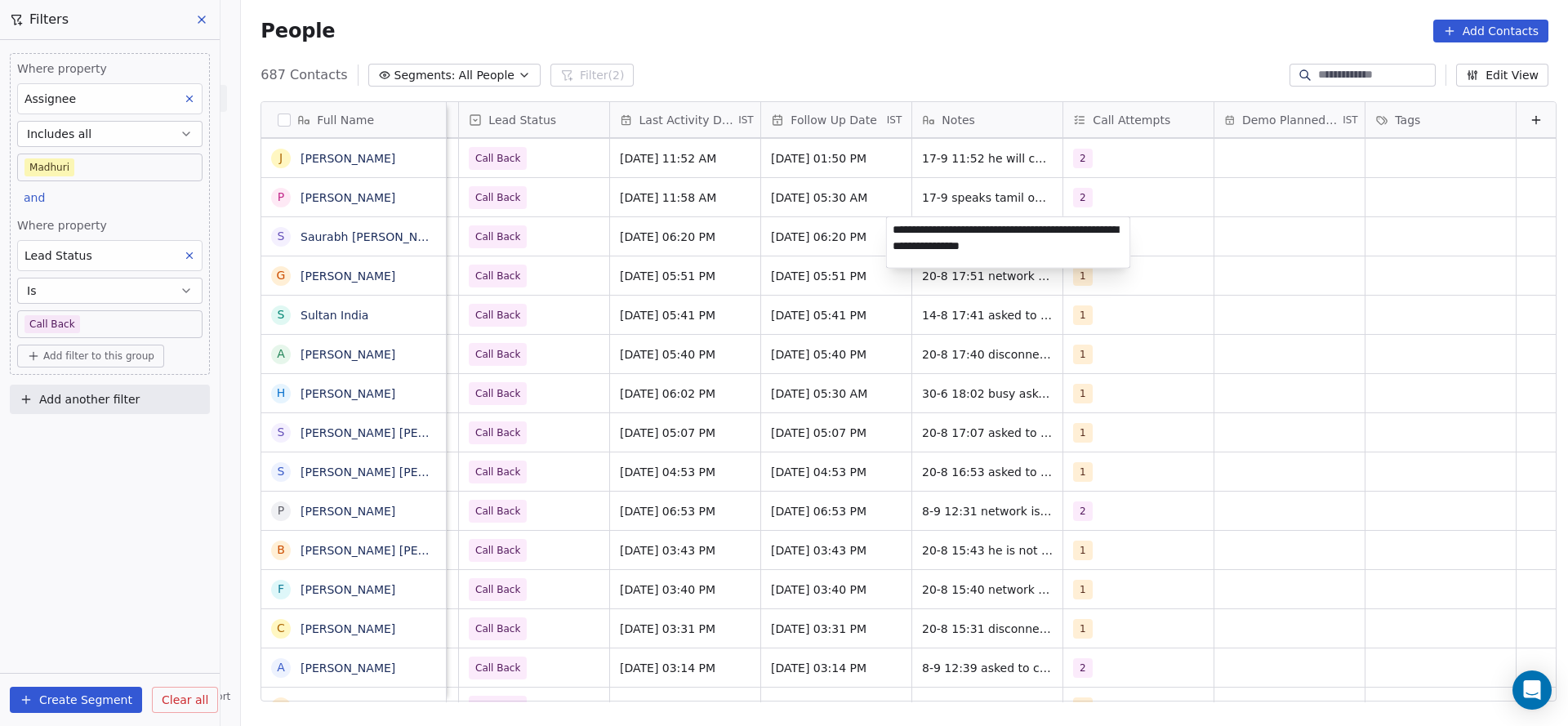
click at [890, 228] on textarea "**********" at bounding box center [1008, 242] width 243 height 51
type textarea "**********"
click at [597, 305] on html "On2Cook India Pvt. Ltd. Contacts People Marketing Workflows Campaigns Sales Pip…" at bounding box center [784, 363] width 1568 height 726
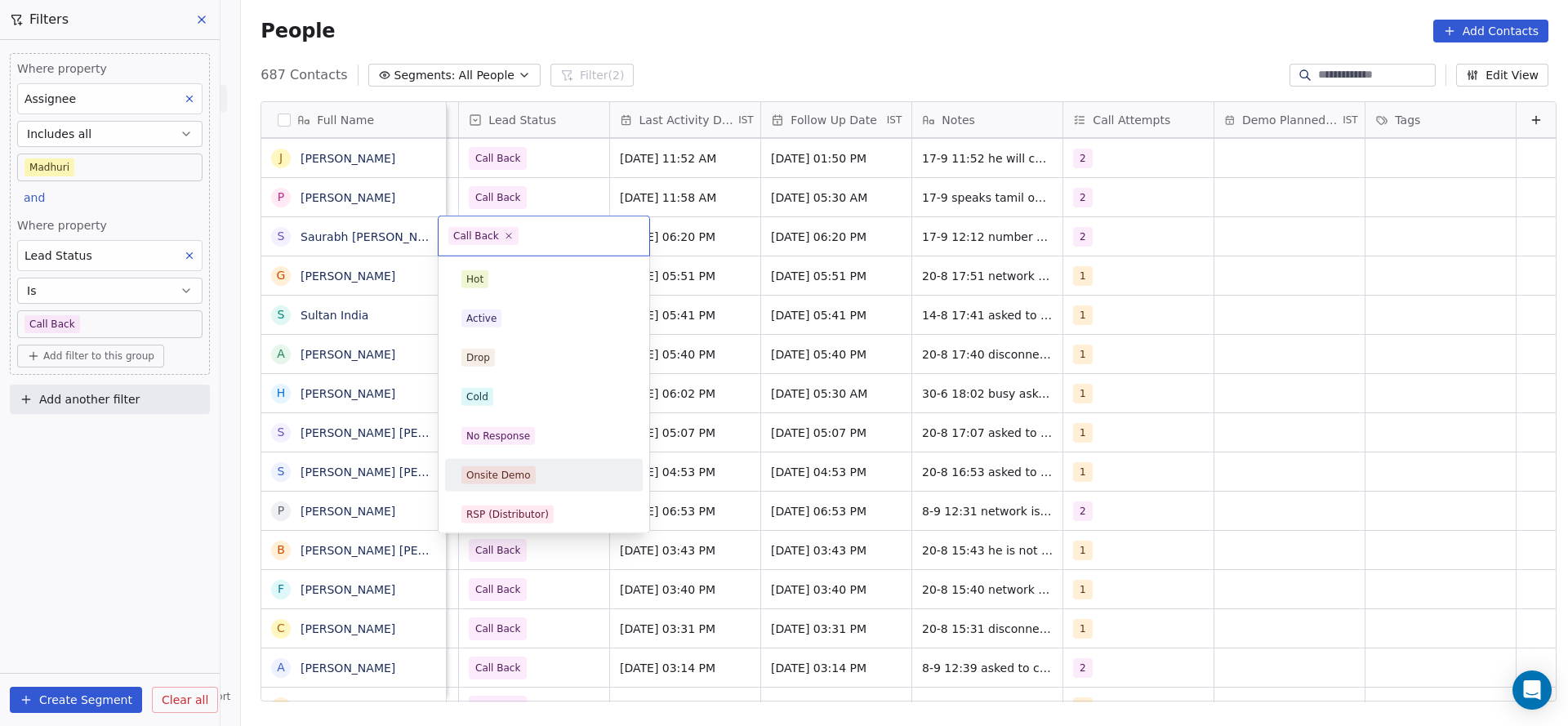
scroll to position [123, 0]
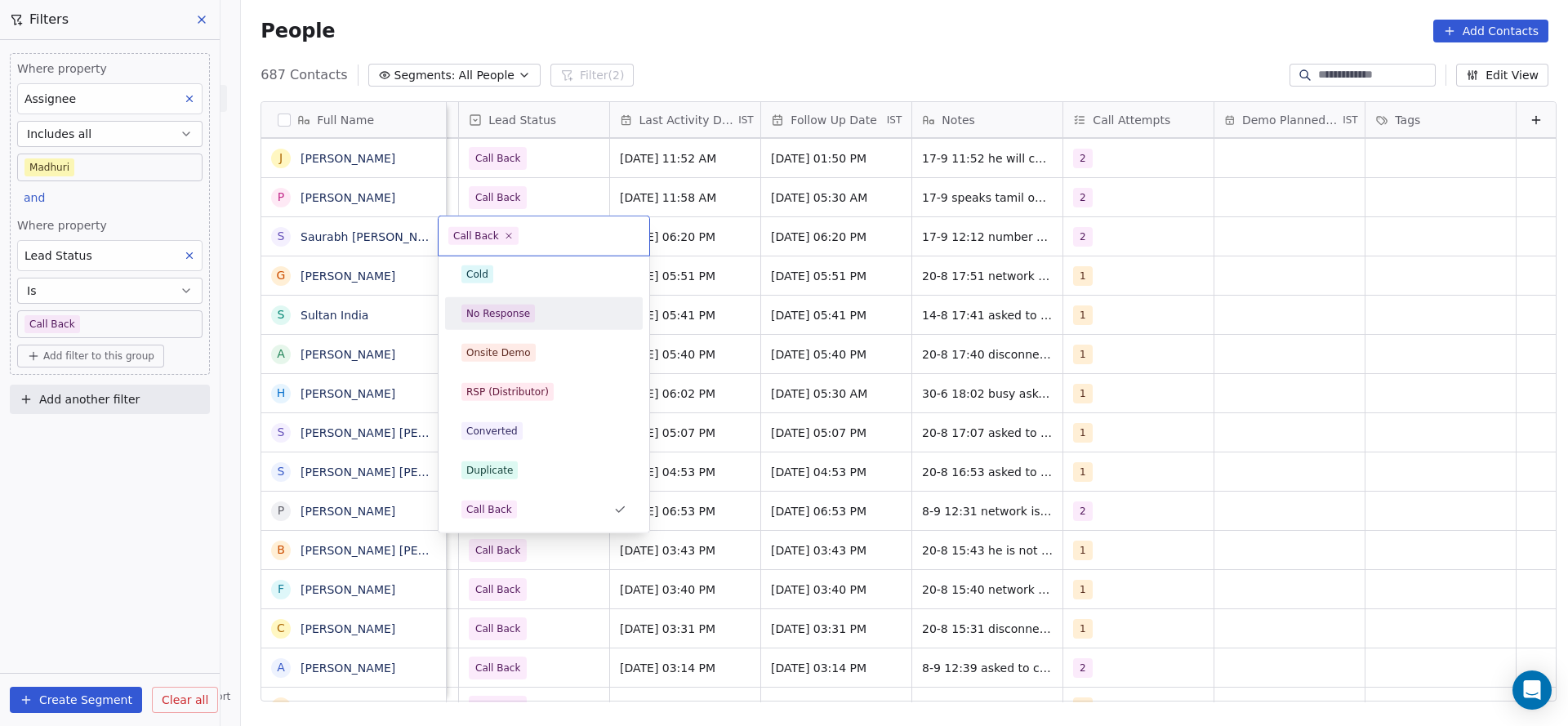
click at [537, 329] on div "No Response" at bounding box center [544, 314] width 198 height 33
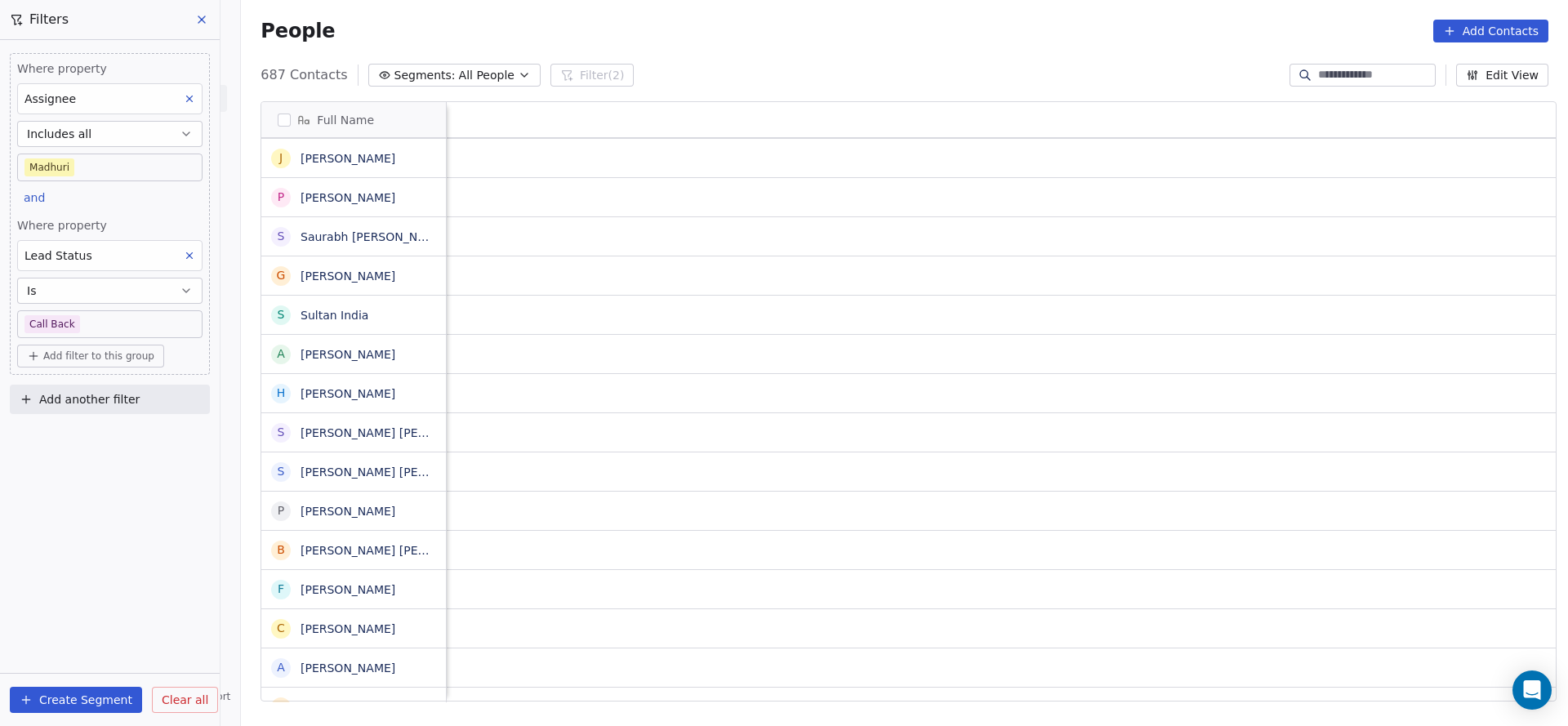
scroll to position [0, 2091]
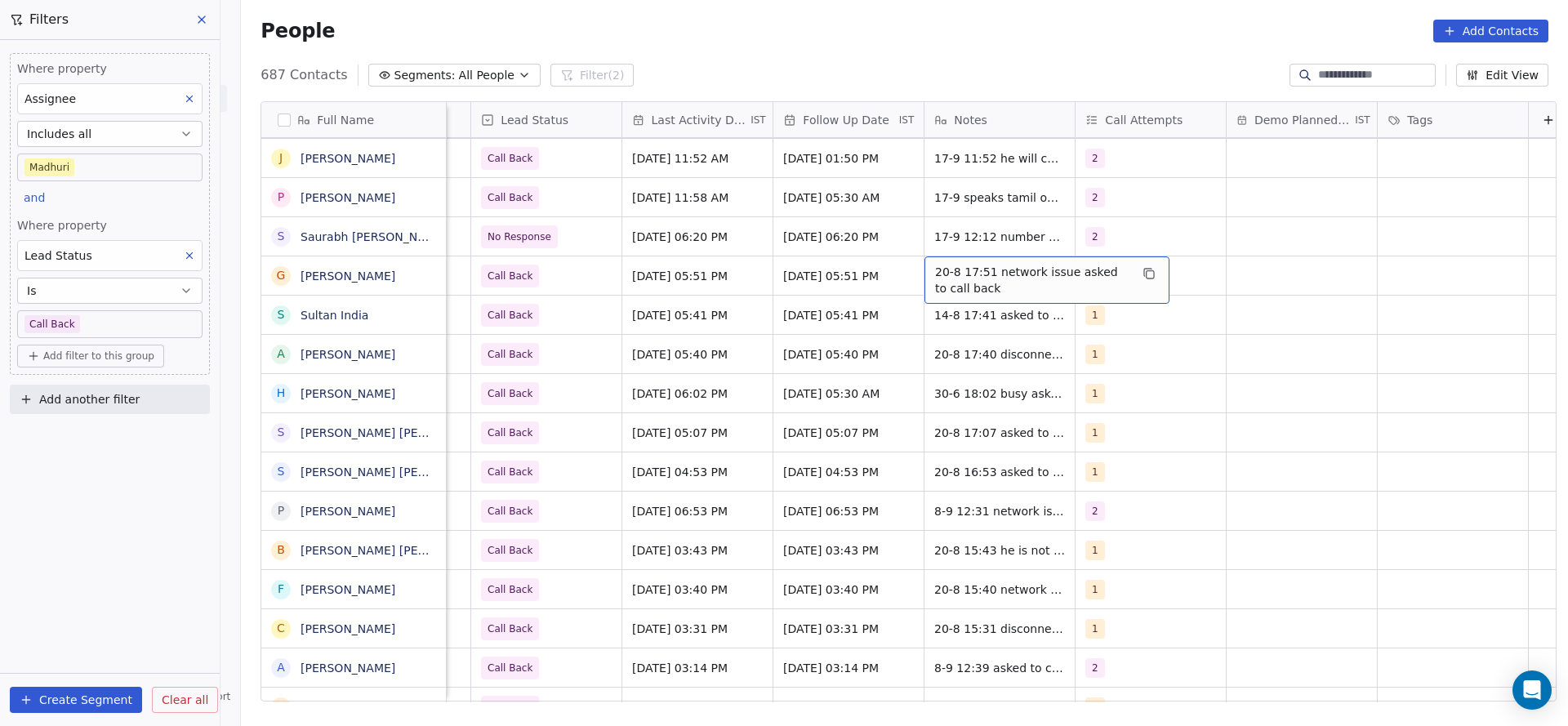
click at [935, 279] on span "20-8 17:51 network issue asked to call back" at bounding box center [1032, 280] width 194 height 33
click at [923, 265] on textarea "**********" at bounding box center [1037, 281] width 243 height 51
type textarea "**********"
click at [808, 319] on html "On2Cook India Pvt. Ltd. Contacts People Marketing Workflows Campaigns Sales Pip…" at bounding box center [784, 363] width 1568 height 726
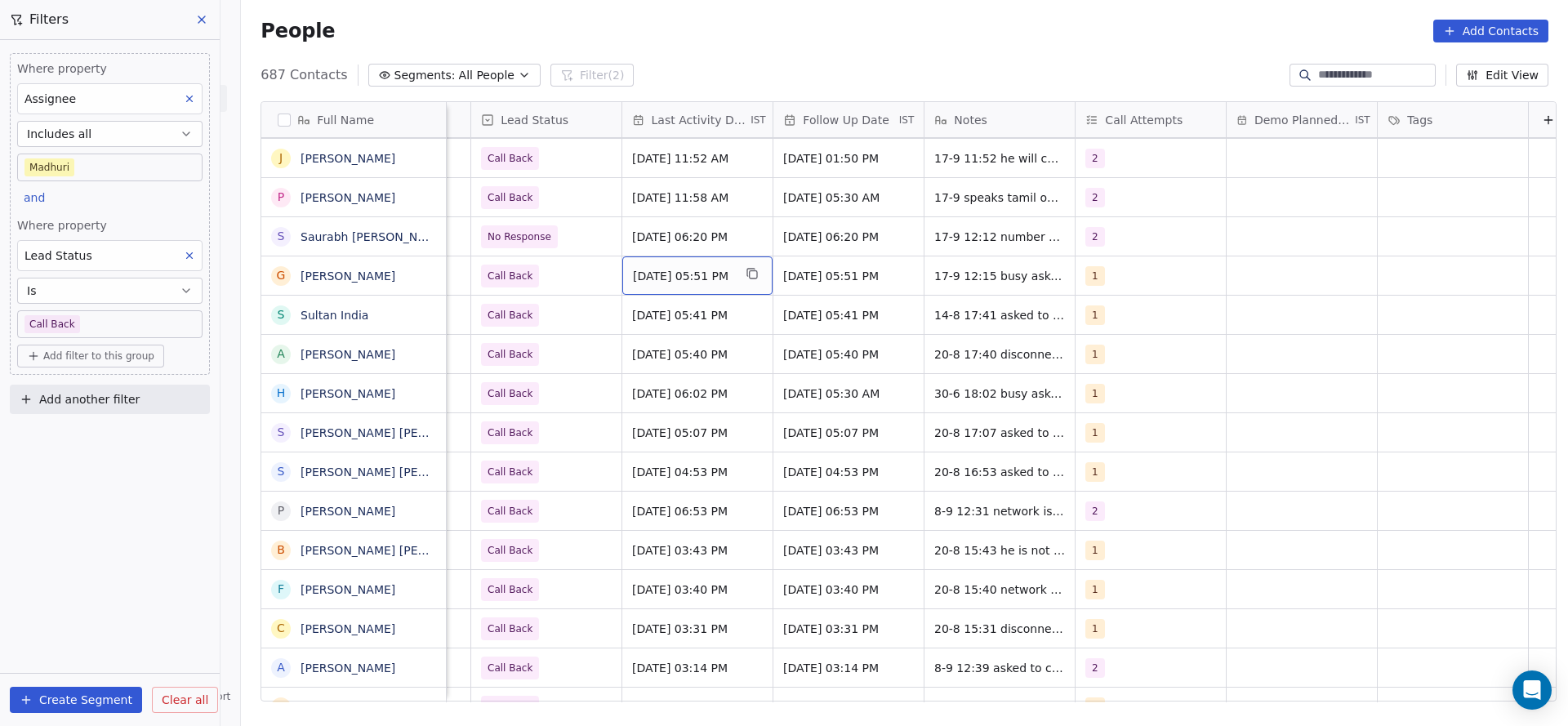
click at [651, 270] on span "Aug 20, 2025 05:51 PM" at bounding box center [683, 276] width 100 height 16
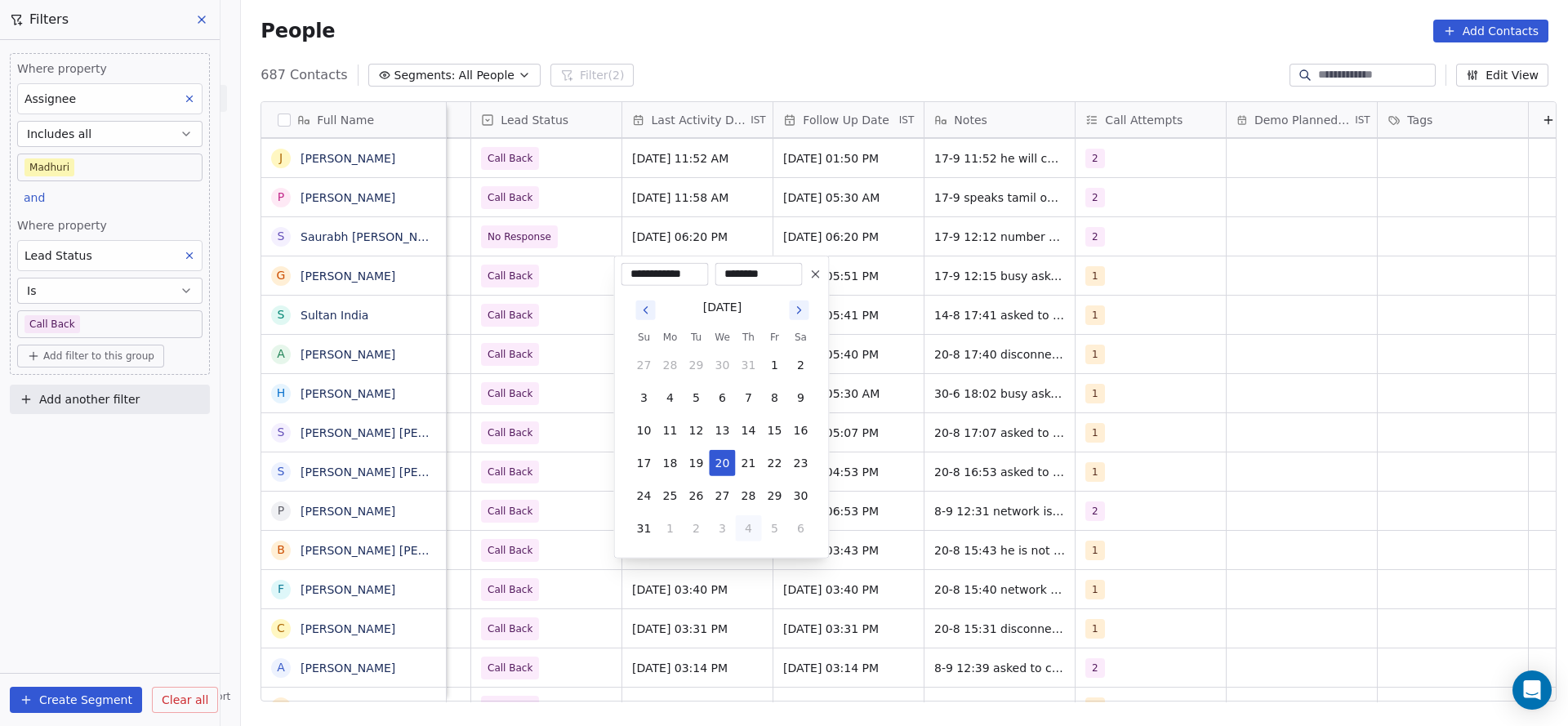
click at [748, 526] on button "4" at bounding box center [748, 528] width 26 height 26
click at [717, 429] on button "17" at bounding box center [722, 430] width 26 height 26
type input "**********"
click at [527, 391] on html "On2Cook India Pvt. Ltd. Contacts People Marketing Workflows Campaigns Sales Pip…" at bounding box center [784, 363] width 1568 height 726
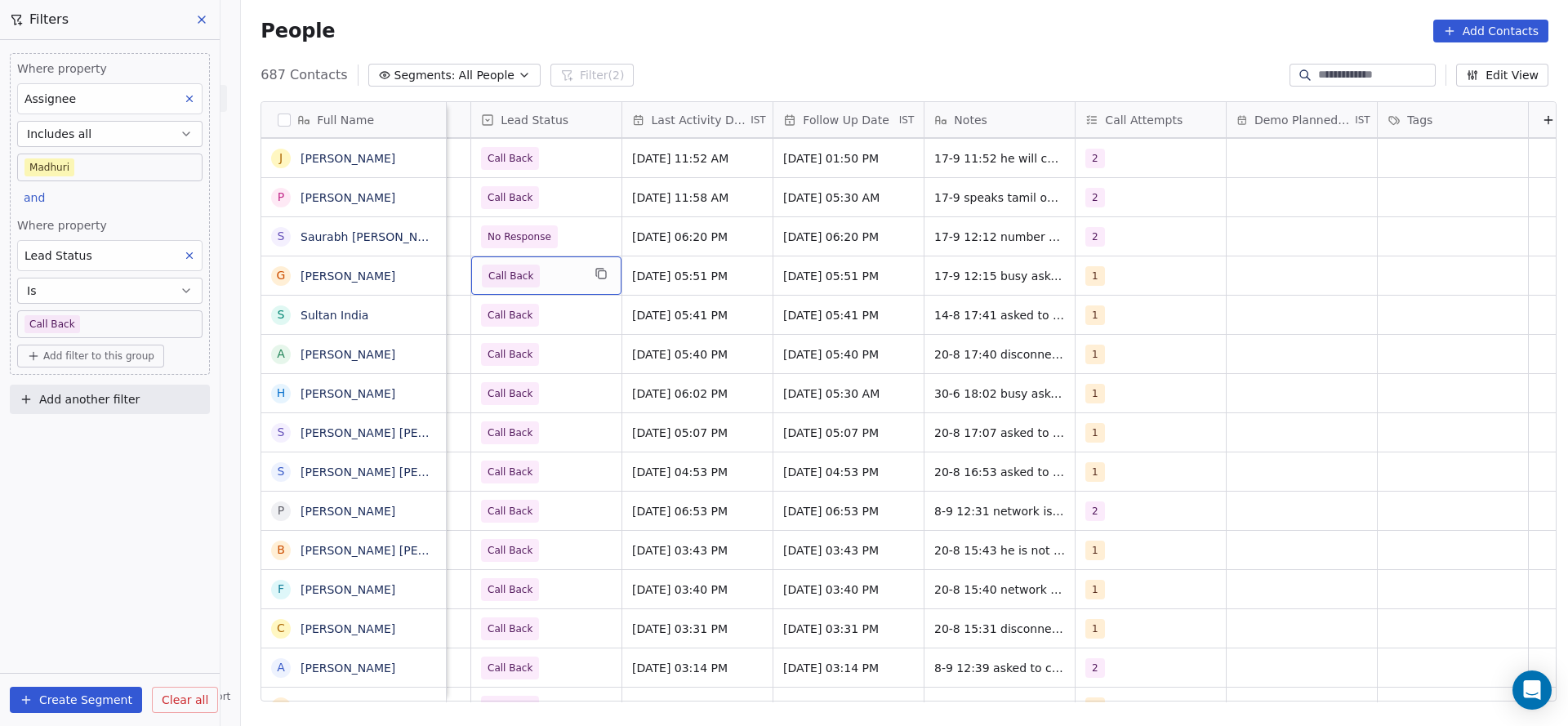
click at [558, 265] on span "Call Back" at bounding box center [532, 276] width 100 height 23
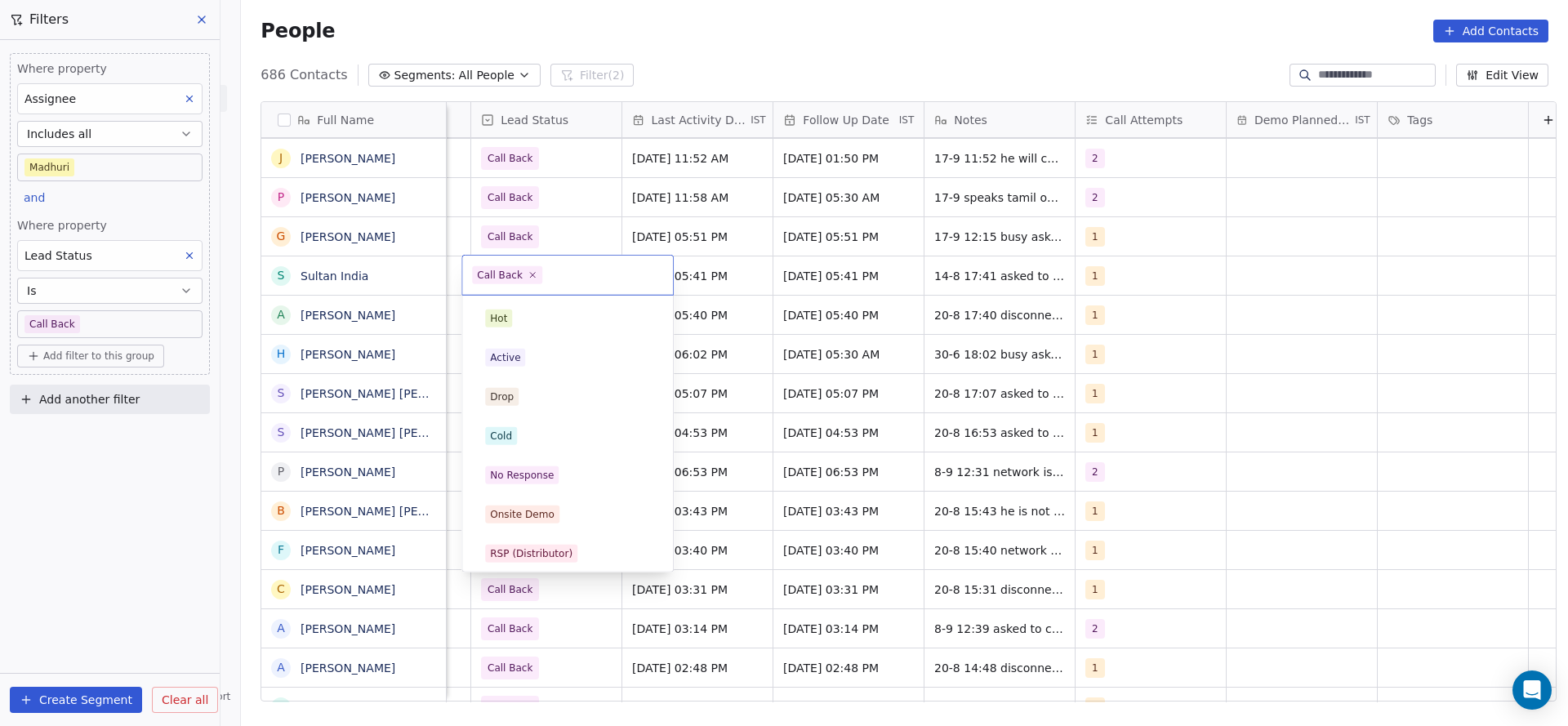
scroll to position [123, 0]
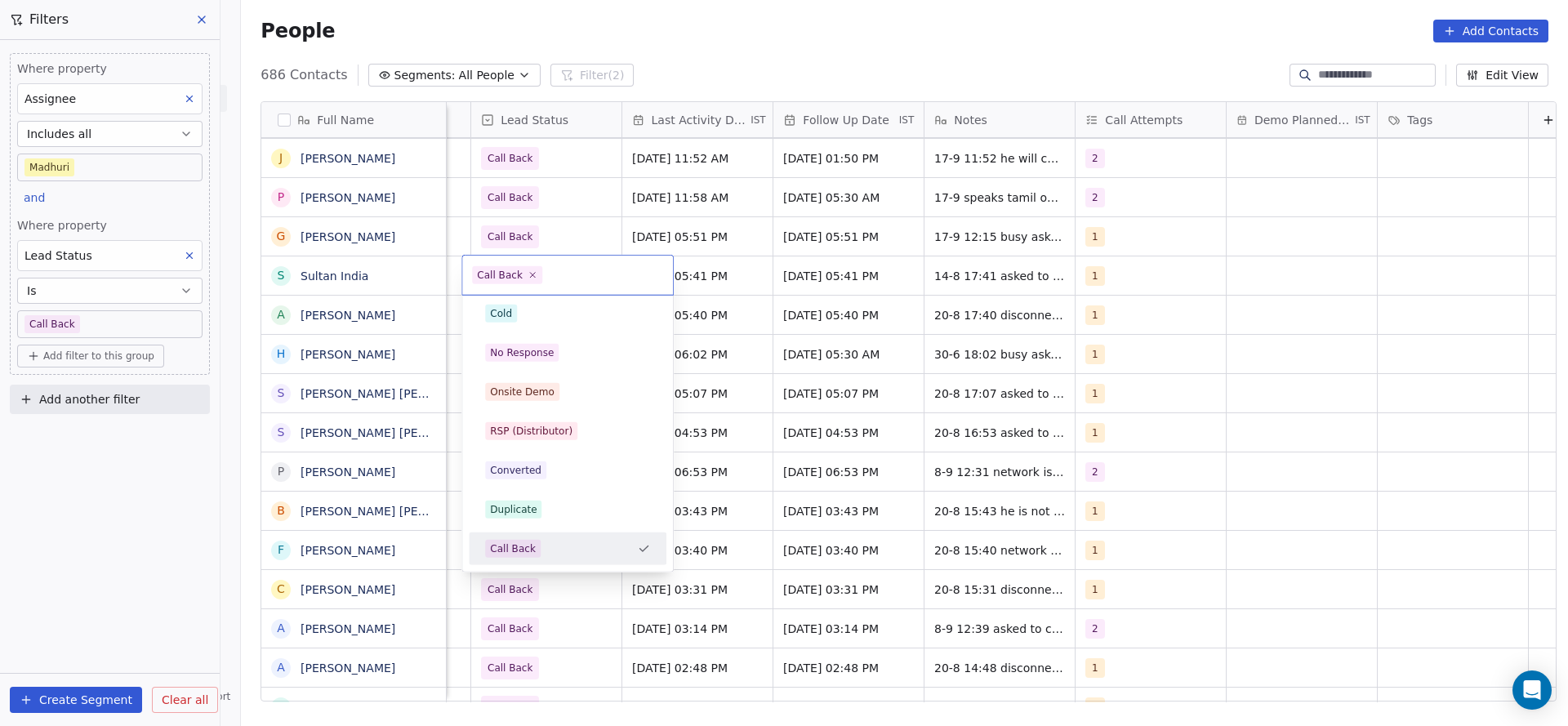
click at [971, 274] on html "On2Cook India Pvt. Ltd. Contacts People Marketing Workflows Campaigns Sales Pip…" at bounding box center [784, 363] width 1568 height 726
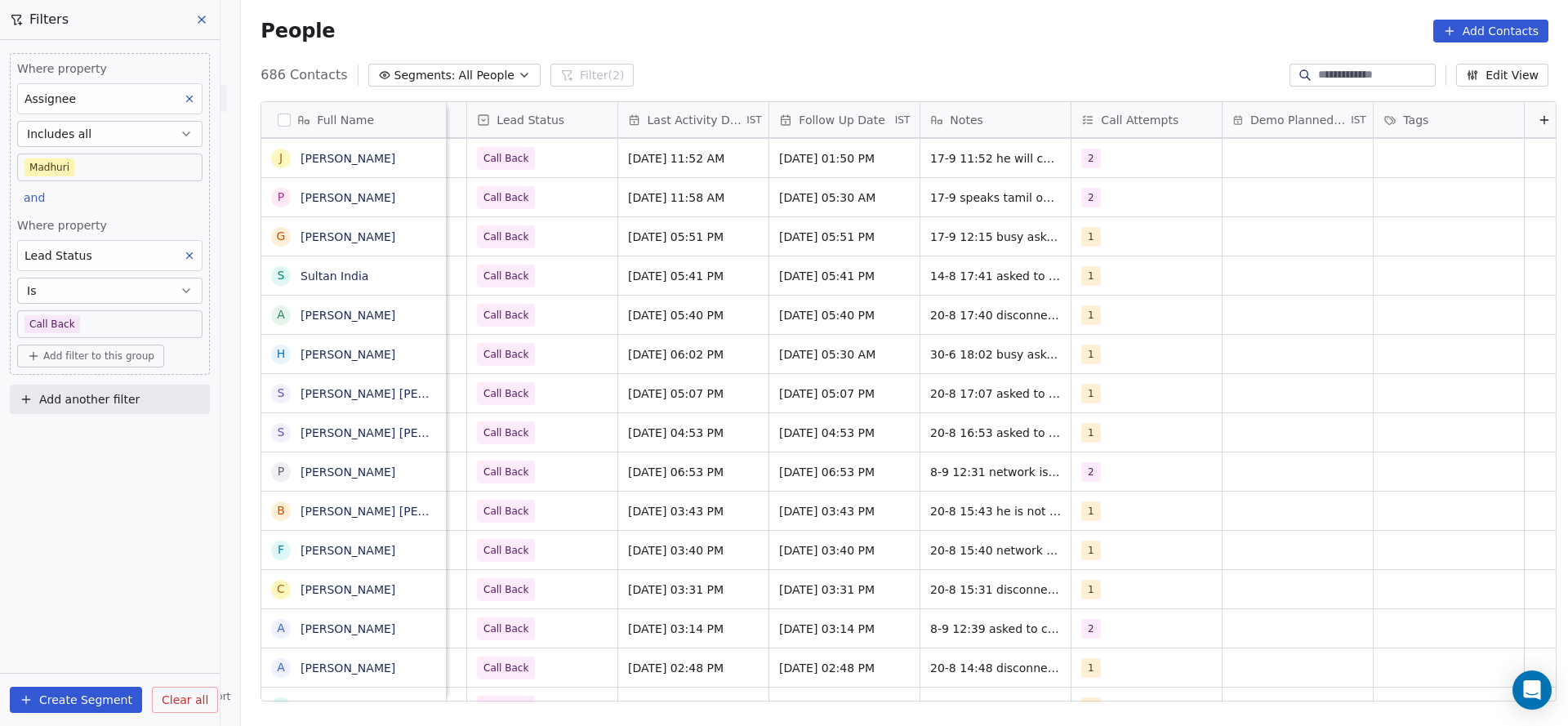
scroll to position [0, 2121]
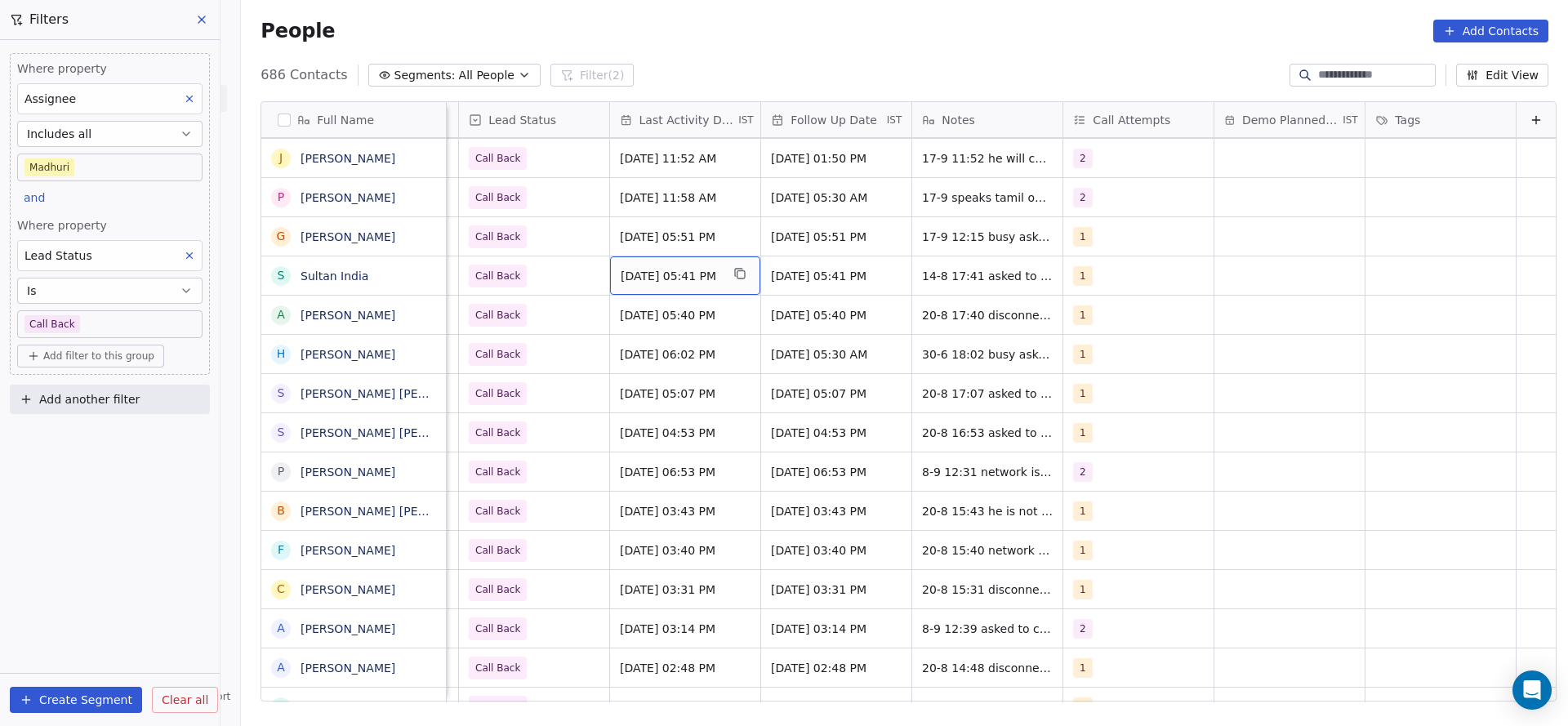
click at [639, 271] on span "Aug 14, 2025 05:41 PM" at bounding box center [670, 276] width 100 height 16
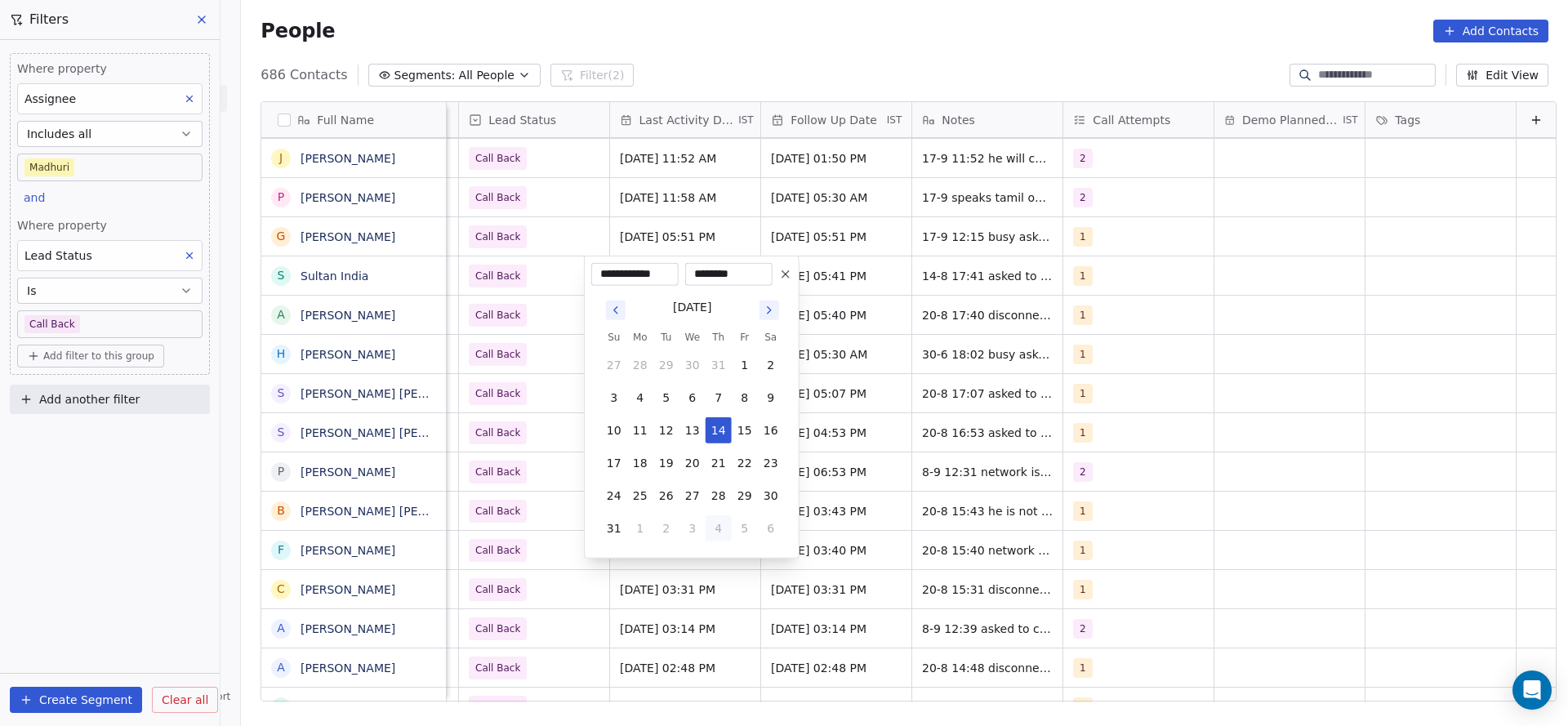
click at [714, 531] on button "4" at bounding box center [718, 528] width 26 height 26
click at [693, 428] on button "17" at bounding box center [692, 430] width 26 height 26
type input "**********"
click at [1072, 351] on html "On2Cook India Pvt. Ltd. Contacts People Marketing Workflows Campaigns Sales Pip…" at bounding box center [784, 363] width 1568 height 726
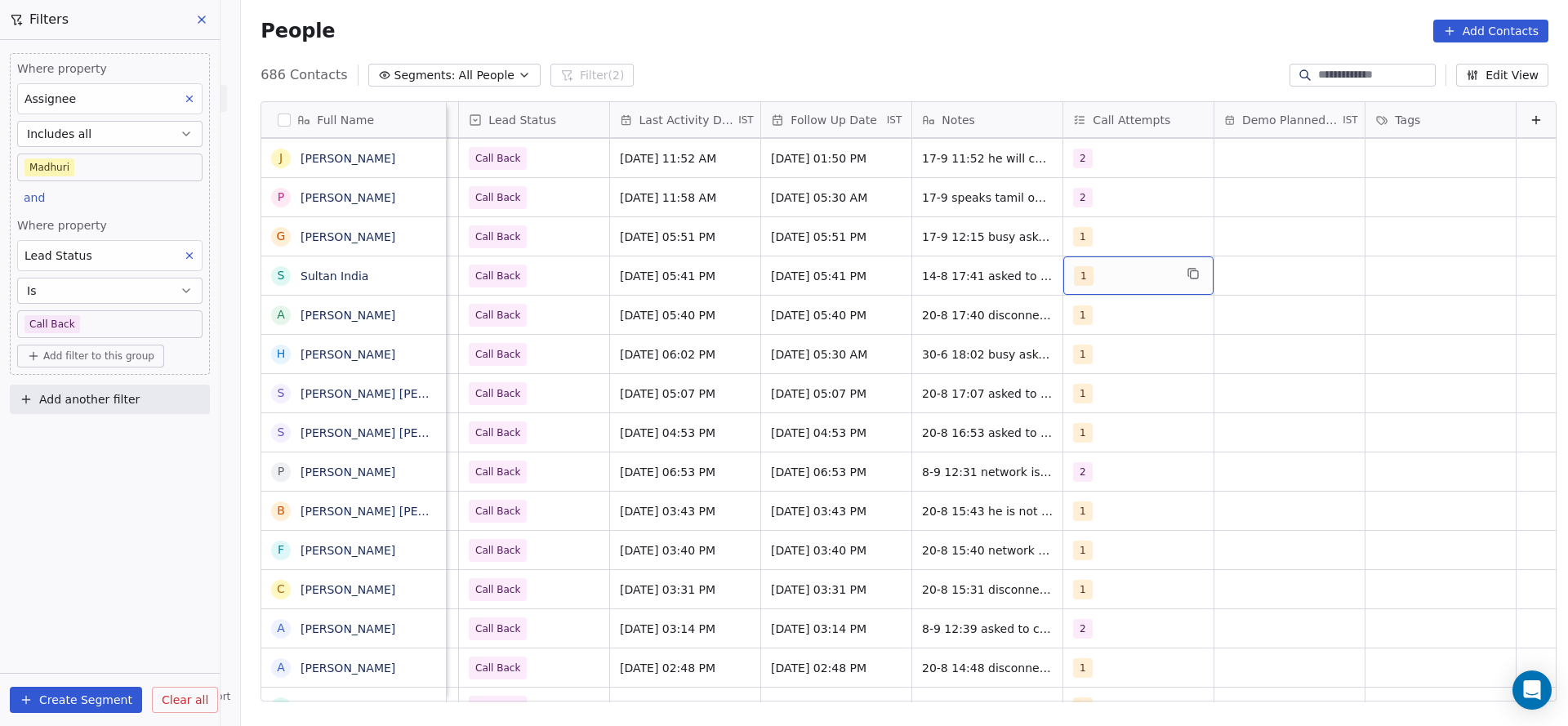
click at [1074, 281] on div "1" at bounding box center [1124, 276] width 100 height 20
click at [1079, 355] on span "2" at bounding box center [1087, 358] width 16 height 18
click at [1071, 330] on div "1" at bounding box center [1141, 318] width 184 height 26
click at [925, 387] on html "On2Cook India Pvt. Ltd. Contacts People Marketing Workflows Campaigns Sales Pip…" at bounding box center [784, 363] width 1568 height 726
click at [922, 281] on span "14-8 17:41 asked to share details and call back" at bounding box center [1020, 280] width 194 height 33
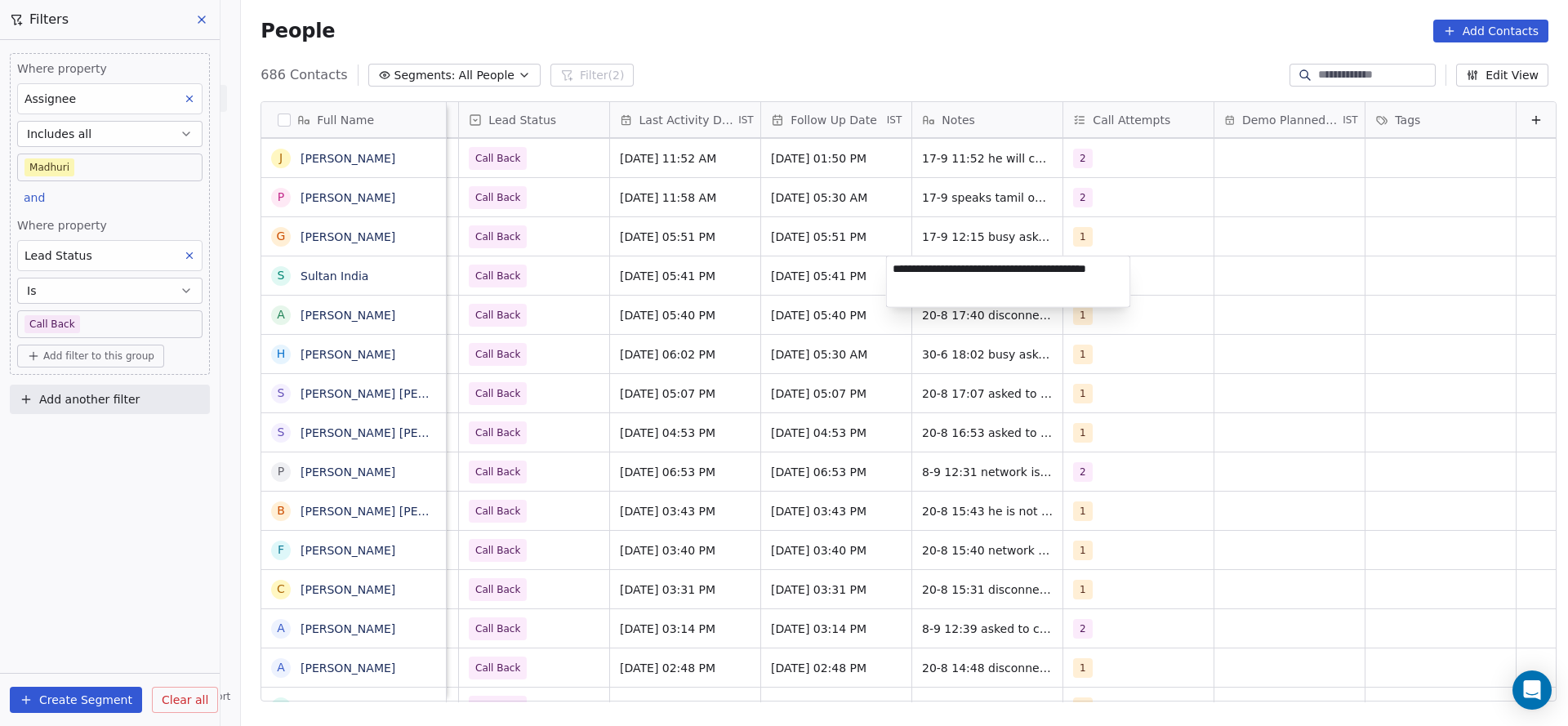
click at [890, 265] on textarea "**********" at bounding box center [1008, 281] width 243 height 51
type textarea "**********"
click at [566, 275] on html "On2Cook India Pvt. Ltd. Contacts People Marketing Workflows Campaigns Sales Pip…" at bounding box center [784, 363] width 1568 height 726
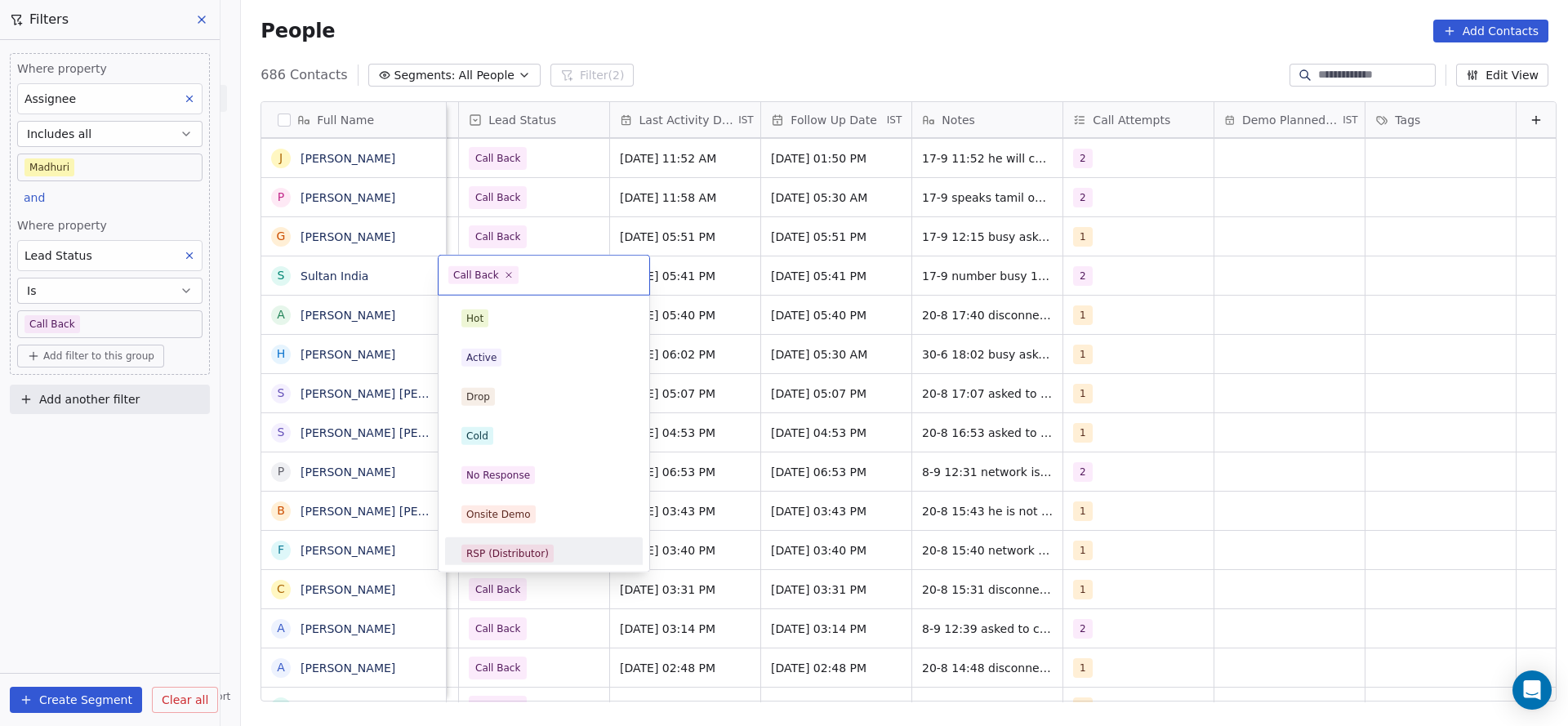
scroll to position [123, 0]
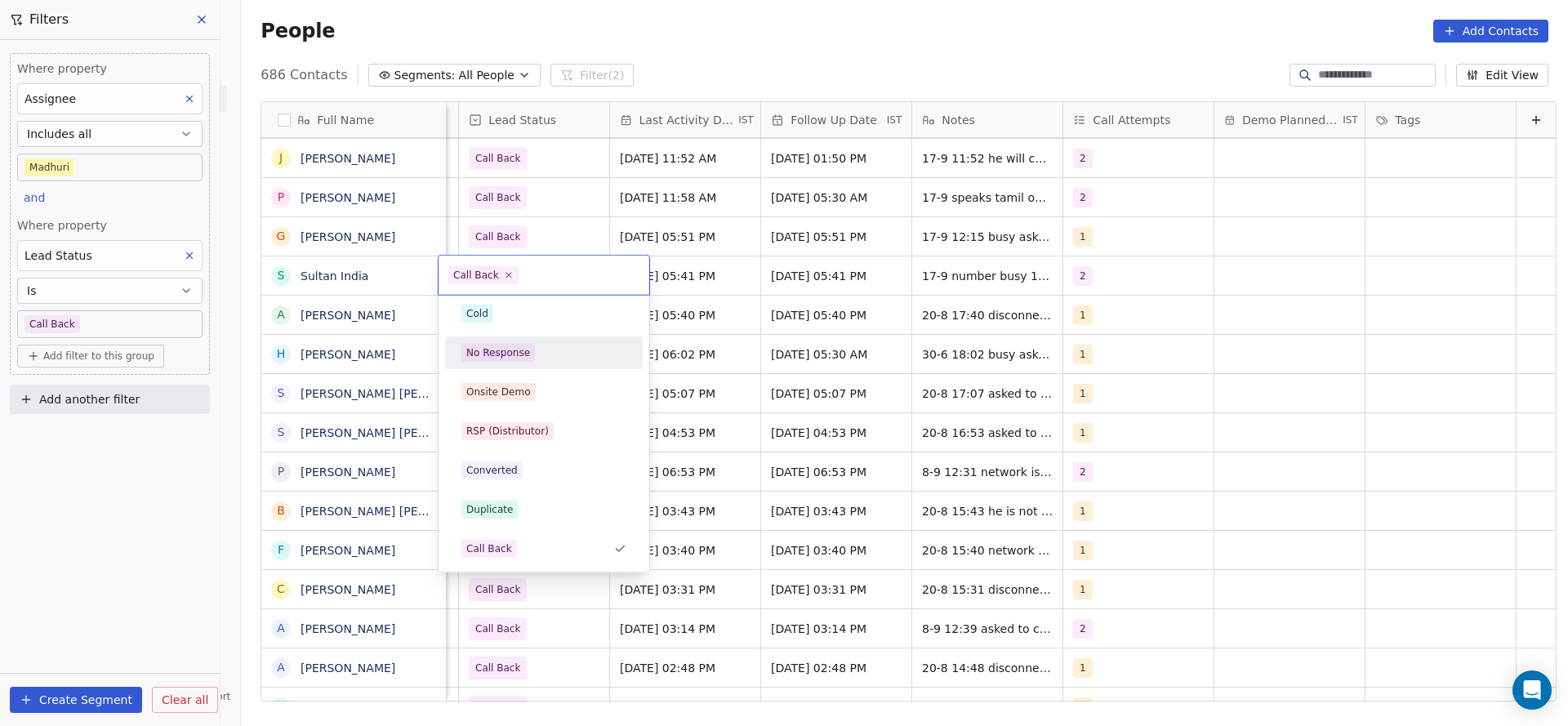
click at [513, 365] on div "No Response" at bounding box center [543, 353] width 184 height 26
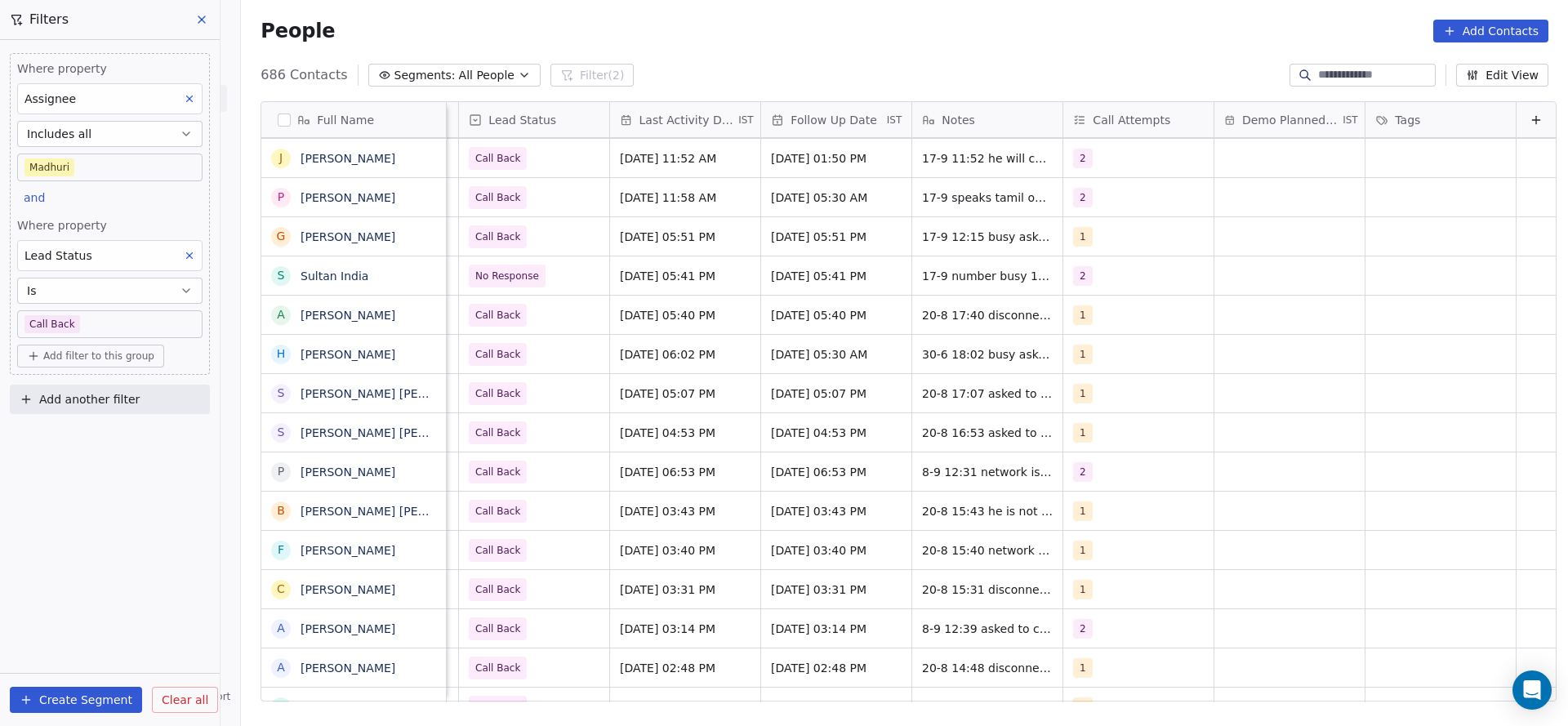
scroll to position [0, 2116]
click at [632, 260] on div "Aug 20, 2025 05:40 PM" at bounding box center [685, 275] width 150 height 38
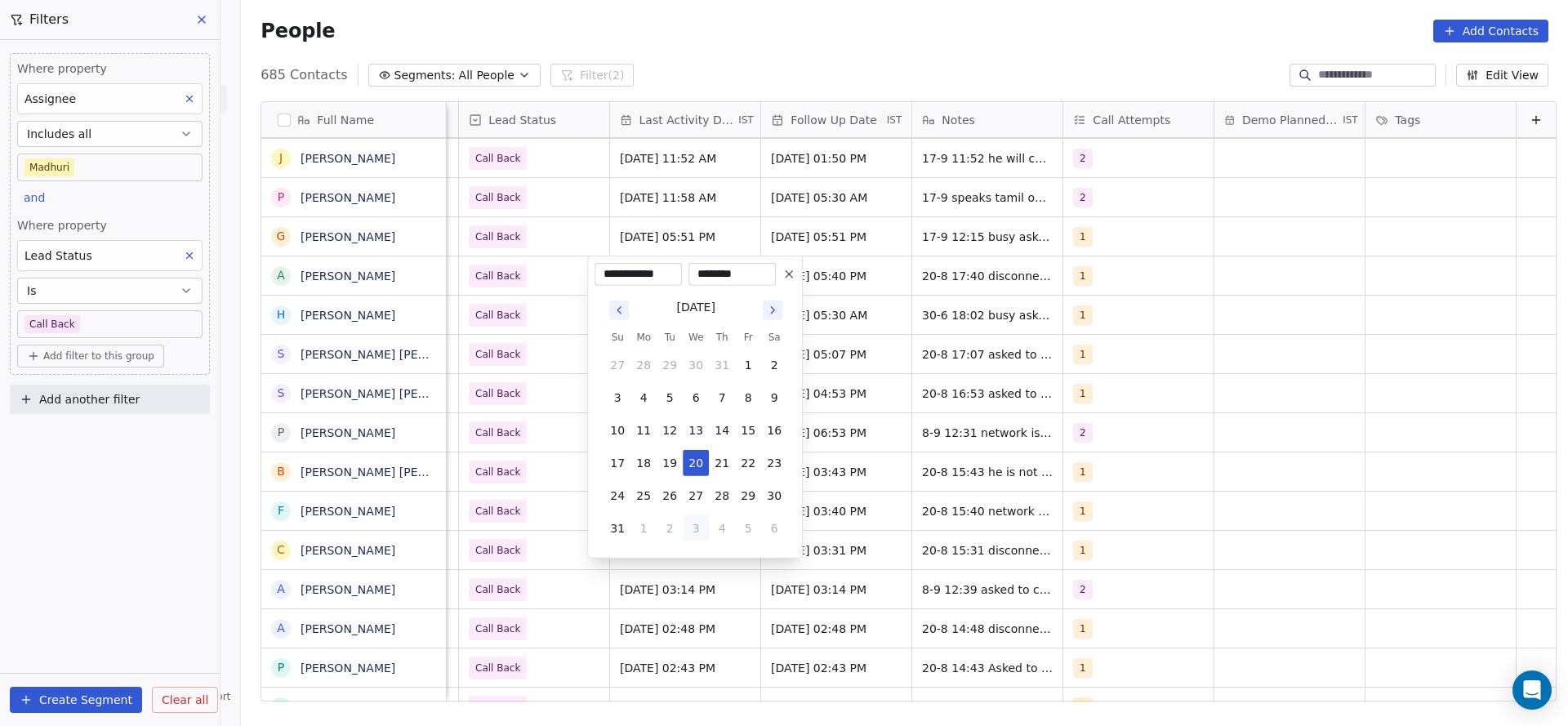
click at [698, 526] on button "3" at bounding box center [695, 528] width 26 height 26
click at [691, 429] on button "17" at bounding box center [695, 430] width 26 height 26
type input "**********"
click at [487, 378] on html "On2Cook India Pvt. Ltd. Contacts People Marketing Workflows Campaigns Sales Pip…" at bounding box center [784, 363] width 1568 height 726
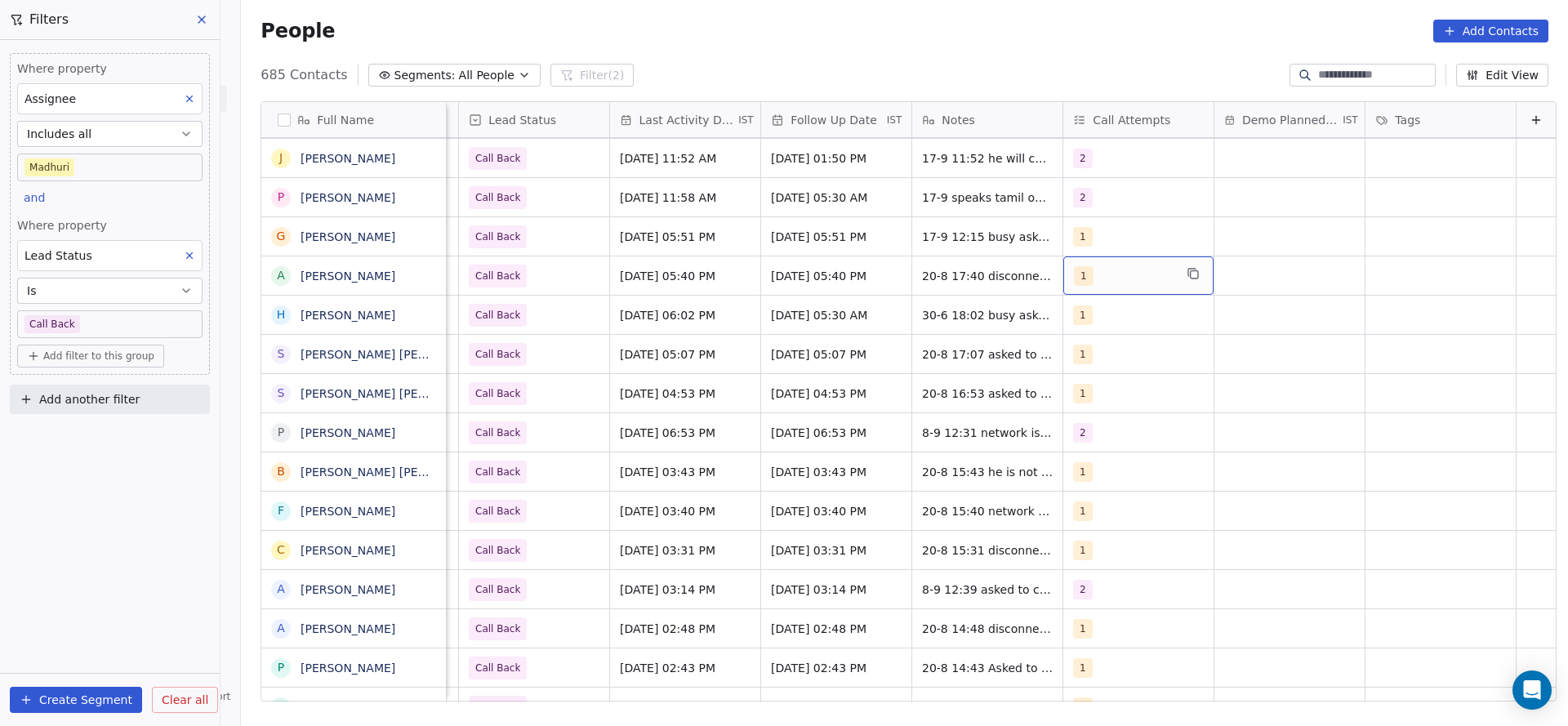
click at [1074, 275] on div "1" at bounding box center [1124, 276] width 100 height 20
click at [1078, 364] on div "2" at bounding box center [1145, 357] width 184 height 26
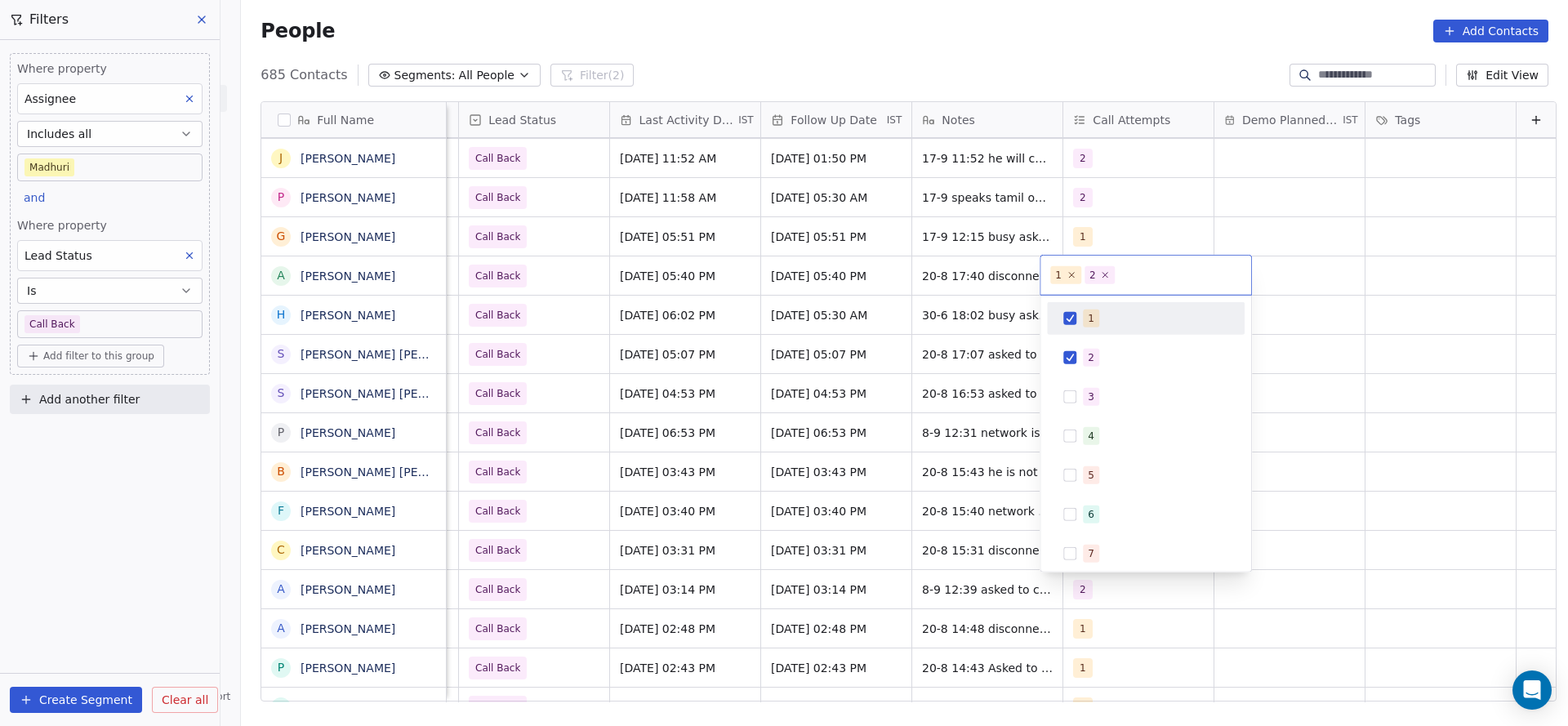
click at [1078, 322] on div "1" at bounding box center [1145, 318] width 184 height 26
click at [784, 321] on html "On2Cook India Pvt. Ltd. Contacts People Marketing Workflows Campaigns Sales Pip…" at bounding box center [784, 363] width 1568 height 726
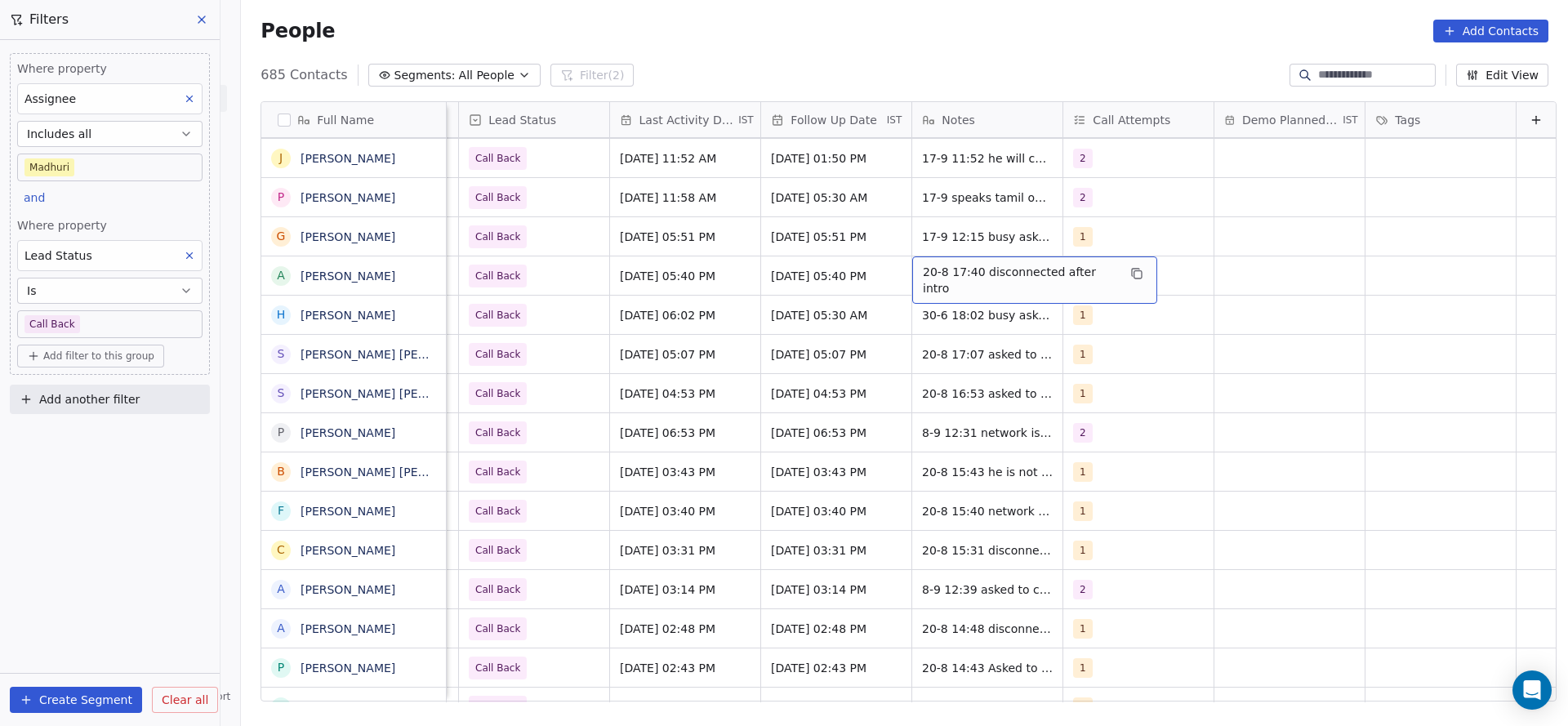
click at [922, 279] on span "20-8 17:40 disconnected after intro" at bounding box center [1020, 280] width 194 height 33
click at [892, 269] on textarea "**********" at bounding box center [1005, 281] width 231 height 51
type textarea "**********"
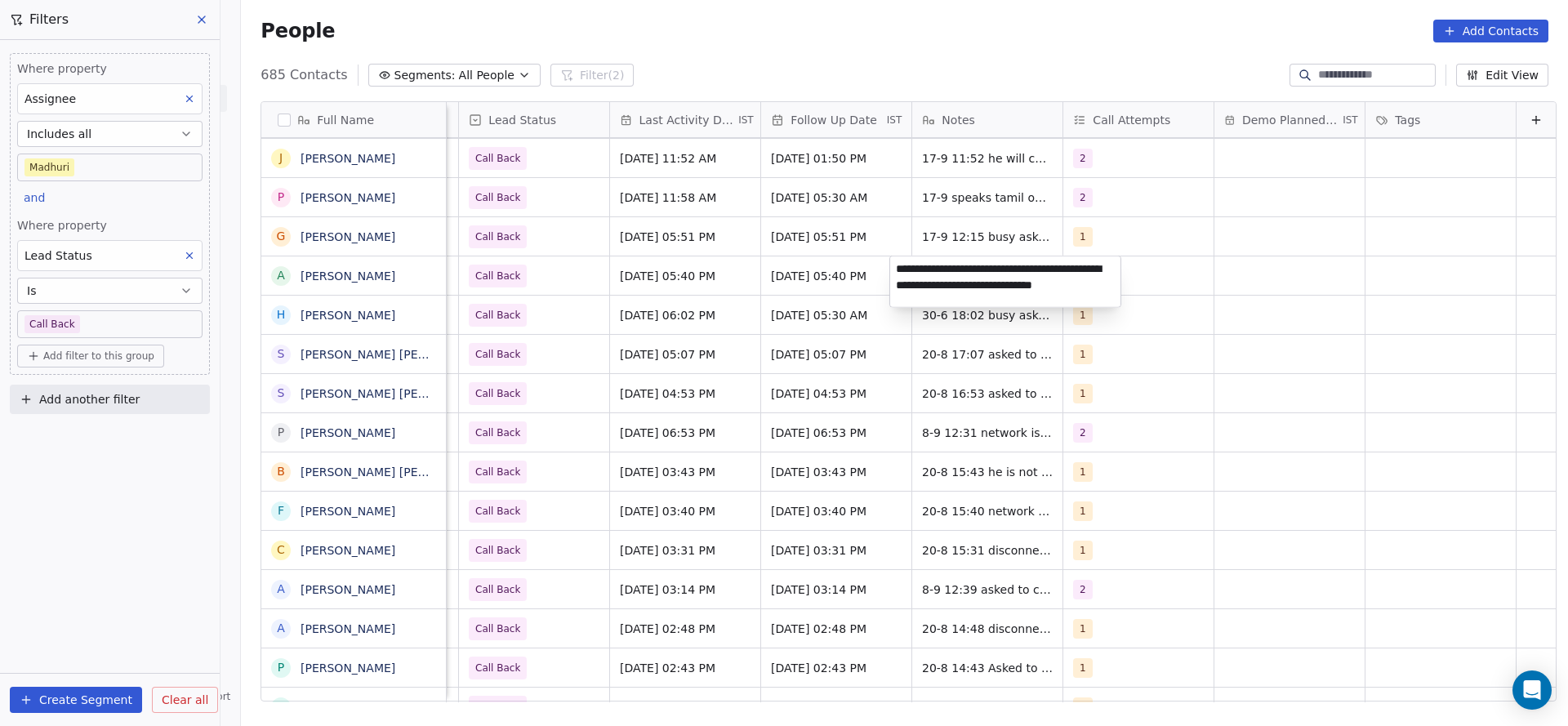
drag, startPoint x: 778, startPoint y: 359, endPoint x: 738, endPoint y: 370, distance: 41.5
click at [778, 360] on html "On2Cook India Pvt. Ltd. Contacts People Marketing Workflows Campaigns Sales Pip…" at bounding box center [784, 363] width 1568 height 726
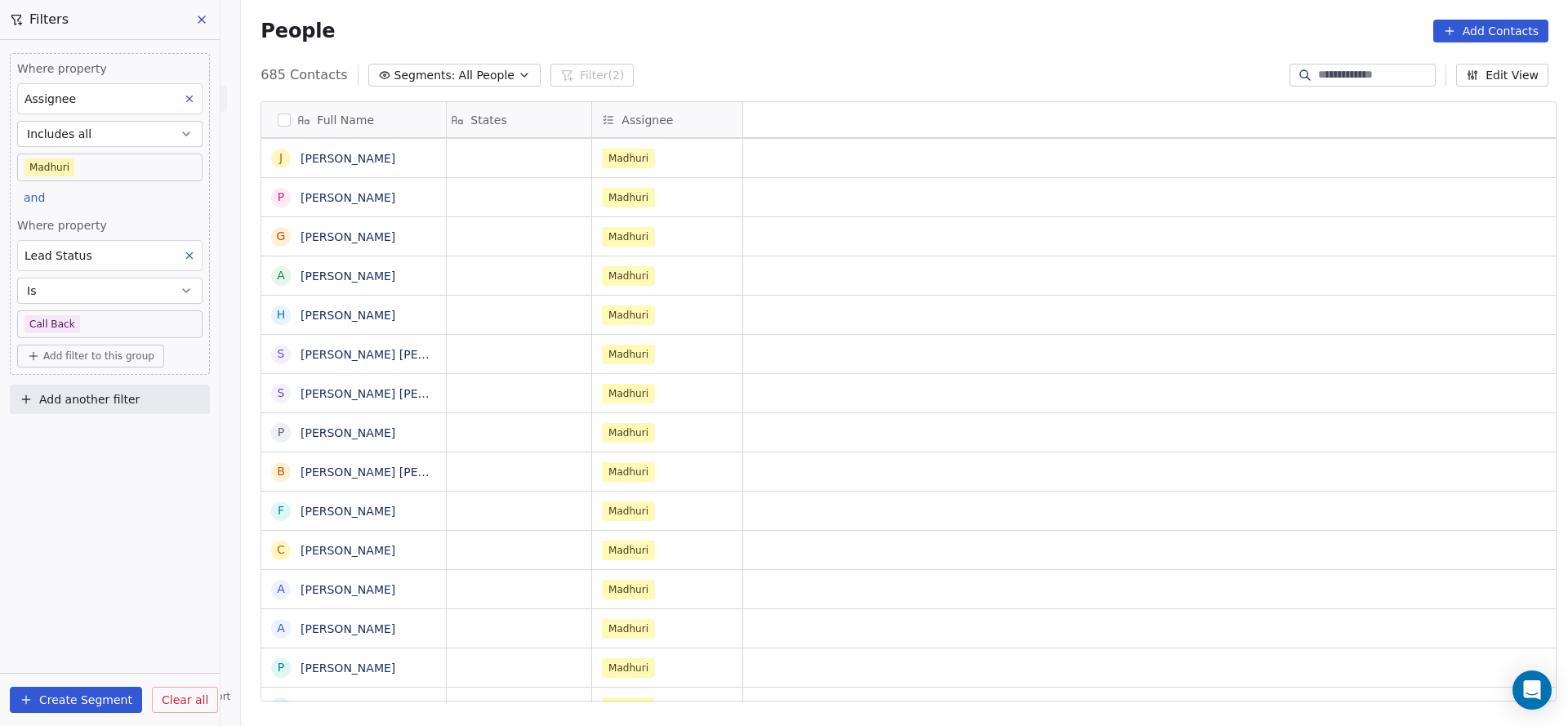
scroll to position [0, 0]
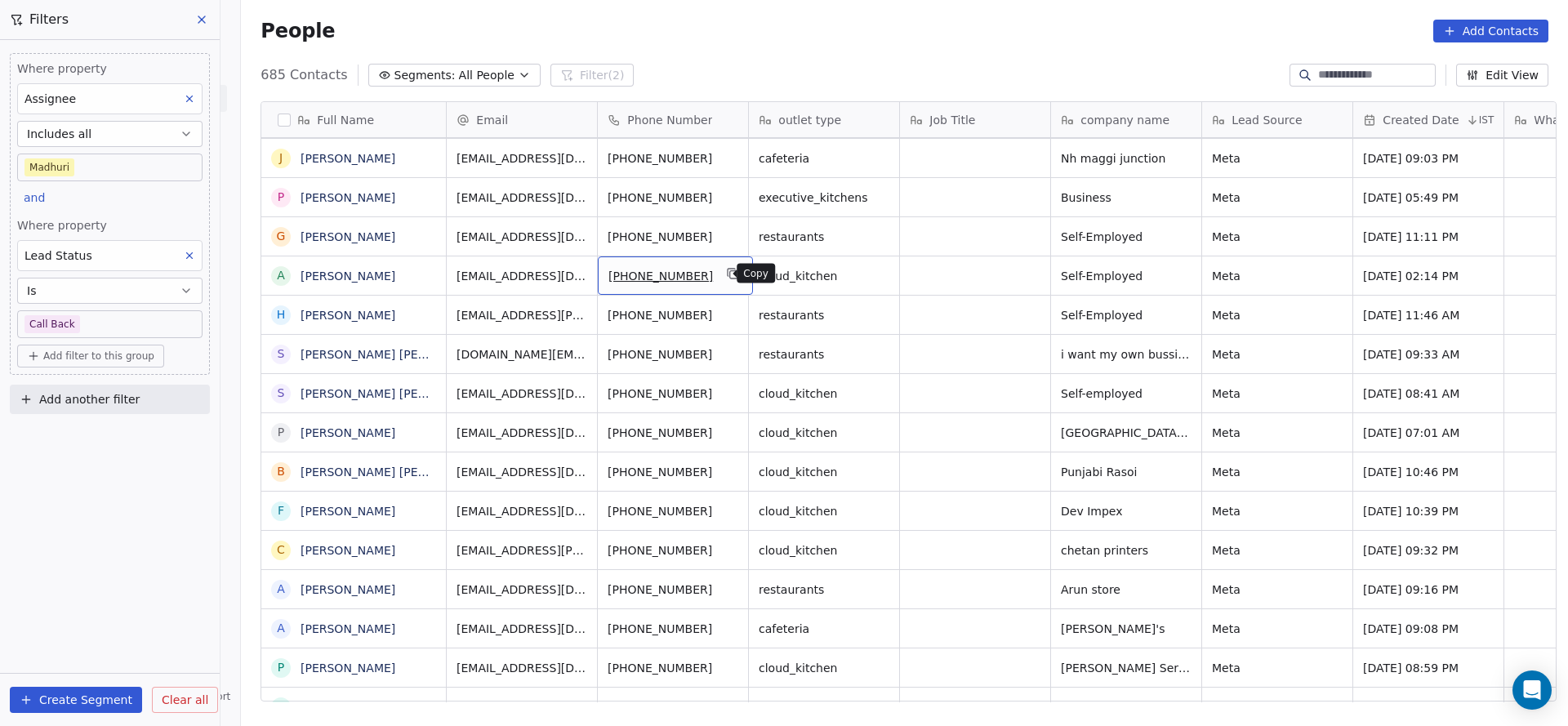
click at [724, 274] on button "grid" at bounding box center [734, 273] width 20 height 20
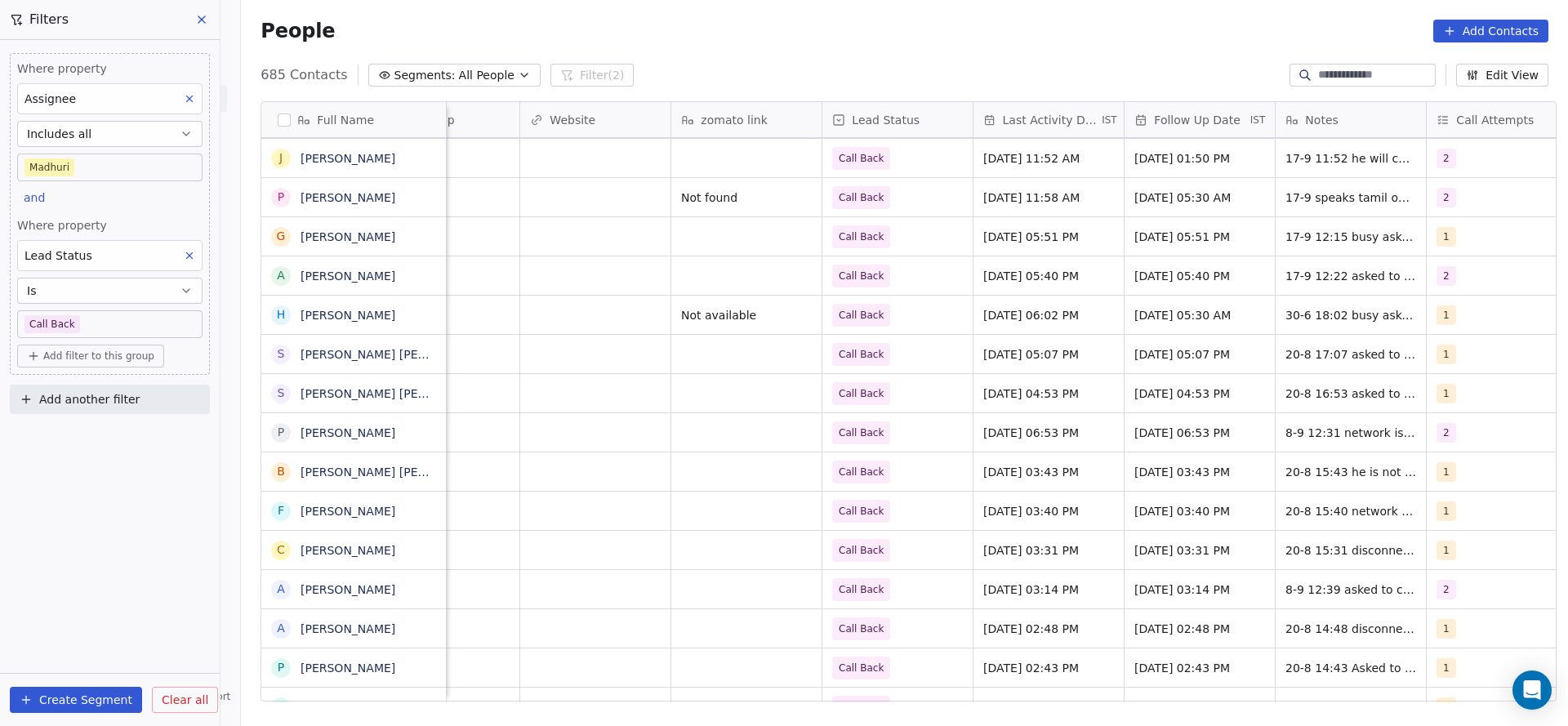
scroll to position [0, 2034]
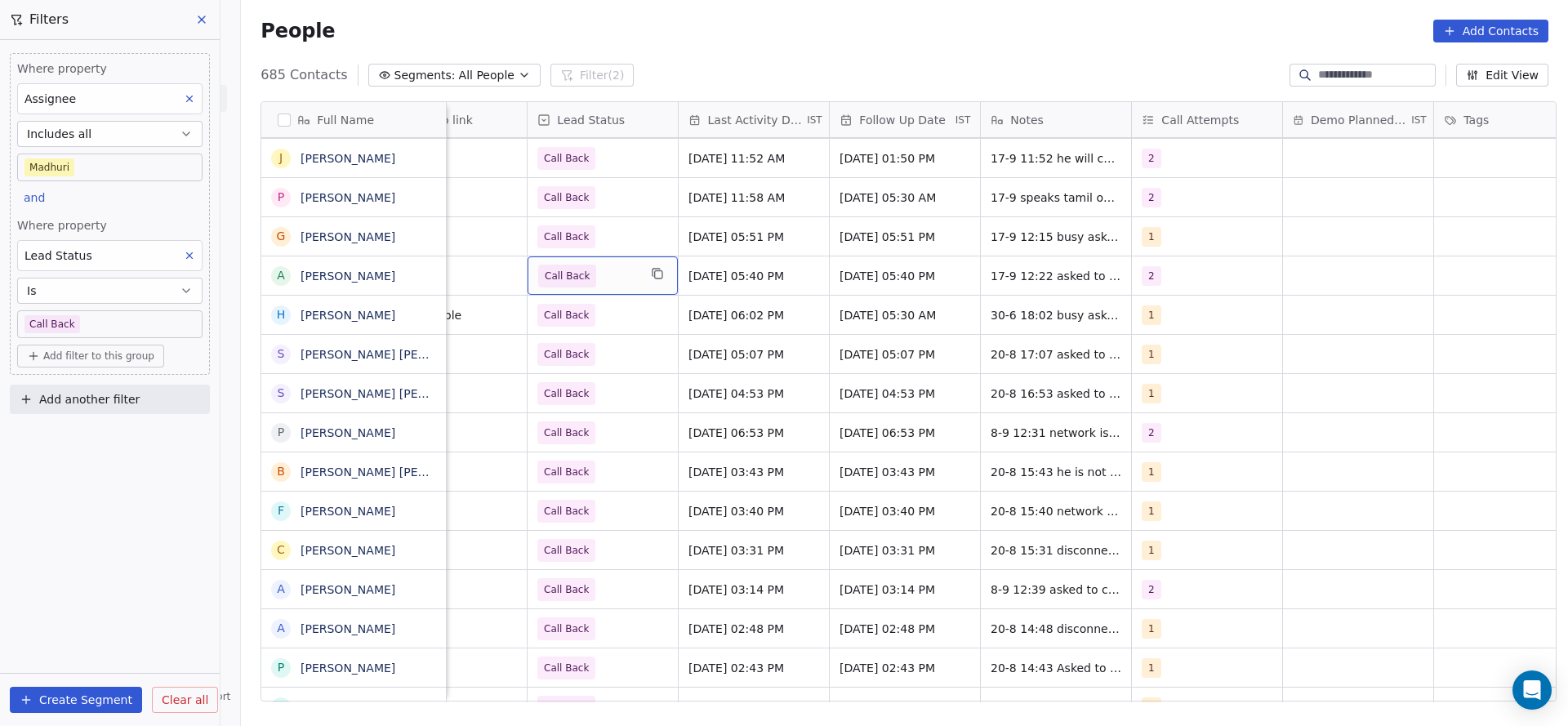
click at [605, 281] on span "Call Back" at bounding box center [588, 276] width 100 height 23
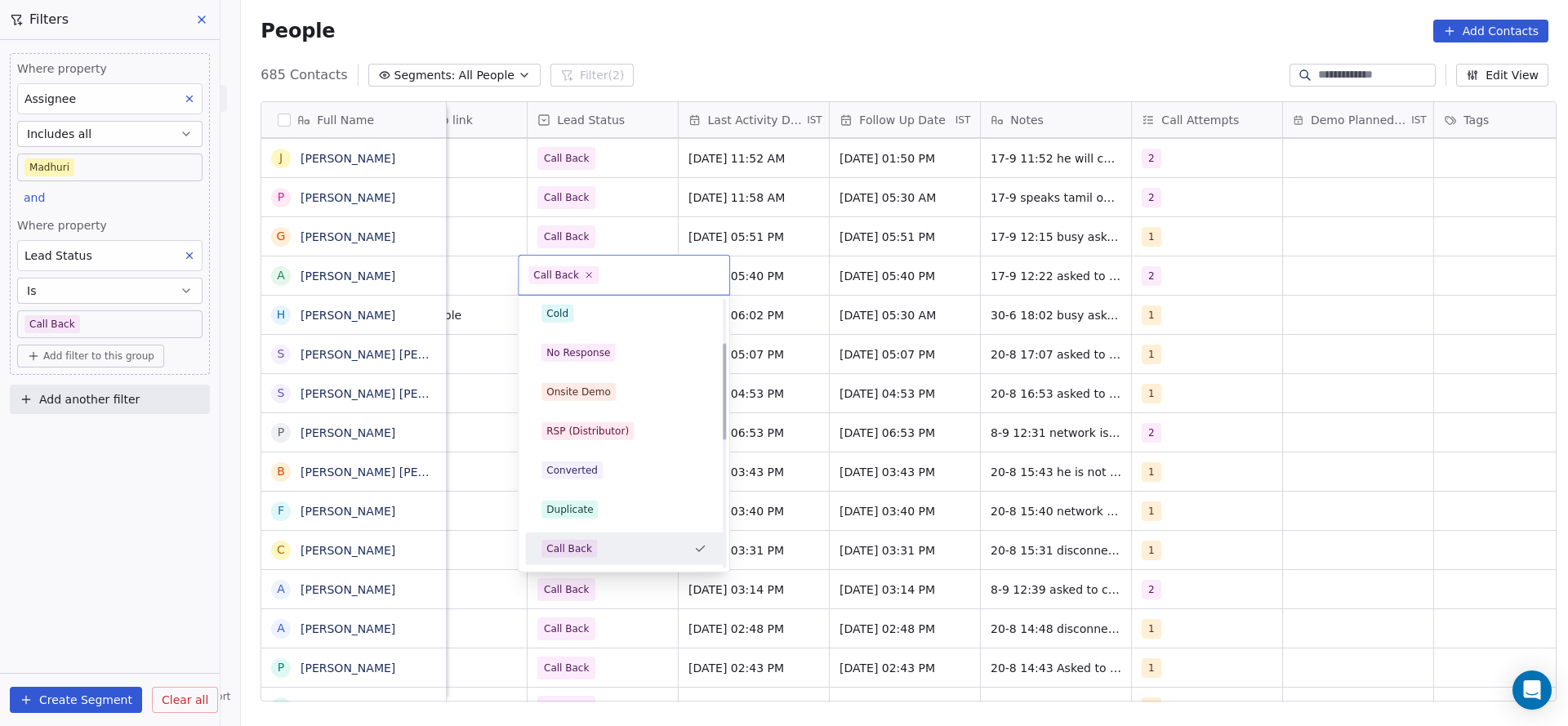
scroll to position [0, 0]
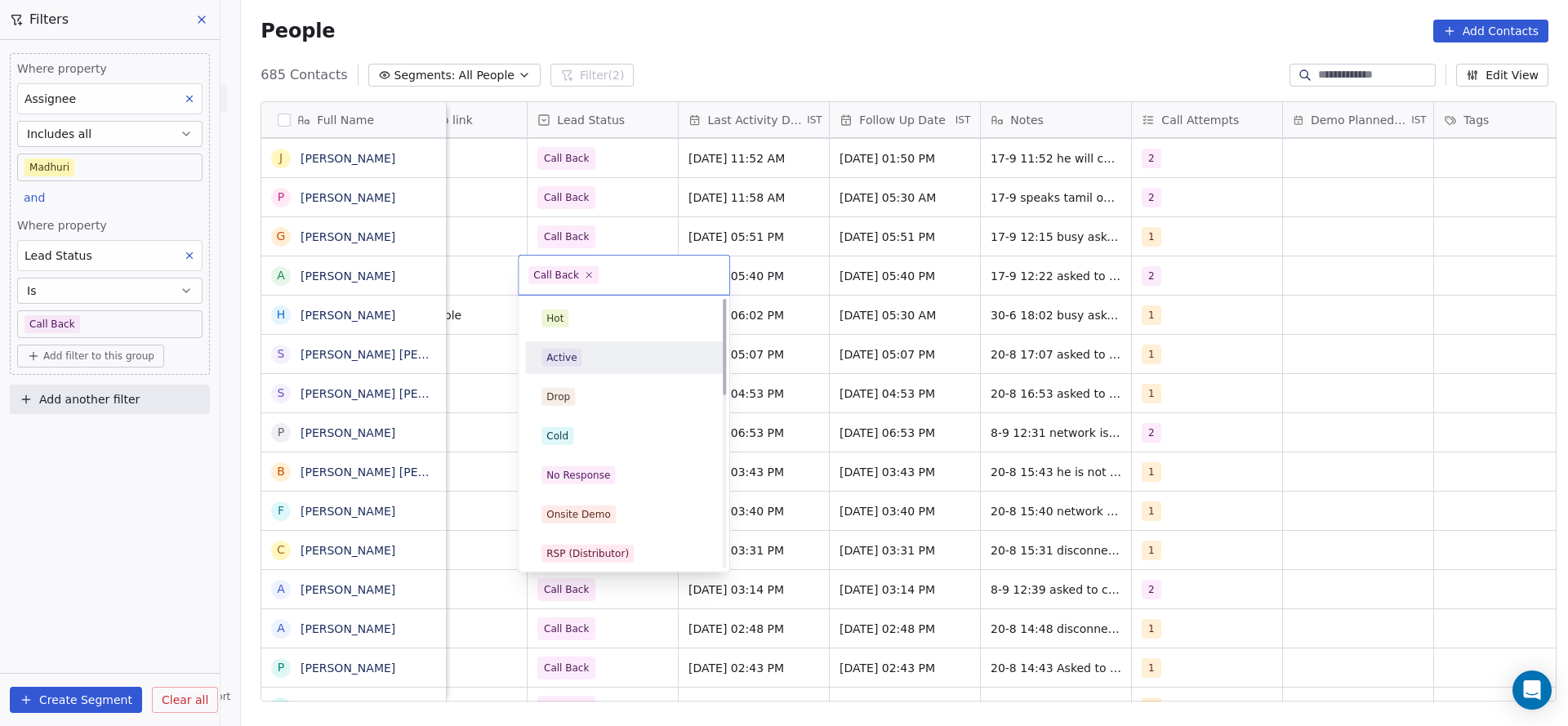
click at [575, 363] on span "Active" at bounding box center [561, 358] width 40 height 18
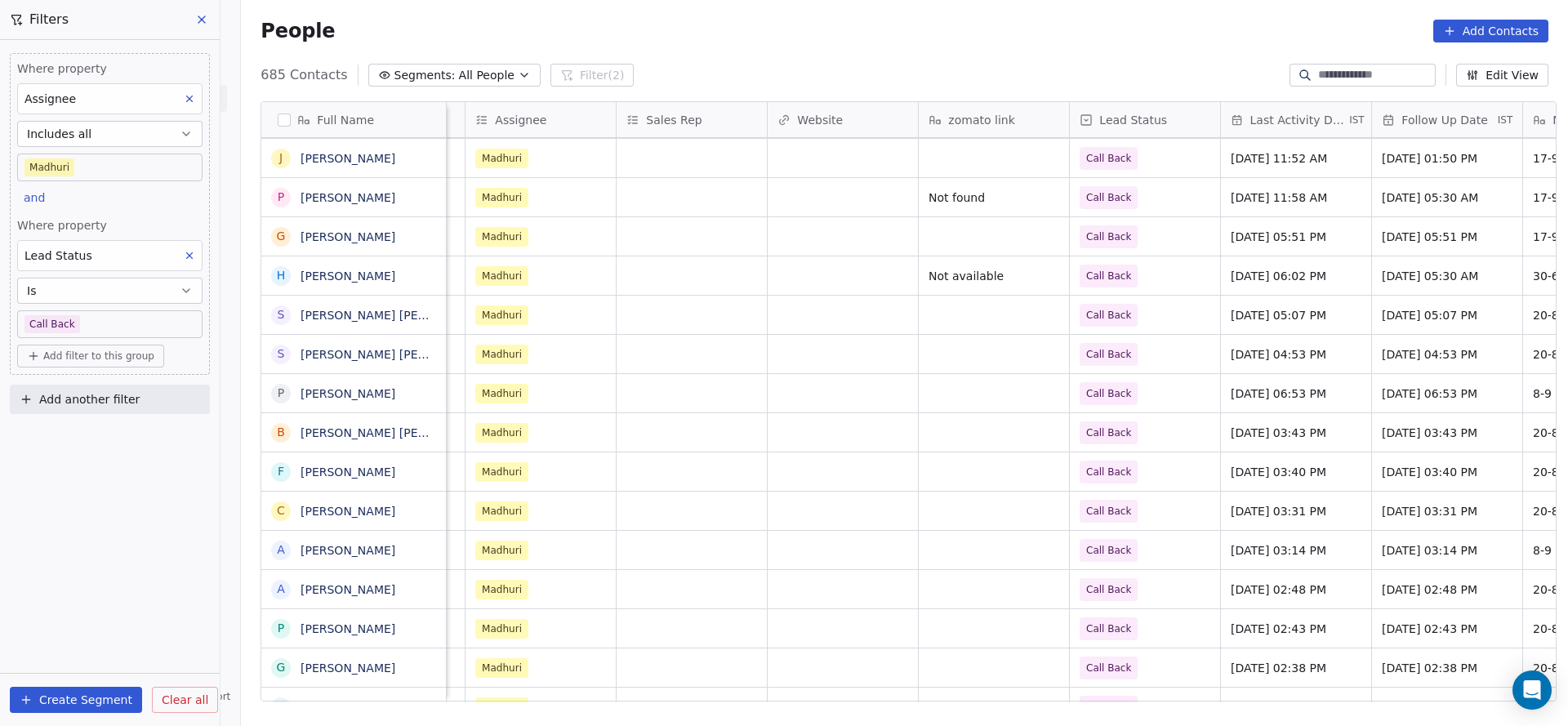
scroll to position [0, 2017]
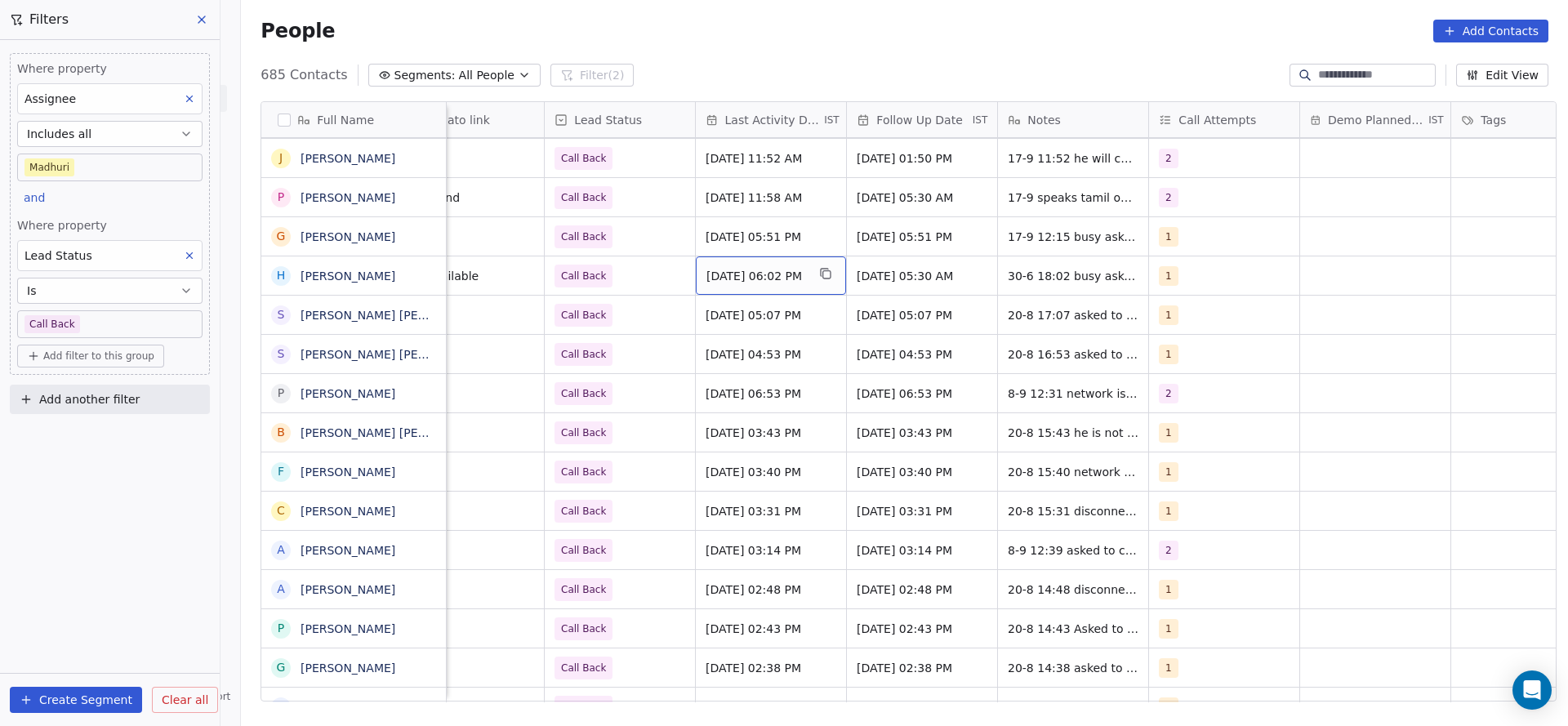
click at [747, 281] on span "Jun 30, 2025 06:02 PM" at bounding box center [756, 276] width 100 height 16
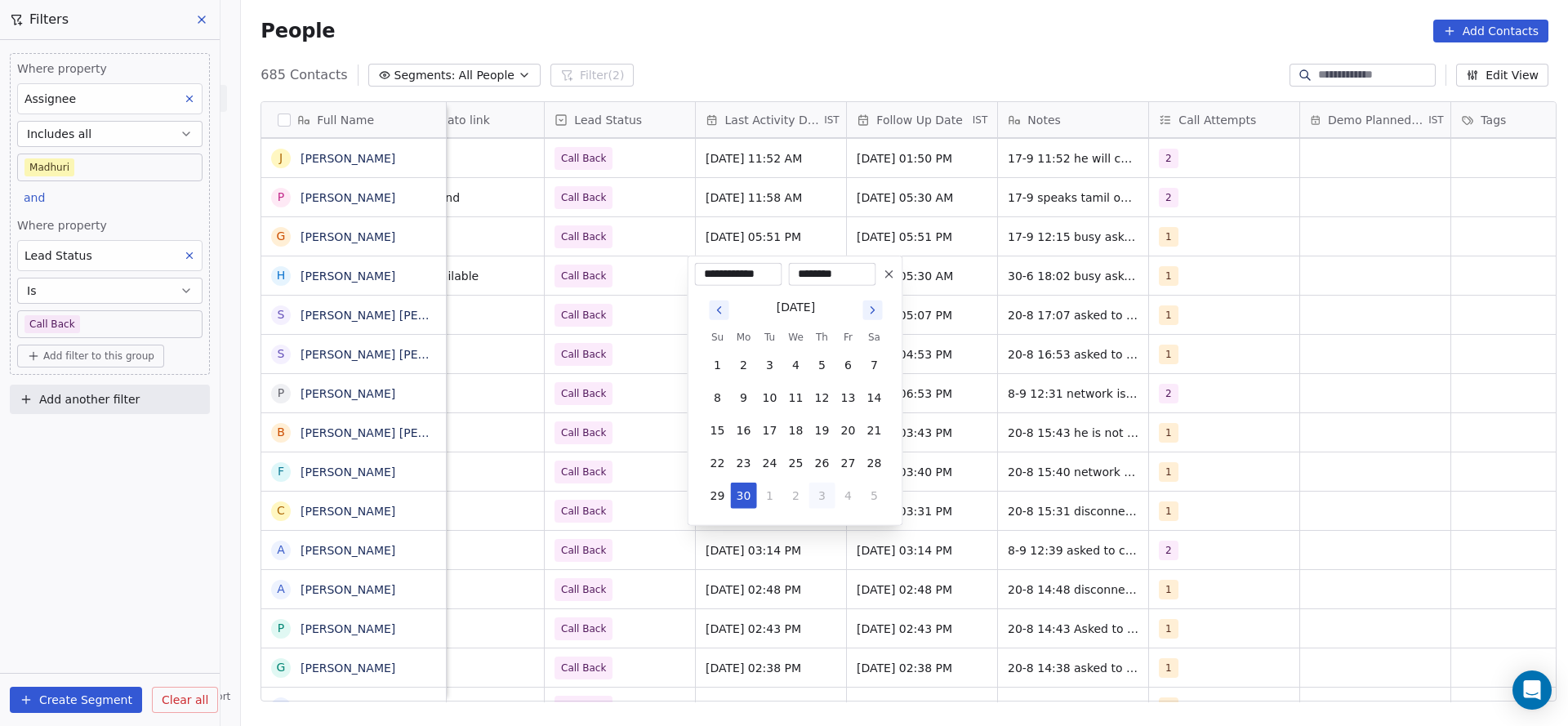
click at [825, 494] on button "3" at bounding box center [822, 495] width 26 height 26
click at [855, 498] on button "1" at bounding box center [848, 495] width 26 height 26
click at [827, 525] on button "4" at bounding box center [822, 528] width 26 height 26
click at [788, 428] on button "17" at bounding box center [795, 430] width 26 height 26
type input "**********"
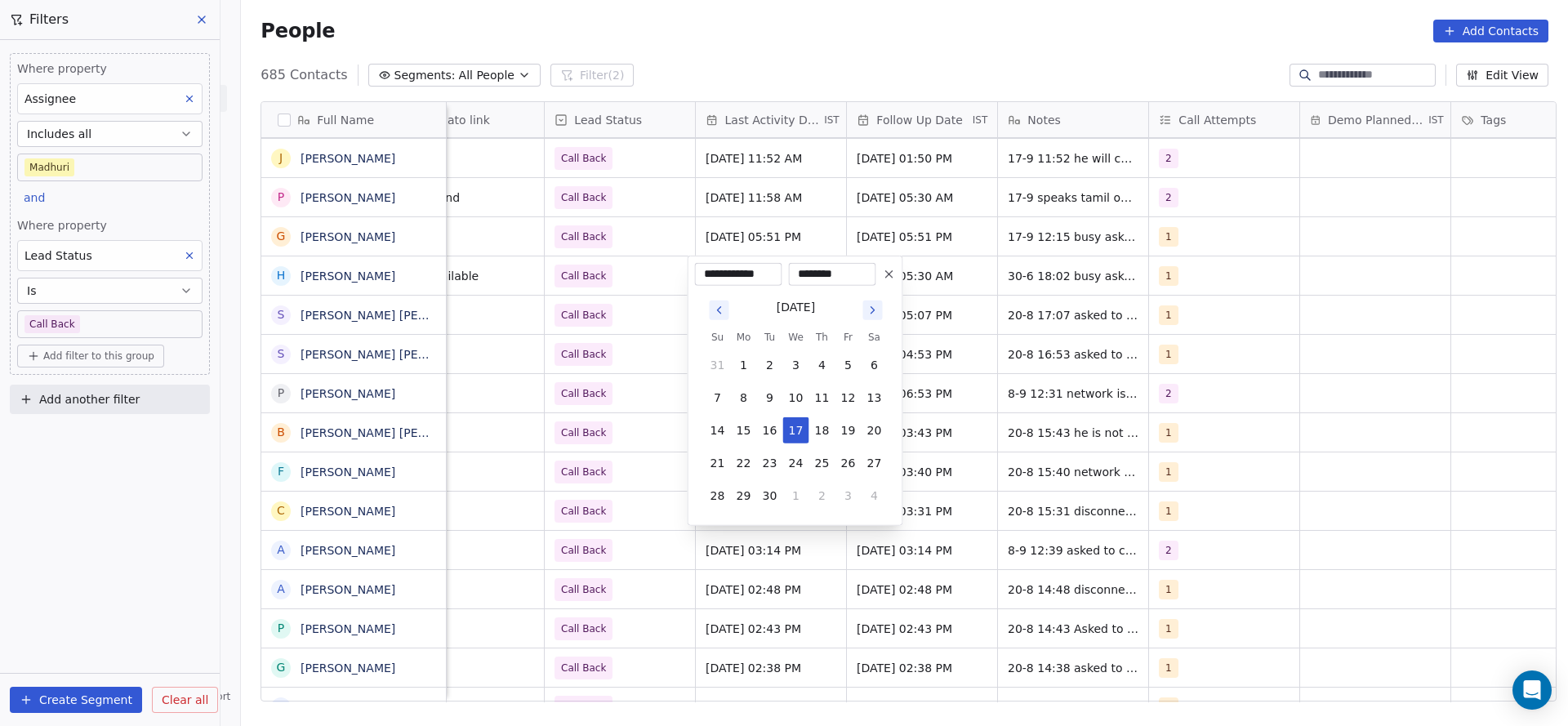
click at [474, 412] on html "On2Cook India Pvt. Ltd. Contacts People Marketing Workflows Campaigns Sales Pip…" at bounding box center [784, 363] width 1568 height 726
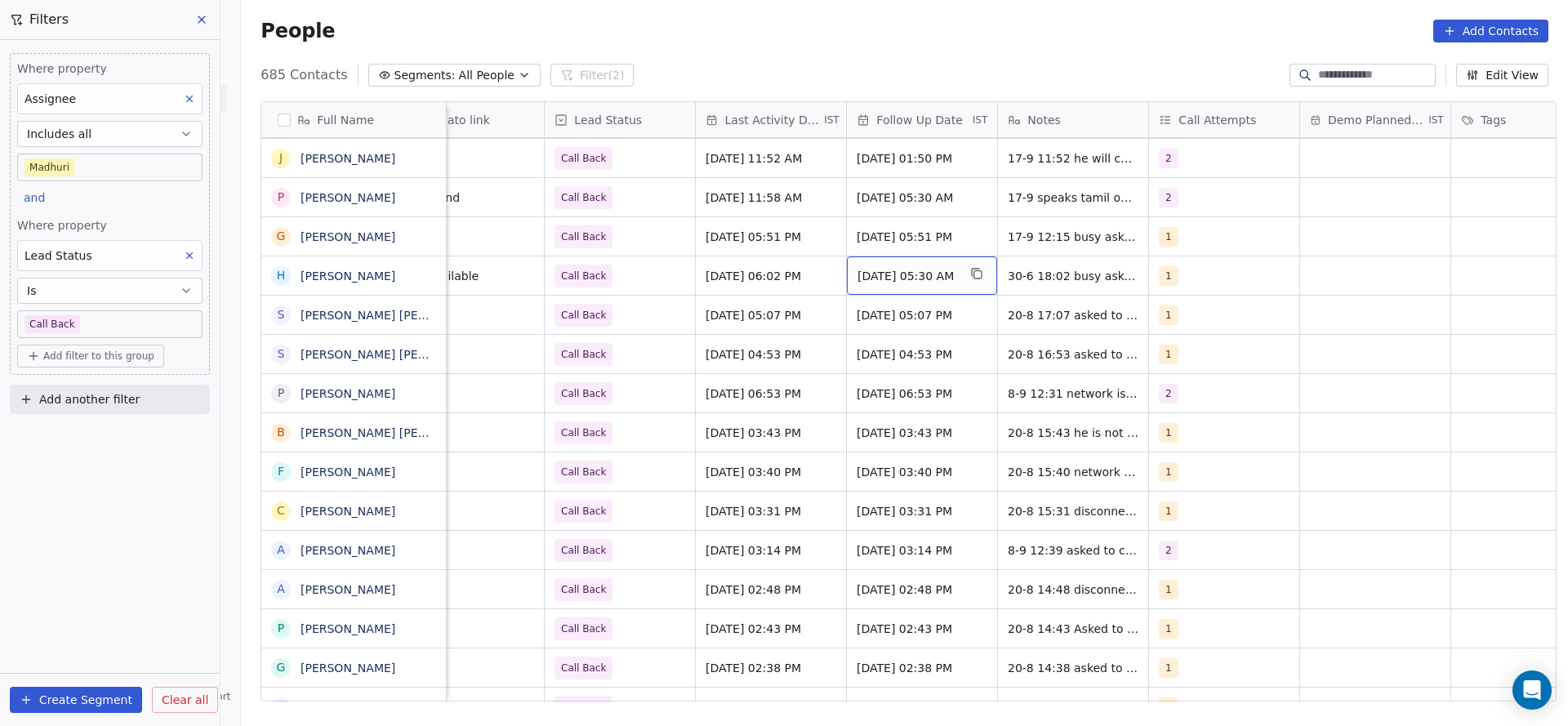
click at [873, 281] on span "Jul 04, 2025 05:30 AM" at bounding box center [907, 276] width 100 height 16
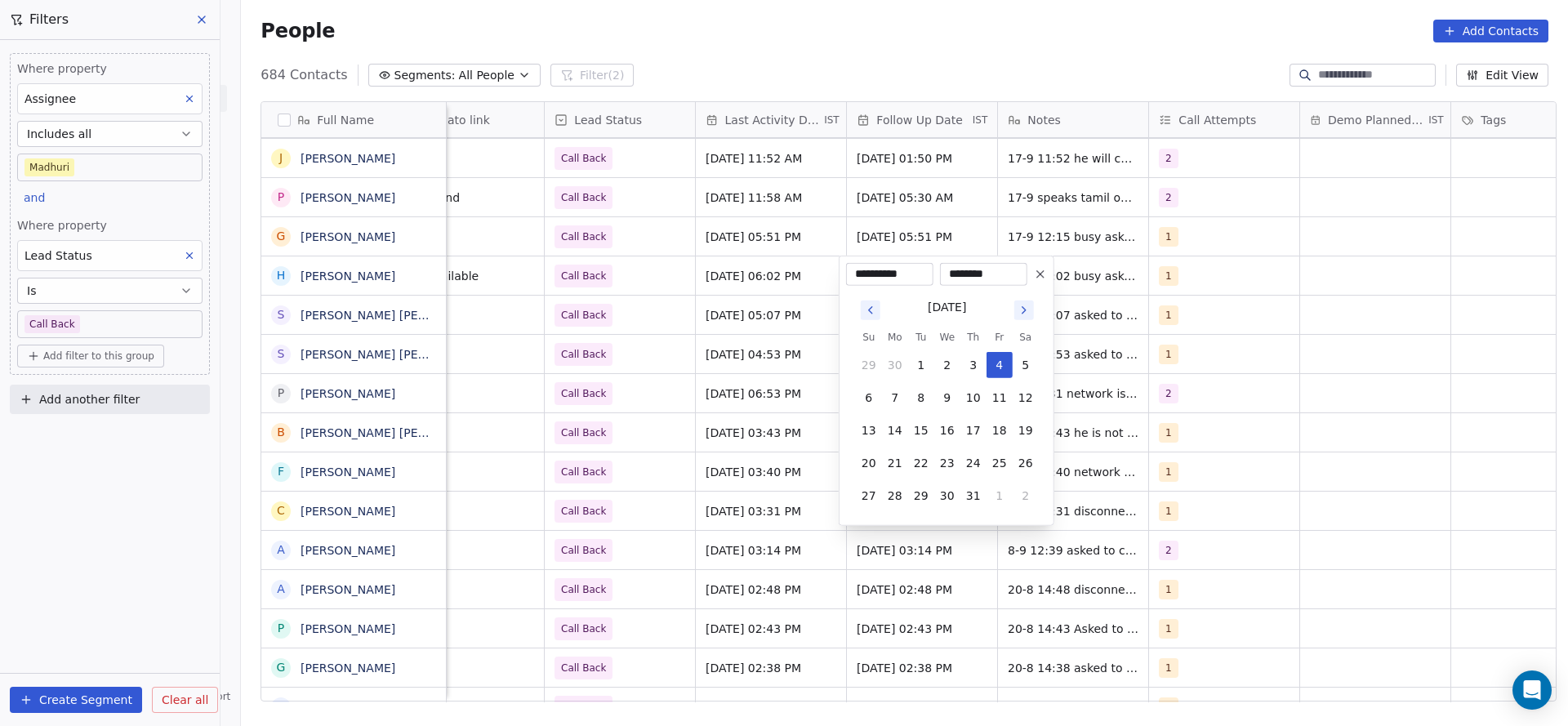
click at [1098, 283] on html "On2Cook India Pvt. Ltd. Contacts People Marketing Workflows Campaigns Sales Pip…" at bounding box center [784, 363] width 1568 height 726
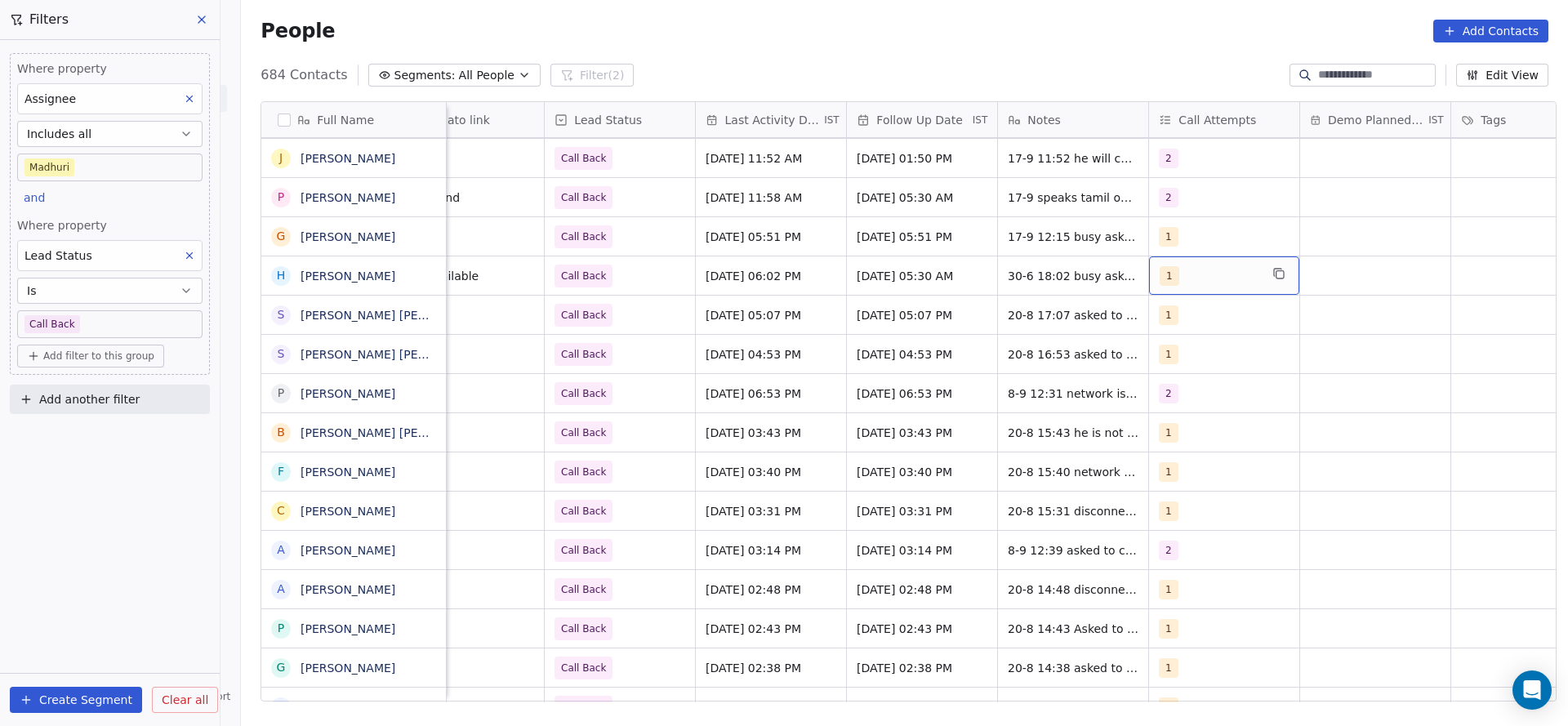
click at [1149, 277] on div "1" at bounding box center [1223, 275] width 150 height 38
click at [1164, 349] on div "2" at bounding box center [1246, 357] width 184 height 26
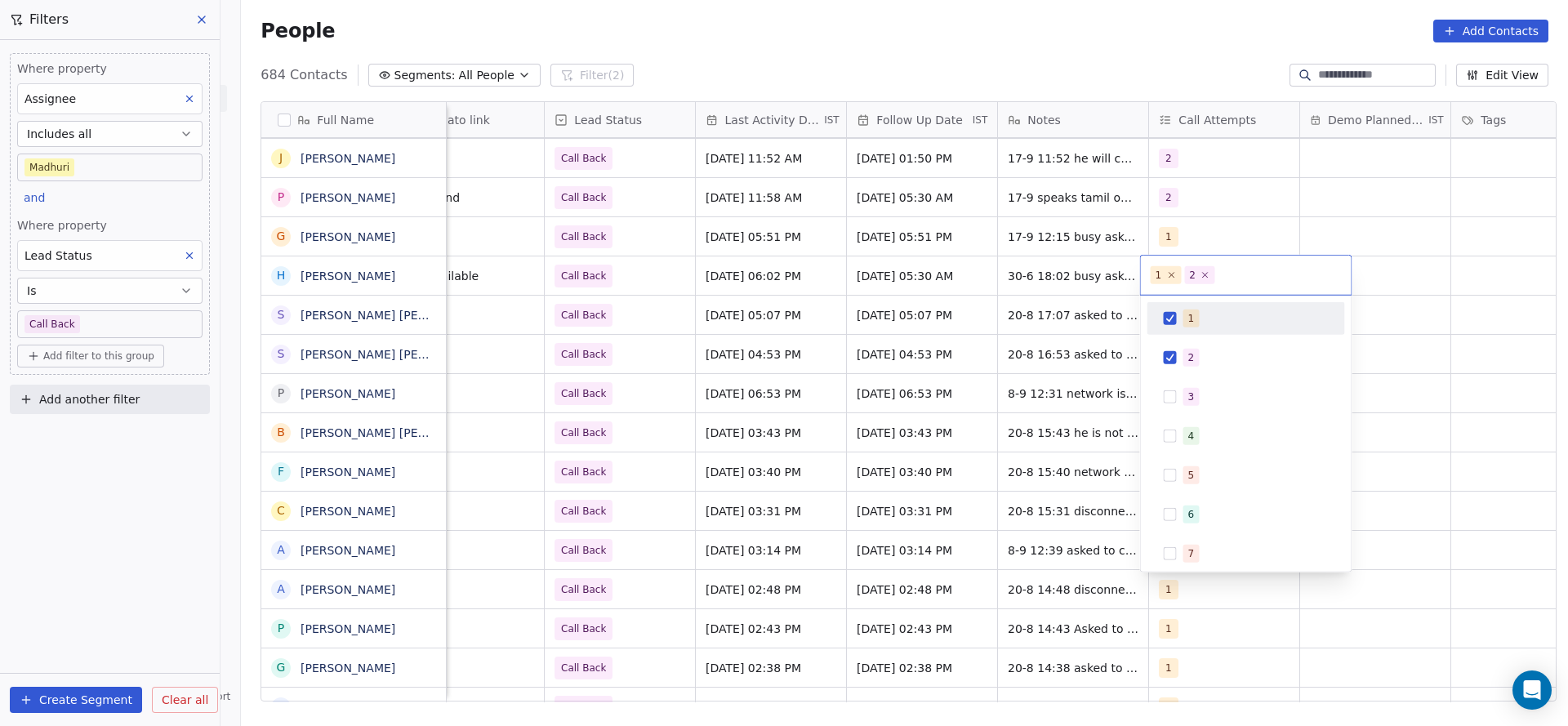
click at [1181, 314] on div "1" at bounding box center [1246, 318] width 184 height 26
click at [1001, 368] on html "On2Cook India Pvt. Ltd. Contacts People Marketing Workflows Campaigns Sales Pip…" at bounding box center [784, 363] width 1568 height 726
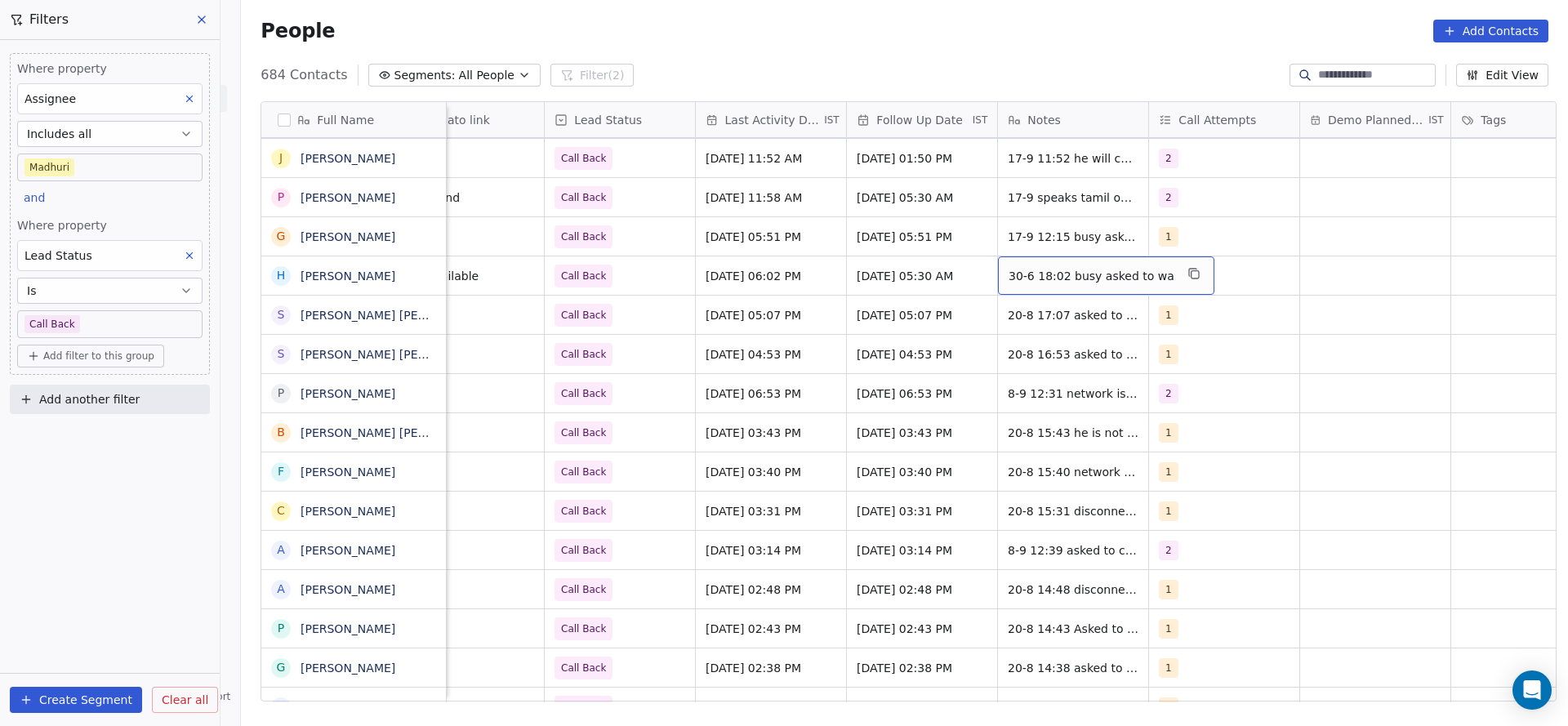
click at [1022, 274] on span "30-6 18:02 busy asked to wa" at bounding box center [1092, 276] width 166 height 16
click at [995, 272] on textarea "**********" at bounding box center [1088, 281] width 196 height 51
type textarea "**********"
click at [1082, 232] on html "On2Cook India Pvt. Ltd. Contacts People Marketing Workflows Campaigns Sales Pip…" at bounding box center [784, 363] width 1568 height 726
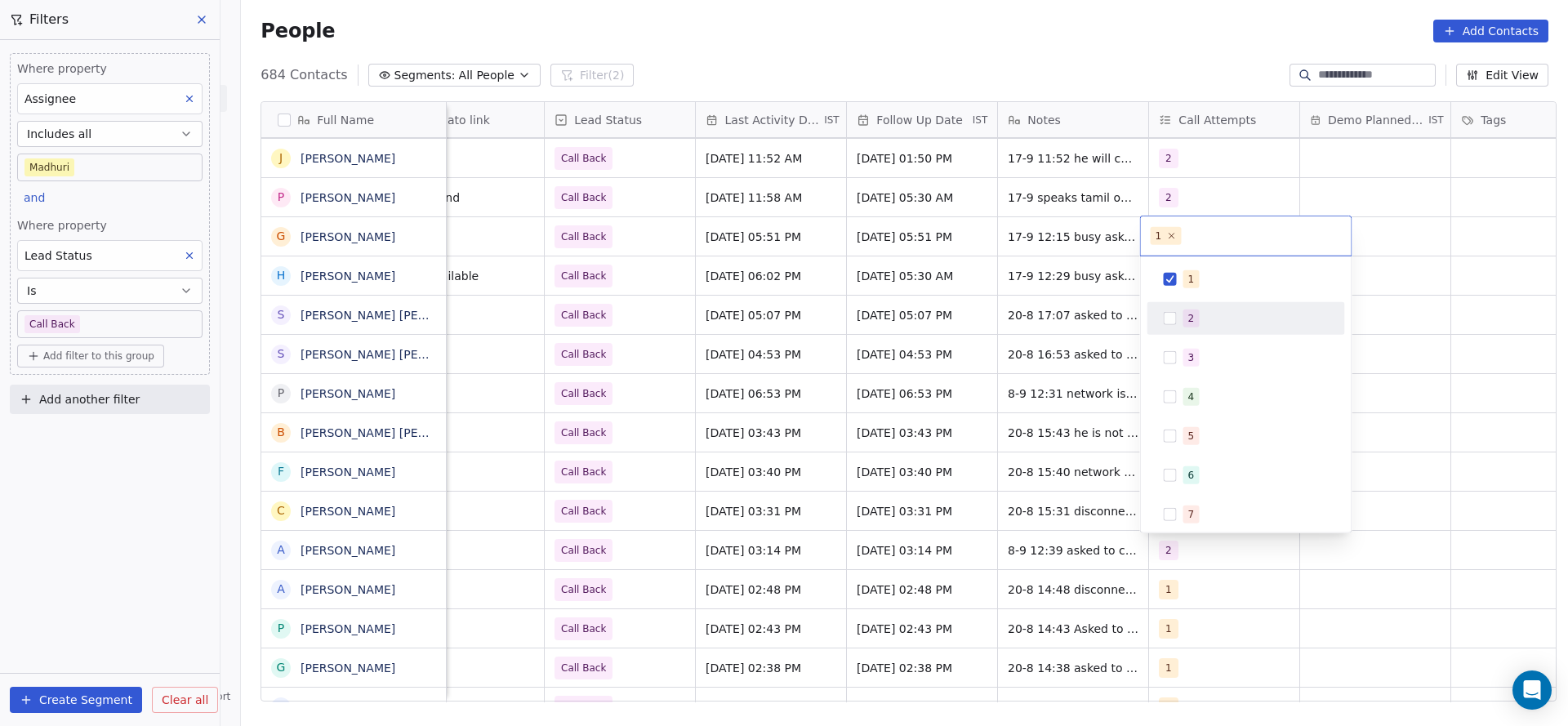
click at [1198, 337] on div "1 2 3 4 5 6 7 8 9 10" at bounding box center [1247, 455] width 198 height 386
click at [1199, 321] on div "2" at bounding box center [1255, 319] width 145 height 18
drag, startPoint x: 1198, startPoint y: 273, endPoint x: 1048, endPoint y: 273, distance: 150.0
click at [1187, 279] on div "1" at bounding box center [1255, 280] width 145 height 18
click at [938, 364] on html "On2Cook India Pvt. Ltd. Contacts People Marketing Workflows Campaigns Sales Pip…" at bounding box center [784, 363] width 1568 height 726
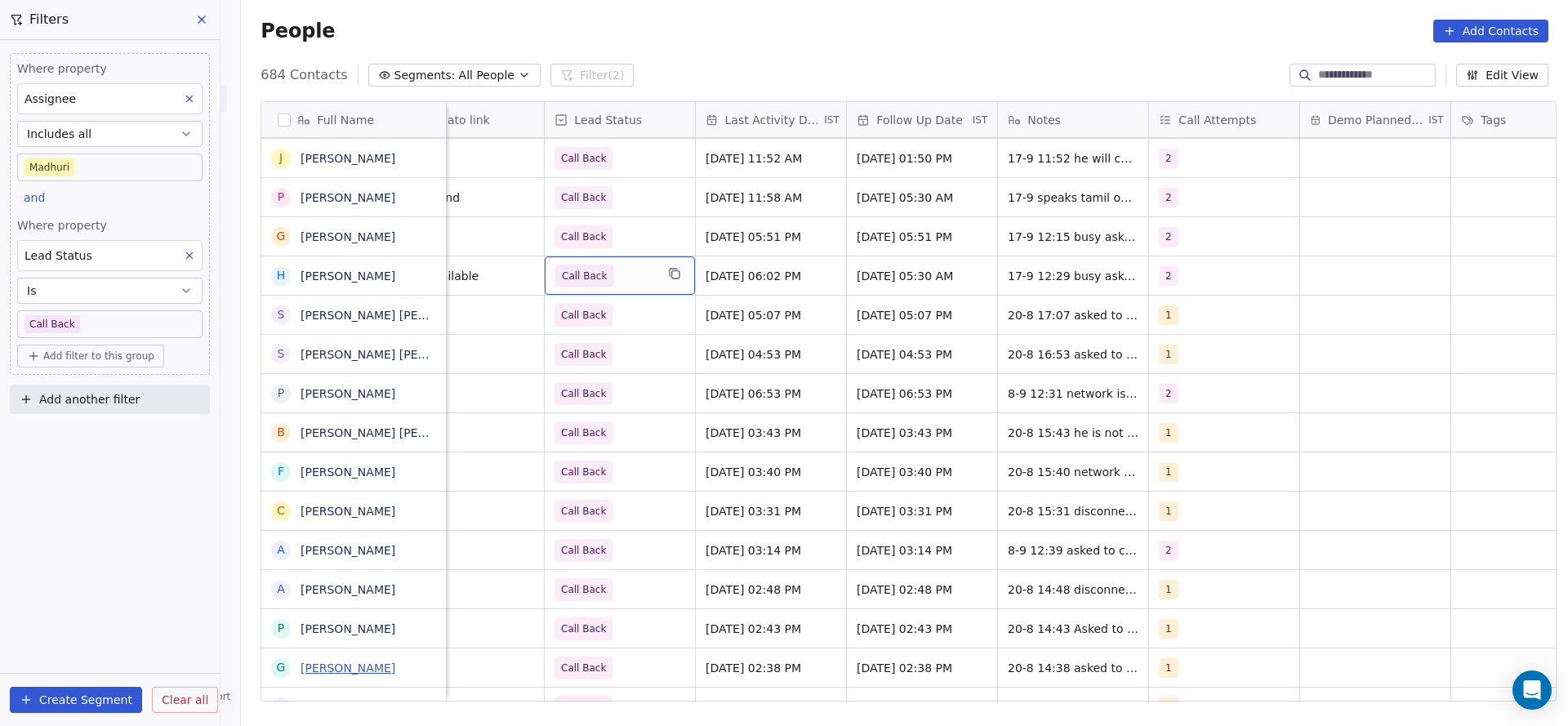
scroll to position [0, 0]
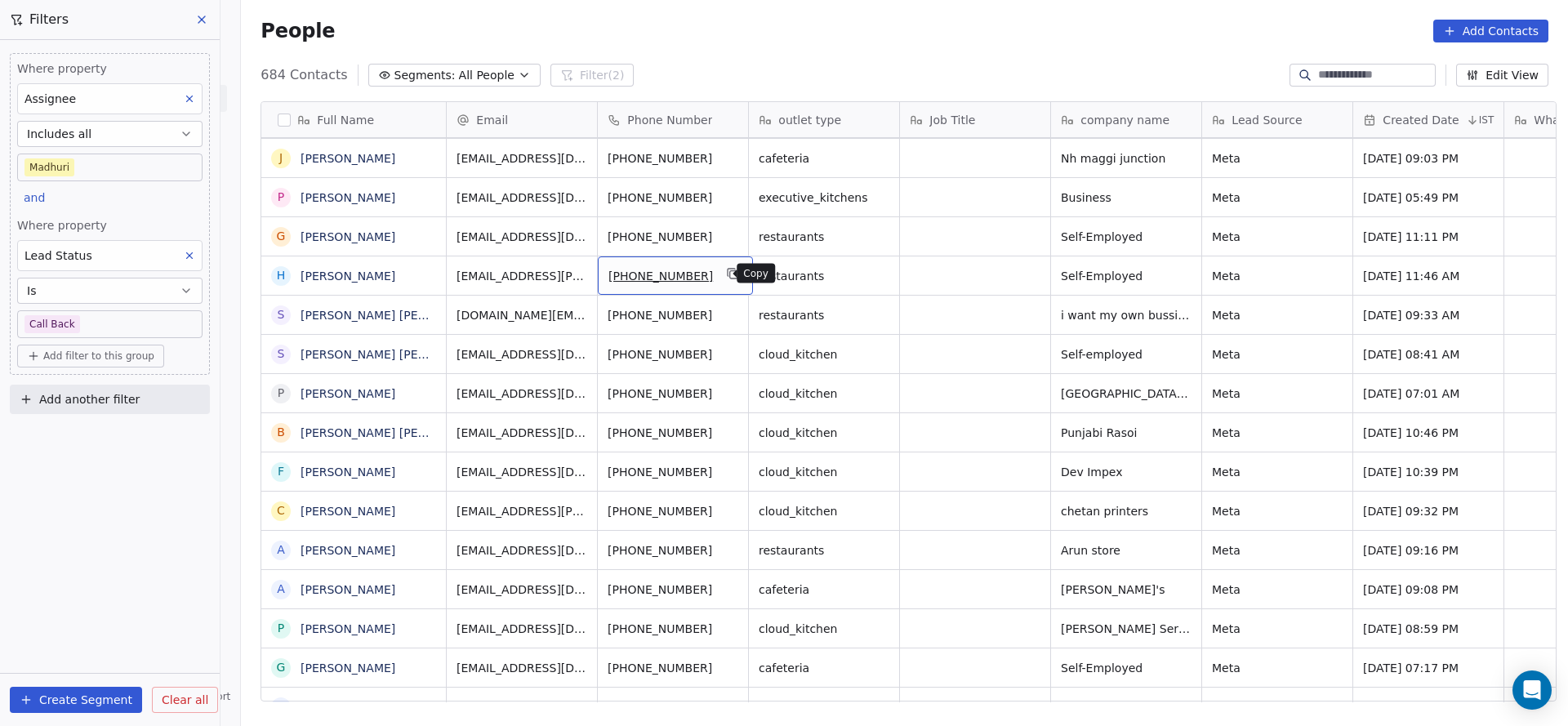
click at [730, 271] on icon "grid" at bounding box center [734, 274] width 7 height 7
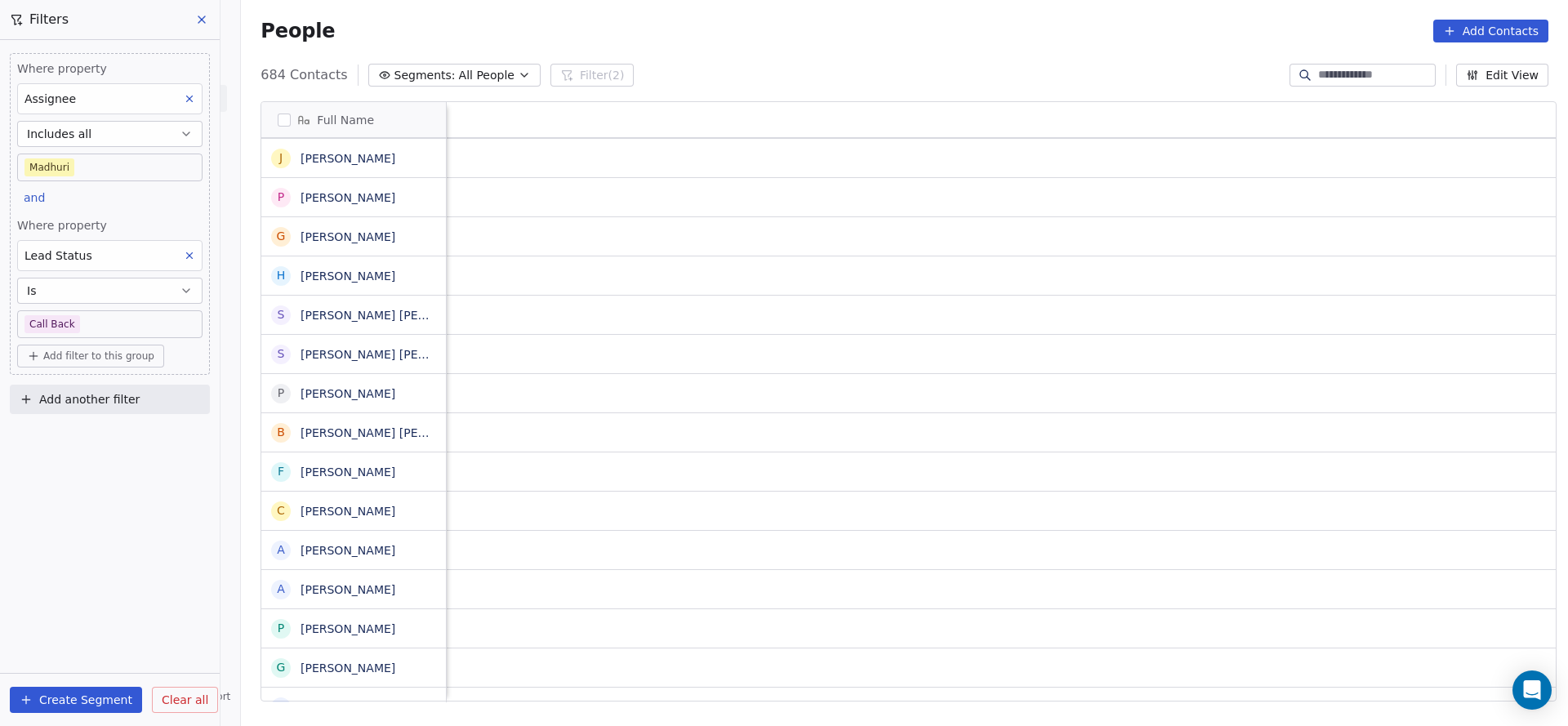
scroll to position [0, 2034]
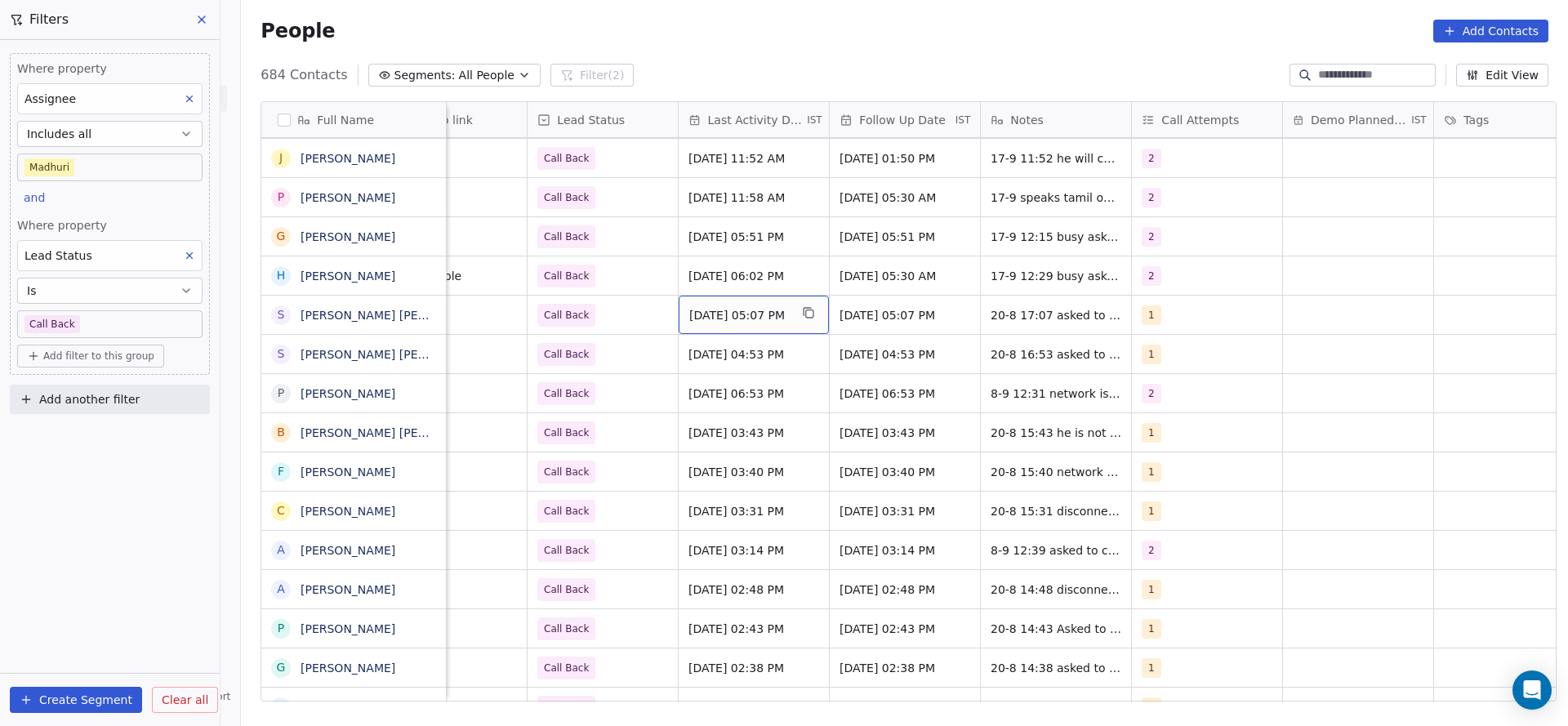
click at [743, 319] on span "Aug 20, 2025 05:07 PM" at bounding box center [739, 315] width 100 height 16
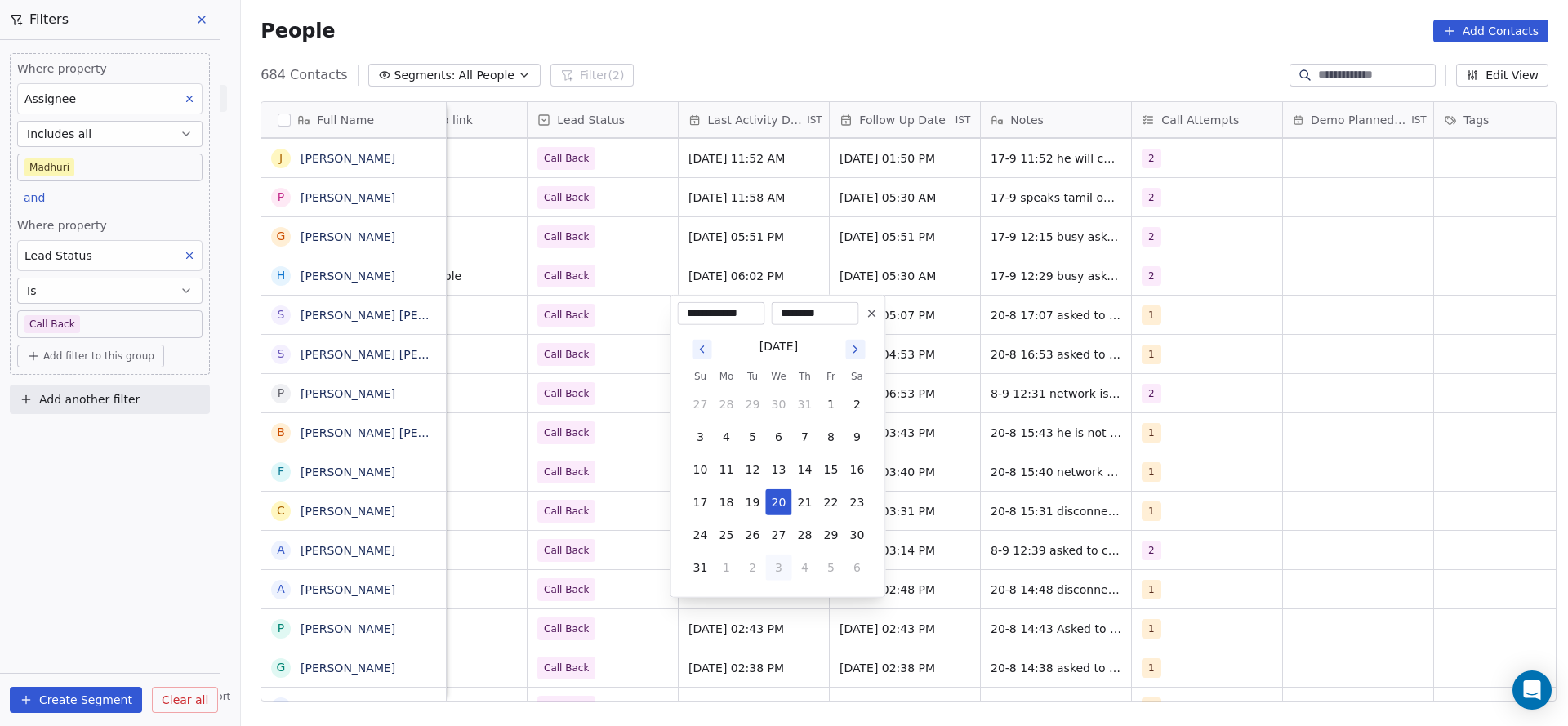
click at [778, 565] on button "3" at bounding box center [778, 567] width 26 height 26
click at [784, 464] on button "17" at bounding box center [778, 469] width 26 height 26
type input "**********"
click at [612, 476] on html "On2Cook India Pvt. Ltd. Contacts People Marketing Workflows Campaigns Sales Pip…" at bounding box center [784, 363] width 1568 height 726
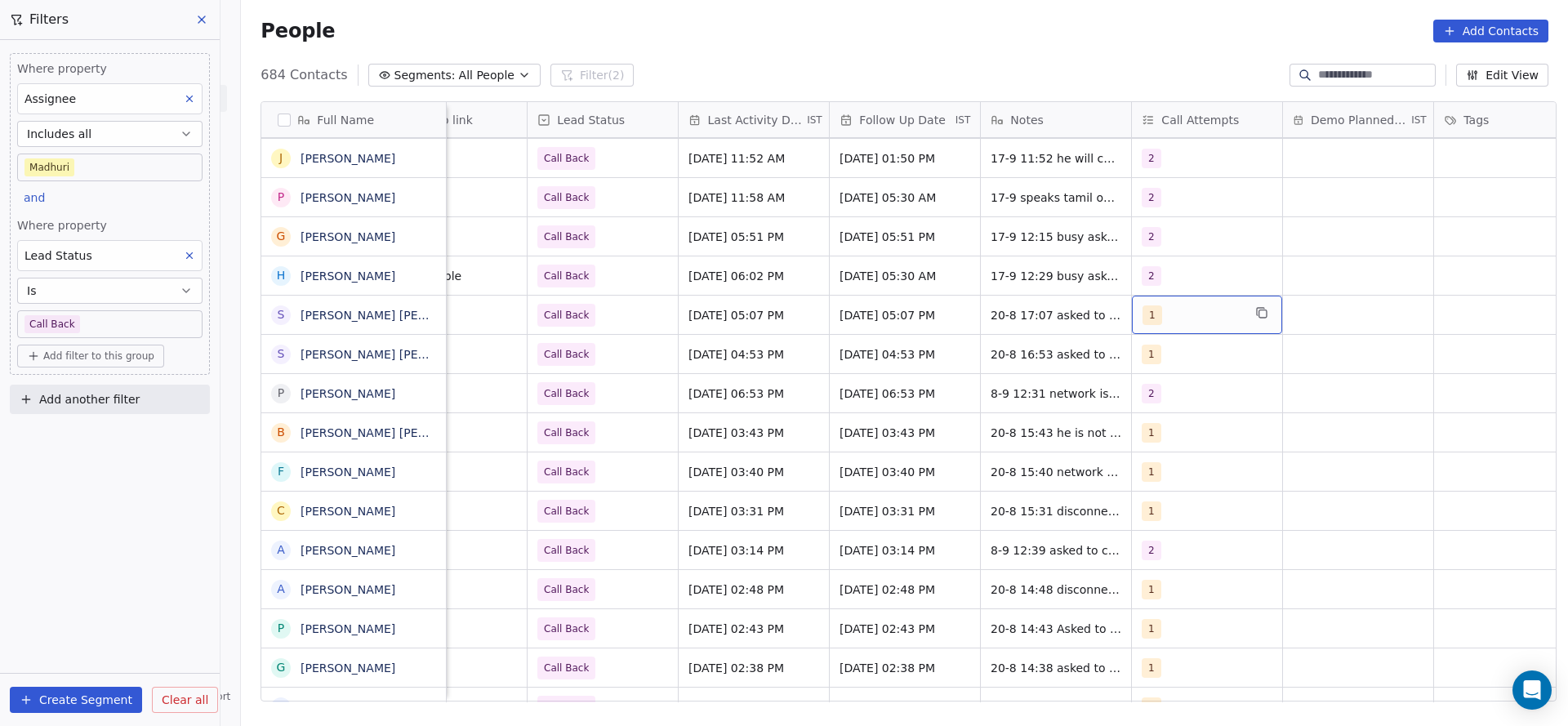
click at [1213, 314] on div "1" at bounding box center [1192, 315] width 100 height 20
click at [1159, 387] on div "2" at bounding box center [1229, 396] width 184 height 26
click at [1159, 363] on div "1" at bounding box center [1229, 357] width 184 height 26
click at [1017, 386] on html "On2Cook India Pvt. Ltd. Contacts People Marketing Workflows Campaigns Sales Pip…" at bounding box center [784, 363] width 1568 height 726
click at [1017, 314] on span "20-8 17:07 asked to share and call back" at bounding box center [1088, 319] width 194 height 33
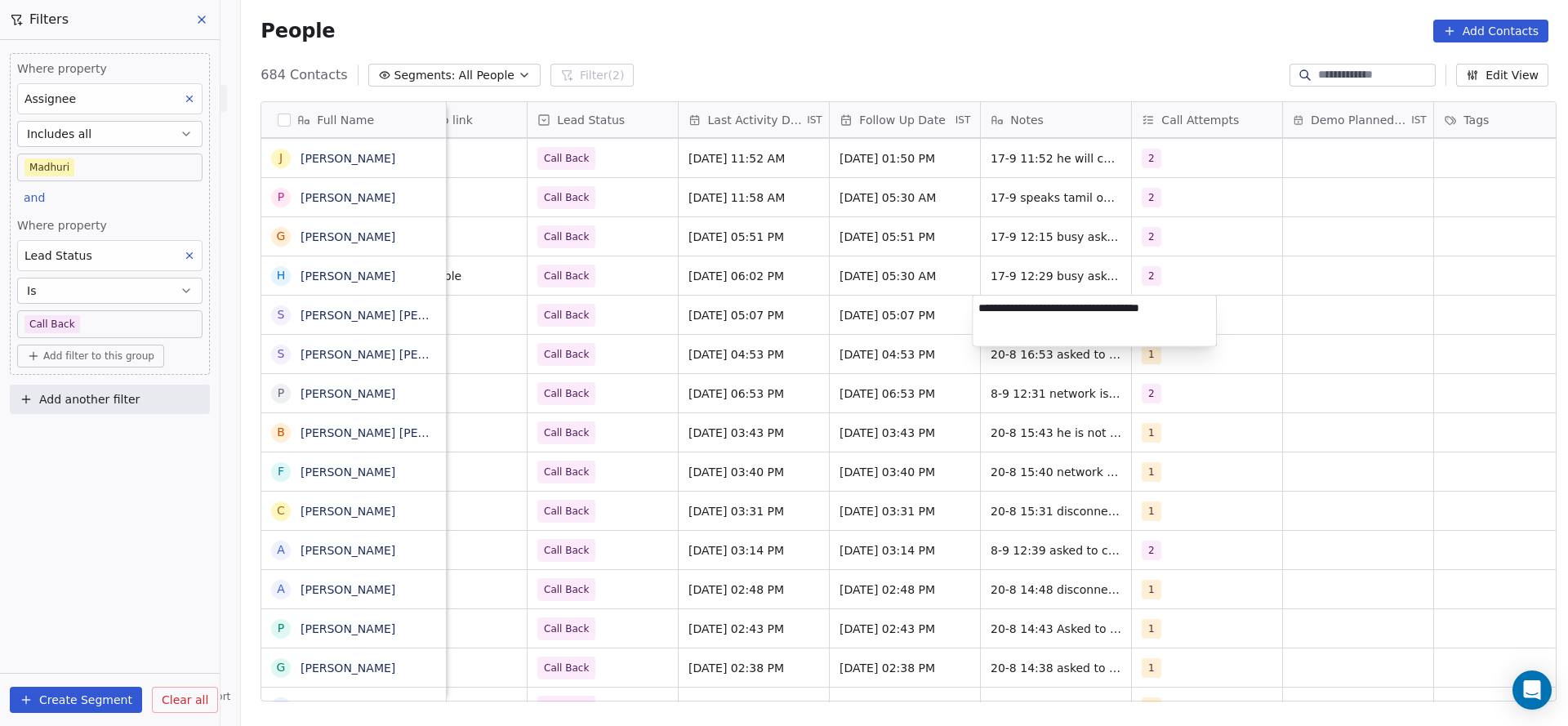
click at [975, 312] on textarea "**********" at bounding box center [1093, 321] width 243 height 51
click at [456, 311] on html "On2Cook India Pvt. Ltd. Contacts People Marketing Workflows Campaigns Sales Pip…" at bounding box center [784, 363] width 1568 height 726
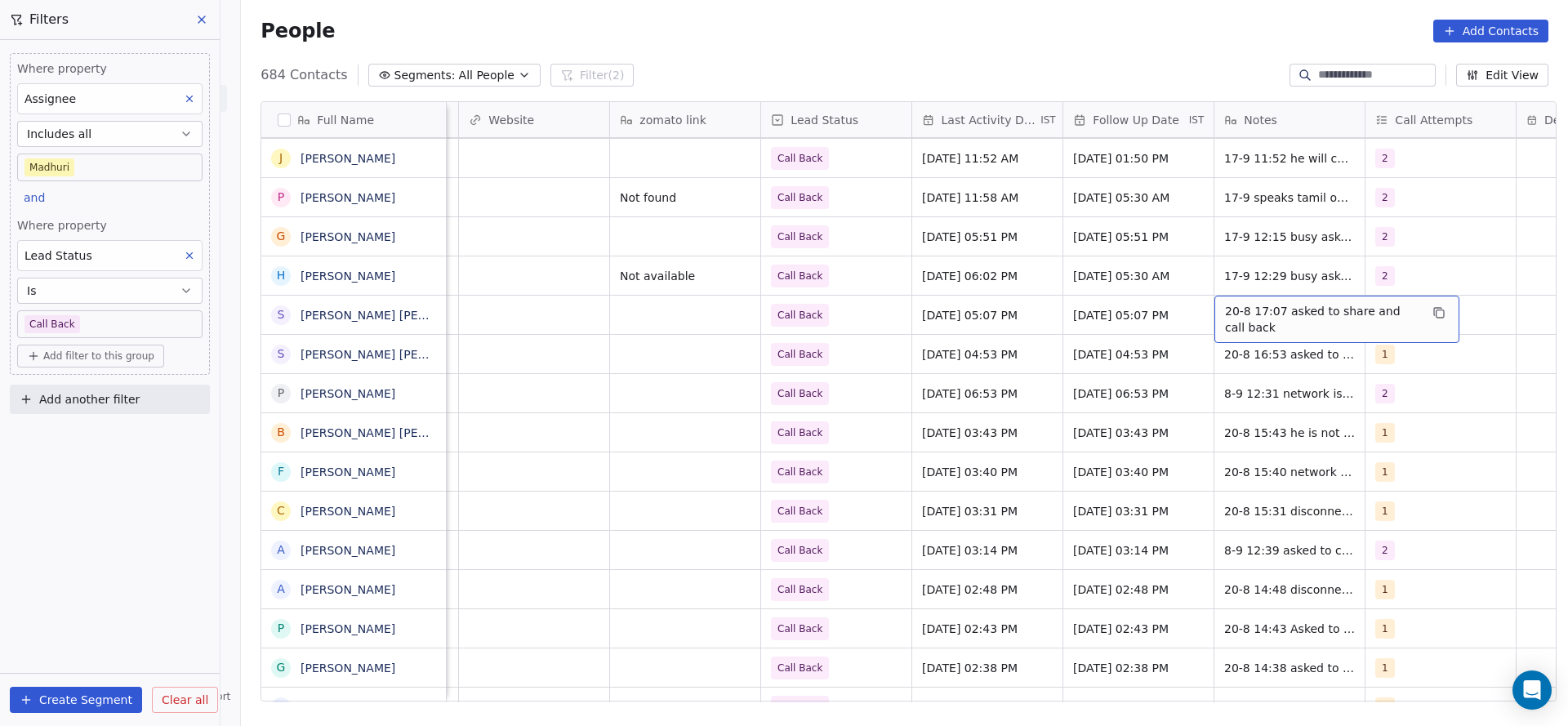
scroll to position [0, 1864]
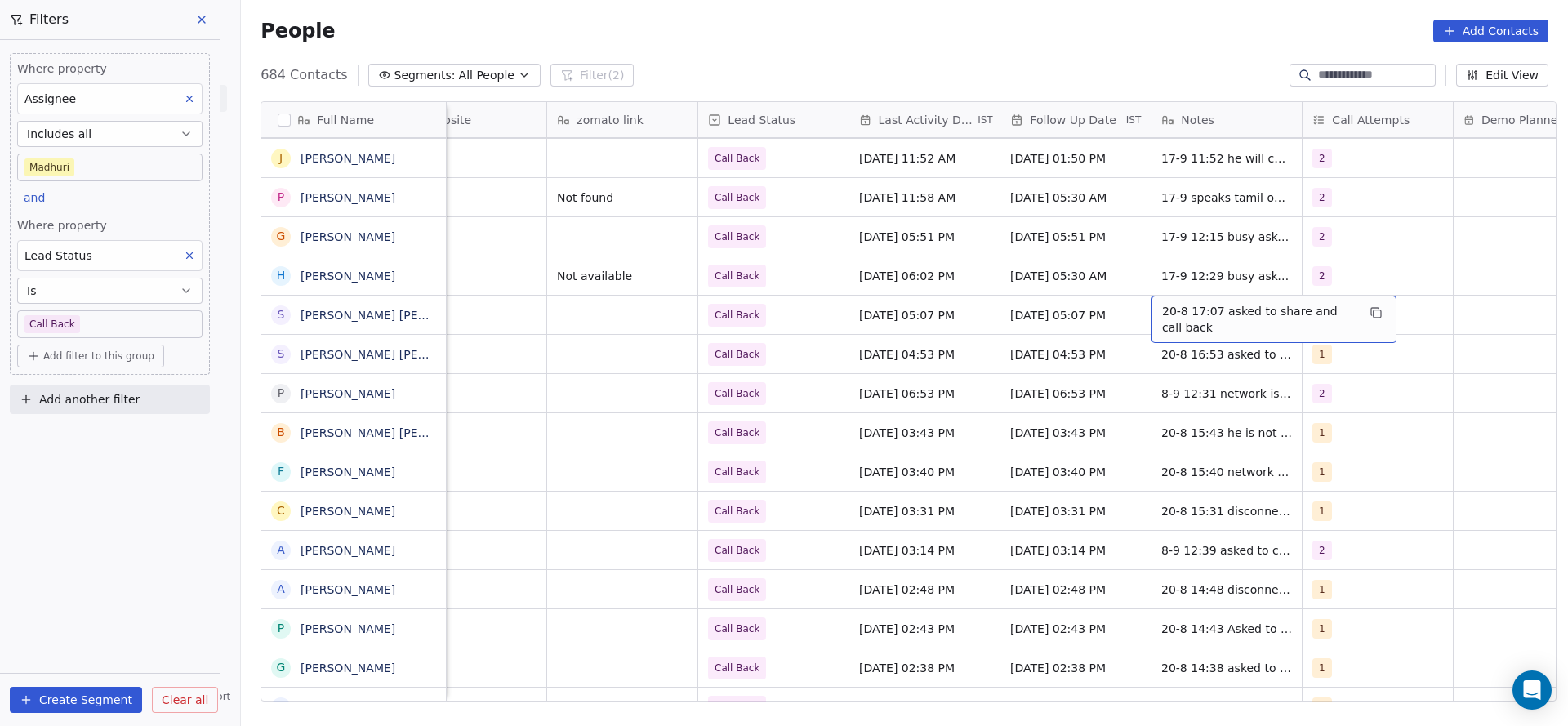
click at [1151, 309] on div "20-8 17:07 asked to share and call back" at bounding box center [1273, 319] width 245 height 47
click at [1162, 307] on span "20-8 17:07 asked to share and call back" at bounding box center [1259, 319] width 194 height 33
click at [1150, 307] on textarea "**********" at bounding box center [1265, 321] width 243 height 51
type textarea "**********"
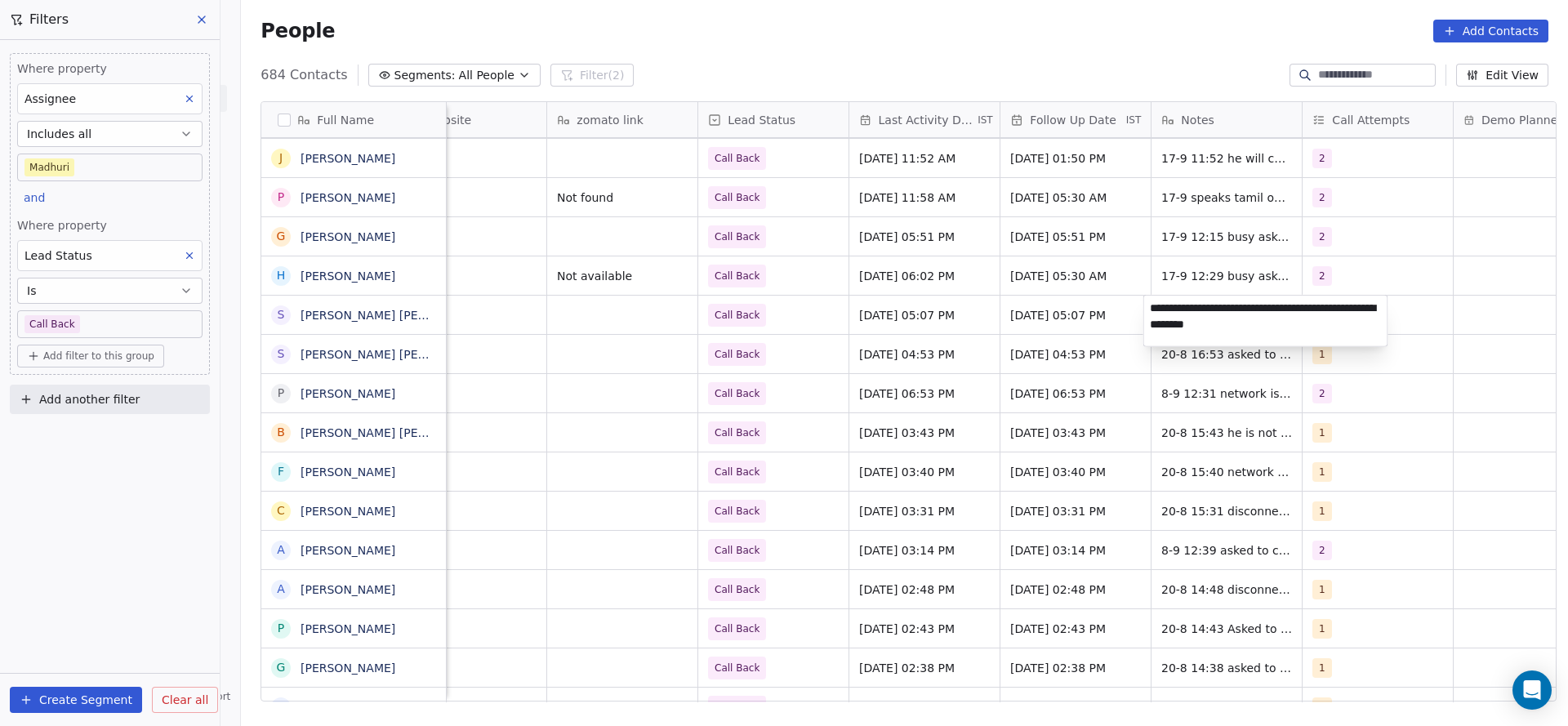
click at [956, 333] on html "On2Cook India Pvt. Ltd. Contacts People Marketing Workflows Campaigns Sales Pip…" at bounding box center [784, 363] width 1568 height 726
click at [769, 324] on span "Call Back" at bounding box center [759, 315] width 100 height 23
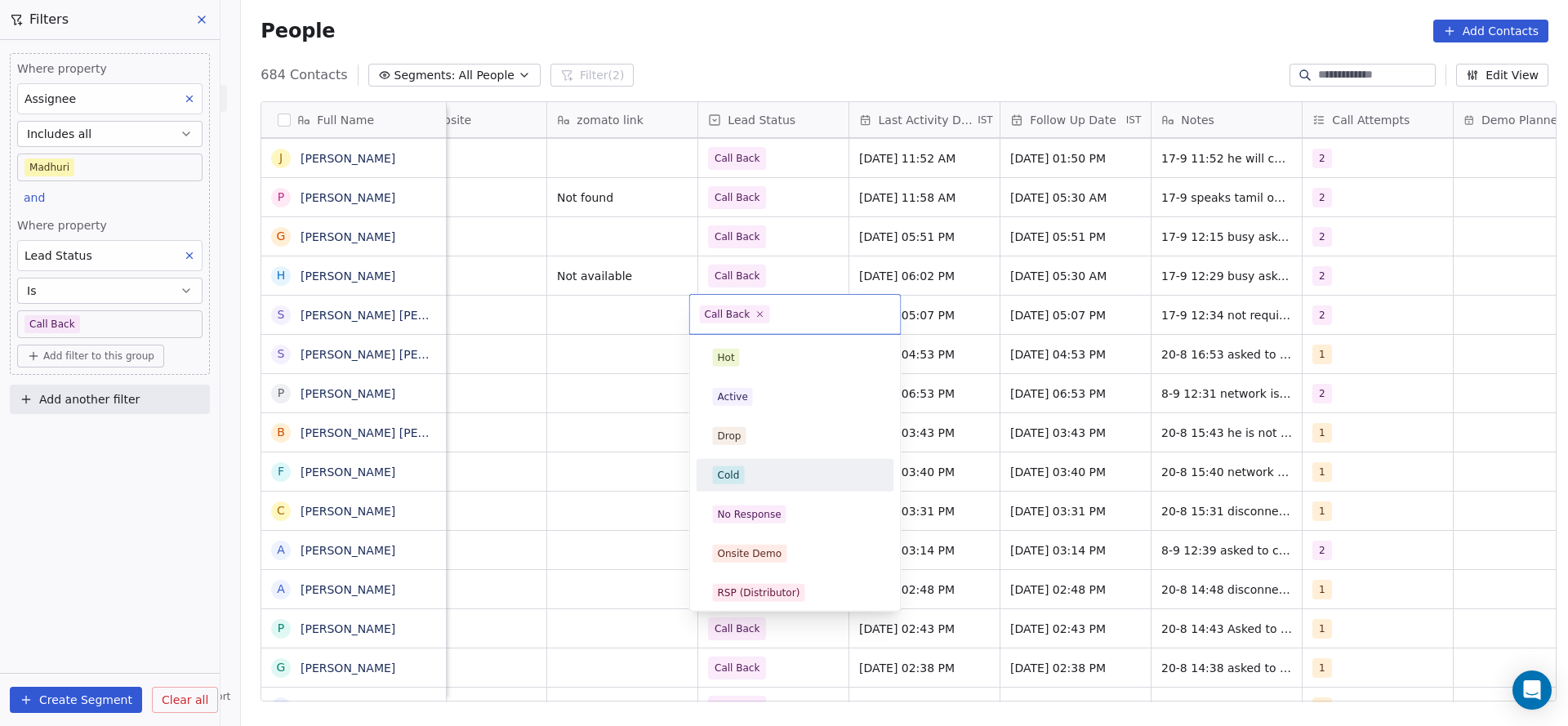
scroll to position [123, 0]
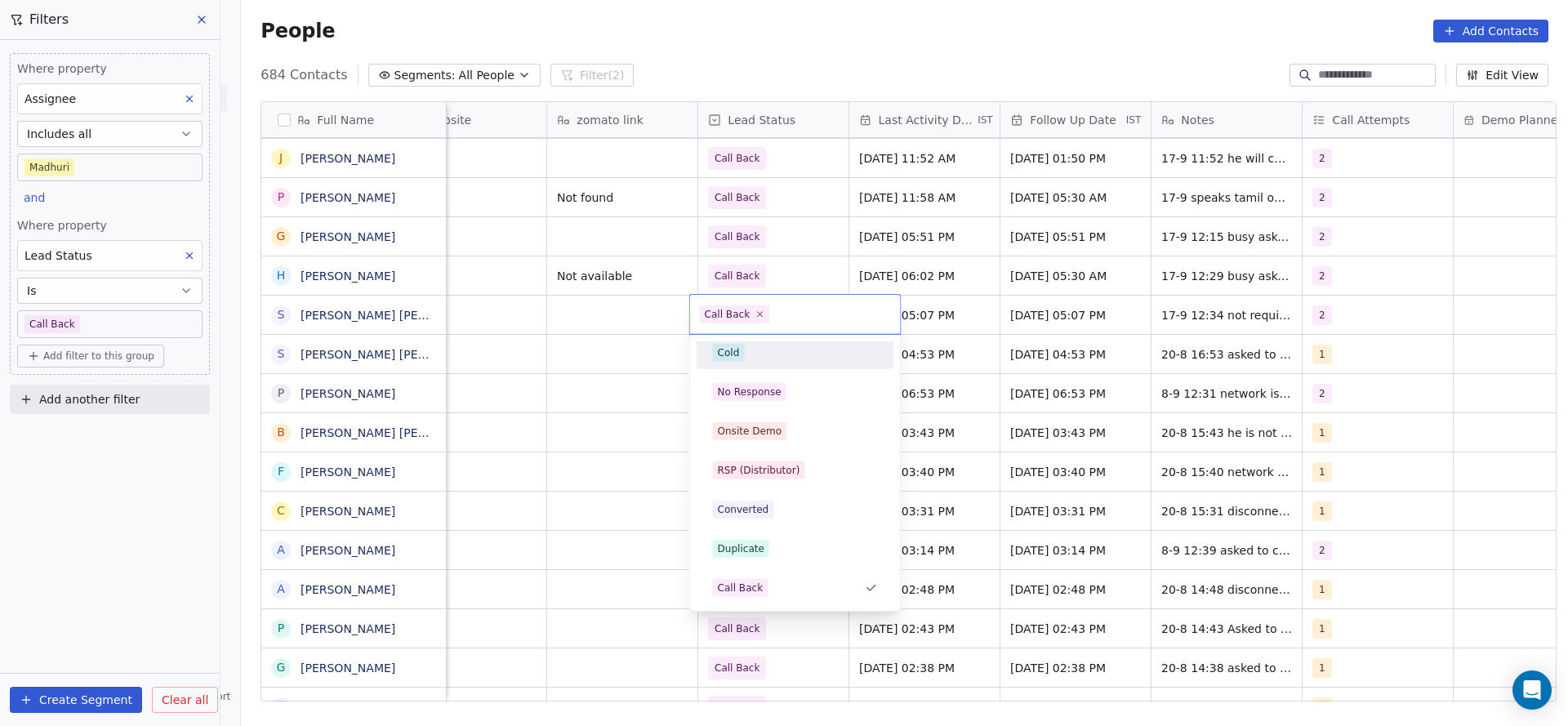
click at [757, 360] on div "Cold" at bounding box center [795, 353] width 165 height 18
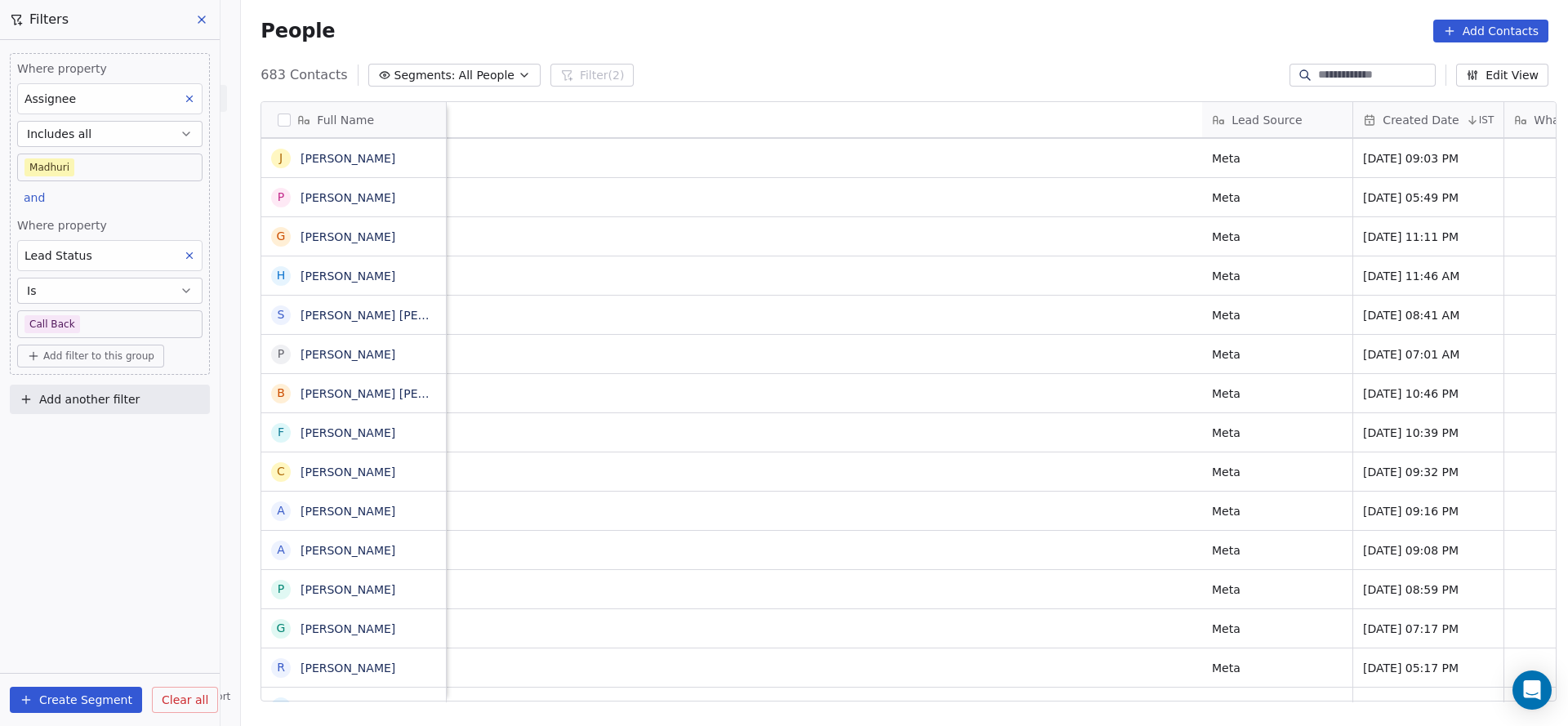
scroll to position [0, 2121]
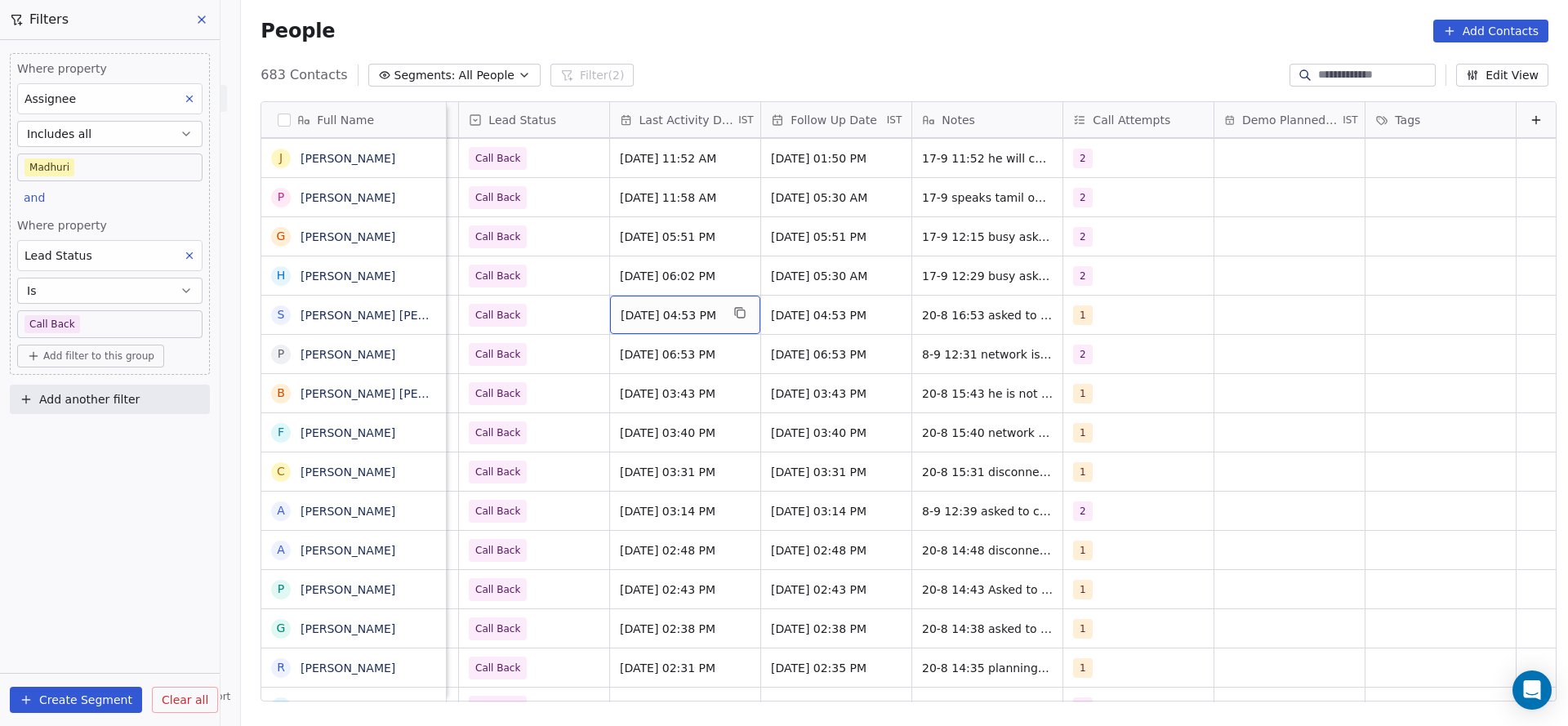
click at [646, 301] on div "Aug 20, 2025 04:53 PM" at bounding box center [685, 314] width 150 height 38
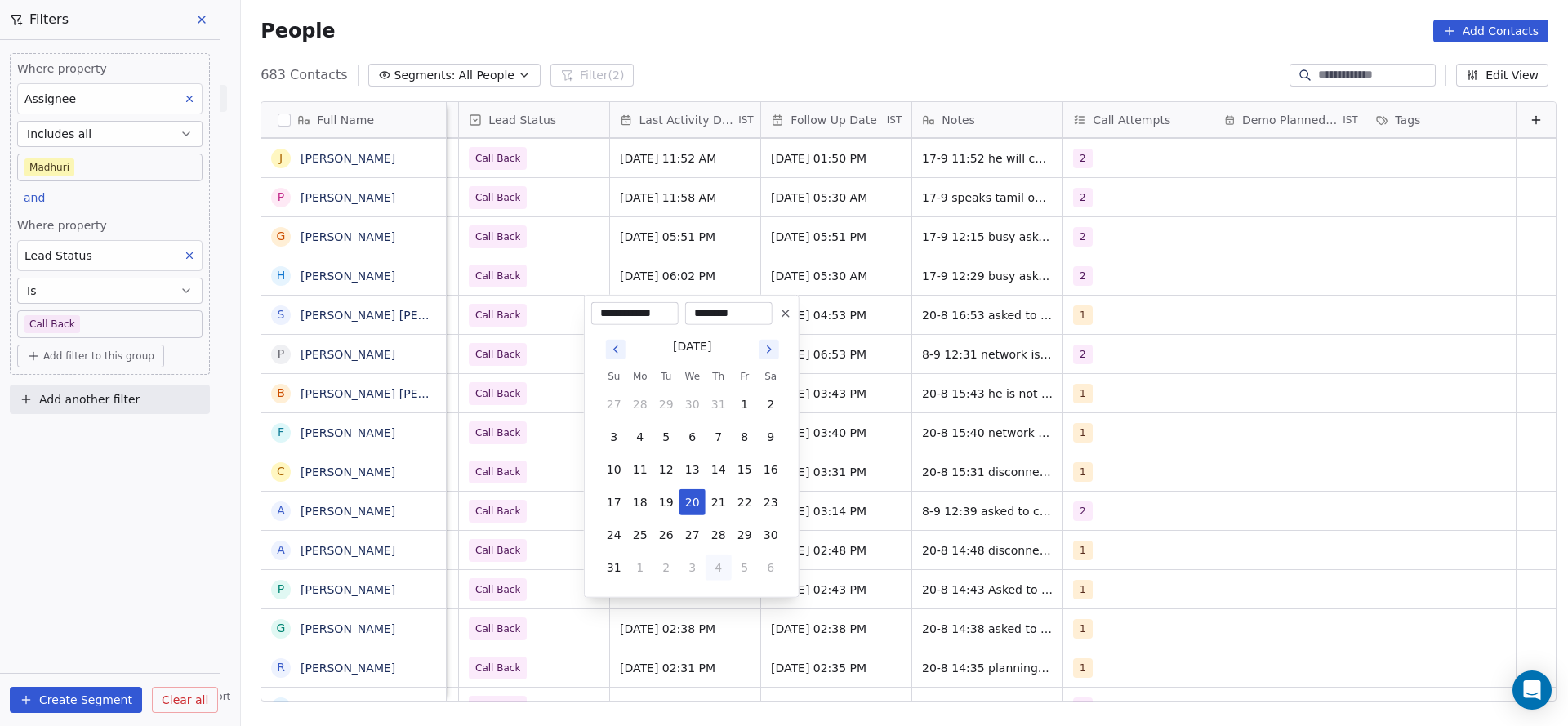
click at [723, 569] on button "4" at bounding box center [718, 567] width 26 height 26
click at [697, 472] on button "17" at bounding box center [692, 469] width 26 height 26
type input "**********"
click at [502, 433] on html "On2Cook India Pvt. Ltd. Contacts People Marketing Workflows Campaigns Sales Pip…" at bounding box center [784, 363] width 1568 height 726
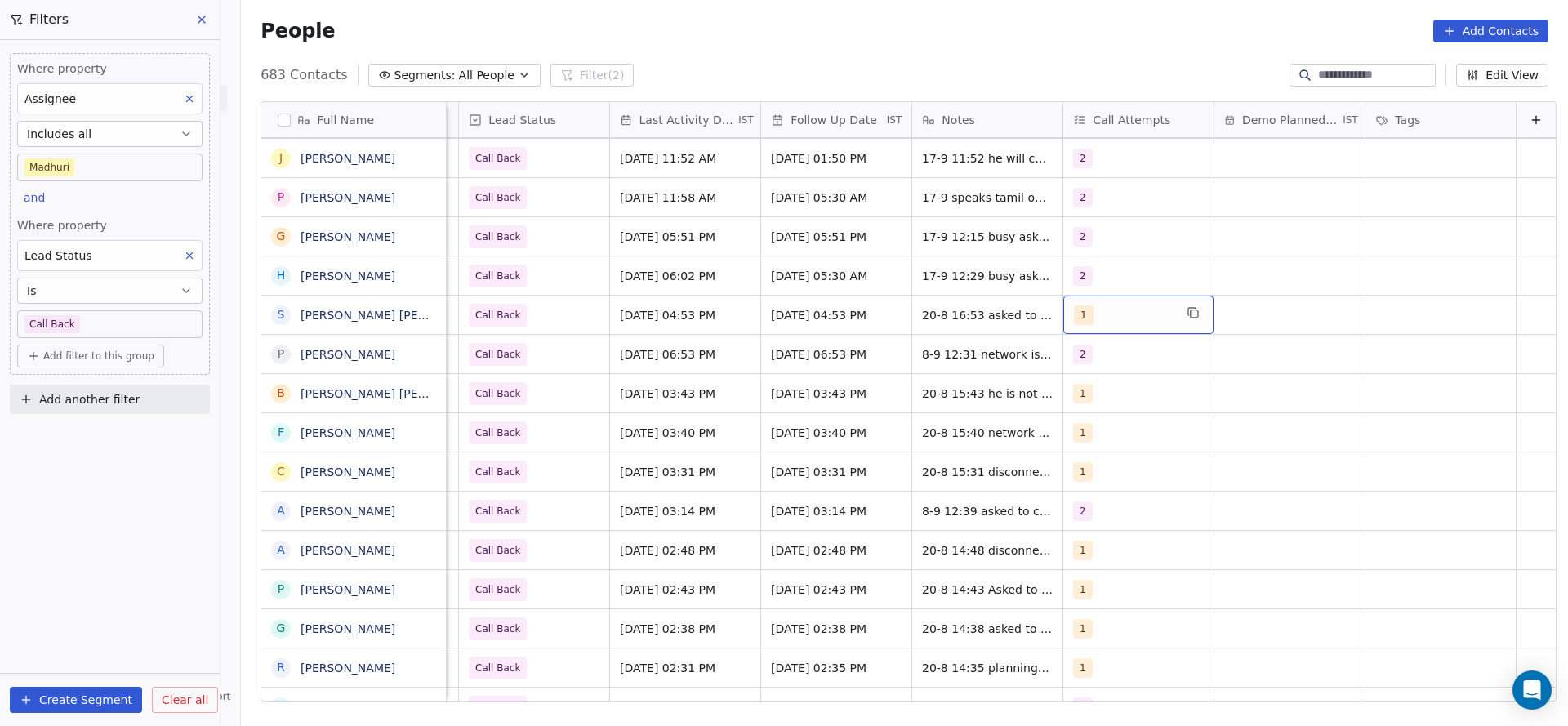
click at [1114, 312] on div "1" at bounding box center [1124, 315] width 100 height 20
click at [1068, 395] on button "Suggestions" at bounding box center [1066, 396] width 13 height 13
click at [1069, 360] on button "Suggestions" at bounding box center [1066, 357] width 13 height 13
click at [961, 379] on html "On2Cook India Pvt. Ltd. Contacts People Marketing Workflows Campaigns Sales Pip…" at bounding box center [784, 363] width 1568 height 726
click at [940, 319] on span "20-8 16:53 asked to call back details shared" at bounding box center [1020, 319] width 194 height 33
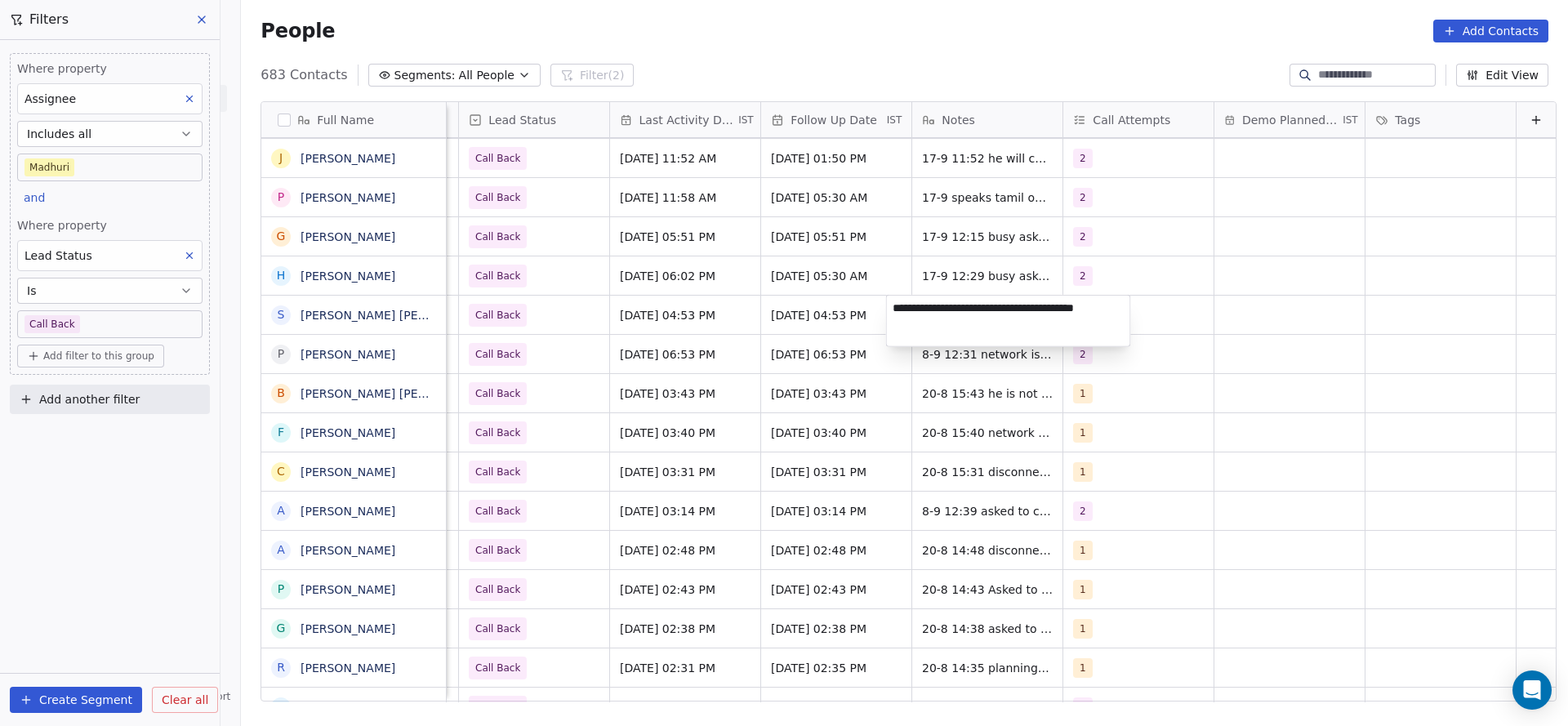
click at [891, 305] on textarea "**********" at bounding box center [1008, 321] width 243 height 51
type textarea "**********"
click at [705, 385] on html "On2Cook India Pvt. Ltd. Contacts People Marketing Workflows Campaigns Sales Pip…" at bounding box center [784, 363] width 1568 height 726
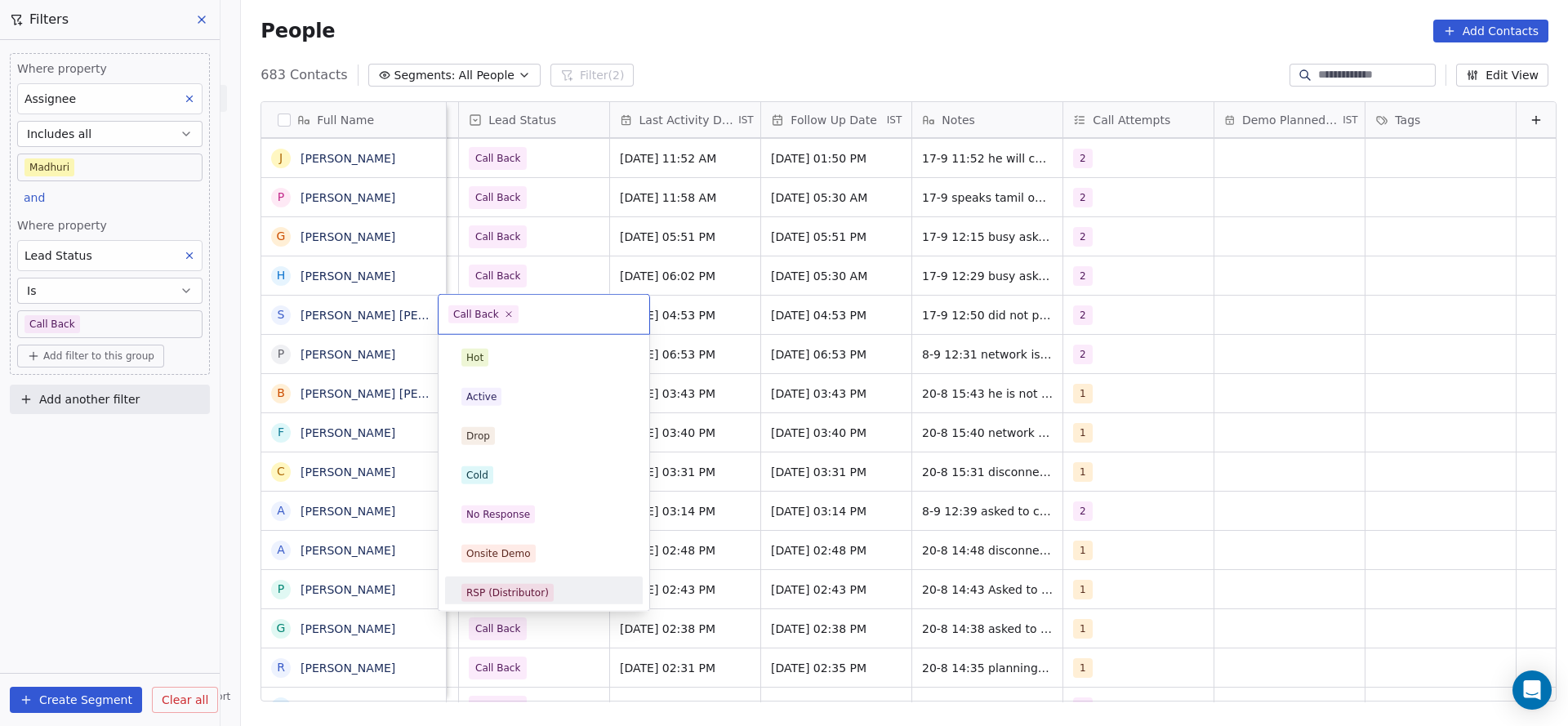
scroll to position [123, 0]
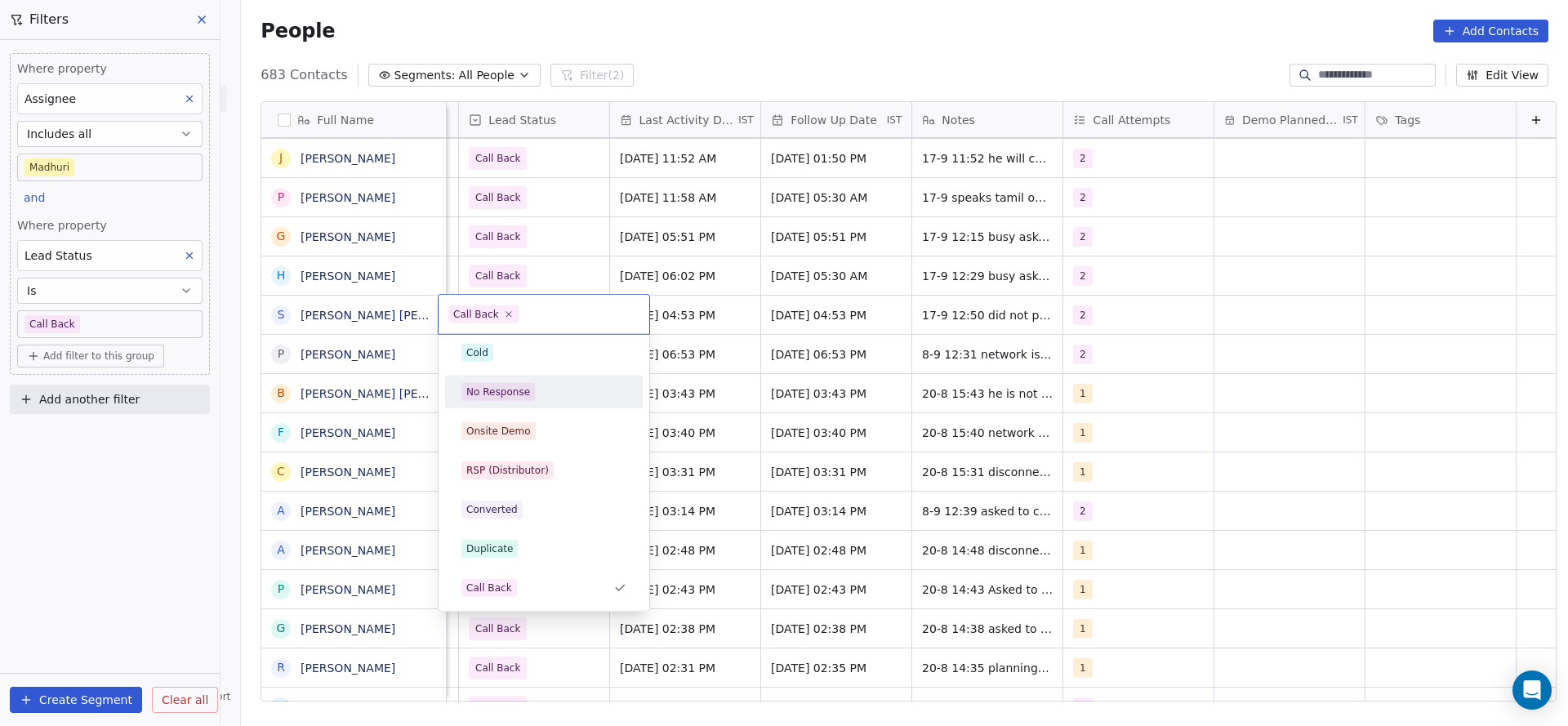
click at [540, 399] on div "No Response" at bounding box center [543, 392] width 165 height 18
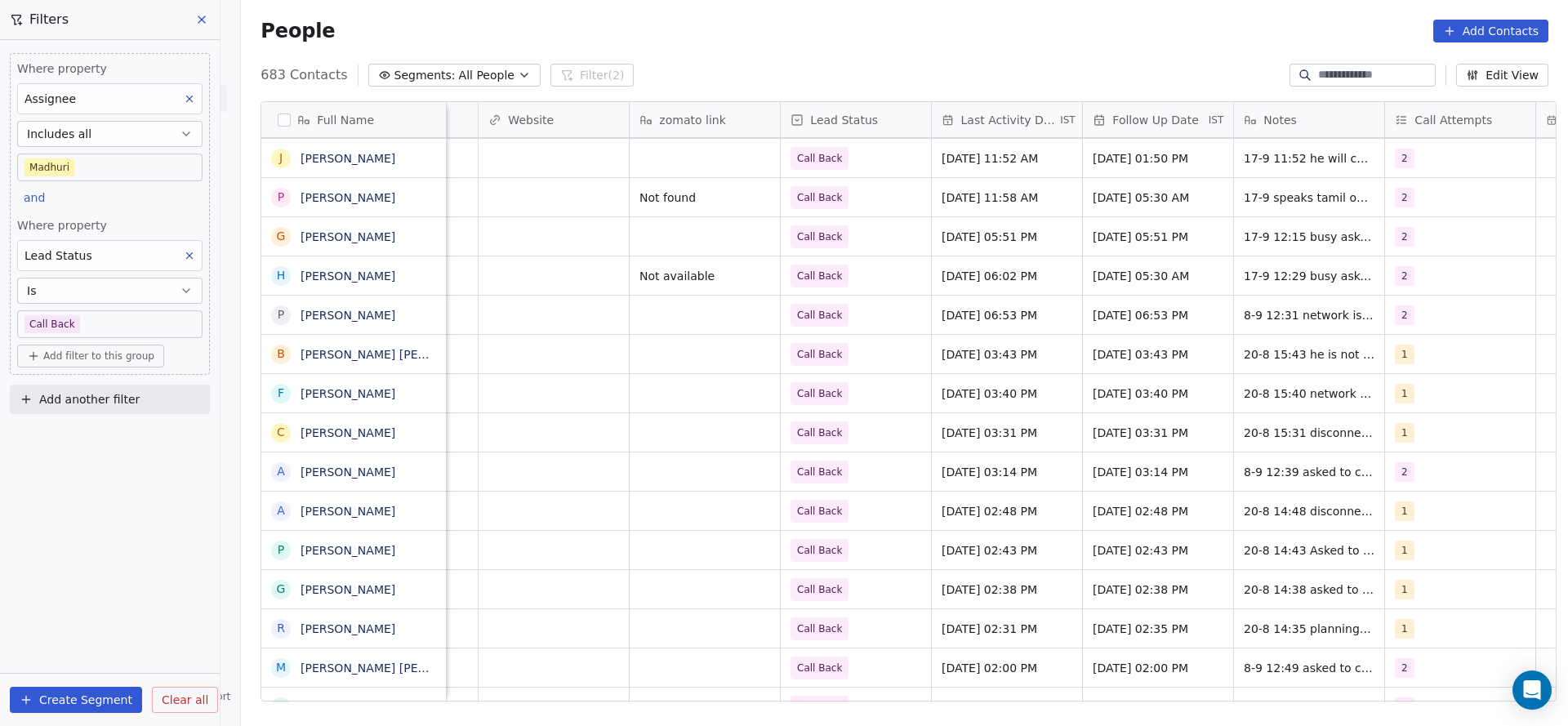
scroll to position [0, 2098]
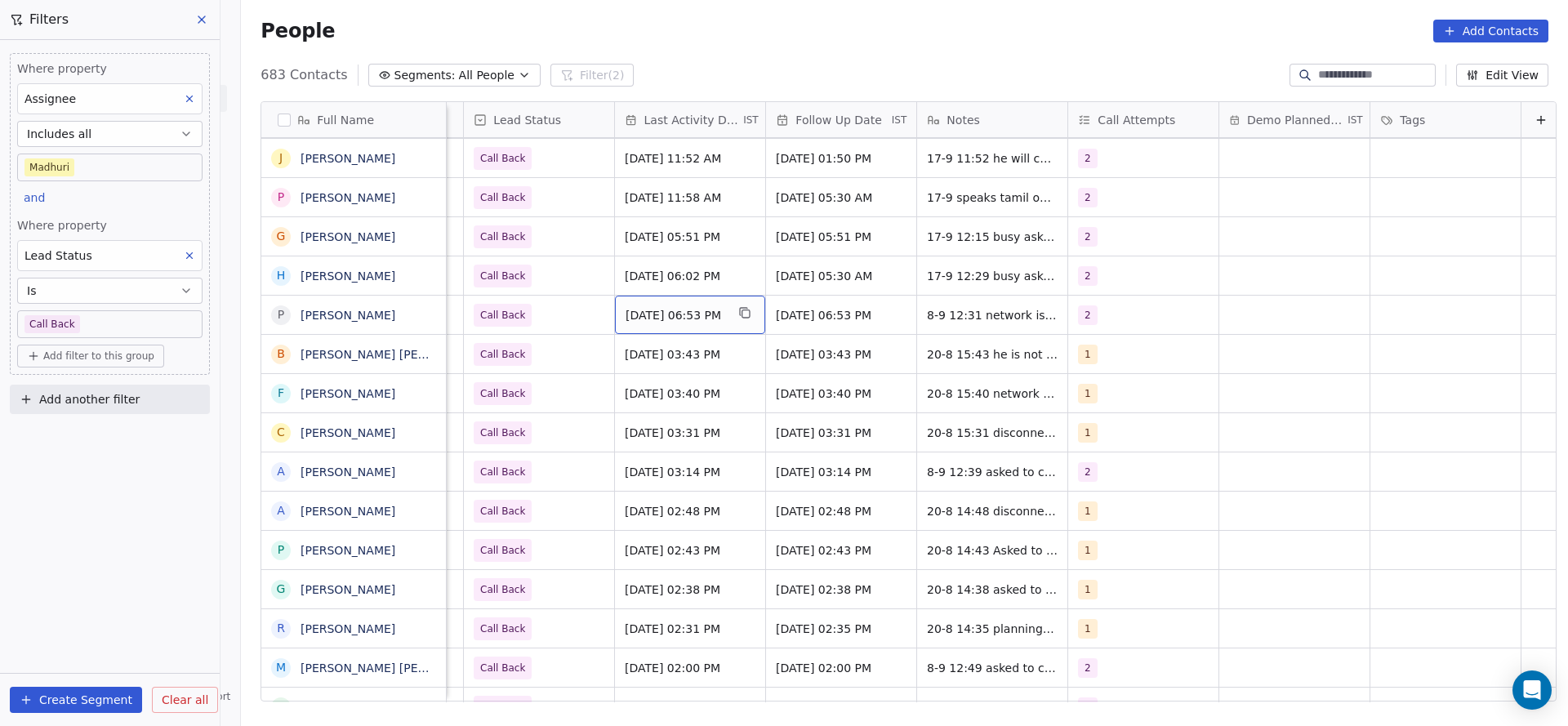
click at [694, 325] on div "Sep 08, 2025 06:53 PM" at bounding box center [690, 314] width 150 height 38
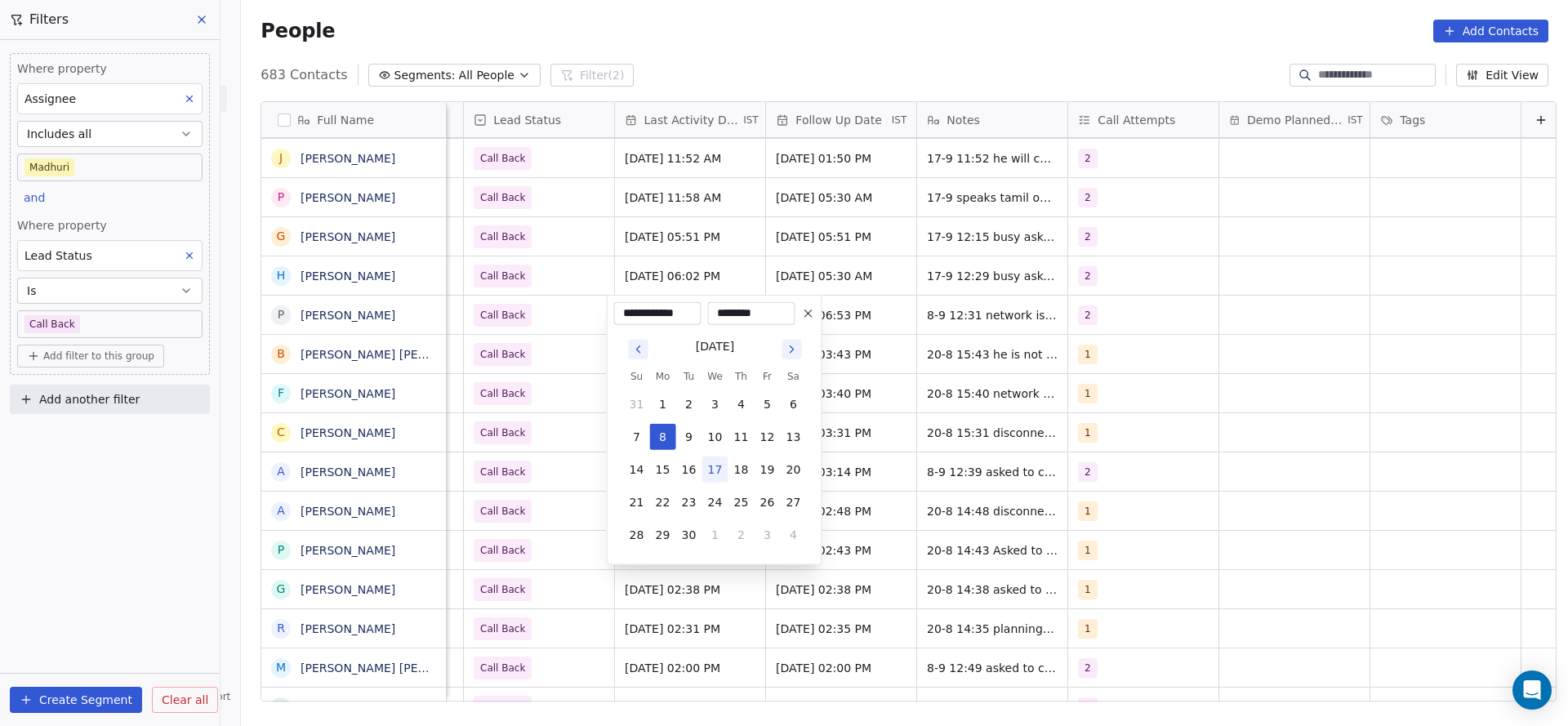
click at [724, 463] on button "17" at bounding box center [715, 469] width 26 height 26
type input "**********"
click at [543, 426] on html "On2Cook India Pvt. Ltd. Contacts People Marketing Workflows Campaigns Sales Pip…" at bounding box center [784, 363] width 1568 height 726
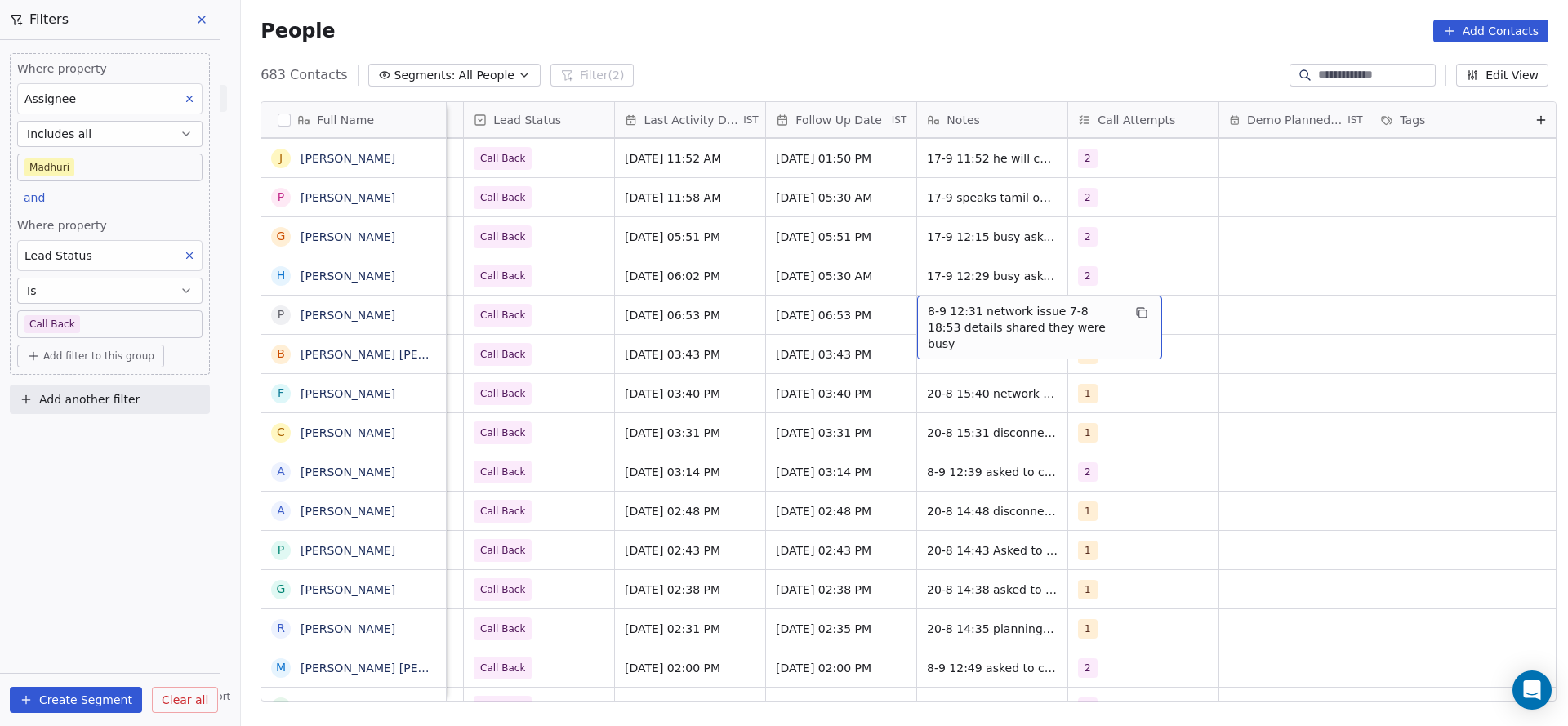
click at [930, 314] on span "8-9 12:31 network issue 7-8 18:53 details shared they were busy" at bounding box center [1025, 327] width 194 height 49
click at [916, 311] on textarea "**********" at bounding box center [1030, 321] width 243 height 51
type textarea "**********"
click at [743, 389] on html "On2Cook India Pvt. Ltd. Contacts People Marketing Workflows Campaigns Sales Pip…" at bounding box center [784, 363] width 1568 height 726
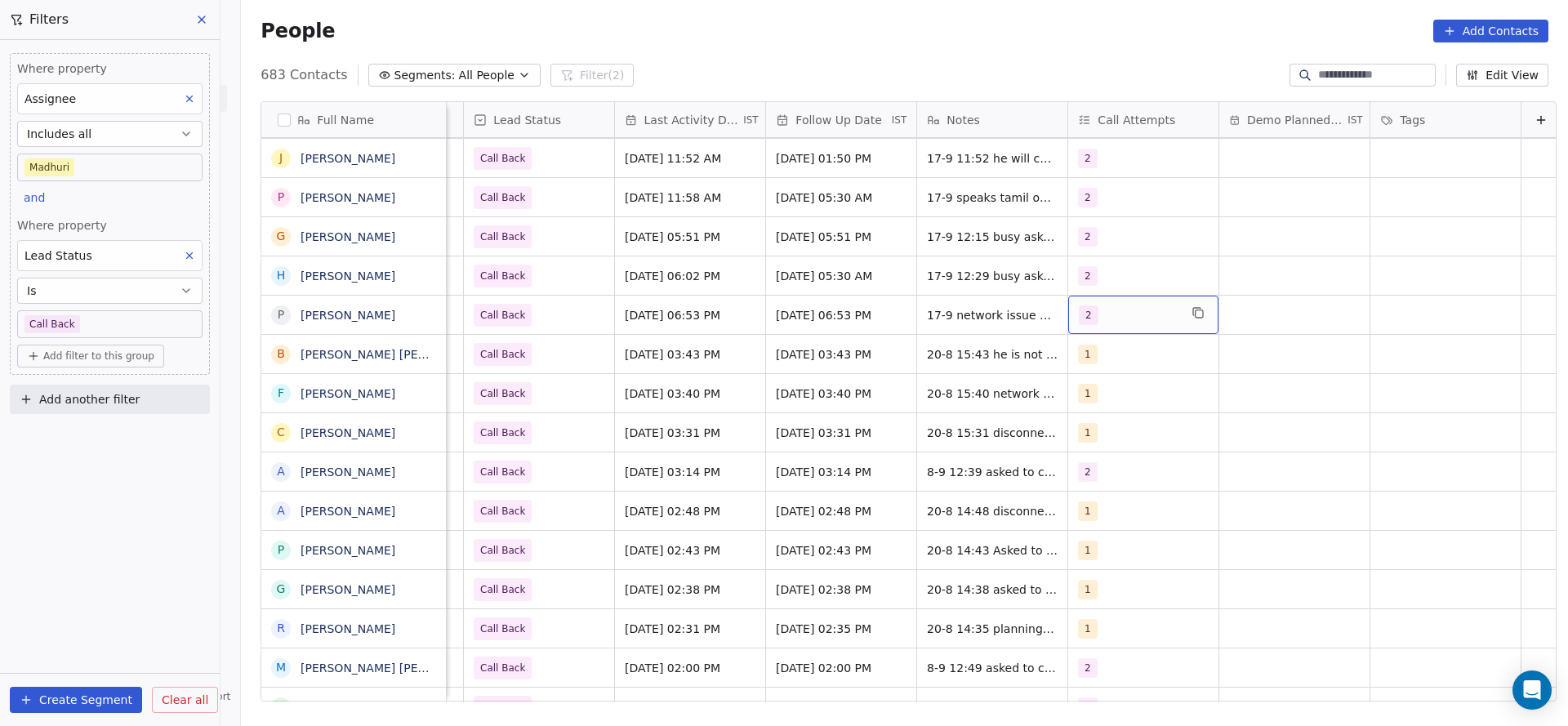
click at [1108, 310] on div "2" at bounding box center [1128, 315] width 100 height 20
click at [1097, 428] on div "3" at bounding box center [1165, 436] width 184 height 26
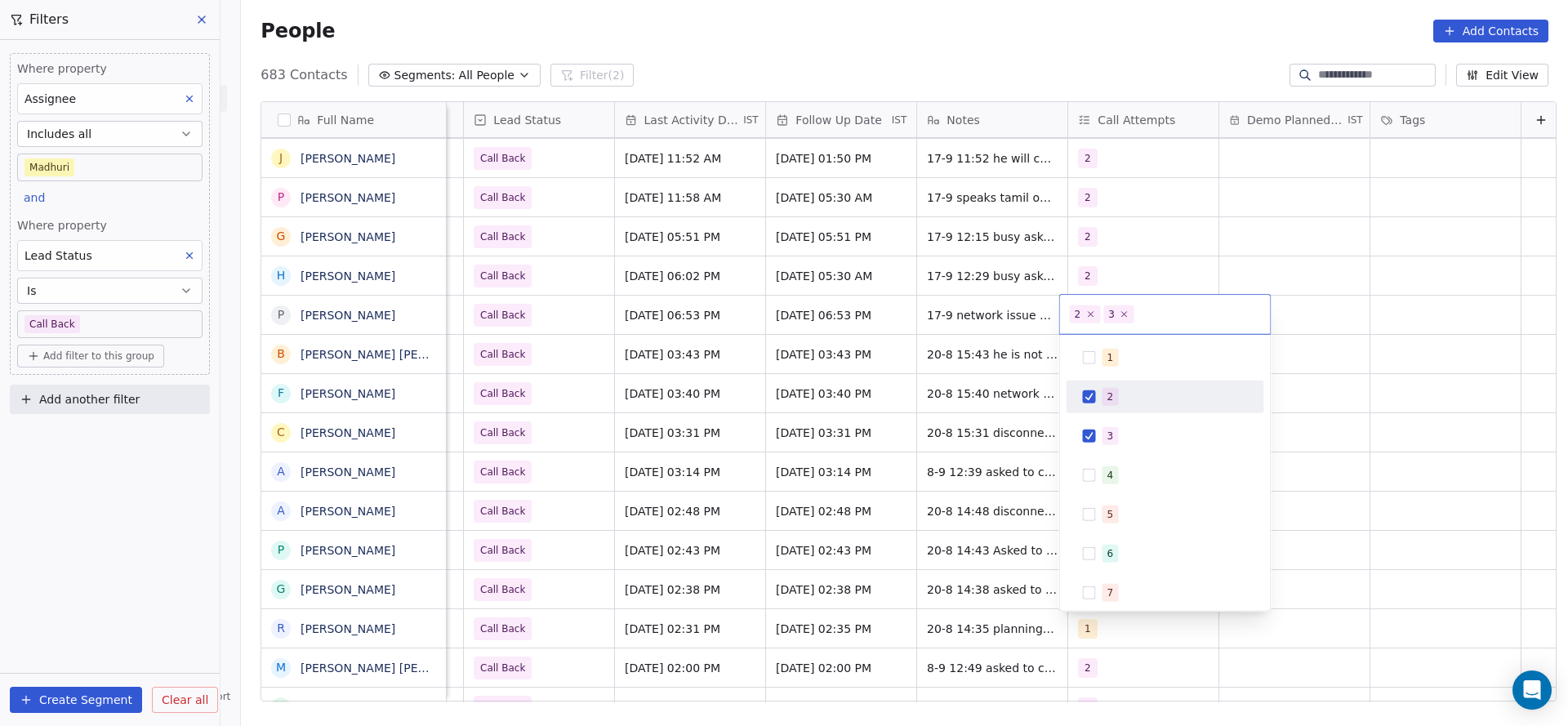
click at [1102, 399] on span "2" at bounding box center [1110, 397] width 16 height 18
click at [723, 396] on html "On2Cook India Pvt. Ltd. Contacts People Marketing Workflows Campaigns Sales Pip…" at bounding box center [784, 363] width 1568 height 726
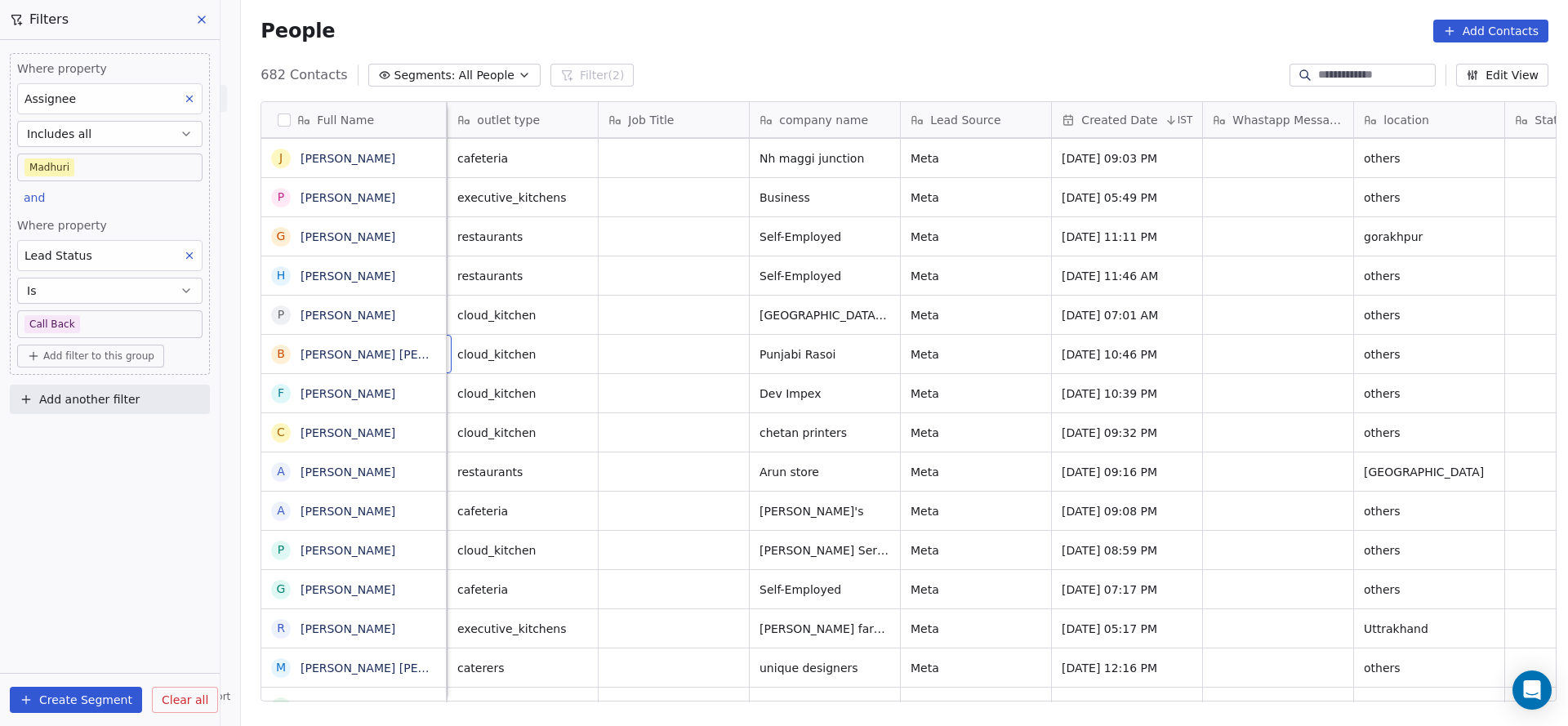
scroll to position [0, 151]
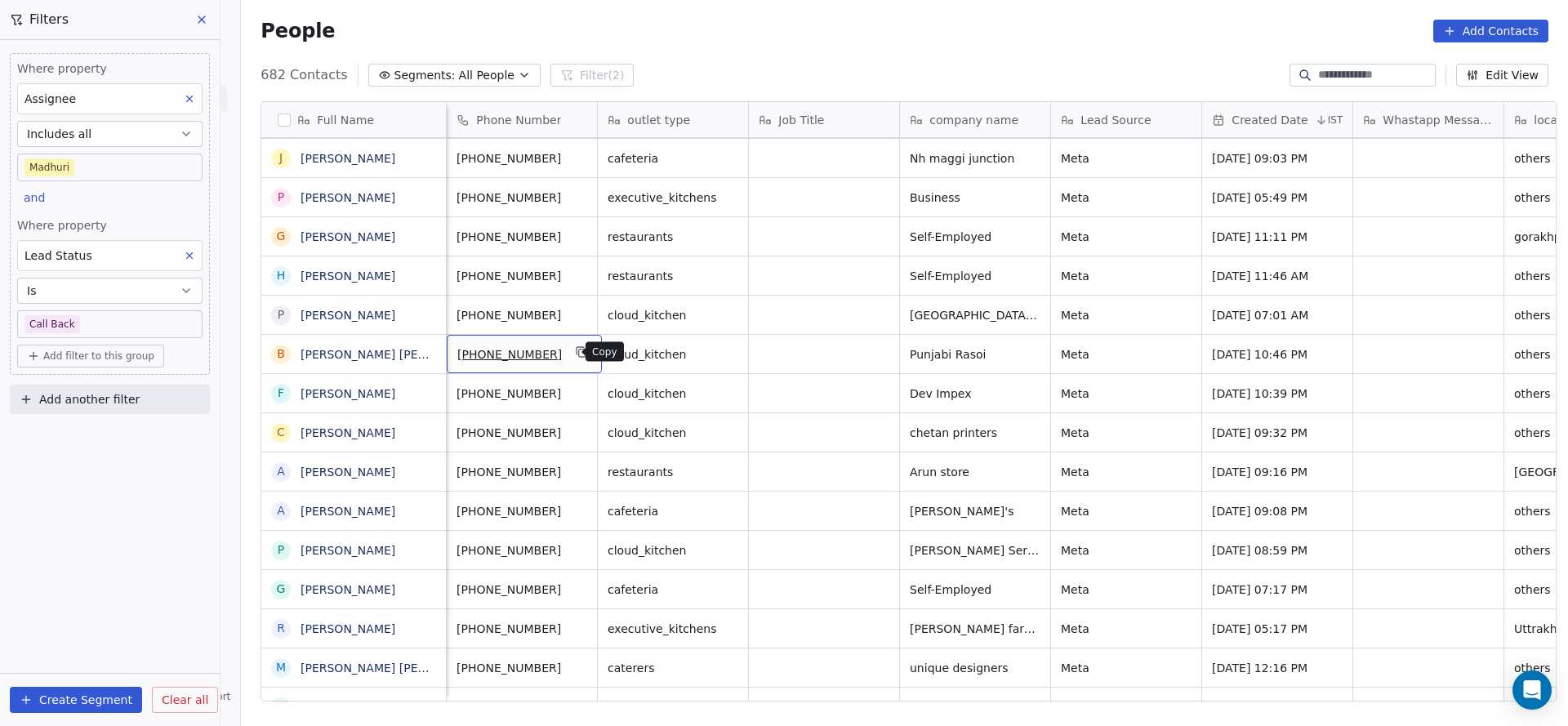
click at [576, 352] on icon "grid" at bounding box center [582, 352] width 13 height 13
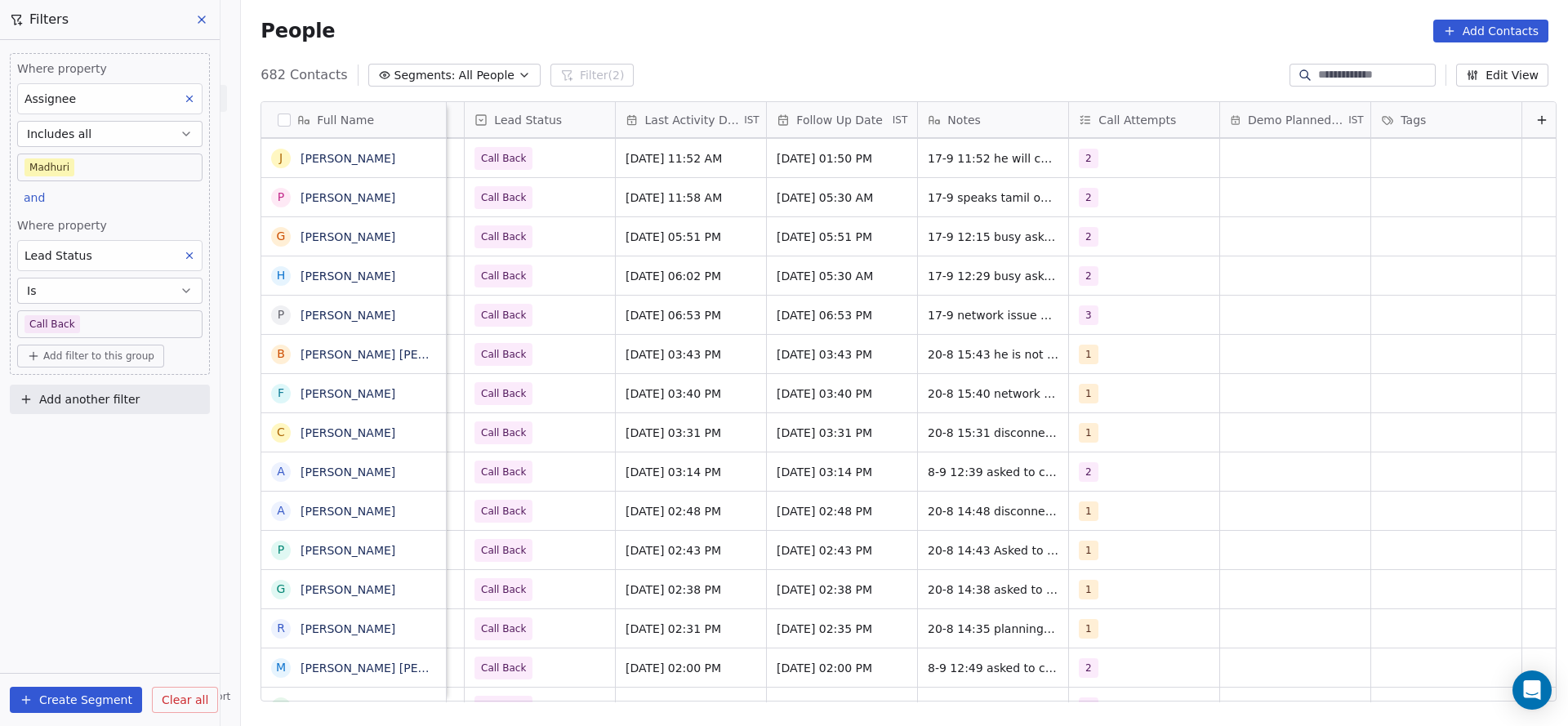
scroll to position [0, 2121]
click at [661, 347] on span "Aug 20, 2025 03:43 PM" at bounding box center [670, 355] width 100 height 16
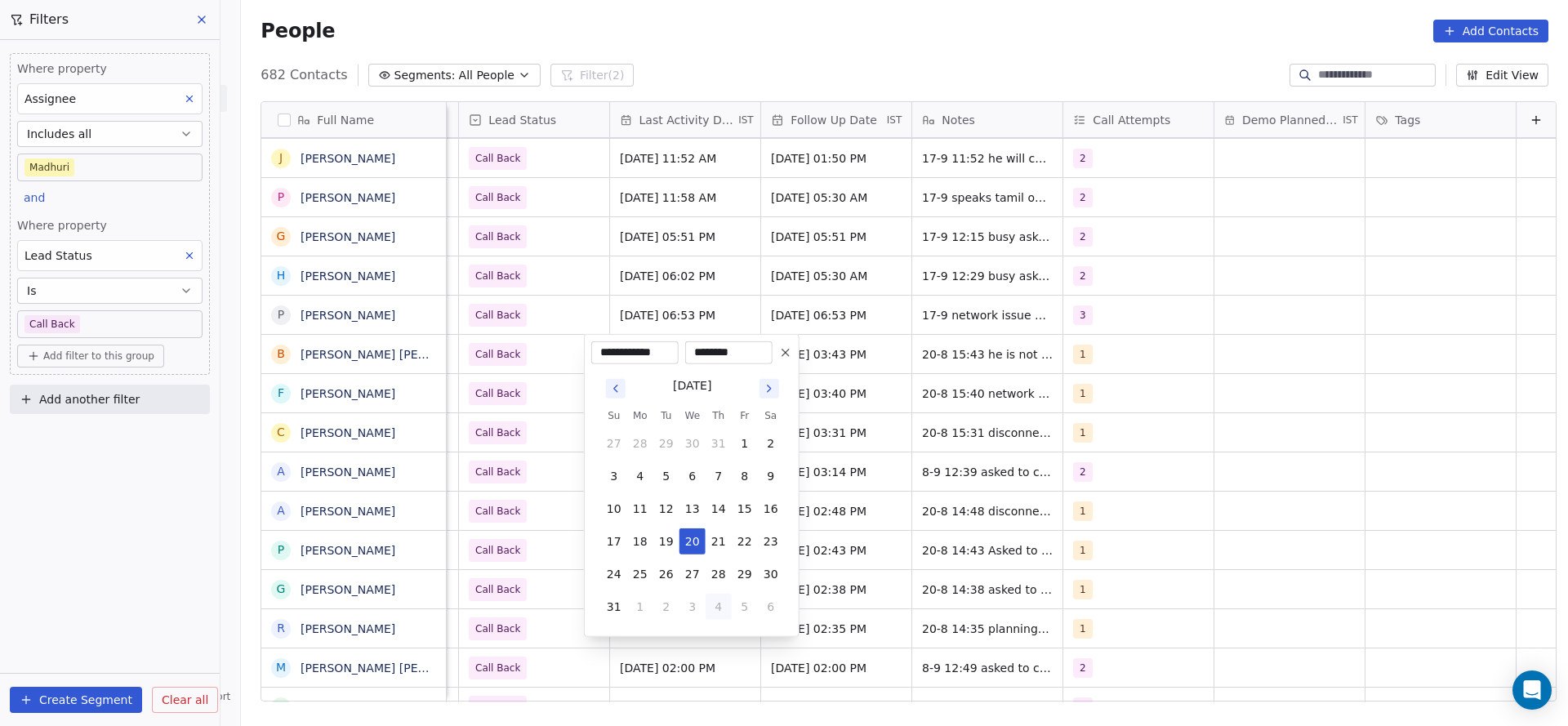
click at [720, 611] on button "4" at bounding box center [718, 607] width 26 height 26
click at [695, 508] on button "17" at bounding box center [692, 509] width 26 height 26
type input "**********"
click at [477, 451] on html "On2Cook India Pvt. Ltd. Contacts People Marketing Workflows Campaigns Sales Pip…" at bounding box center [784, 363] width 1568 height 726
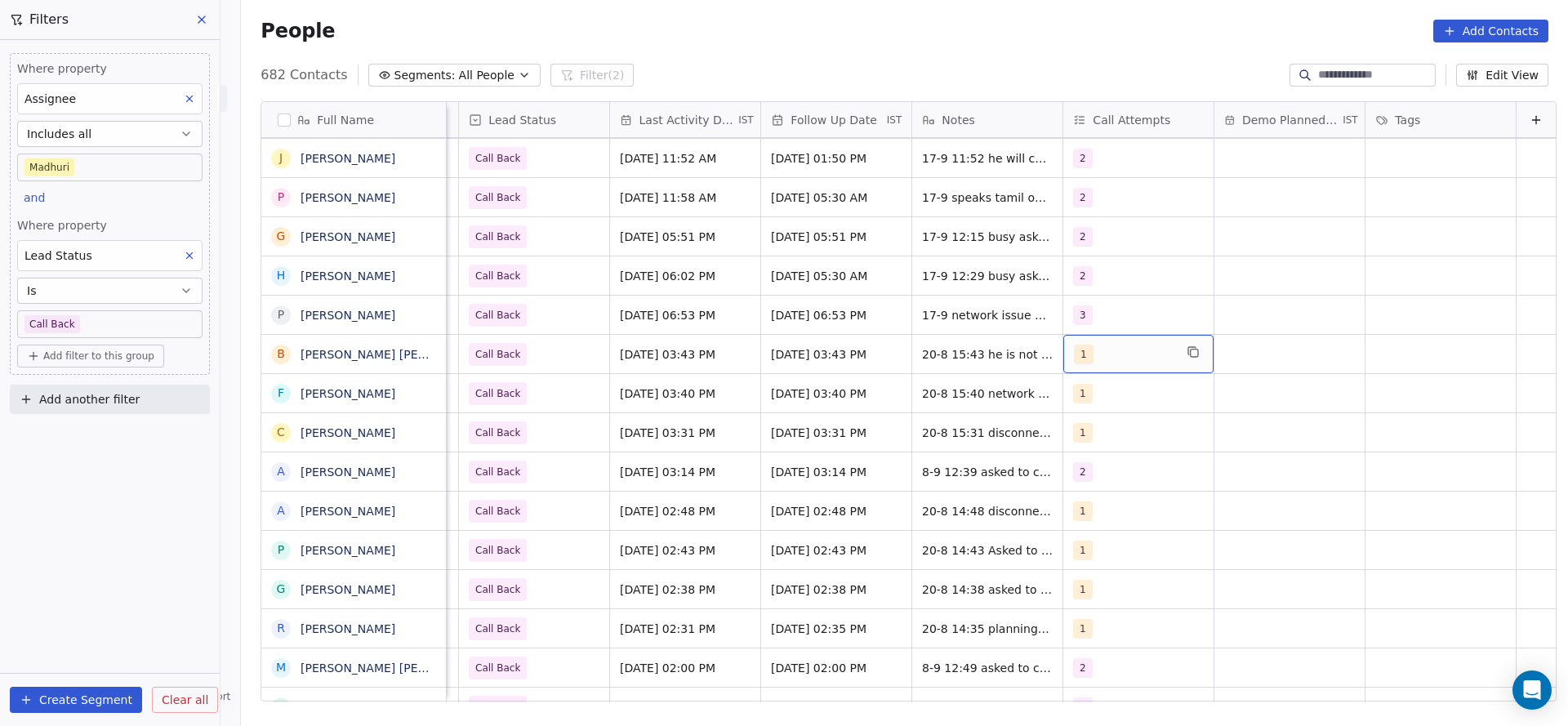
click at [1076, 347] on div "1" at bounding box center [1124, 355] width 100 height 20
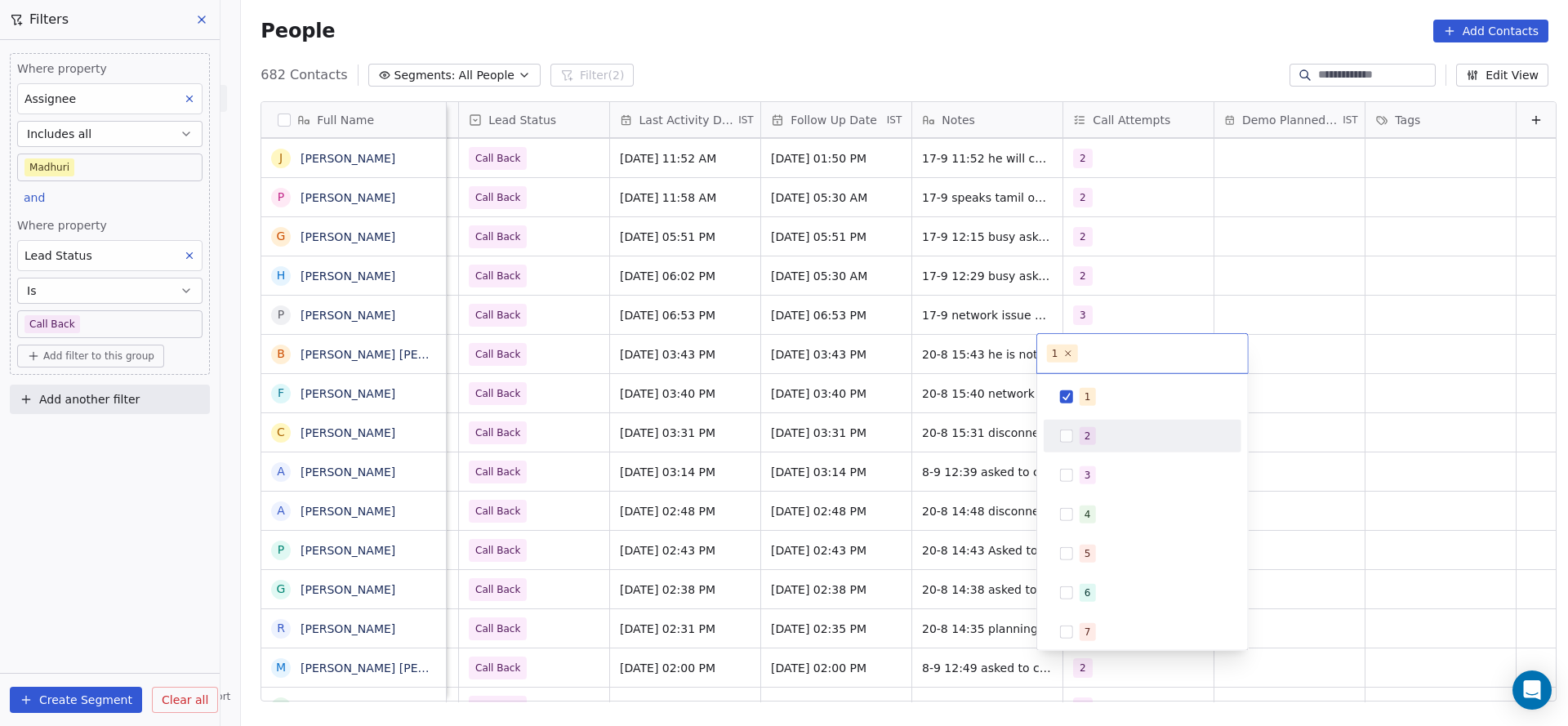
click at [1090, 438] on span "2" at bounding box center [1087, 436] width 16 height 18
click at [1086, 402] on div "1" at bounding box center [1087, 396] width 6 height 15
click at [971, 438] on html "On2Cook India Pvt. Ltd. Contacts People Marketing Workflows Campaigns Sales Pip…" at bounding box center [784, 363] width 1568 height 726
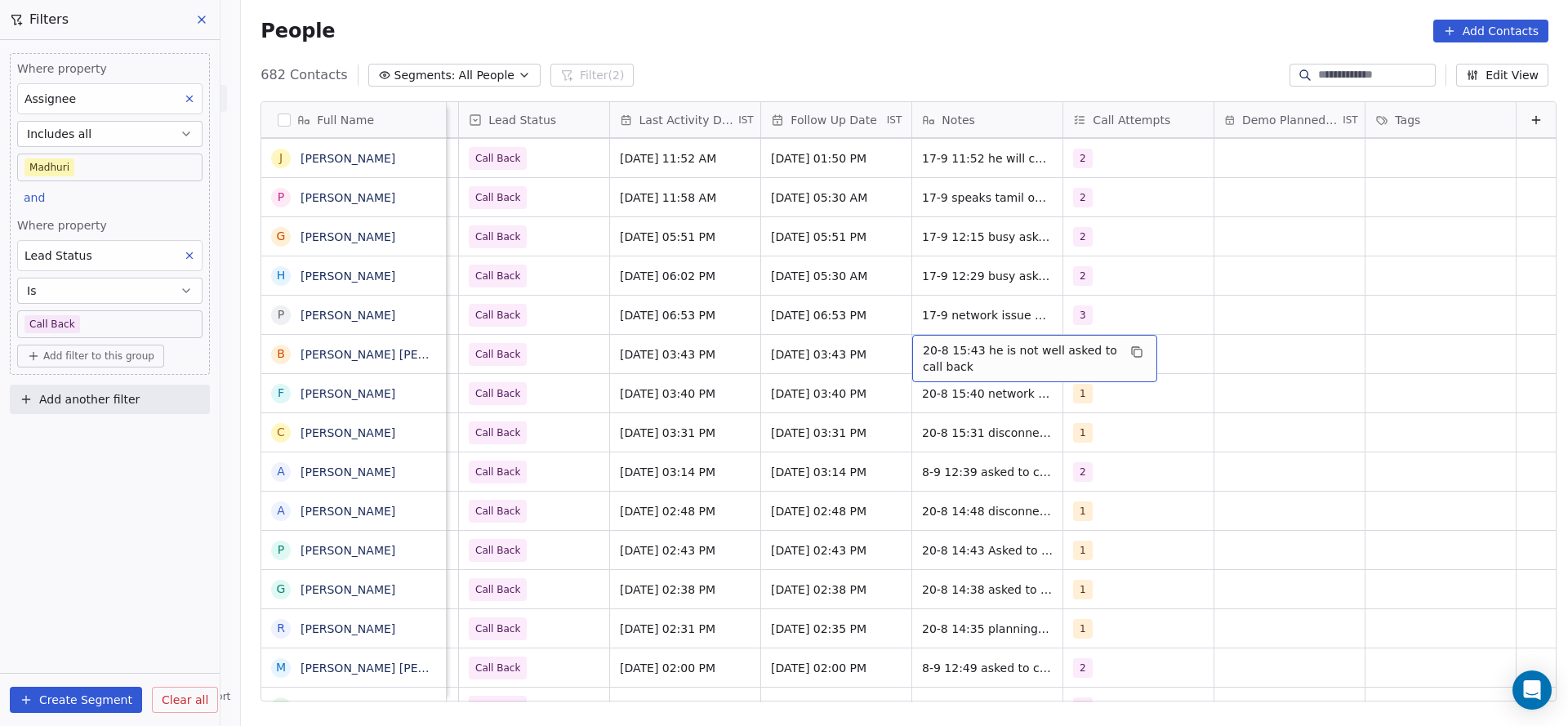
click at [922, 357] on span "20-8 15:43 he is not well asked to call back" at bounding box center [1020, 358] width 194 height 33
click at [890, 342] on textarea "**********" at bounding box center [1008, 360] width 243 height 51
type textarea "**********"
click at [728, 431] on html "On2Cook India Pvt. Ltd. Contacts People Marketing Workflows Campaigns Sales Pip…" at bounding box center [784, 363] width 1568 height 726
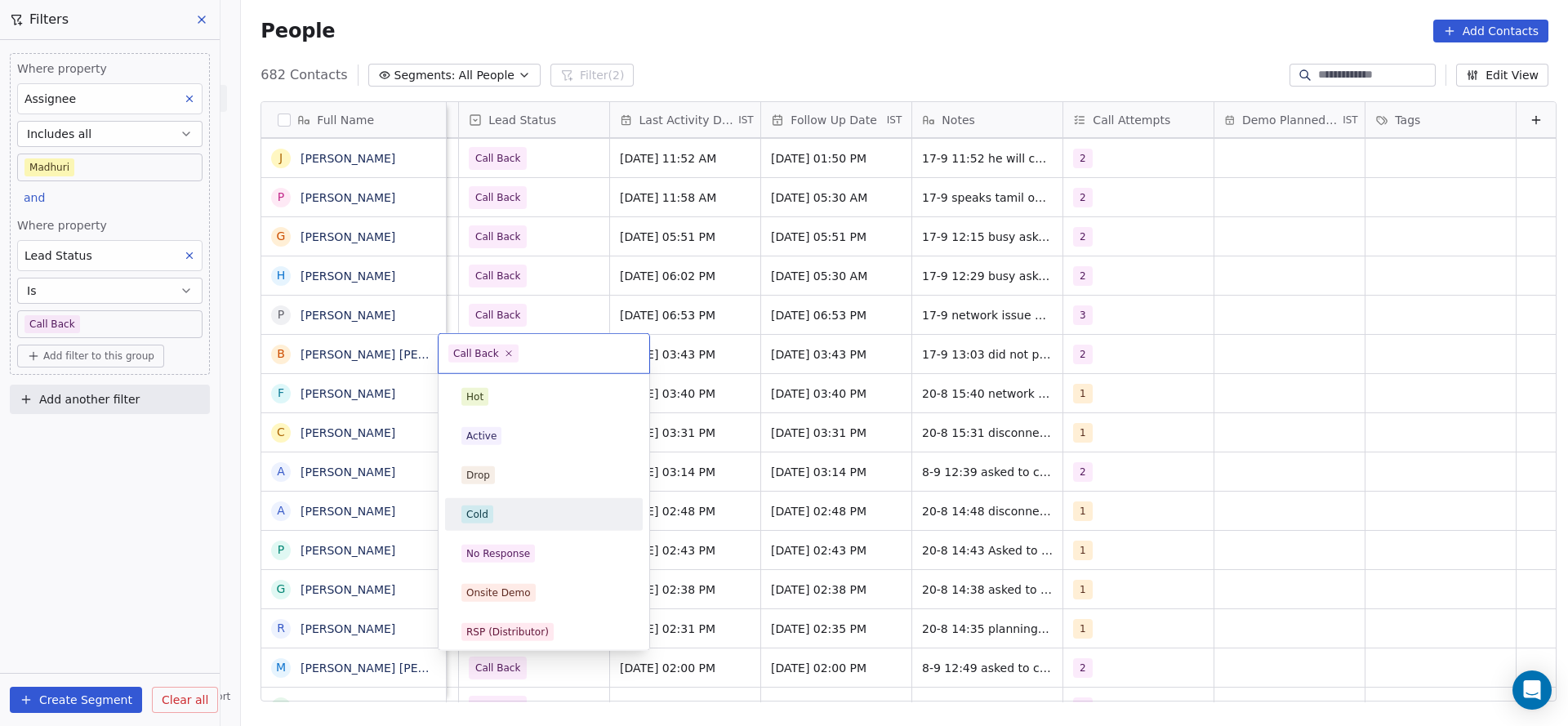
scroll to position [123, 0]
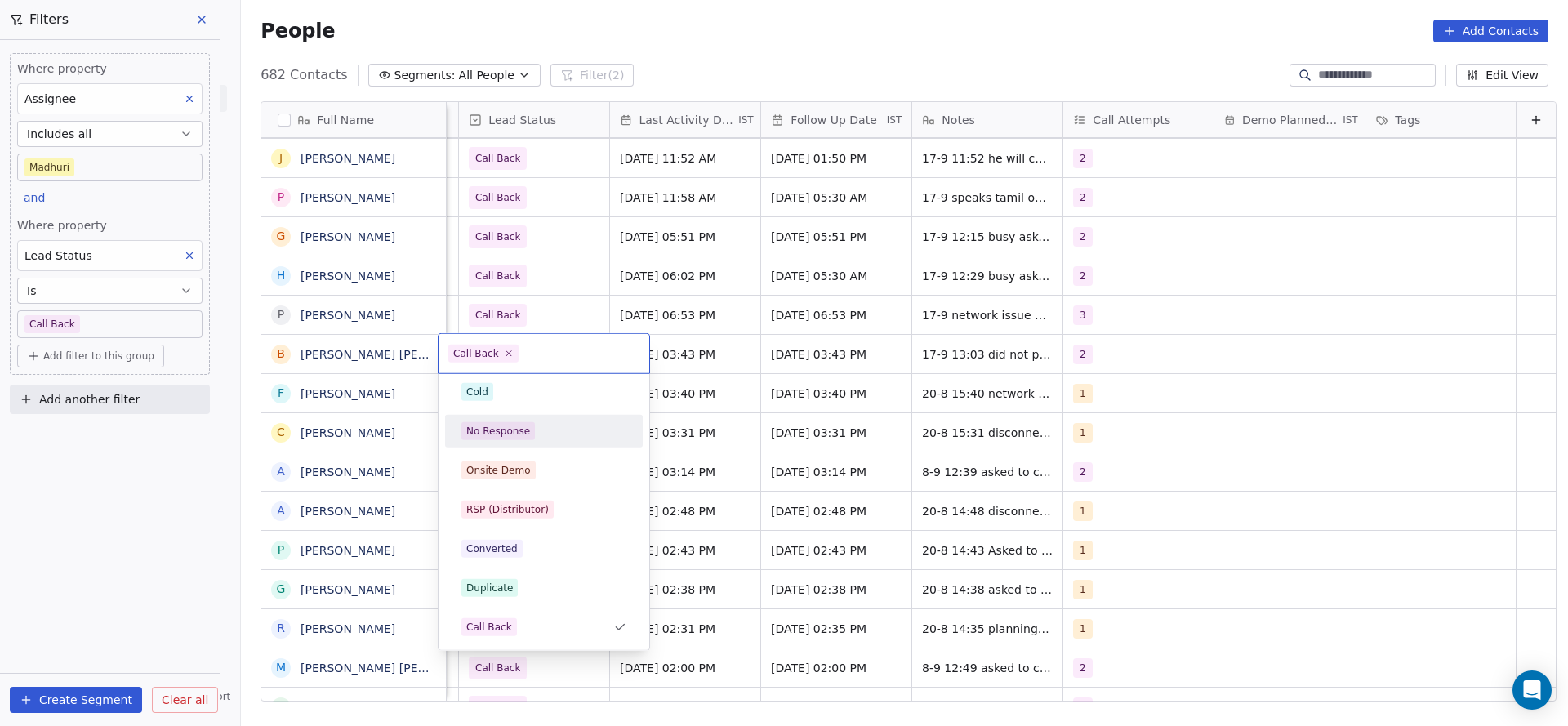
click at [539, 437] on div "No Response" at bounding box center [543, 431] width 165 height 18
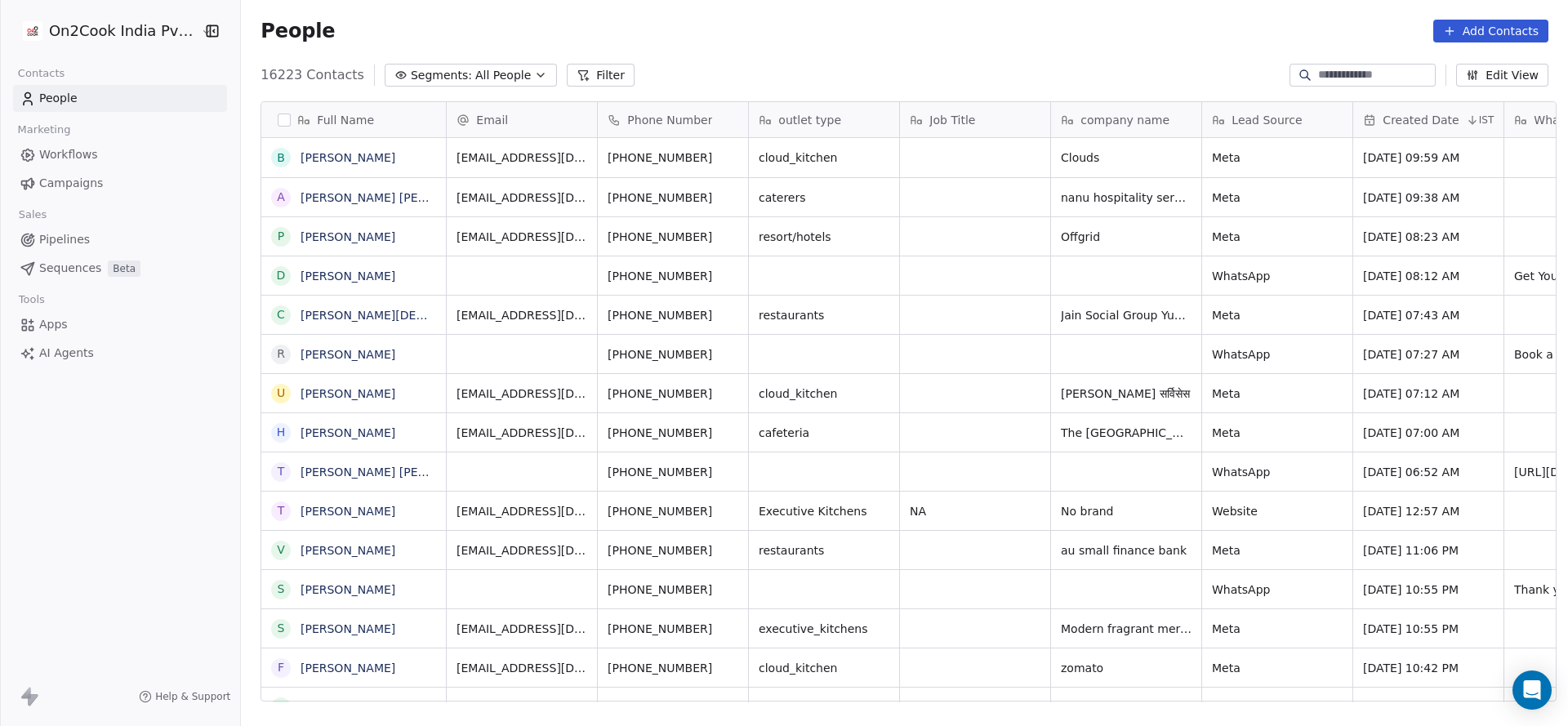
scroll to position [19, 19]
click at [566, 64] on button "Filter" at bounding box center [600, 76] width 68 height 23
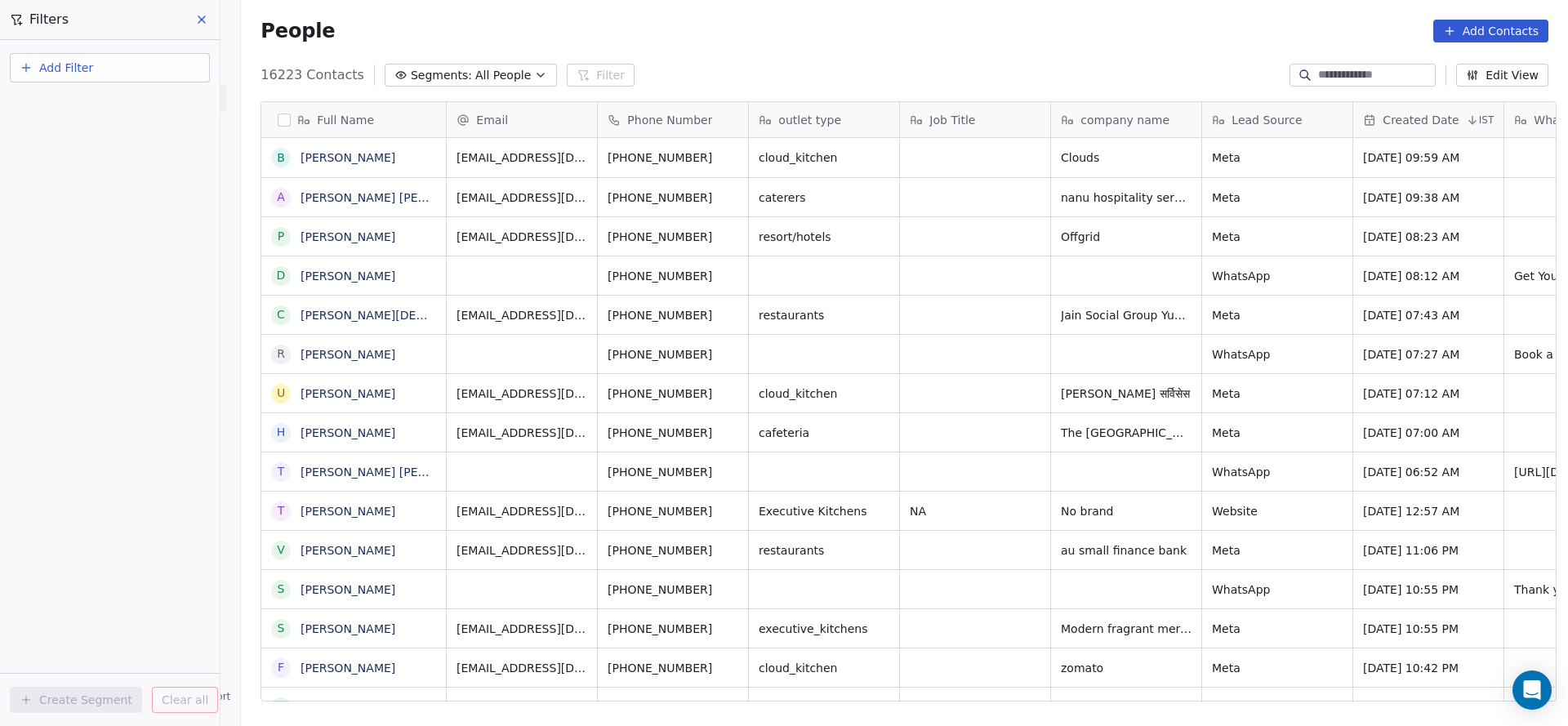
click at [158, 73] on button "Add Filter" at bounding box center [110, 68] width 200 height 29
click at [134, 100] on div "Contact properties" at bounding box center [110, 106] width 166 height 17
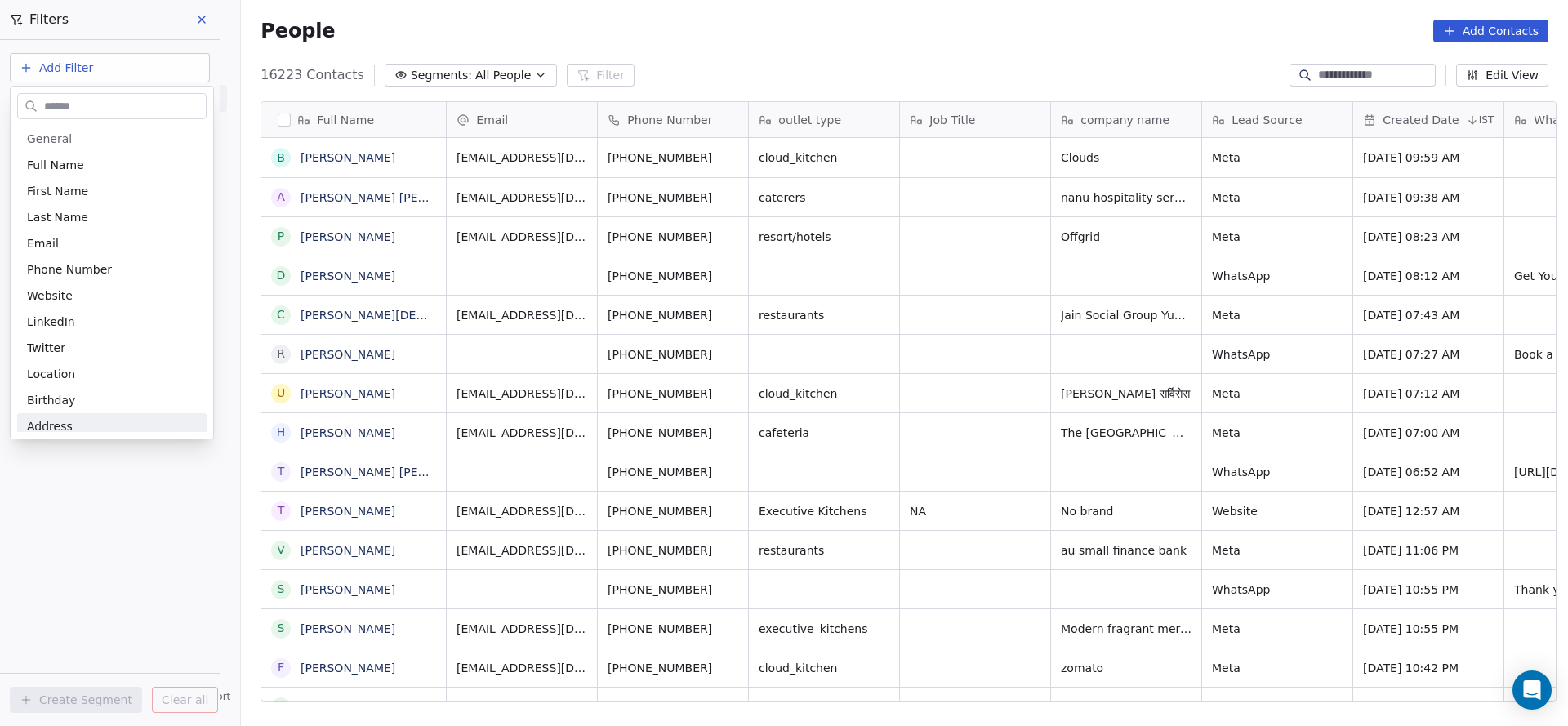
click at [154, 552] on html "On2Cook India Pvt. Ltd. Contacts People Marketing Workflows Campaigns Sales Pip…" at bounding box center [784, 363] width 1568 height 726
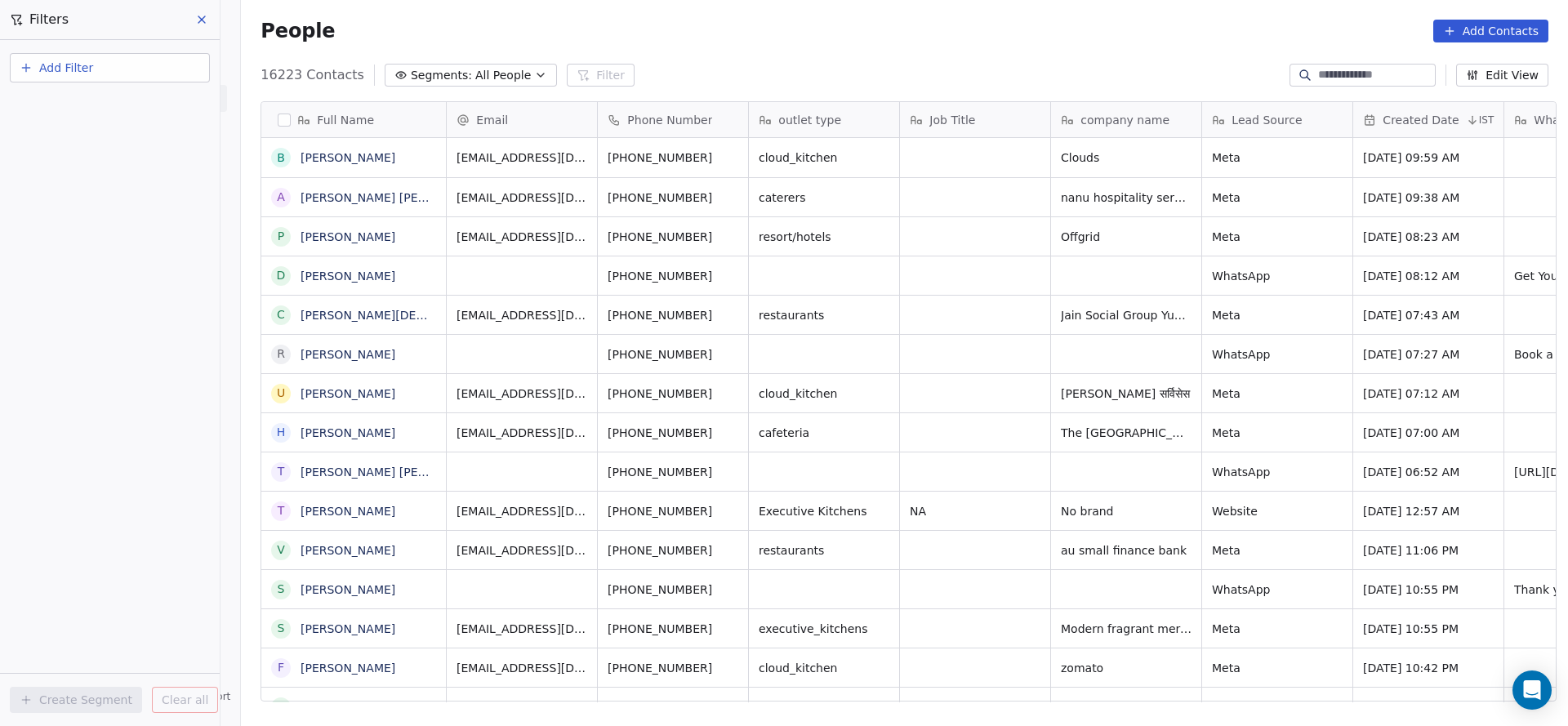
click at [109, 70] on button "Add Filter" at bounding box center [110, 68] width 200 height 29
click at [80, 113] on span "Contact properties" at bounding box center [79, 106] width 106 height 17
type input "***"
click at [78, 172] on div "Assignee" at bounding box center [110, 165] width 166 height 16
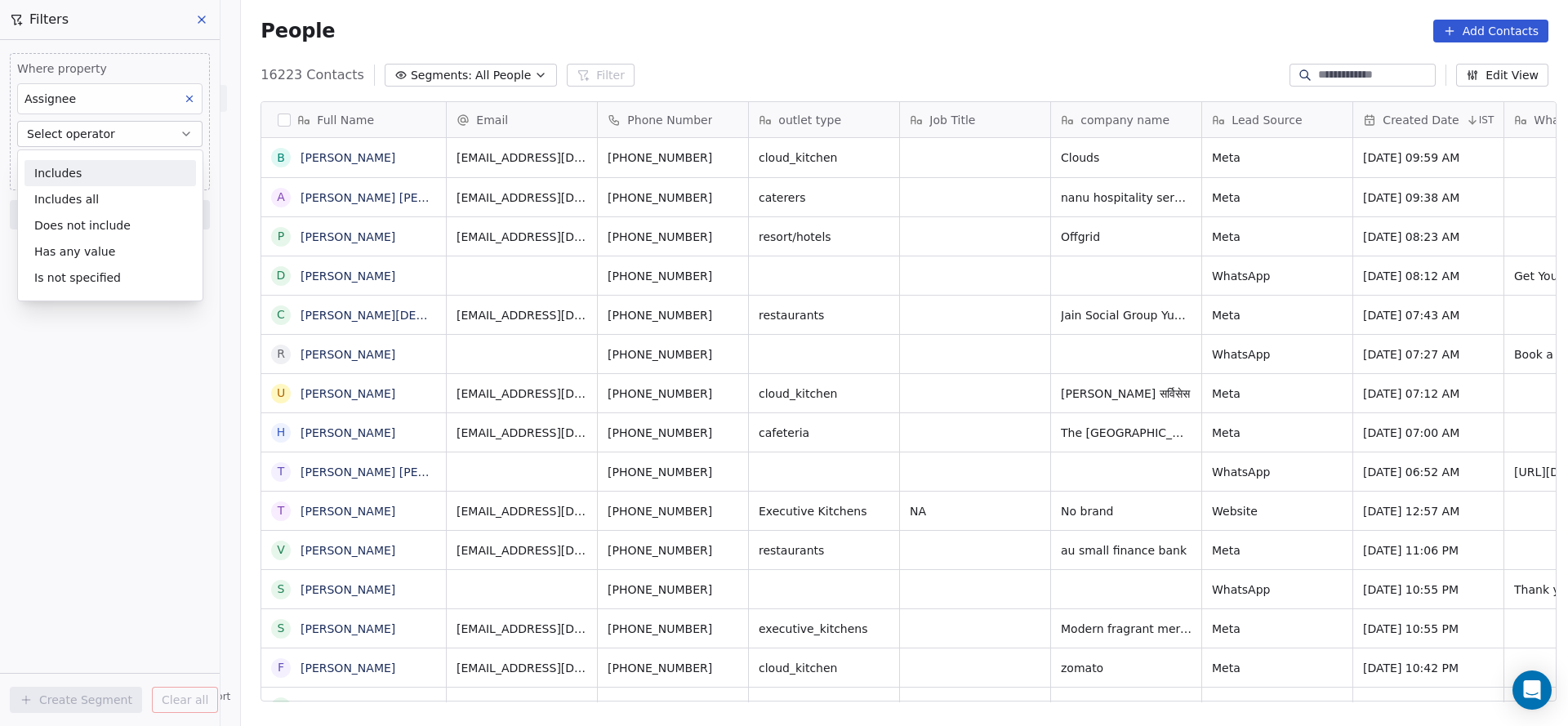
click at [103, 181] on div "Includes" at bounding box center [110, 173] width 172 height 26
click at [105, 170] on body "On2Cook India Pvt. Ltd. Contacts People Marketing Workflows Campaigns Sales Pip…" at bounding box center [784, 363] width 1568 height 726
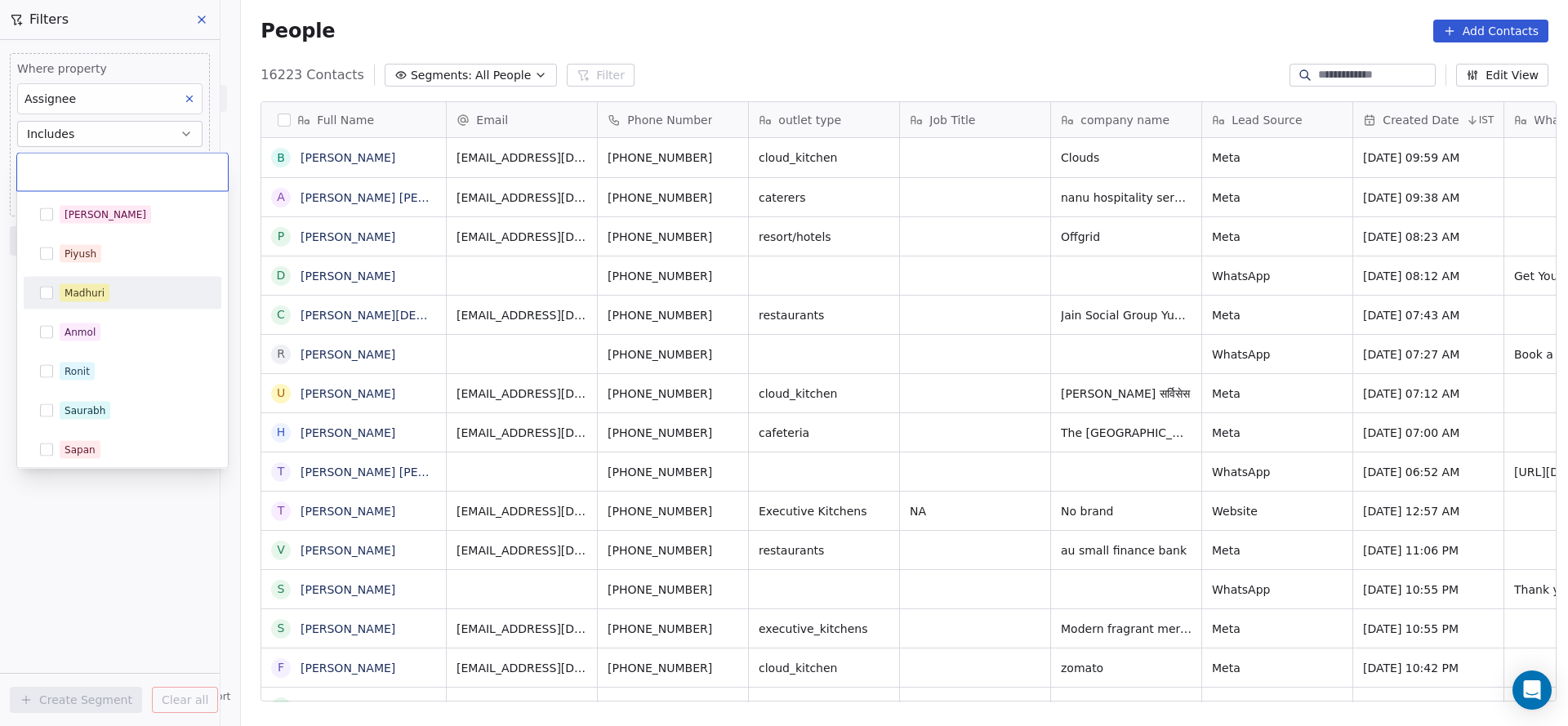
click at [88, 292] on div "Madhuri" at bounding box center [84, 293] width 40 height 15
click at [91, 466] on div "[PERSON_NAME] [PERSON_NAME] [PERSON_NAME] [PERSON_NAME] Saurabh [PERSON_NAME] […" at bounding box center [122, 330] width 211 height 276
click at [94, 517] on html "On2Cook India Pvt. Ltd. Contacts People Marketing Workflows Campaigns Sales Pip…" at bounding box center [784, 363] width 1568 height 726
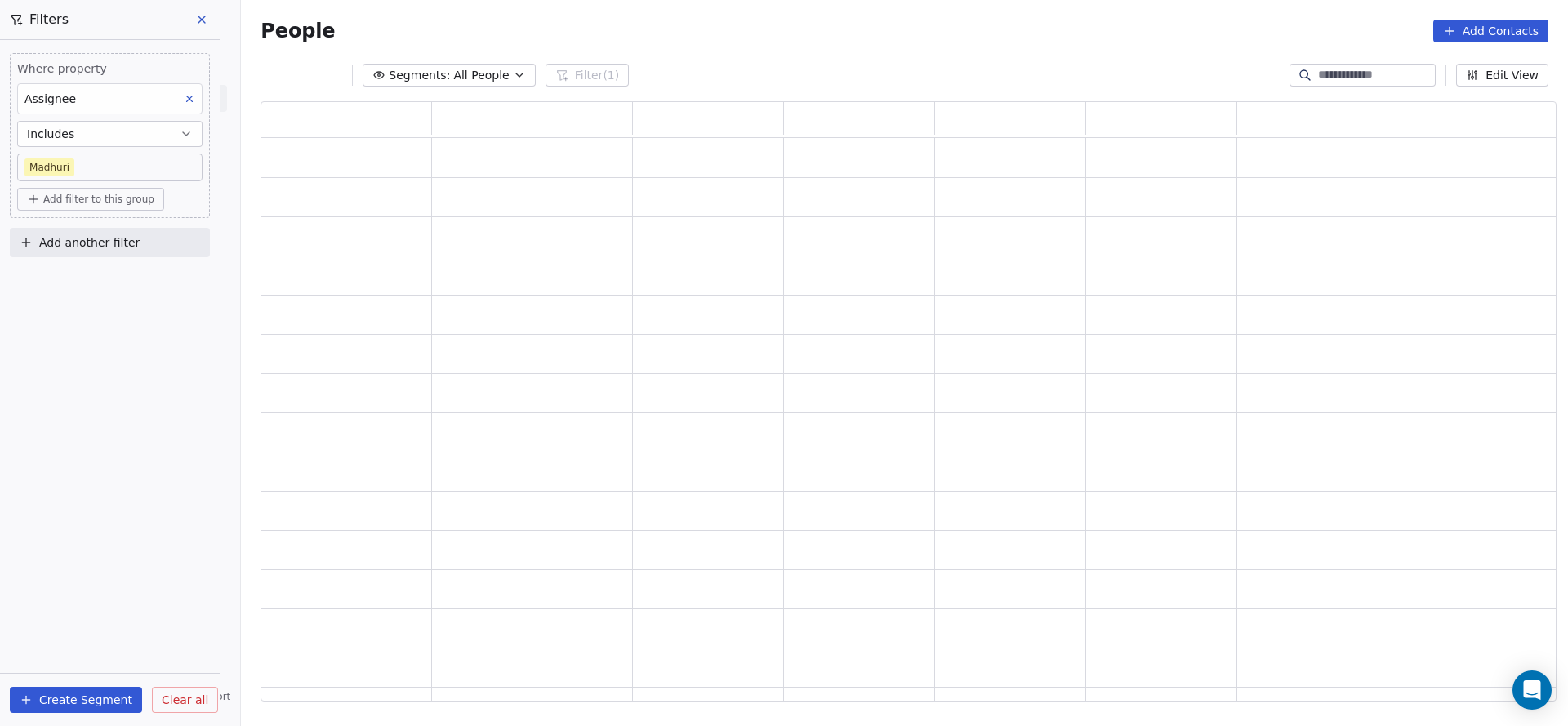
scroll to position [581, 1276]
click at [117, 212] on div "Where property Assignee Includes Madhuri Add filter to this group" at bounding box center [110, 135] width 200 height 165
click at [120, 201] on span "Add filter to this group" at bounding box center [99, 199] width 111 height 13
click at [111, 229] on span "Contact properties" at bounding box center [87, 233] width 106 height 17
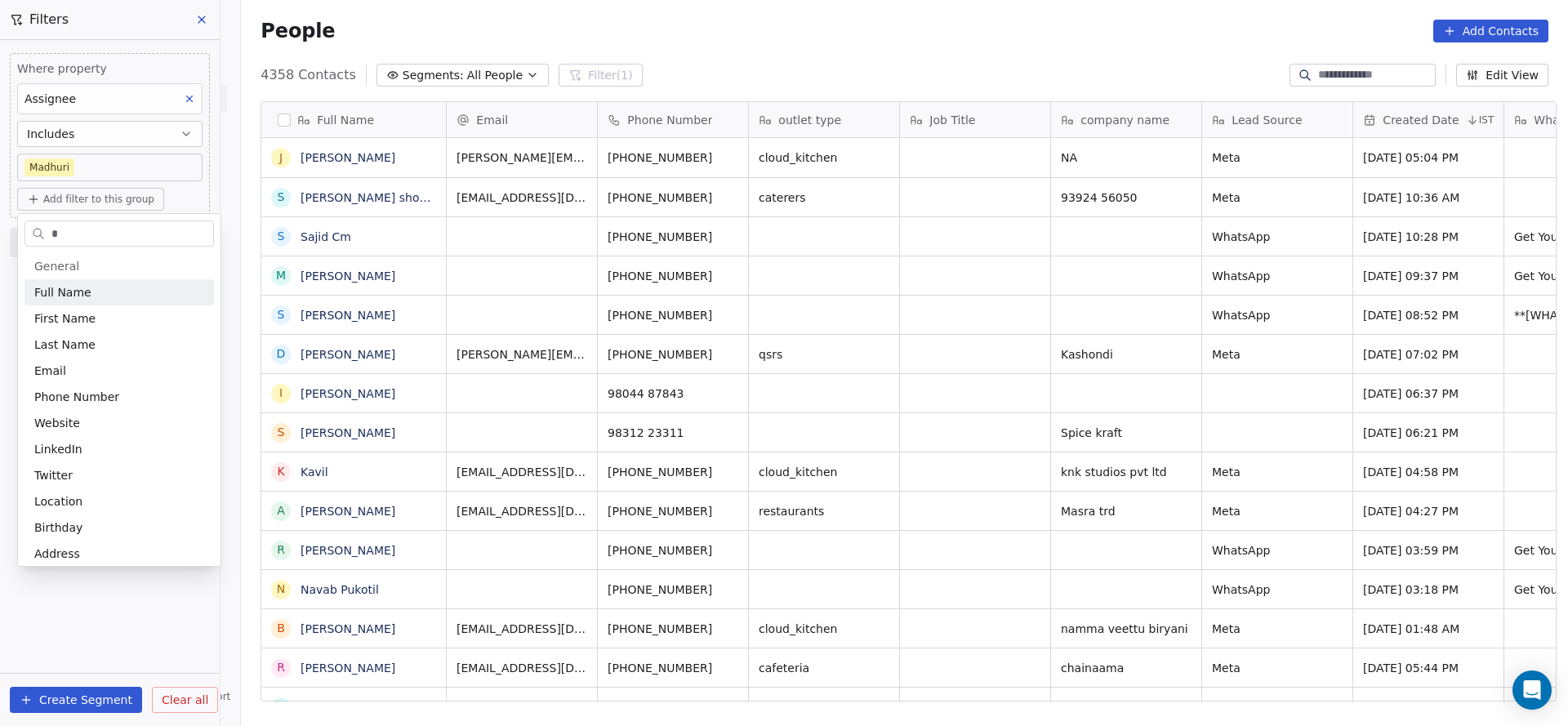
scroll to position [620, 1315]
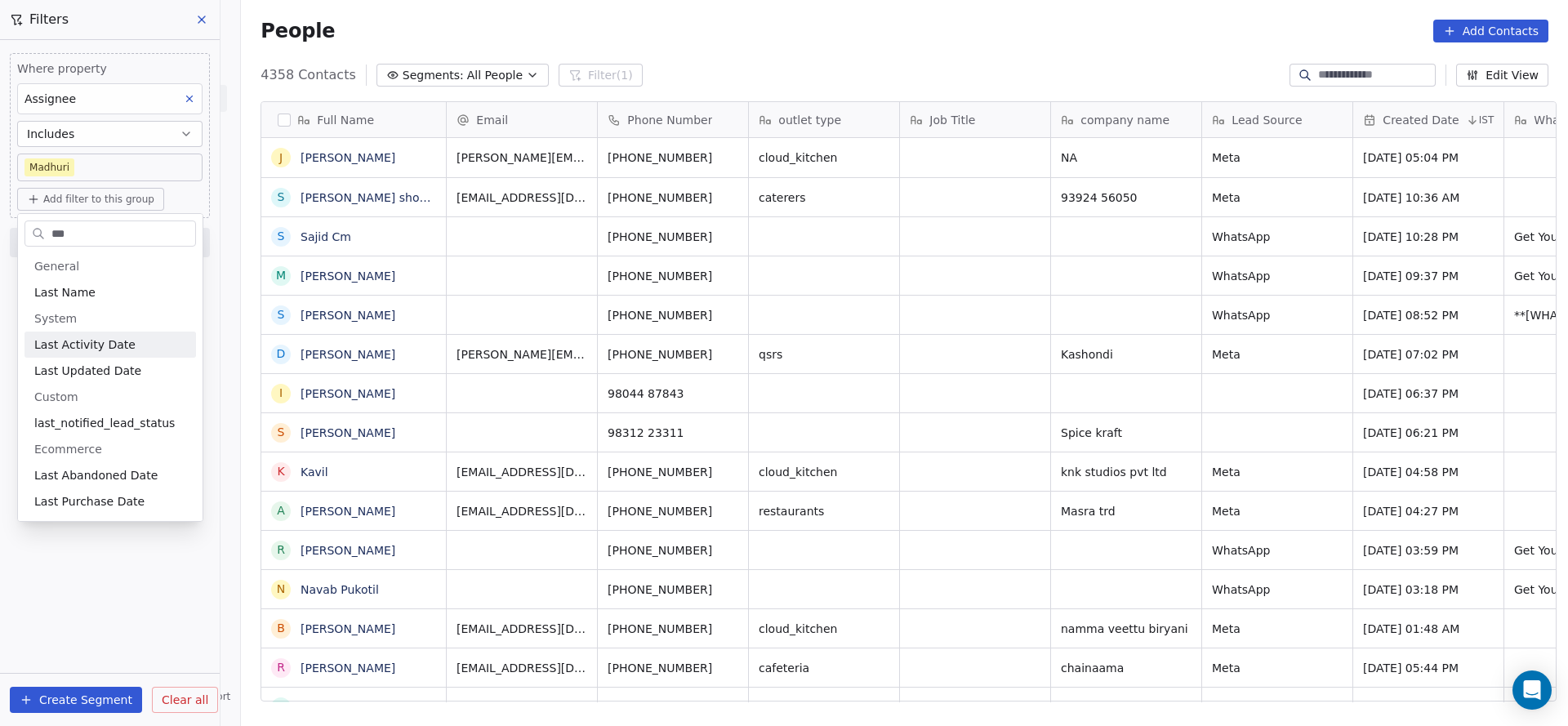
type input "***"
click at [112, 340] on span "Last Activity Date" at bounding box center [85, 345] width 102 height 16
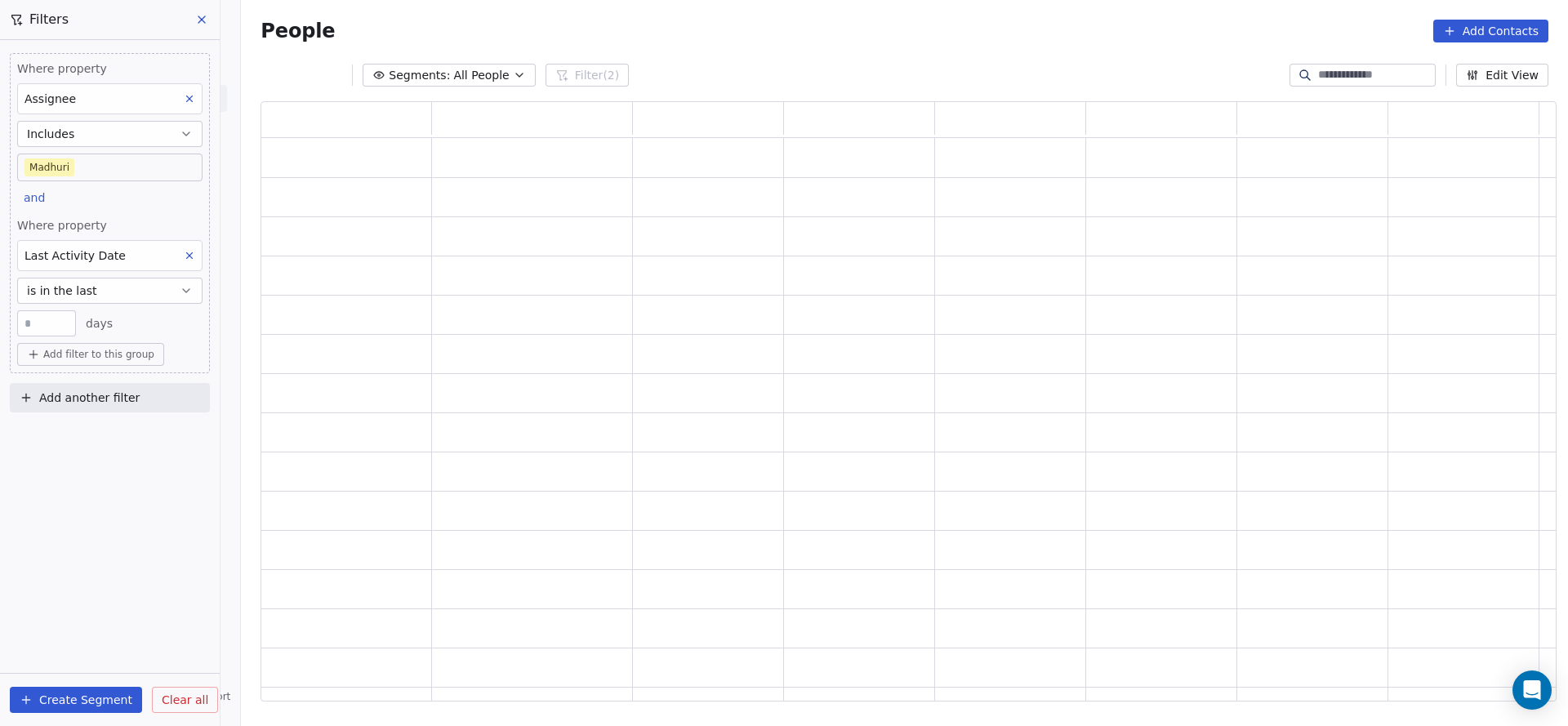
scroll to position [581, 1276]
click at [105, 289] on button "is in the last" at bounding box center [110, 290] width 185 height 26
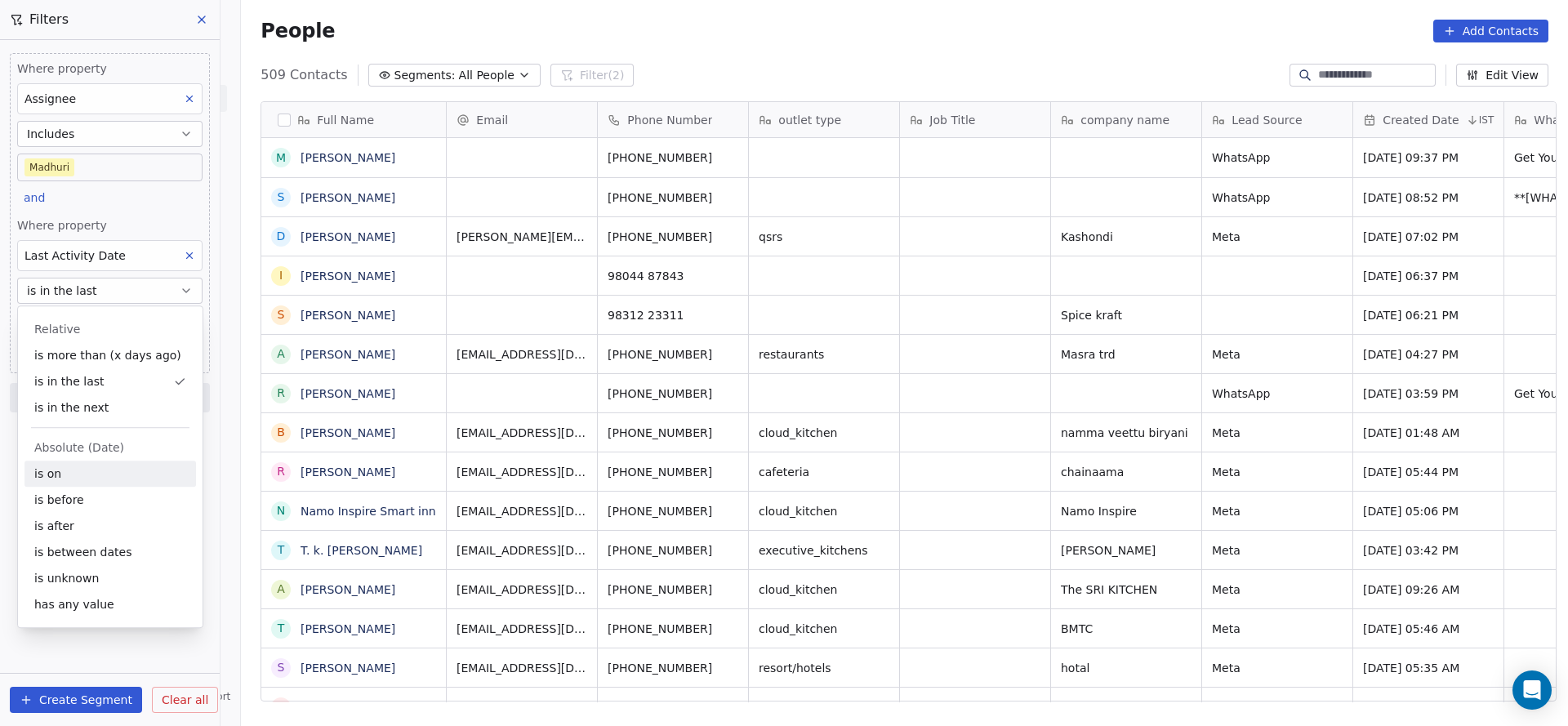
scroll to position [620, 1315]
click at [81, 478] on div "is on" at bounding box center [110, 473] width 172 height 26
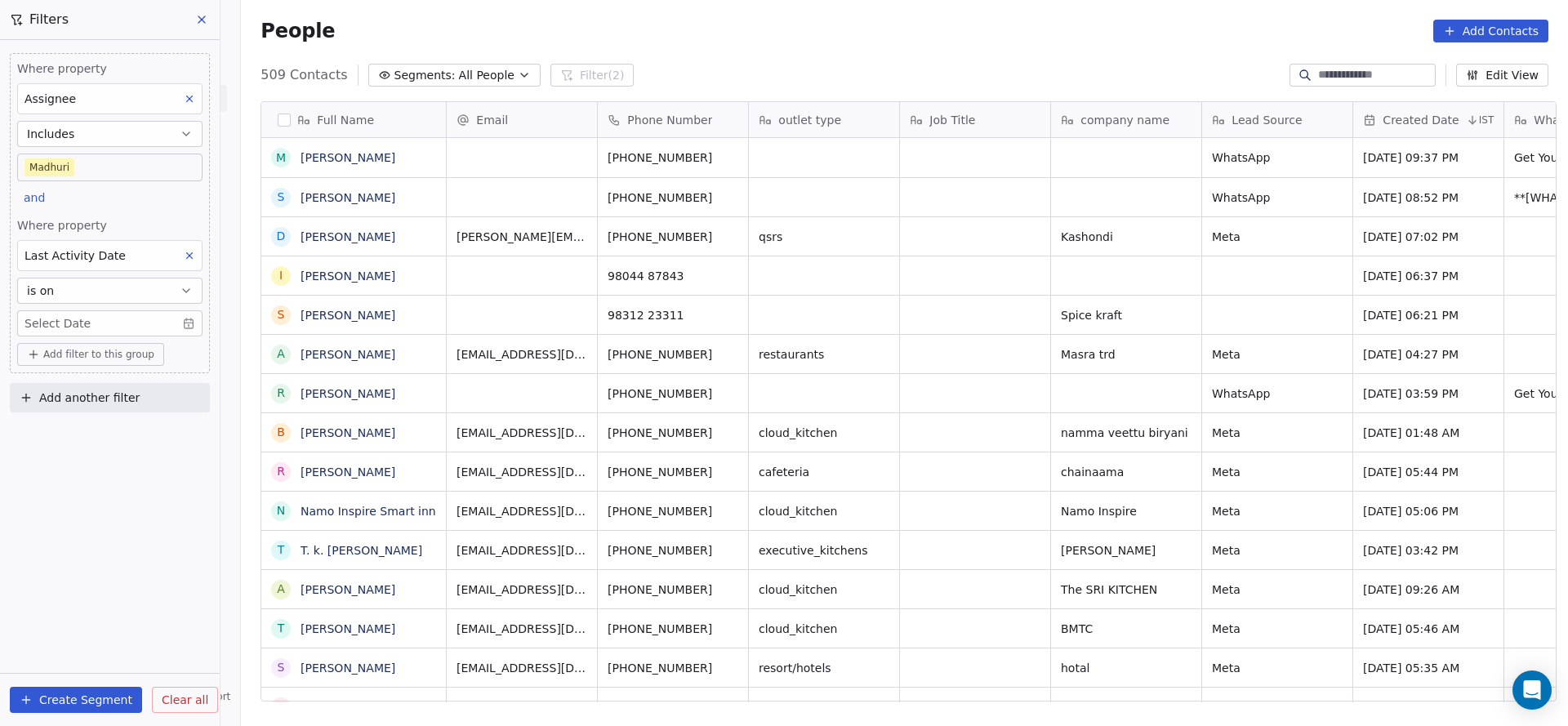
click at [97, 545] on div "Where property Assignee Includes Madhuri and Where property Last Activity Date …" at bounding box center [110, 383] width 220 height 686
click at [117, 296] on button "is on" at bounding box center [110, 290] width 185 height 26
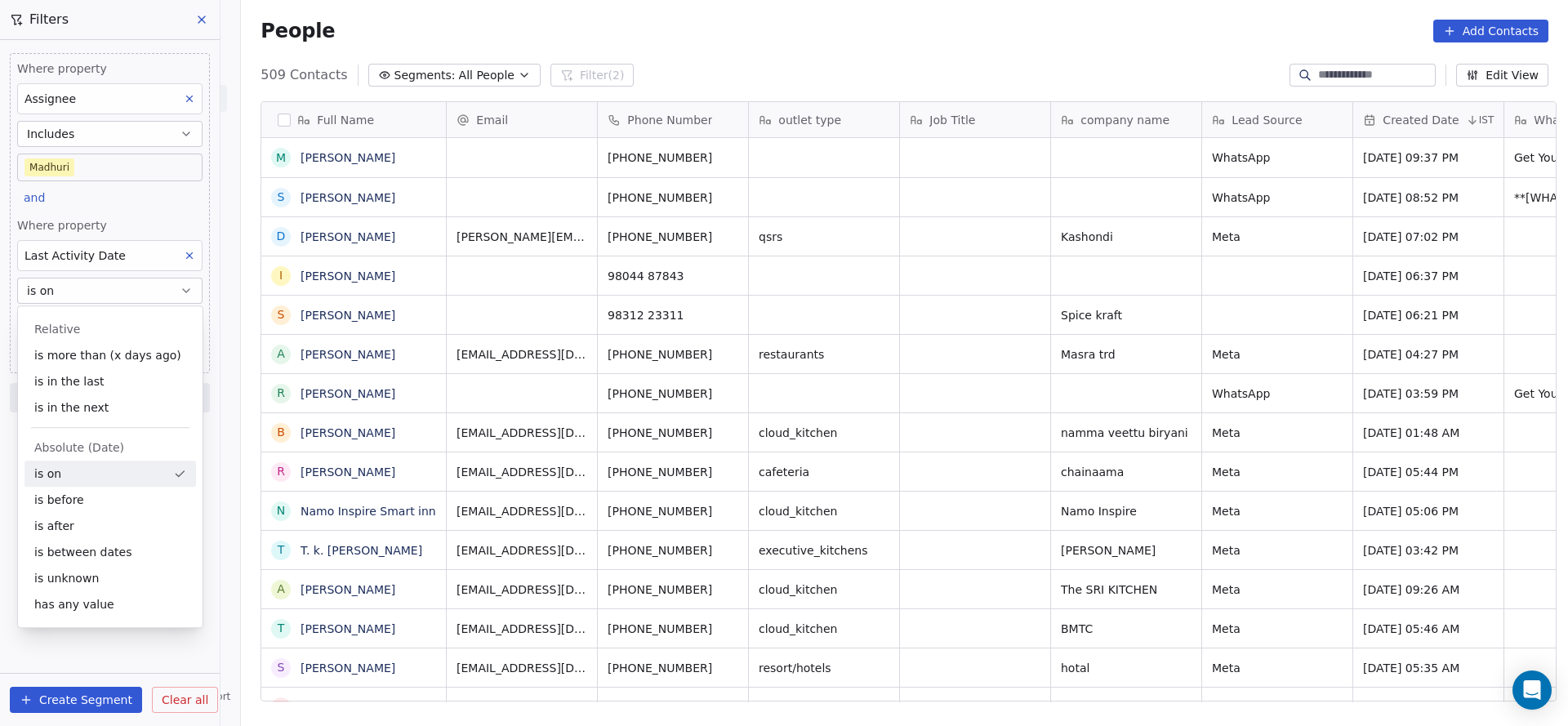
click at [117, 186] on div "Where property Assignee Includes Madhuri and Where property Last Activity Date …" at bounding box center [110, 214] width 200 height 321
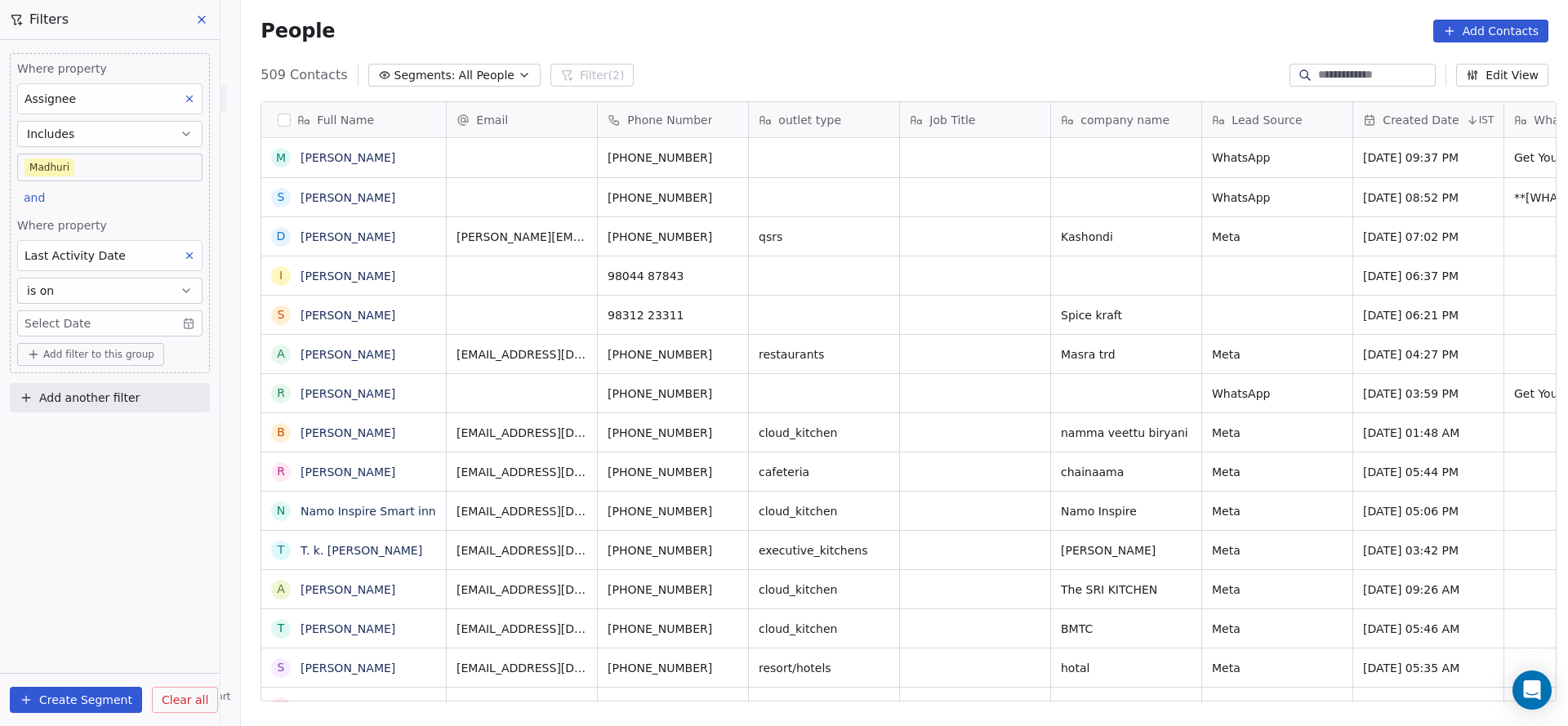
click at [135, 326] on body "On2Cook India Pvt. Ltd. Contacts People Marketing Workflows Campaigns Sales Pip…" at bounding box center [784, 363] width 1568 height 726
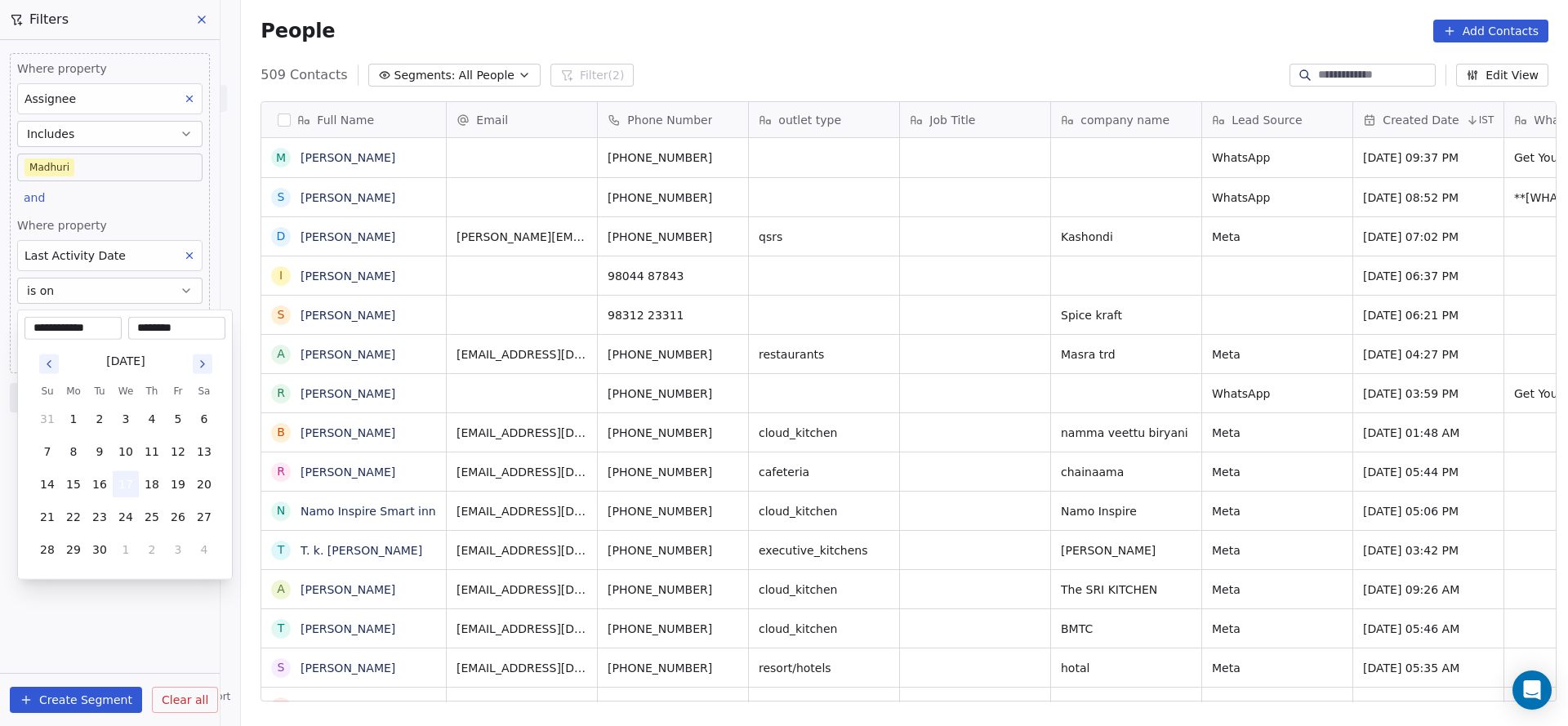
click at [127, 488] on button "17" at bounding box center [126, 484] width 26 height 26
click at [152, 192] on html "On2Cook India Pvt. Ltd. Contacts People Marketing Workflows Campaigns Sales Pip…" at bounding box center [784, 363] width 1568 height 726
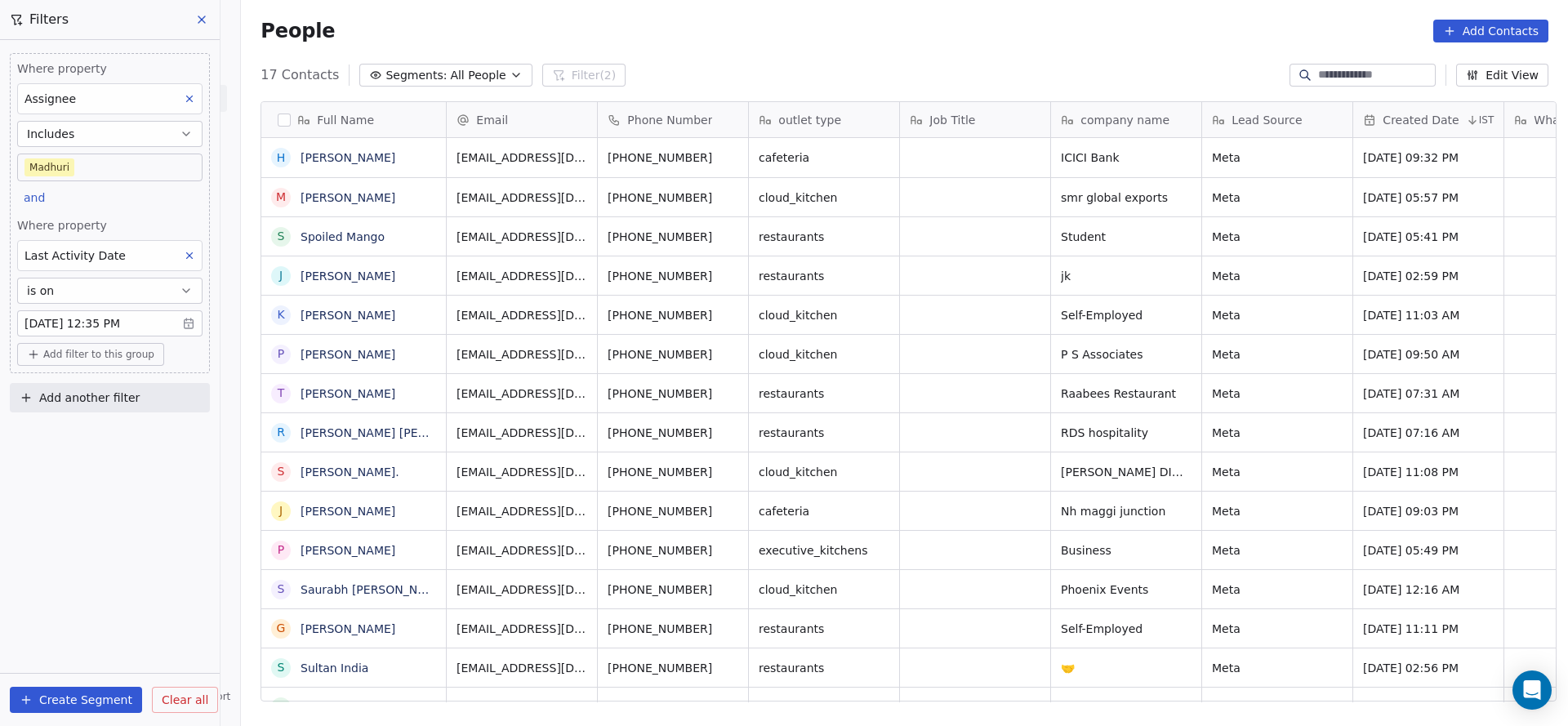
click at [113, 527] on div "Where property Assignee Includes Madhuri and Where property Last Activity Date …" at bounding box center [110, 383] width 220 height 686
